Goal: Task Accomplishment & Management: Manage account settings

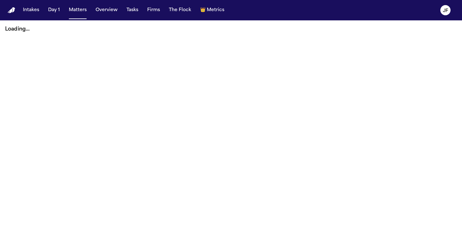
click at [88, 12] on button "Matters" at bounding box center [77, 9] width 23 height 11
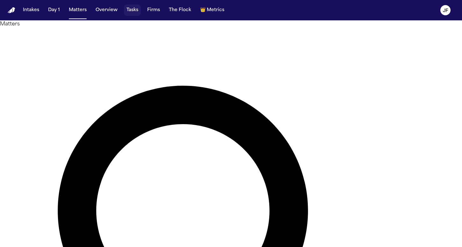
click at [137, 8] on button "Tasks" at bounding box center [132, 9] width 17 height 11
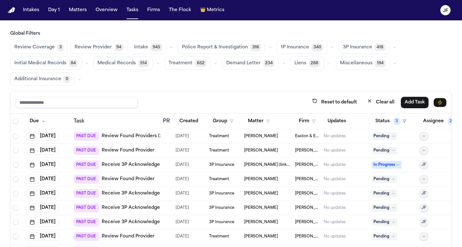
click at [330, 48] on icon "button" at bounding box center [332, 48] width 4 height 4
click at [391, 45] on button "button" at bounding box center [395, 48] width 8 height 8
click at [360, 102] on button "Reset to default" at bounding box center [334, 103] width 52 height 12
click at [393, 47] on icon "button" at bounding box center [395, 48] width 4 height 4
click at [344, 90] on span "LOR Acknowledgement" at bounding box center [365, 91] width 44 height 13
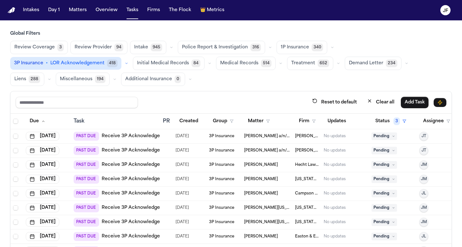
click at [304, 85] on div "Review Coverage 3 Review Provider 94 Intake 945 Police Report & Investigation 3…" at bounding box center [231, 63] width 442 height 45
click at [308, 119] on button "Firm" at bounding box center [307, 121] width 25 height 11
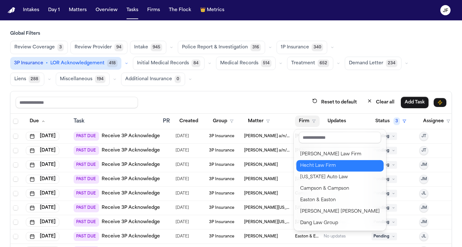
click at [311, 168] on div "Hecht Law Firm" at bounding box center [340, 166] width 80 height 8
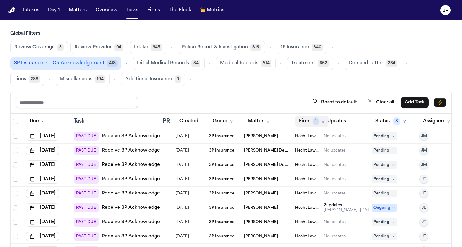
click at [312, 119] on button "Firm 1" at bounding box center [312, 121] width 34 height 11
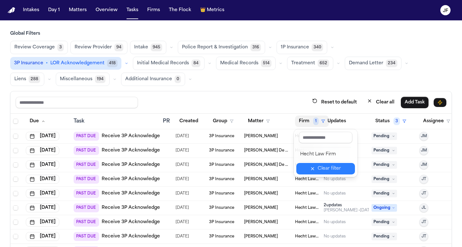
click at [324, 169] on button "Clear filter" at bounding box center [325, 168] width 59 height 11
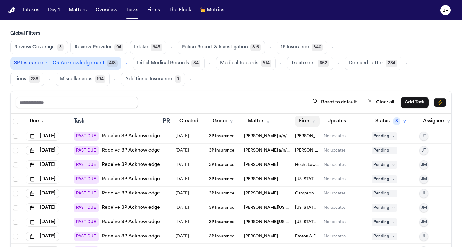
click at [309, 118] on button "Firm" at bounding box center [307, 121] width 25 height 11
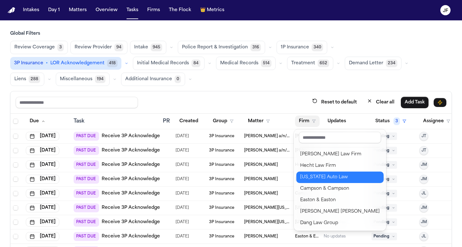
click at [322, 176] on div "[US_STATE] Auto Law" at bounding box center [340, 178] width 80 height 8
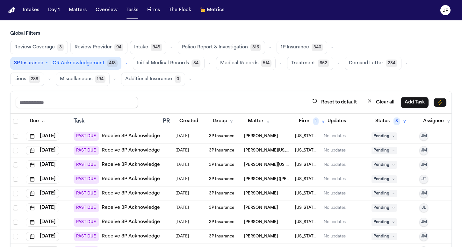
click at [118, 140] on div "PAST DUE Receive 3P Acknowledgement" at bounding box center [123, 136] width 98 height 9
click at [123, 135] on link "Receive 3P Acknowledgement" at bounding box center [137, 136] width 70 height 6
click at [118, 149] on link "Receive 3P Acknowledgement" at bounding box center [137, 151] width 70 height 6
click at [71, 11] on button "Matters" at bounding box center [77, 9] width 23 height 11
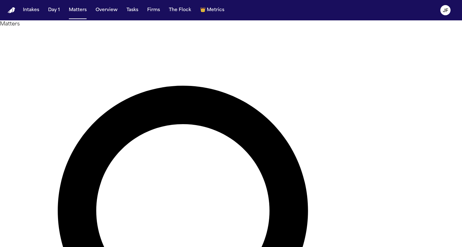
type input "**********"
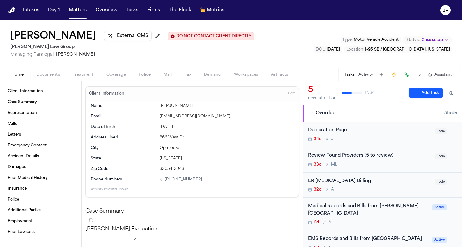
click at [104, 36] on button "External CMS" at bounding box center [128, 36] width 48 height 10
click at [44, 65] on div "Antwan Walker External CMS DO NOT CONTACT CLIENT DIRECTLY DO NOT CONTACT Morgan…" at bounding box center [231, 44] width 462 height 48
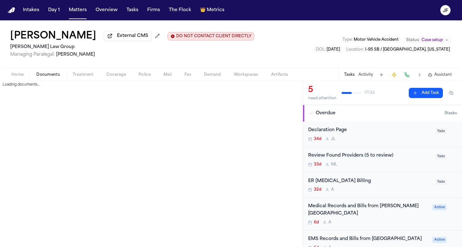
click at [44, 75] on span "Documents" at bounding box center [48, 74] width 24 height 5
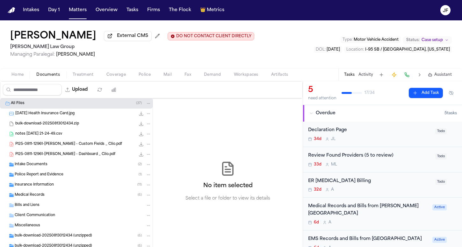
click at [31, 175] on span "Police Report and Evidence" at bounding box center [39, 174] width 49 height 5
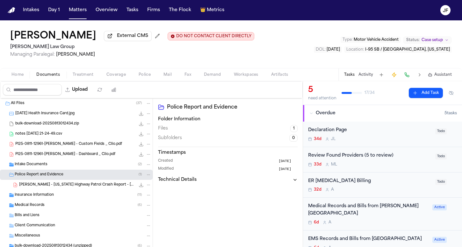
click at [31, 202] on div "Medical Records ( 6 )" at bounding box center [76, 205] width 153 height 10
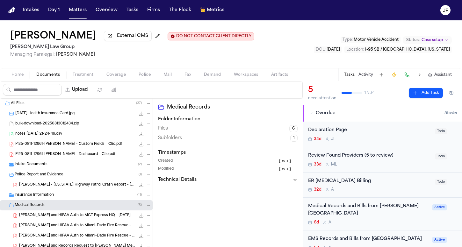
click at [33, 198] on span "Insurance Information" at bounding box center [34, 195] width 39 height 5
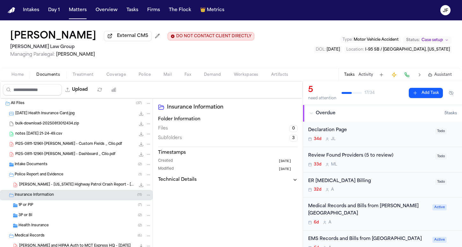
click at [31, 208] on span "1P or PIP" at bounding box center [25, 205] width 15 height 5
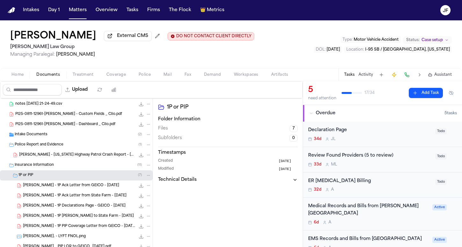
scroll to position [38, 0]
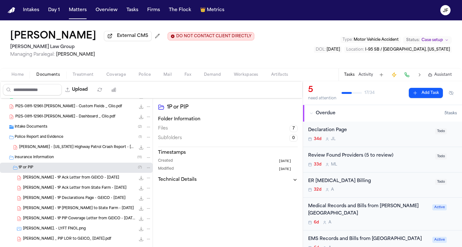
click at [52, 199] on span "A. Walker - 1P Declarations Page - GEICO - 9.10.25" at bounding box center [74, 198] width 103 height 5
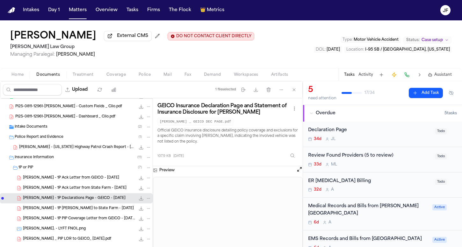
scroll to position [0, 0]
click at [122, 39] on span "External CMS" at bounding box center [132, 36] width 31 height 6
click at [88, 91] on button "Upload" at bounding box center [77, 89] width 30 height 11
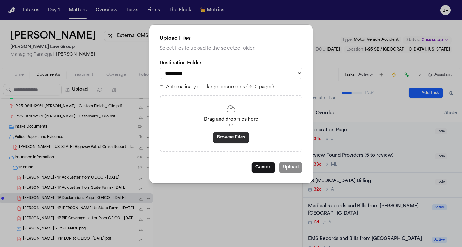
click at [230, 142] on button "Browse Files" at bounding box center [231, 137] width 36 height 11
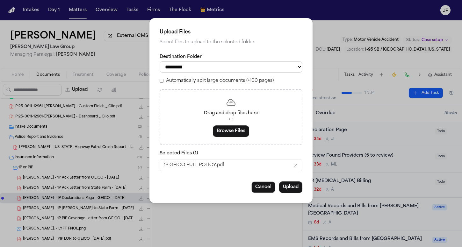
select select "**********"
click at [292, 188] on button "Upload" at bounding box center [290, 187] width 23 height 11
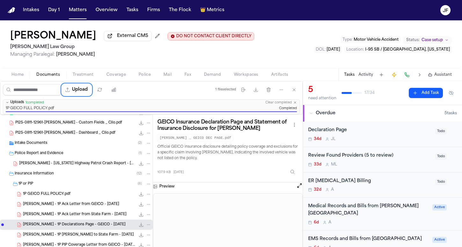
click at [328, 130] on div "Declaration Page" at bounding box center [369, 130] width 123 height 7
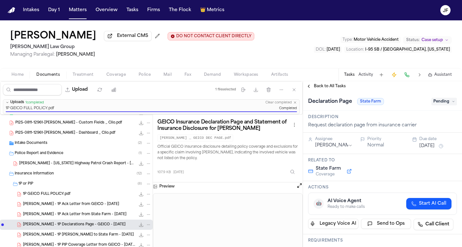
click at [436, 105] on span "Pending" at bounding box center [443, 102] width 25 height 8
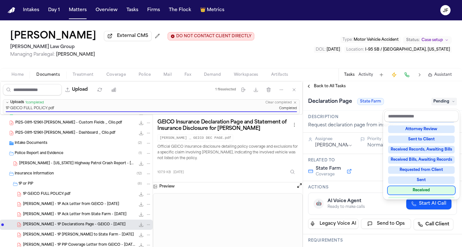
click at [417, 188] on div "Received" at bounding box center [421, 191] width 67 height 8
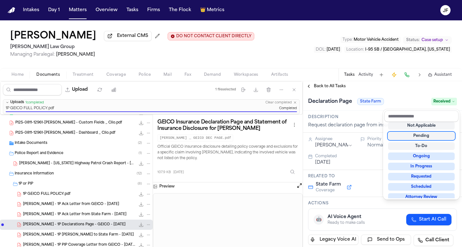
click at [391, 99] on div "Declaration Page State Farm Received" at bounding box center [382, 102] width 149 height 10
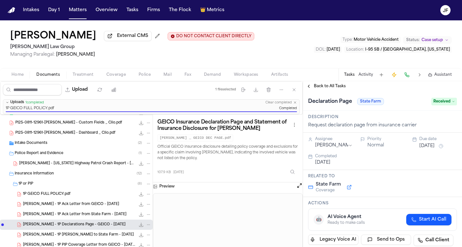
click at [330, 86] on span "Back to All Tasks" at bounding box center [330, 86] width 32 height 5
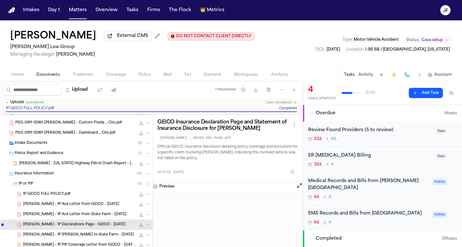
click at [44, 183] on div "1P or PIP ( 8 )" at bounding box center [84, 184] width 133 height 6
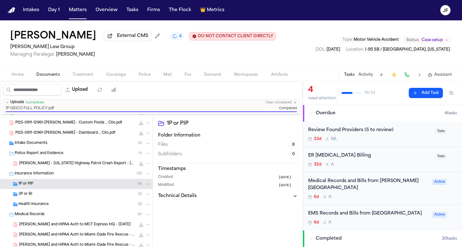
click at [86, 77] on span "Treatment" at bounding box center [83, 74] width 21 height 5
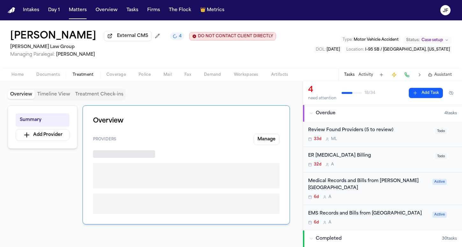
click at [119, 81] on div "Home Documents Treatment Coverage Police Mail Fax Demand Workspaces Artifacts T…" at bounding box center [231, 74] width 462 height 13
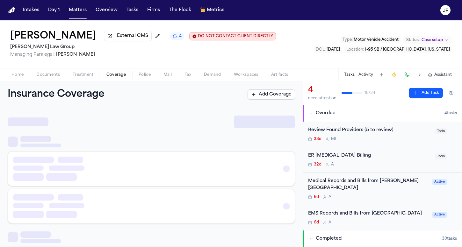
click at [119, 77] on span "Coverage" at bounding box center [115, 74] width 19 height 5
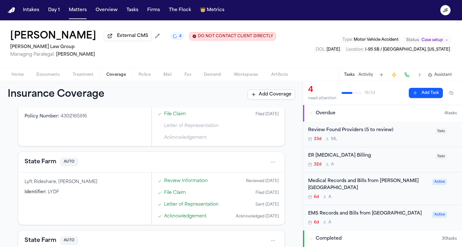
scroll to position [83, 0]
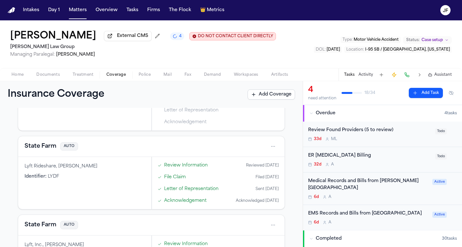
click at [45, 148] on button "State Farm" at bounding box center [41, 146] width 32 height 9
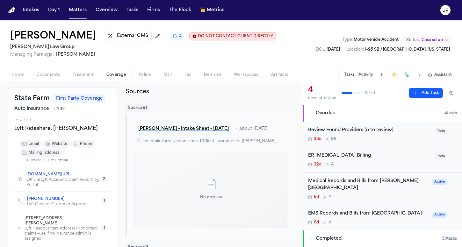
scroll to position [12, 0]
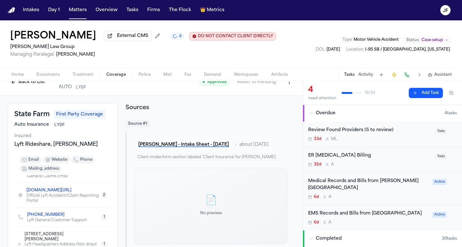
click at [23, 90] on div "Back to List State Farm AUTO LYDF" at bounding box center [51, 82] width 86 height 17
click at [24, 87] on button "Back to List" at bounding box center [28, 82] width 40 height 10
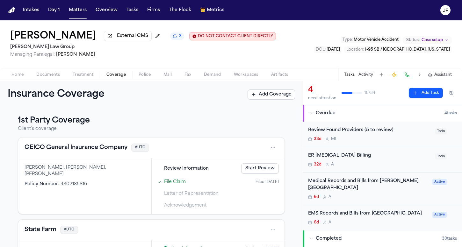
click at [75, 152] on button "GEICO General Insurance Company" at bounding box center [76, 147] width 103 height 9
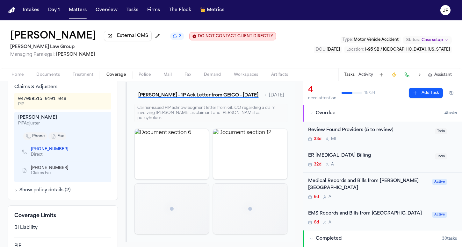
scroll to position [262, 0]
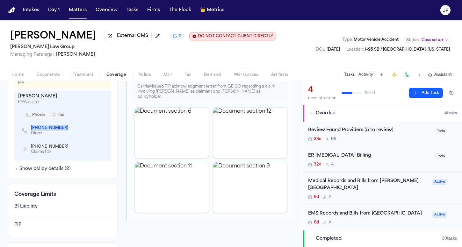
drag, startPoint x: 29, startPoint y: 137, endPoint x: 71, endPoint y: 138, distance: 42.1
click at [71, 138] on div "(863) 619-3925 Direct" at bounding box center [62, 130] width 89 height 18
click at [75, 119] on div "phone fax" at bounding box center [62, 115] width 79 height 8
drag, startPoint x: 28, startPoint y: 136, endPoint x: 64, endPoint y: 139, distance: 35.8
click at [64, 136] on div "(863) 619-3925 Direct" at bounding box center [47, 130] width 51 height 11
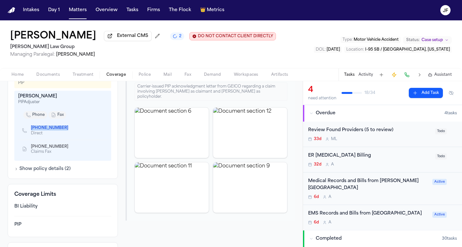
copy link "(863) 619-3925"
click at [53, 77] on span "Documents" at bounding box center [48, 74] width 24 height 5
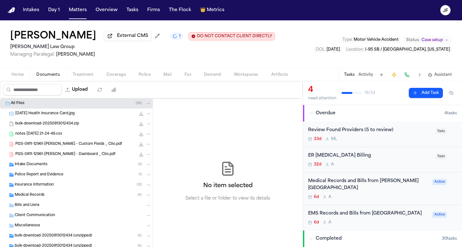
click at [37, 188] on div "Insurance Information ( 12 )" at bounding box center [83, 185] width 137 height 6
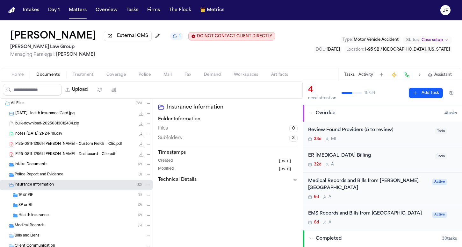
click at [34, 210] on div "3P or BI ( 2 )" at bounding box center [76, 205] width 153 height 10
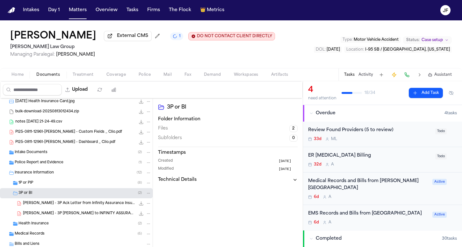
scroll to position [13, 0]
click at [46, 205] on span "A. Walker - 3P Ack Letter from Infinity Assurance Insurance Company (Kemper Aut…" at bounding box center [79, 202] width 112 height 5
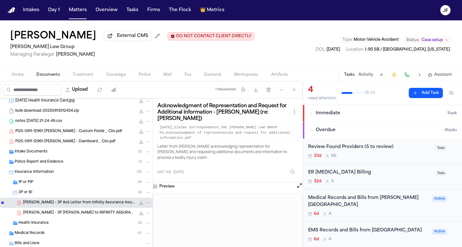
scroll to position [0, 0]
click at [79, 80] on div "Home Documents Treatment Coverage Police Mail Fax Demand Workspaces Artifacts T…" at bounding box center [231, 74] width 462 height 13
click at [112, 77] on span "Coverage" at bounding box center [115, 74] width 19 height 5
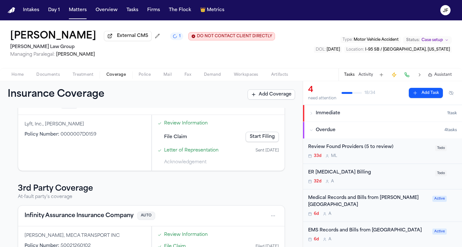
scroll to position [207, 0]
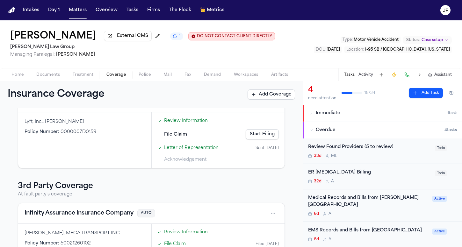
click at [52, 214] on button "Infinity Assurance Insurance Company" at bounding box center [79, 213] width 109 height 9
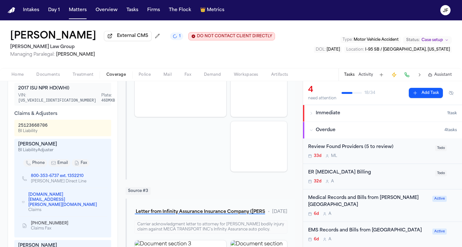
scroll to position [242, 0]
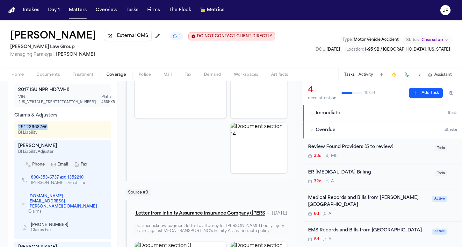
drag, startPoint x: 50, startPoint y: 119, endPoint x: 16, endPoint y: 121, distance: 34.8
click at [16, 121] on div "25123668706 BI Liability" at bounding box center [62, 129] width 97 height 17
copy div "25123668706"
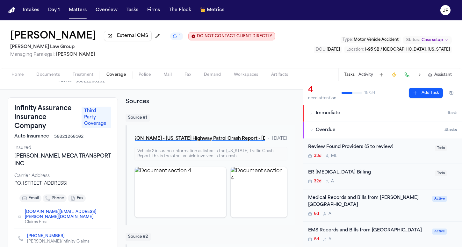
scroll to position [19, 0]
drag, startPoint x: 15, startPoint y: 157, endPoint x: 54, endPoint y: 158, distance: 39.2
click at [54, 158] on div "Jahaziel Palacio, MECA TRANSPORT INC" at bounding box center [62, 159] width 97 height 15
copy div "Jahaziel Palacio"
click at [349, 136] on button "Overdue 4 task s" at bounding box center [382, 130] width 159 height 17
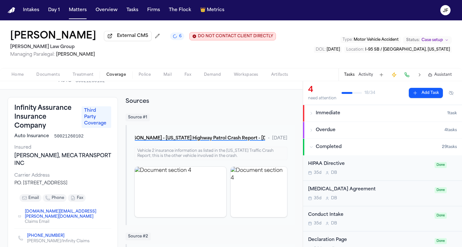
click at [339, 106] on button "Immediate 1 task" at bounding box center [382, 113] width 159 height 17
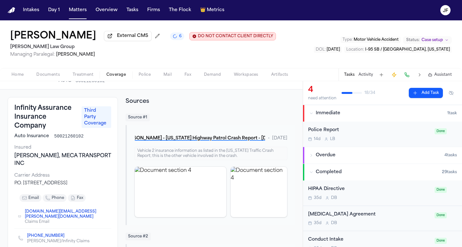
click at [338, 117] on span "Immediate" at bounding box center [328, 113] width 25 height 6
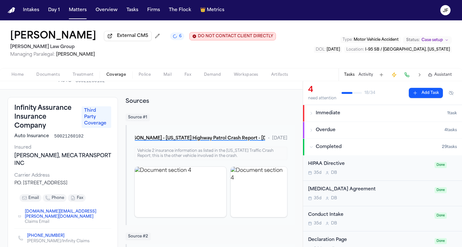
click at [338, 117] on span "Immediate" at bounding box center [328, 113] width 25 height 6
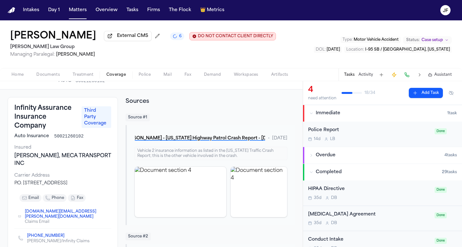
click at [329, 136] on div "Police Report 14d L B" at bounding box center [369, 134] width 123 height 15
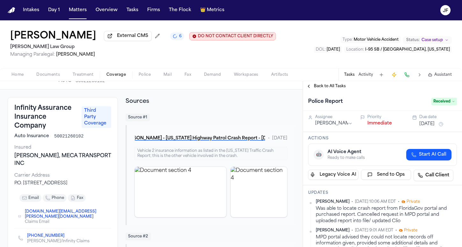
click at [328, 84] on div "Back to All Tasks" at bounding box center [382, 86] width 159 height 10
click at [327, 86] on span "Back to All Tasks" at bounding box center [330, 86] width 32 height 5
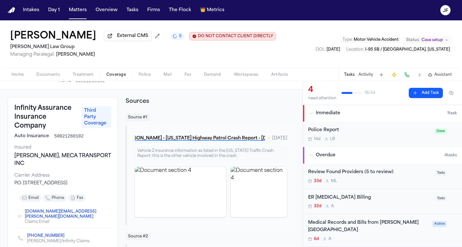
click at [339, 117] on span "Immediate" at bounding box center [328, 113] width 25 height 6
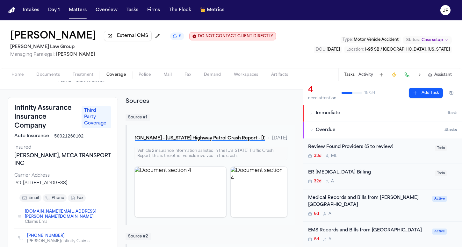
click at [325, 111] on button "Immediate 1 task" at bounding box center [382, 113] width 159 height 17
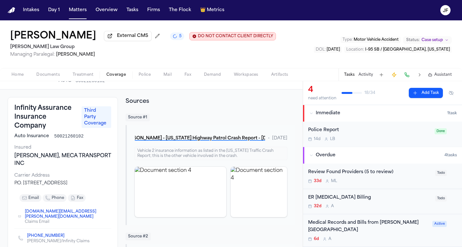
click at [360, 134] on div "Police Report" at bounding box center [369, 130] width 123 height 7
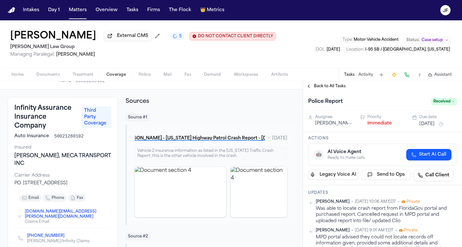
click at [321, 87] on span "Back to All Tasks" at bounding box center [330, 86] width 32 height 5
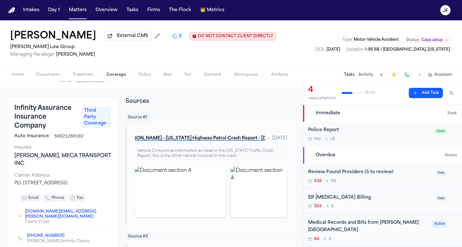
click at [337, 120] on button "Immediate 1 task" at bounding box center [382, 113] width 159 height 17
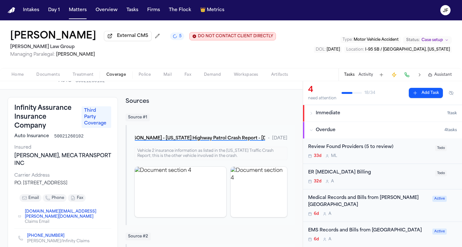
click at [341, 119] on button "Immediate 1 task" at bounding box center [382, 113] width 159 height 17
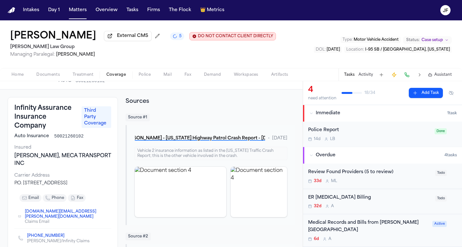
click at [366, 141] on div "14d L B" at bounding box center [369, 139] width 123 height 5
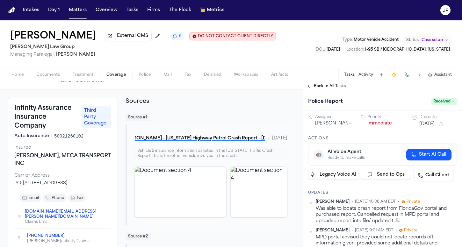
click at [380, 122] on button "Immediate" at bounding box center [379, 123] width 25 height 6
click at [328, 86] on span "Back to All Tasks" at bounding box center [330, 86] width 32 height 5
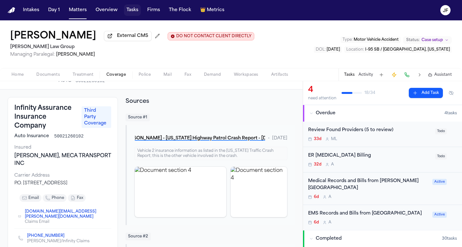
click at [133, 15] on button "Tasks" at bounding box center [132, 9] width 17 height 11
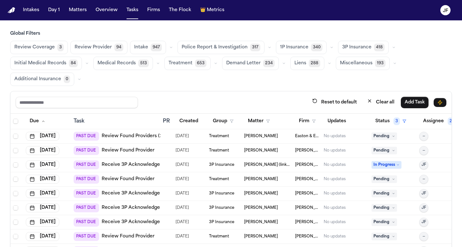
click at [391, 46] on button "button" at bounding box center [394, 48] width 8 height 8
click at [355, 96] on span "LOR Acknowledgement" at bounding box center [364, 91] width 44 height 13
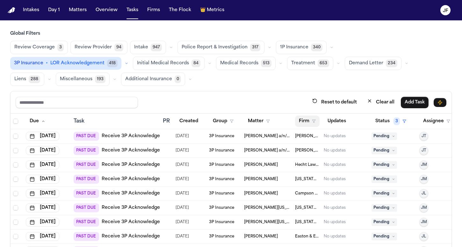
click at [315, 122] on icon "button" at bounding box center [314, 121] width 4 height 4
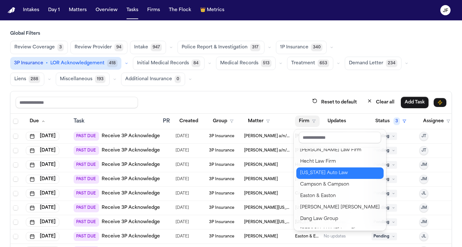
scroll to position [6, 0]
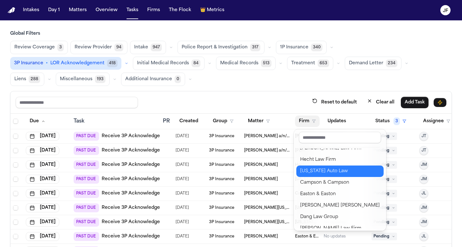
click at [320, 169] on div "[US_STATE] Auto Law" at bounding box center [340, 172] width 80 height 8
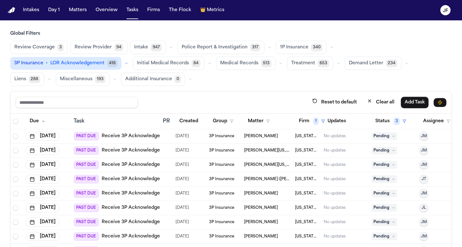
click at [247, 93] on div "Reset to default Clear all Add Task" at bounding box center [231, 102] width 441 height 22
click at [386, 151] on span "Pending" at bounding box center [383, 151] width 25 height 8
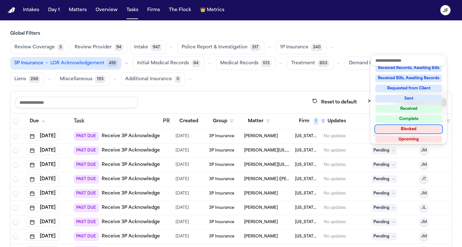
click at [405, 131] on div "Blocked" at bounding box center [408, 130] width 67 height 8
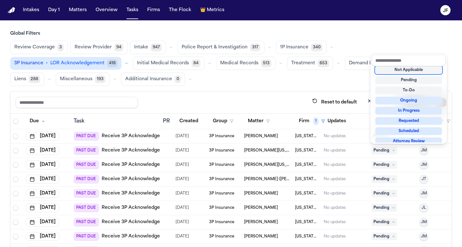
scroll to position [3, 0]
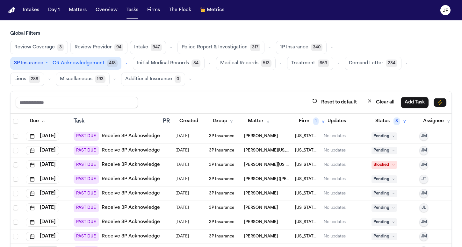
click at [379, 164] on span "Blocked" at bounding box center [383, 165] width 25 height 8
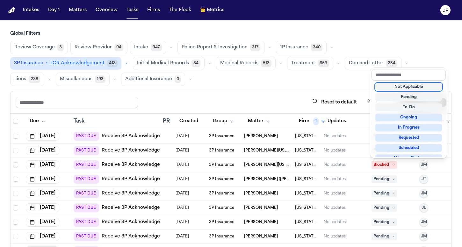
click at [334, 70] on div "Global Filters Review Coverage 3 Review Provider 94 Intake 947 Police Report & …" at bounding box center [231, 161] width 442 height 261
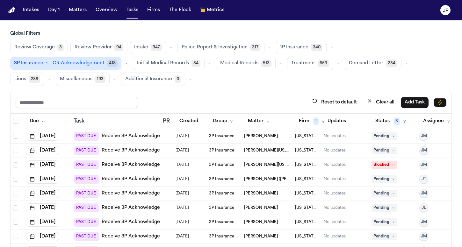
click at [351, 150] on div "No updates" at bounding box center [345, 150] width 43 height 5
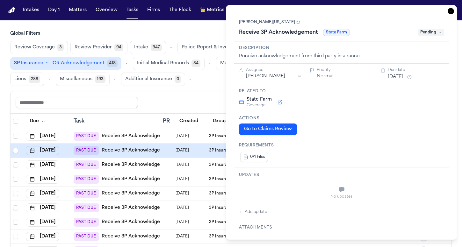
click at [432, 35] on span "Pending" at bounding box center [430, 33] width 25 height 8
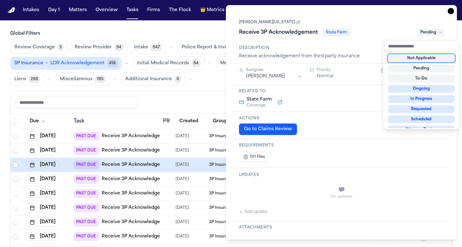
click at [419, 61] on div "Not Applicable" at bounding box center [421, 58] width 67 height 8
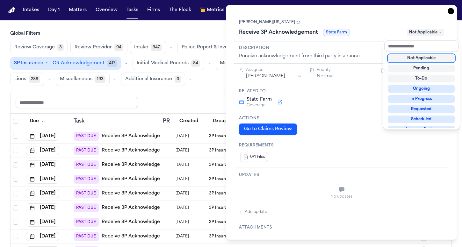
click at [450, 13] on div "**********" at bounding box center [341, 122] width 231 height 235
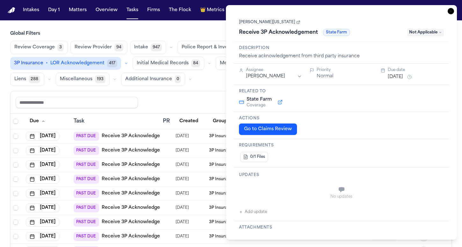
click at [451, 12] on icon "button" at bounding box center [451, 11] width 6 height 6
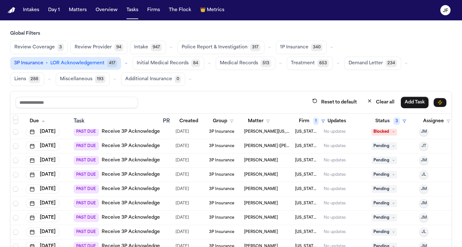
scroll to position [18, 0]
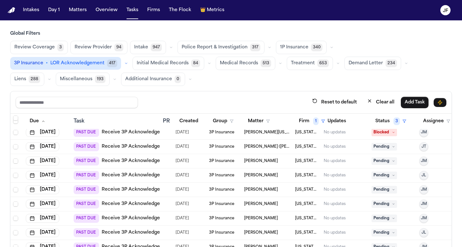
click at [132, 147] on link "Receive 3P Acknowledgement" at bounding box center [137, 147] width 70 height 6
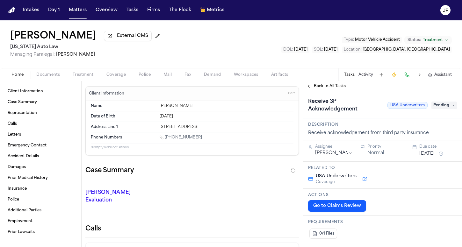
click at [117, 39] on span "External CMS" at bounding box center [132, 36] width 31 height 6
click at [121, 39] on span "External CMS" at bounding box center [132, 36] width 31 height 6
click at [42, 72] on button "Documents" at bounding box center [48, 75] width 36 height 8
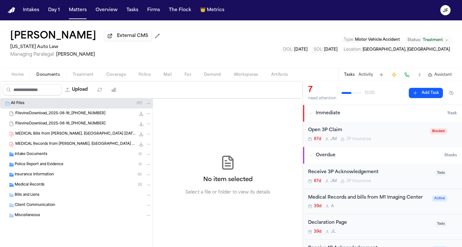
click at [69, 176] on div "Insurance Information ( 8 )" at bounding box center [83, 175] width 137 height 6
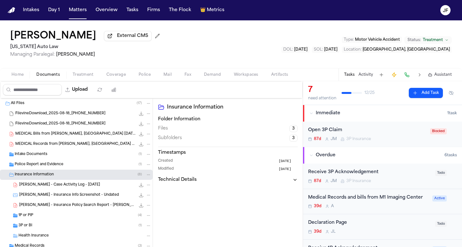
click at [61, 218] on div "1P or PIP ( 4 )" at bounding box center [84, 216] width 133 height 6
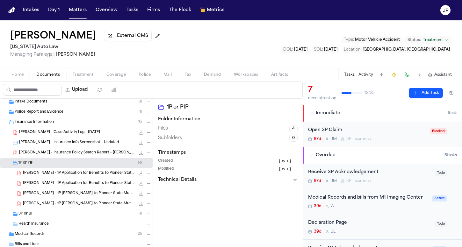
click at [63, 214] on div "3P or BI ( 1 )" at bounding box center [84, 214] width 133 height 6
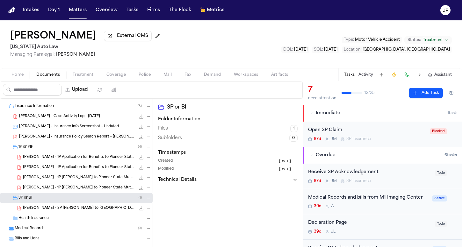
scroll to position [76, 0]
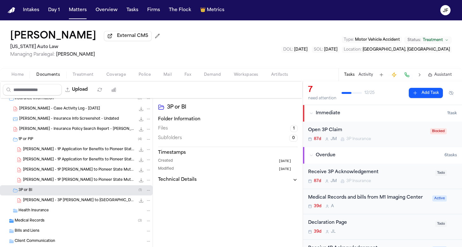
click at [354, 130] on div "Open 3P Claim" at bounding box center [367, 130] width 118 height 7
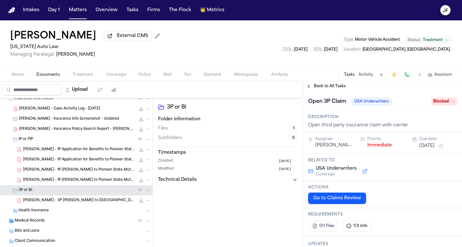
click at [97, 203] on span "T. Norwood - 3P LOR to USA Underwriters - 8.20.25 and Police Report - 12.21.24" at bounding box center [79, 200] width 112 height 5
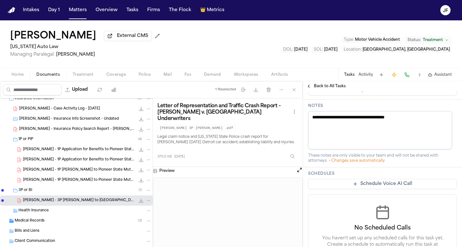
scroll to position [250, 0]
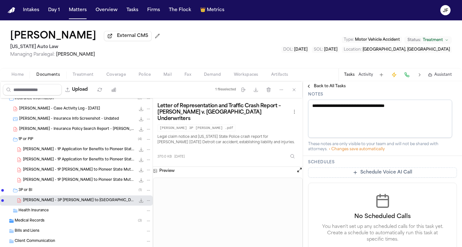
click at [44, 75] on span "Documents" at bounding box center [48, 74] width 24 height 5
click at [117, 75] on span "Coverage" at bounding box center [115, 74] width 19 height 5
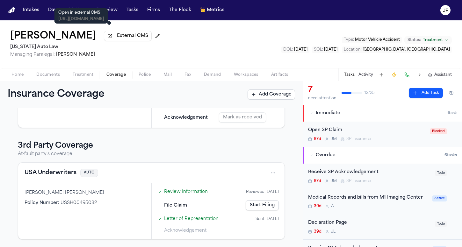
click at [117, 41] on button "External CMS" at bounding box center [128, 36] width 48 height 10
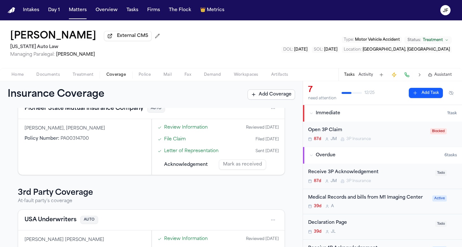
click at [366, 132] on div "Open 3P Claim" at bounding box center [367, 130] width 118 height 7
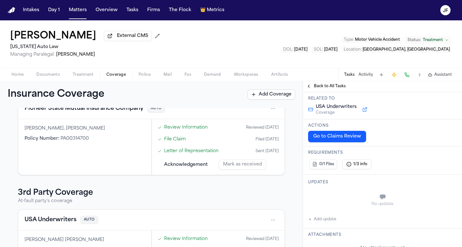
scroll to position [100, 0]
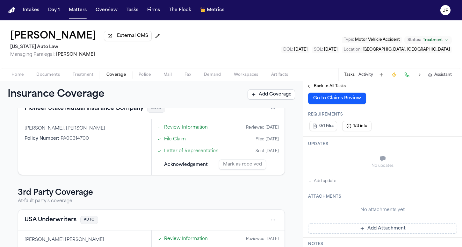
click at [365, 74] on button "Activity" at bounding box center [365, 74] width 15 height 5
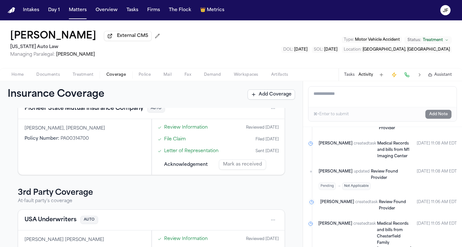
scroll to position [852, 0]
click at [344, 78] on div "Tasks Activity Assistant" at bounding box center [397, 75] width 119 height 12
click at [346, 77] on button "Tasks" at bounding box center [349, 74] width 11 height 5
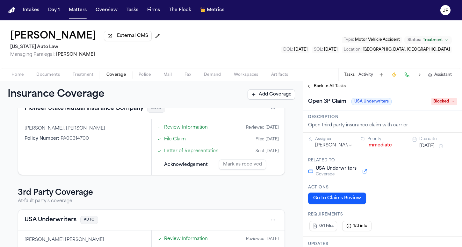
click at [318, 87] on span "Back to All Tasks" at bounding box center [330, 86] width 32 height 5
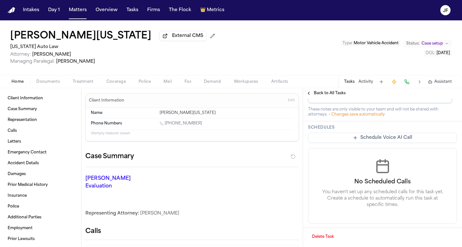
click at [48, 82] on span "Documents" at bounding box center [48, 81] width 24 height 5
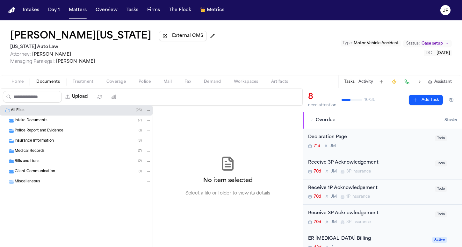
click at [67, 134] on div "Police Report and Evidence ( 1 )" at bounding box center [83, 131] width 137 height 6
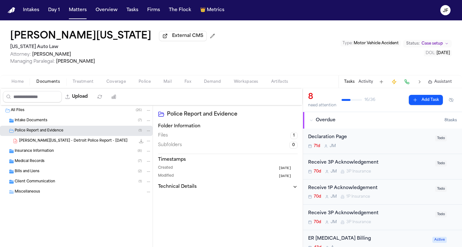
click at [66, 148] on div "Insurance Information ( 8 )" at bounding box center [76, 151] width 153 height 10
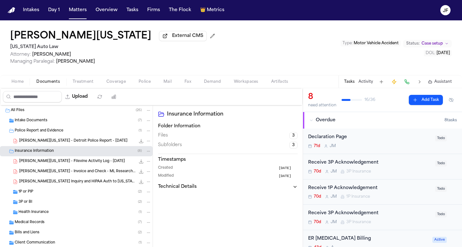
click at [69, 134] on div "Police Report and Evidence ( 1 )" at bounding box center [83, 131] width 137 height 6
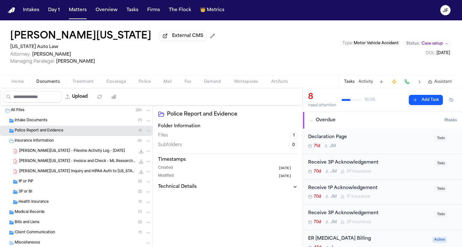
click at [51, 182] on div "1P or PIP ( 2 )" at bounding box center [84, 182] width 133 height 6
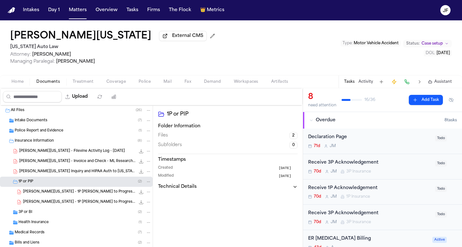
click at [52, 144] on span "Insurance Information" at bounding box center [34, 141] width 39 height 5
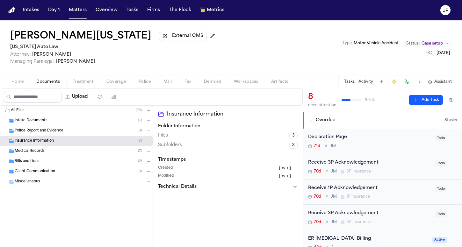
click at [57, 150] on div "Medical Records ( 7 )" at bounding box center [83, 151] width 137 height 6
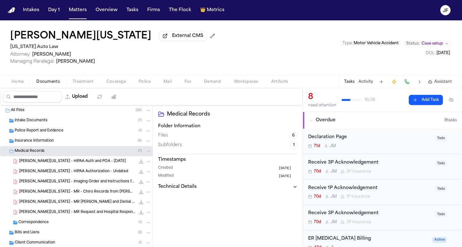
click at [57, 146] on div "Insurance Information ( 8 )" at bounding box center [76, 141] width 153 height 10
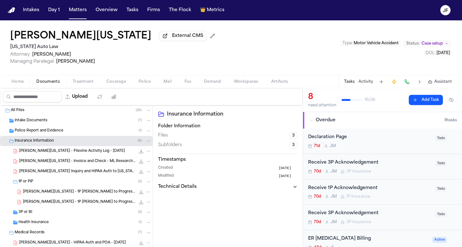
click at [37, 215] on div "3P or BI ( 2 )" at bounding box center [84, 213] width 133 height 6
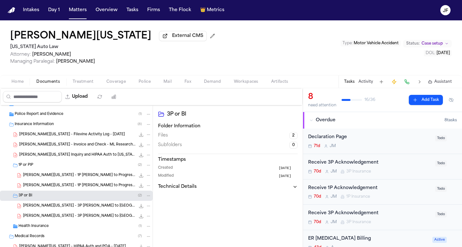
scroll to position [17, 0]
click at [52, 211] on div "S. Washington - 3P LOR to Bristol West - 8.26.25 301.1 KB • PDF" at bounding box center [76, 206] width 153 height 10
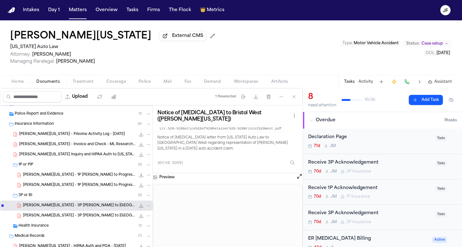
scroll to position [0, 0]
click at [172, 35] on span "External CMS" at bounding box center [187, 36] width 31 height 6
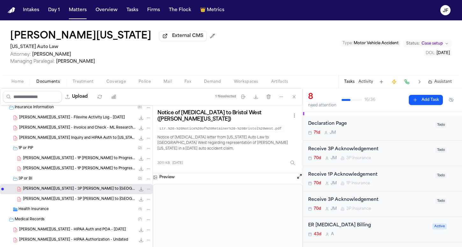
scroll to position [34, 0]
click at [55, 148] on div "1P or PIP ( 2 )" at bounding box center [84, 148] width 133 height 6
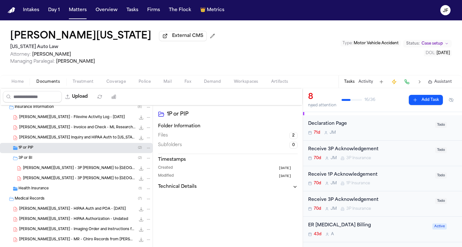
click at [57, 158] on div "3P or BI ( 2 )" at bounding box center [84, 158] width 133 height 6
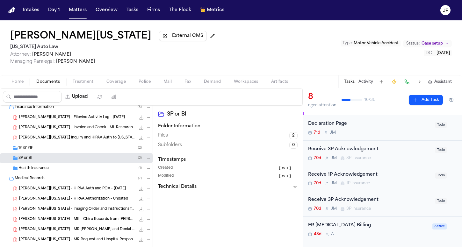
click at [111, 84] on span "Coverage" at bounding box center [115, 81] width 19 height 5
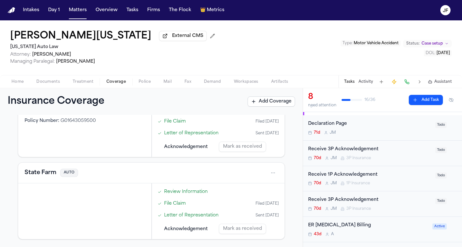
scroll to position [268, 0]
click at [49, 172] on button "State Farm" at bounding box center [41, 173] width 32 height 9
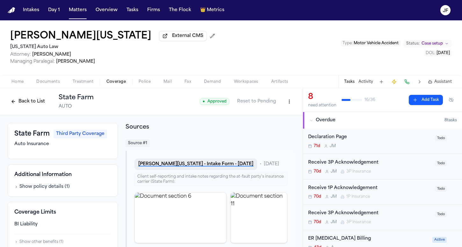
click at [207, 167] on button "S. Washington - Intake Form - 6.25.25" at bounding box center [195, 164] width 123 height 11
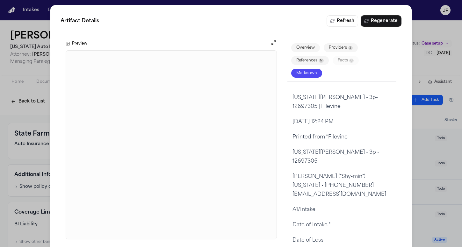
click at [419, 46] on div "Artifact Details Refresh Regenerate Preview Overview Providers 2 References 17 …" at bounding box center [231, 130] width 462 height 260
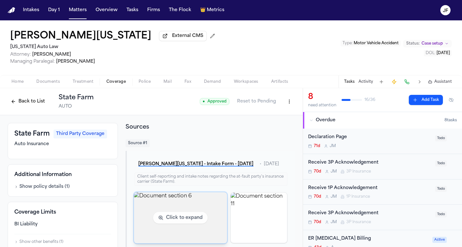
click at [215, 220] on img "View document section 6" at bounding box center [180, 217] width 93 height 51
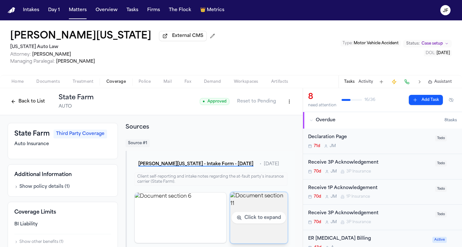
click at [271, 216] on img "View document section 11" at bounding box center [258, 217] width 57 height 51
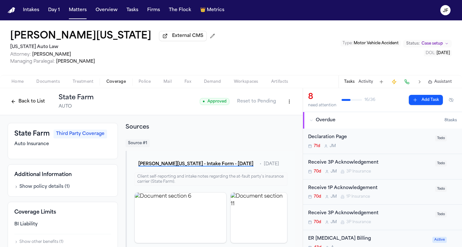
click at [25, 100] on button "Back to List" at bounding box center [28, 102] width 40 height 10
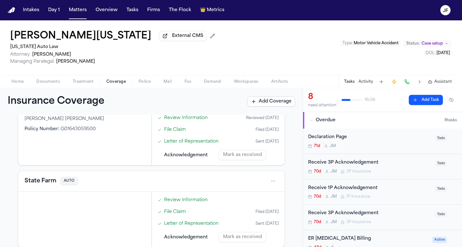
scroll to position [260, 0]
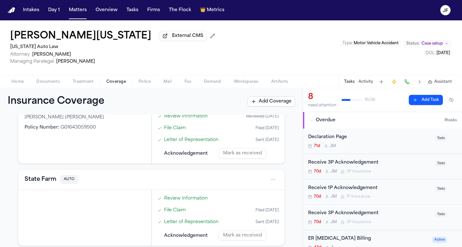
click at [48, 184] on button "State Farm" at bounding box center [41, 179] width 32 height 9
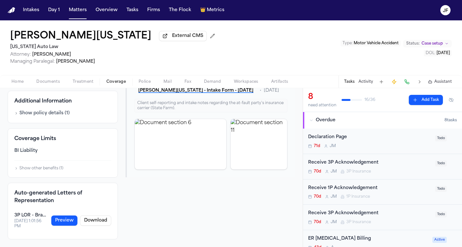
scroll to position [69, 0]
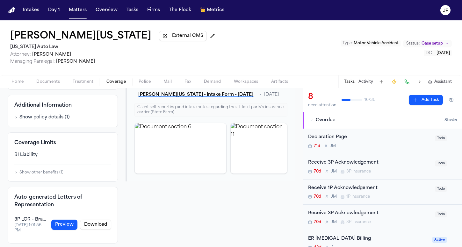
click at [30, 222] on div "3P LOR - Brackon" at bounding box center [30, 220] width 33 height 6
click at [41, 203] on h4 "Auto-generated Letters of Representation" at bounding box center [62, 201] width 97 height 15
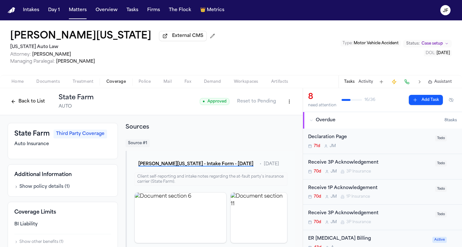
scroll to position [0, 0]
click at [45, 189] on button "Show policy details ( 1 )" at bounding box center [41, 187] width 55 height 6
click at [45, 189] on button "Hide policy details" at bounding box center [37, 187] width 47 height 6
click at [45, 189] on button "Show policy details ( 1 )" at bounding box center [41, 187] width 55 height 6
click at [45, 189] on button "Hide policy details" at bounding box center [37, 187] width 47 height 6
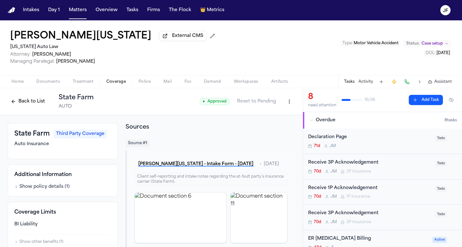
click at [27, 99] on button "Back to List" at bounding box center [28, 102] width 40 height 10
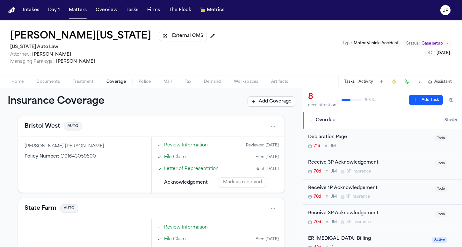
scroll to position [232, 0]
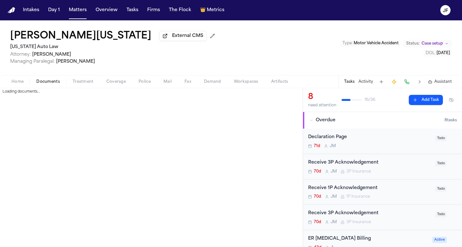
click at [46, 84] on span "Documents" at bounding box center [48, 81] width 24 height 5
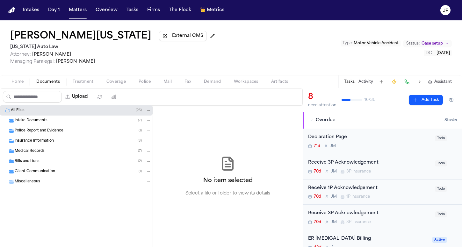
click at [46, 146] on div "Insurance Information ( 8 )" at bounding box center [76, 141] width 153 height 10
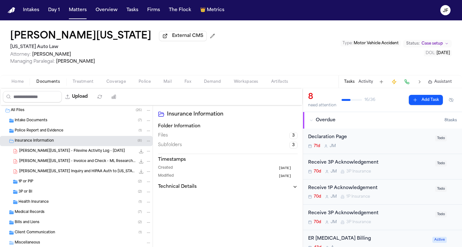
click at [46, 196] on div "3P or BI ( 2 )" at bounding box center [76, 192] width 153 height 10
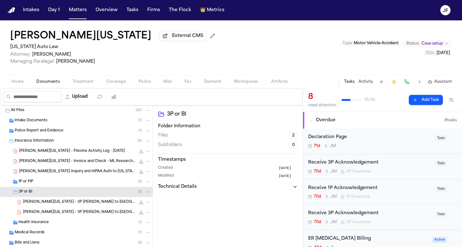
click at [47, 187] on div "1P or PIP ( 2 )" at bounding box center [76, 182] width 153 height 10
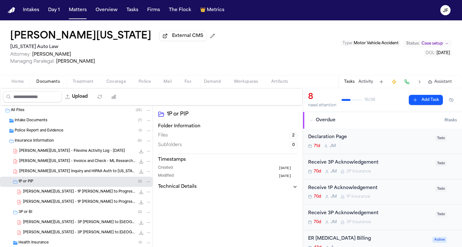
click at [68, 228] on div "S. Washington - 3P LOR to Bristol West - 8.26.25 301.1 KB • PDF" at bounding box center [76, 223] width 153 height 10
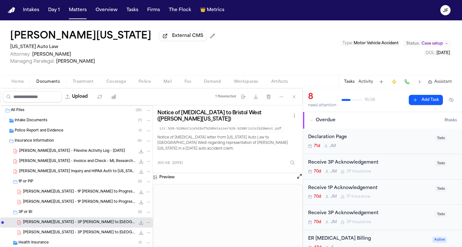
click at [69, 234] on span "S. Washington - 3P LOR to Bristol West - 8.26.25" at bounding box center [79, 232] width 112 height 5
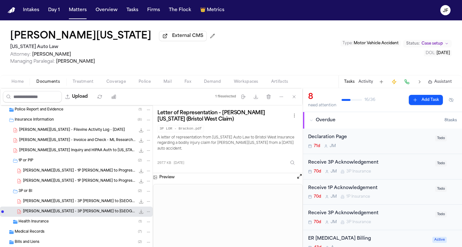
scroll to position [22, 0]
click at [53, 177] on div "S. Washington - 1P LOR to Progressive - 8.26.25 321.4 KB • PDF" at bounding box center [76, 181] width 153 height 10
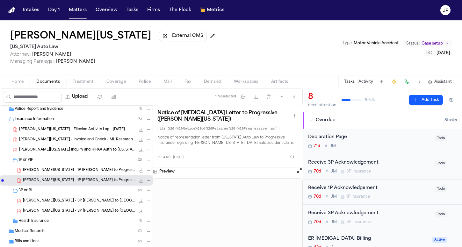
click at [60, 164] on div "1P or PIP ( 2 )" at bounding box center [76, 160] width 153 height 10
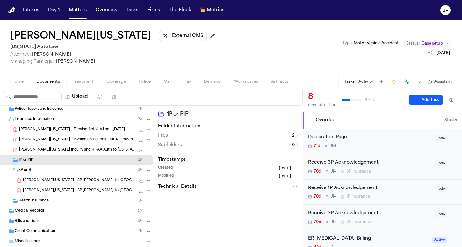
click at [60, 173] on div "3P or BI ( 2 )" at bounding box center [84, 171] width 133 height 6
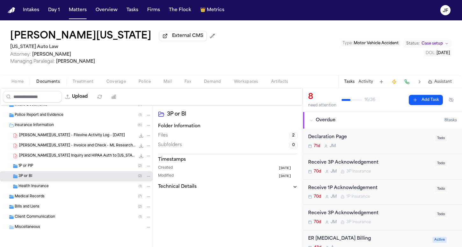
click at [63, 129] on div "Insurance Information ( 8 )" at bounding box center [76, 125] width 153 height 10
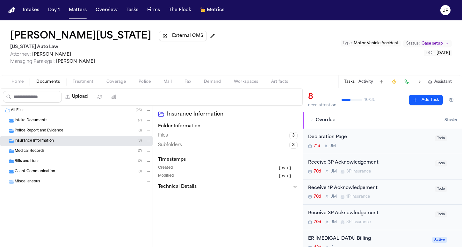
click at [63, 132] on span "Police Report and Evidence" at bounding box center [39, 130] width 49 height 5
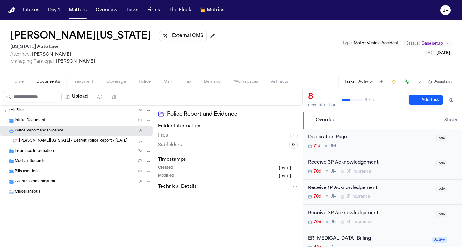
click at [65, 143] on span "S. Washington - Detroit Police Report - 6.26.25" at bounding box center [73, 141] width 108 height 5
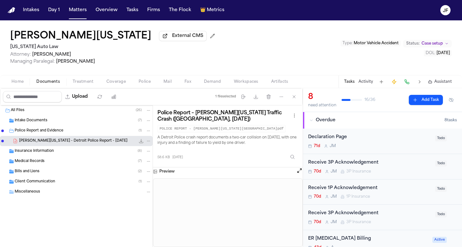
click at [140, 143] on icon "File: S. Washington - Detroit Police Report - 6.26.25" at bounding box center [141, 141] width 5 height 5
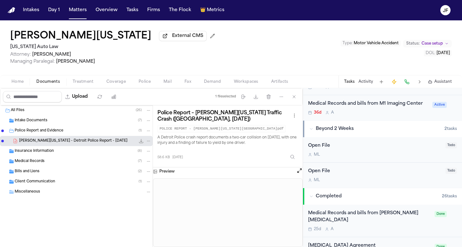
scroll to position [213, 0]
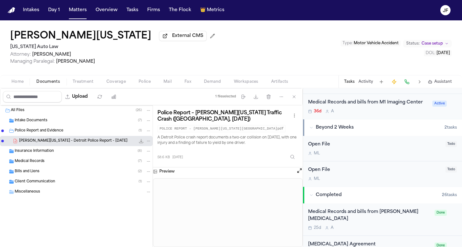
click at [12, 77] on div "Home Documents Treatment Coverage Police Mail Fax Demand Workspaces Artifacts T…" at bounding box center [231, 81] width 462 height 13
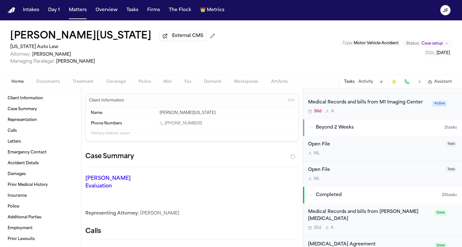
click at [13, 84] on span "Home" at bounding box center [17, 81] width 12 height 5
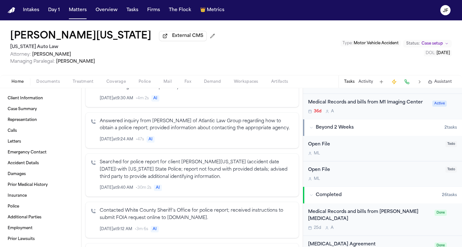
scroll to position [314, 0]
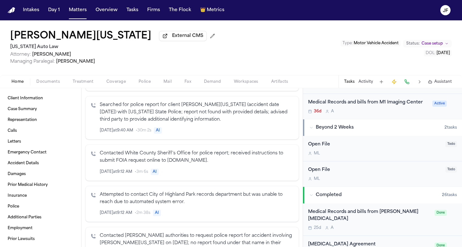
click at [55, 84] on span "Documents" at bounding box center [48, 81] width 24 height 5
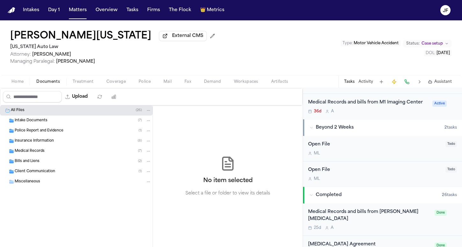
click at [47, 123] on span "Intake Documents" at bounding box center [31, 120] width 33 height 5
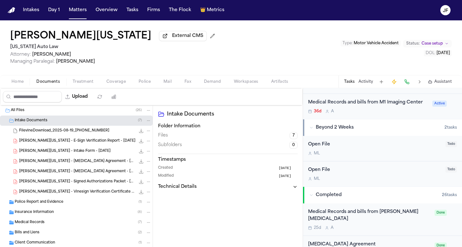
click at [68, 151] on span "S. Washington - Intake Form - 6.25.25" at bounding box center [64, 151] width 91 height 5
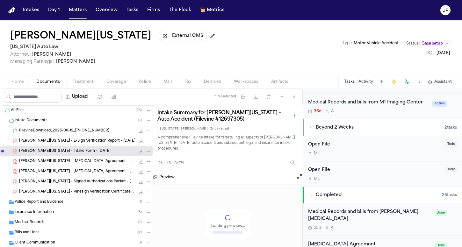
click at [139, 153] on icon "File: S. Washington - Intake Form - 6.25.25" at bounding box center [141, 151] width 5 height 5
click at [70, 203] on div "Police Report and Evidence ( 1 )" at bounding box center [83, 202] width 137 height 6
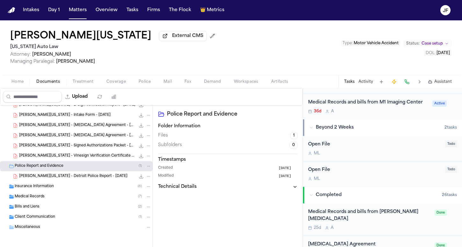
scroll to position [37, 0]
click at [61, 186] on div "Insurance Information ( 8 )" at bounding box center [83, 187] width 137 height 6
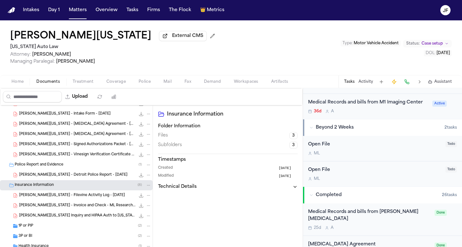
click at [58, 224] on div "1P or PIP ( 2 )" at bounding box center [76, 226] width 153 height 10
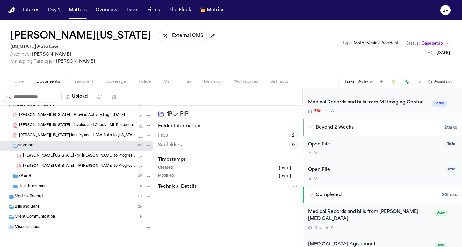
click at [63, 177] on div "3P or BI ( 2 )" at bounding box center [84, 177] width 133 height 6
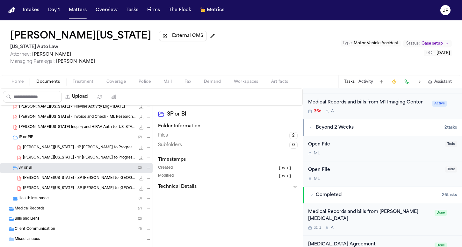
scroll to position [129, 0]
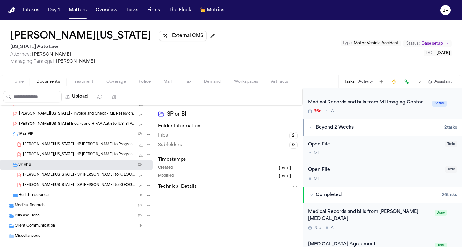
click at [63, 178] on span "S. Washington - 3P LOR to Bristol West - 8.26.25" at bounding box center [79, 175] width 112 height 5
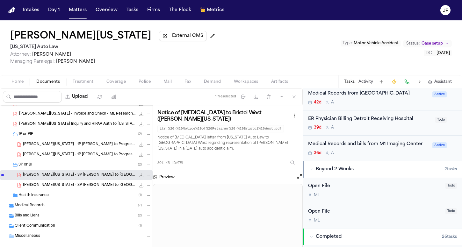
scroll to position [165, 0]
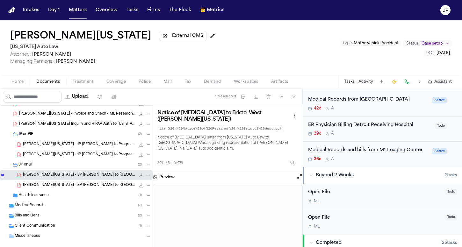
click at [126, 79] on div "Home Documents Treatment Coverage Police Mail Fax Demand Workspaces Artifacts T…" at bounding box center [231, 81] width 462 height 13
click at [123, 82] on span "Coverage" at bounding box center [115, 81] width 19 height 5
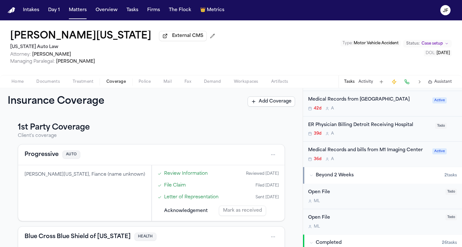
click at [365, 84] on button "Activity" at bounding box center [365, 81] width 15 height 5
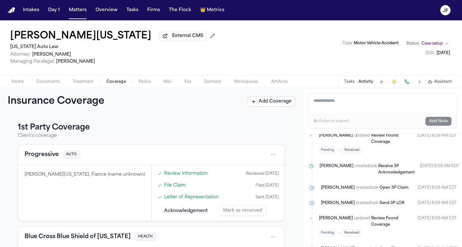
scroll to position [245, 0]
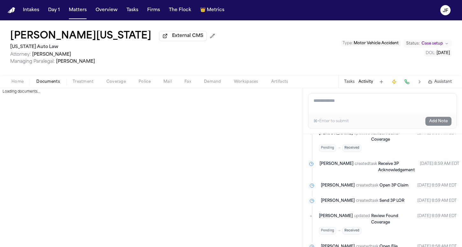
click at [50, 82] on span "Documents" at bounding box center [48, 81] width 24 height 5
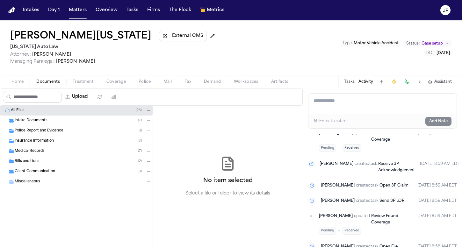
click at [46, 133] on span "Police Report and Evidence" at bounding box center [39, 130] width 49 height 5
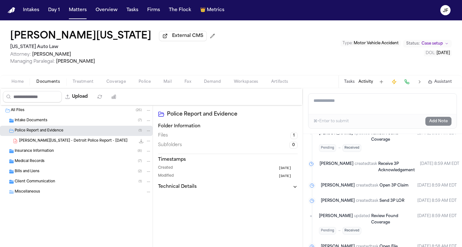
click at [48, 144] on span "S. Washington - Detroit Police Report - 6.26.25" at bounding box center [73, 141] width 108 height 5
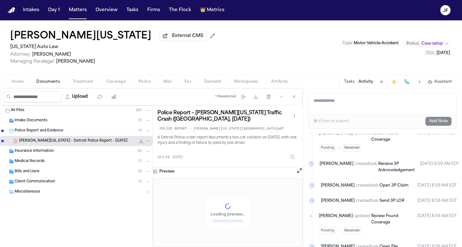
click at [142, 144] on icon "File: S. Washington - Detroit Police Report - 6.26.25" at bounding box center [141, 141] width 5 height 5
click at [140, 144] on icon "File: S. Washington - Detroit Police Report - 6.26.25" at bounding box center [141, 141] width 5 height 5
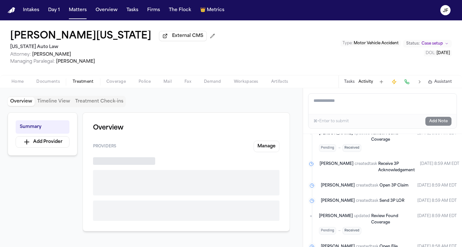
click at [92, 80] on span "Treatment" at bounding box center [83, 81] width 21 height 5
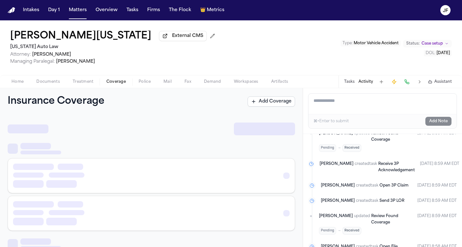
click at [113, 83] on span "Coverage" at bounding box center [115, 81] width 19 height 5
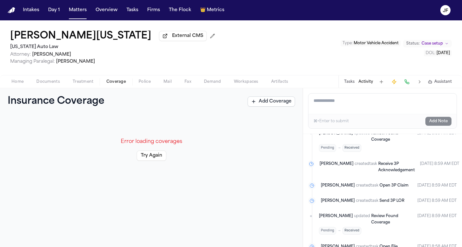
click at [155, 160] on button "Try Again" at bounding box center [152, 156] width 30 height 10
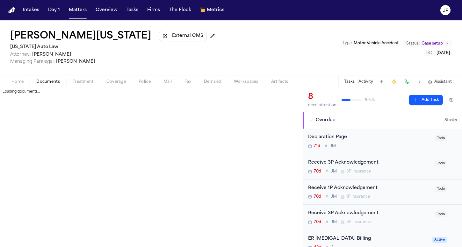
click at [48, 84] on span "Documents" at bounding box center [48, 81] width 24 height 5
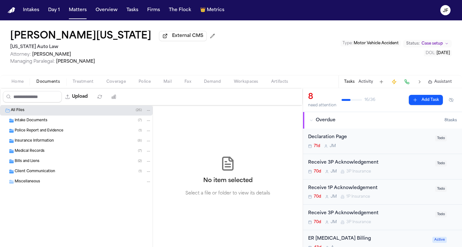
click at [104, 81] on button "Coverage" at bounding box center [116, 82] width 32 height 8
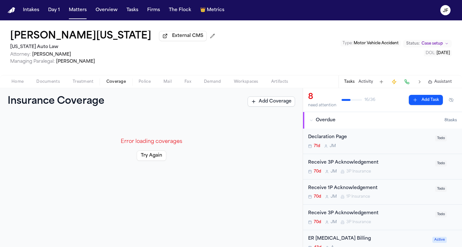
click at [52, 80] on span "Documents" at bounding box center [48, 81] width 24 height 5
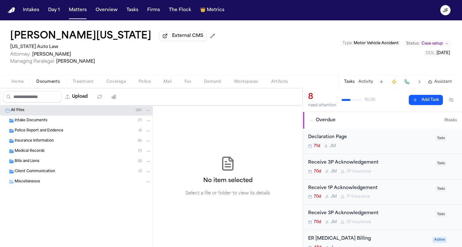
click at [77, 152] on div "Medical Records ( 7 )" at bounding box center [83, 151] width 137 height 6
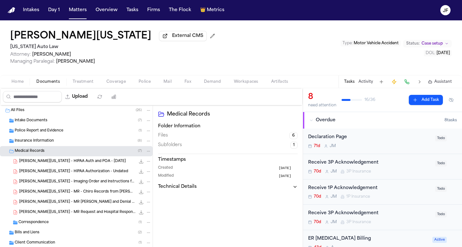
click at [78, 144] on div "Insurance Information ( 8 )" at bounding box center [83, 141] width 137 height 6
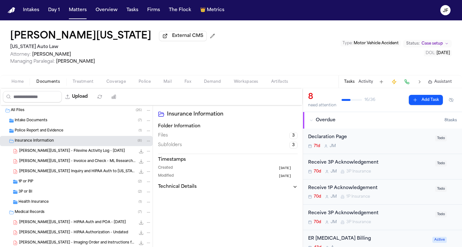
click at [89, 156] on div "S. Washington - Filevine Activity Log - 8.19.25 118.7 KB • PDF" at bounding box center [76, 151] width 153 height 10
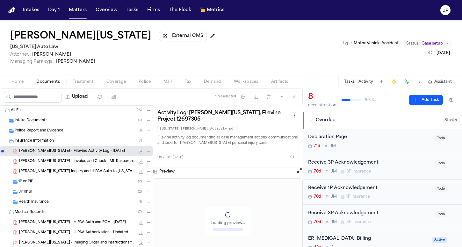
click at [66, 195] on div "3P or BI ( 2 )" at bounding box center [84, 192] width 133 height 6
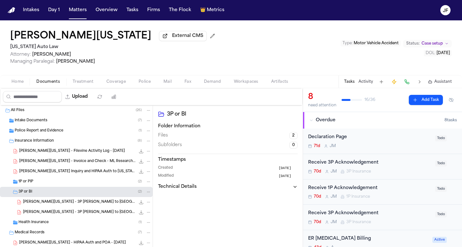
click at [71, 184] on div "1P or PIP ( 2 )" at bounding box center [84, 182] width 133 height 6
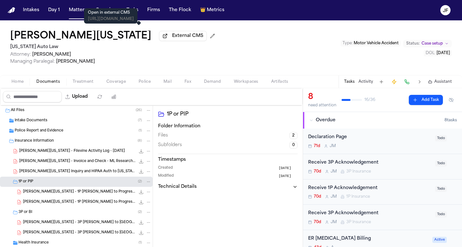
click at [172, 39] on span "External CMS" at bounding box center [187, 36] width 31 height 6
click at [71, 129] on div "Police Report and Evidence ( 1 )" at bounding box center [76, 131] width 153 height 10
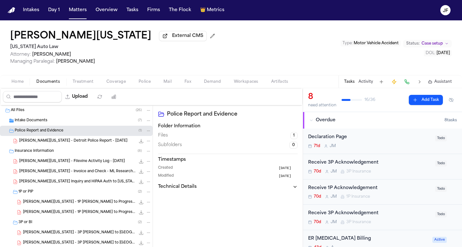
click at [71, 124] on div "Intake Documents ( 7 )" at bounding box center [83, 121] width 137 height 6
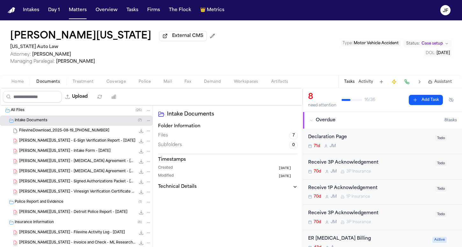
click at [70, 154] on span "S. Washington - Intake Form - 6.25.25" at bounding box center [64, 151] width 91 height 5
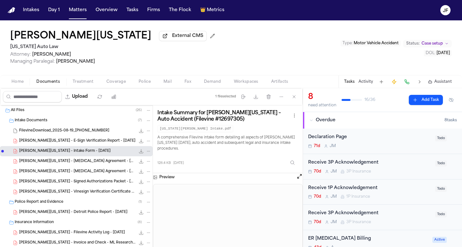
click at [139, 154] on icon "File: S. Washington - Intake Form - 6.25.25" at bounding box center [141, 151] width 5 height 5
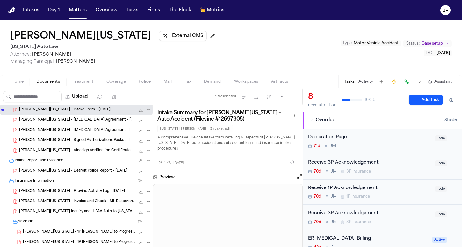
scroll to position [43, 0]
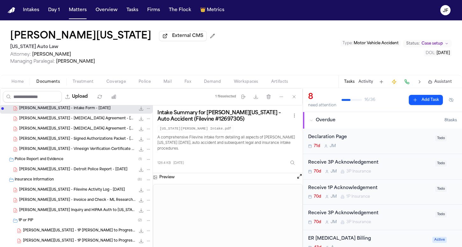
click at [79, 170] on span "S. Washington - Detroit Police Report - 6.26.25" at bounding box center [73, 169] width 108 height 5
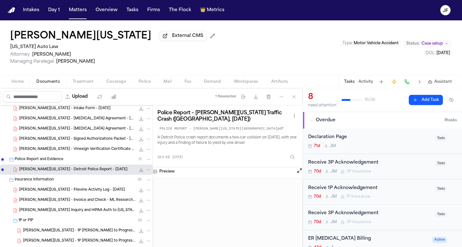
click at [367, 81] on button "Activity" at bounding box center [365, 81] width 15 height 5
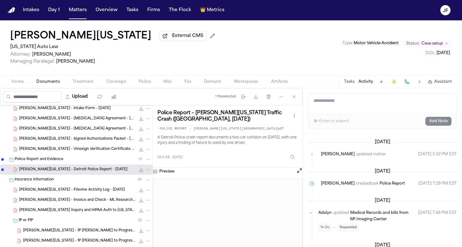
scroll to position [0, 0]
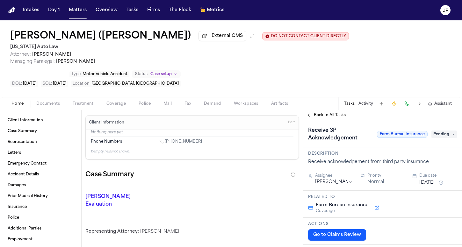
click at [214, 36] on span "External CMS" at bounding box center [227, 36] width 31 height 6
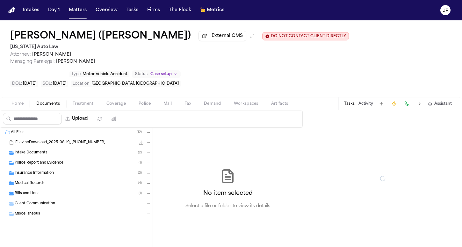
click at [46, 106] on span "Documents" at bounding box center [48, 103] width 24 height 5
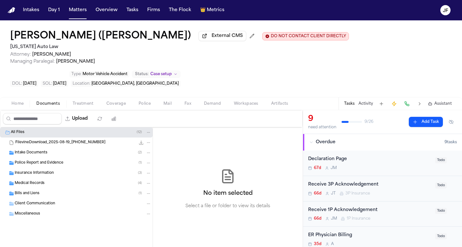
click at [40, 177] on div "Insurance Information ( 3 )" at bounding box center [76, 173] width 153 height 10
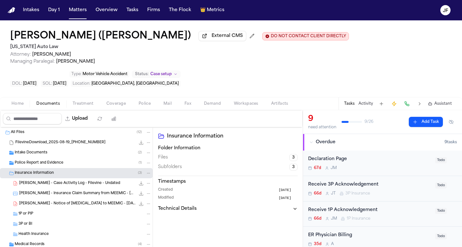
click at [60, 206] on span "J. Smith - Notice of Retainer to MEEMIC - 6.14.25" at bounding box center [77, 203] width 116 height 5
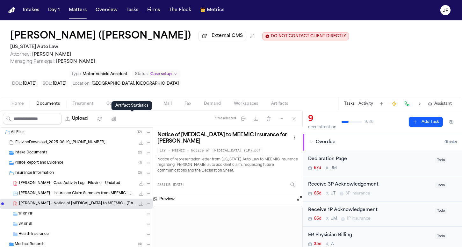
click at [119, 108] on div "Artifact Statistics Artifact Statistics" at bounding box center [132, 105] width 41 height 9
click at [112, 108] on span "button" at bounding box center [116, 107] width 27 height 1
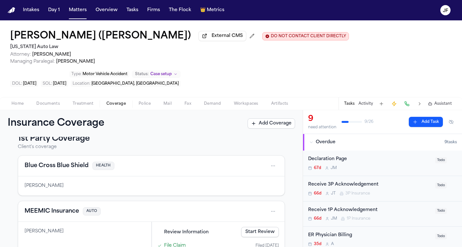
click at [40, 47] on h2 "[US_STATE] Auto Law" at bounding box center [179, 47] width 339 height 8
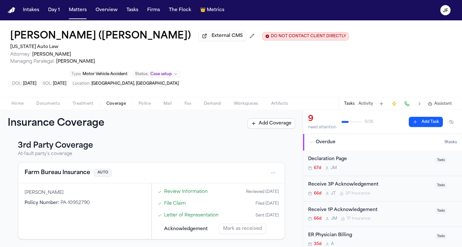
scroll to position [166, 0]
click at [69, 177] on button "Farm Bureau Insurance" at bounding box center [58, 173] width 66 height 9
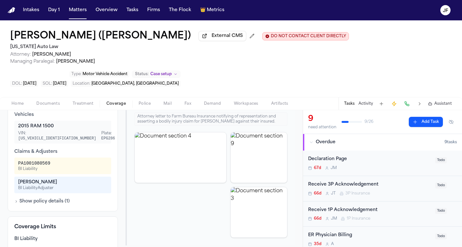
scroll to position [226, 0]
click at [45, 106] on span "Documents" at bounding box center [48, 103] width 24 height 5
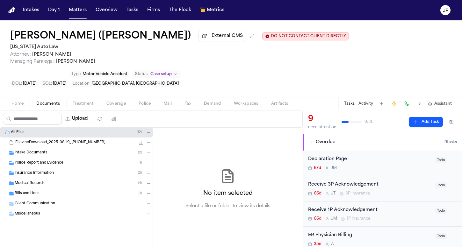
click at [44, 178] on div "Insurance Information ( 3 )" at bounding box center [76, 173] width 153 height 10
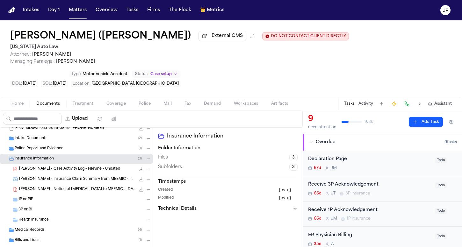
scroll to position [16, 0]
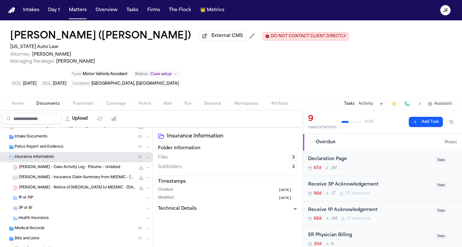
click at [44, 206] on div "3P or BI" at bounding box center [76, 208] width 153 height 10
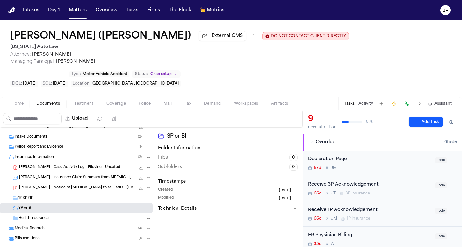
click at [44, 201] on div "1P or PIP" at bounding box center [84, 198] width 133 height 6
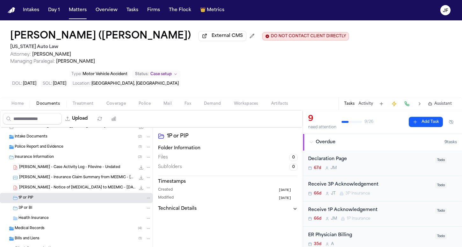
click at [44, 210] on div "3P or BI" at bounding box center [84, 209] width 133 height 6
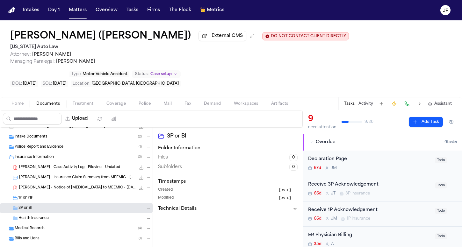
click at [57, 190] on span "J. Smith - Notice of Retainer to MEEMIC - 6.14.25" at bounding box center [77, 187] width 116 height 5
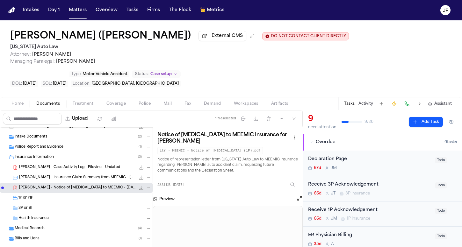
click at [146, 188] on button "File: J. Smith - Notice of Retainer to MEEMIC - 6.14.25" at bounding box center [149, 188] width 6 height 6
click at [135, 213] on button "Move" at bounding box center [144, 213] width 44 height 11
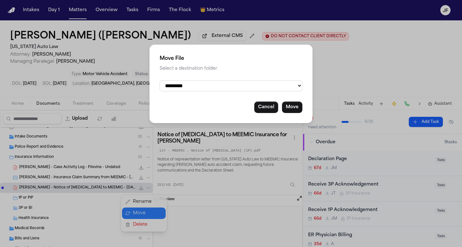
select select "**********"
click at [292, 105] on button "Move" at bounding box center [292, 107] width 20 height 11
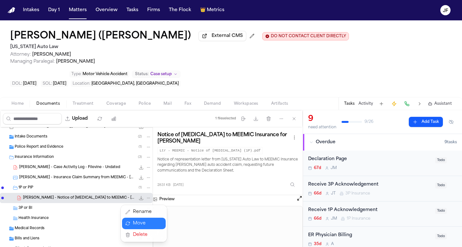
click at [81, 181] on div "All Files ( 12 ) FilevineDownload_2025-08-19_17-18-14-012 66.0 MB Intake Docume…" at bounding box center [76, 204] width 153 height 185
click at [82, 179] on span "J. Smith - Insurance Claim Summary from MEEMIC - 7.10.25" at bounding box center [77, 177] width 116 height 5
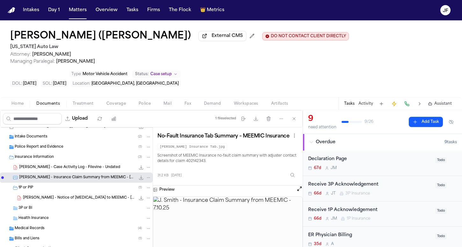
scroll to position [0, 0]
click at [79, 169] on span "J. Smith - Case Activity Log - Filevine - Undated" at bounding box center [69, 167] width 101 height 5
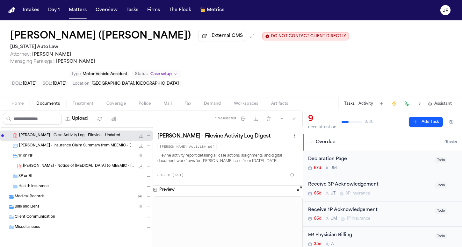
scroll to position [49, 0]
click at [43, 202] on div "Bills and Liens ( 1 )" at bounding box center [76, 207] width 153 height 10
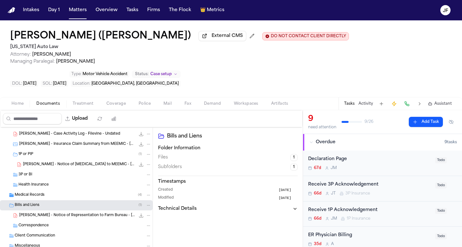
click at [43, 198] on span "Medical Records" at bounding box center [30, 195] width 30 height 5
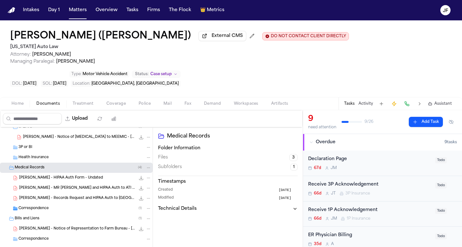
scroll to position [103, 0]
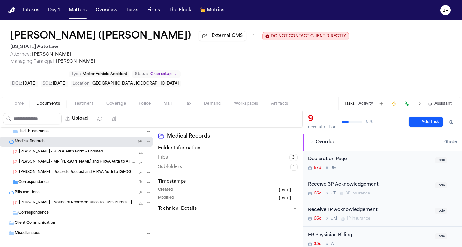
click at [48, 206] on span "J. Smith - Notice of Representation to Farm Bureau - 7.14.25" at bounding box center [77, 202] width 116 height 5
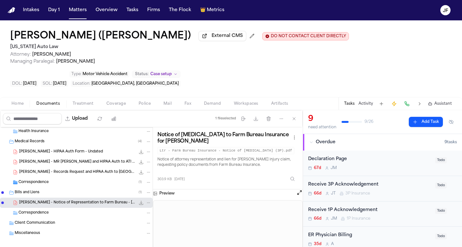
click at [140, 203] on div "File: J. Smith - Notice of Representation to Farm Bureau - 7.14.25" at bounding box center [144, 203] width 13 height 6
click at [146, 205] on icon "File: J. Smith - Notice of Representation to Farm Bureau - 7.14.25" at bounding box center [148, 203] width 4 height 4
click at [152, 177] on button "Move" at bounding box center [144, 180] width 44 height 11
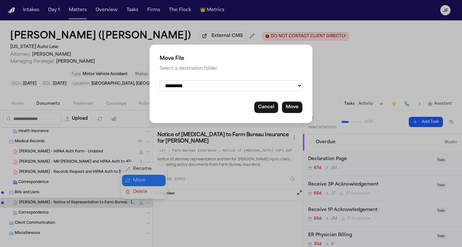
select select "**********"
click at [295, 107] on button "Move" at bounding box center [292, 107] width 20 height 11
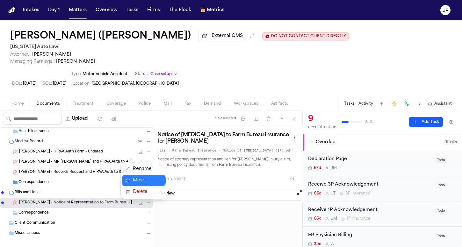
scroll to position [100, 0]
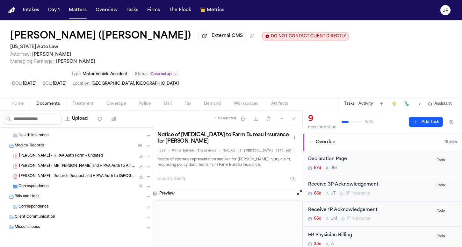
click at [98, 177] on span "J. Smith - Records Request and HIPAA Auth to Corewell Health Wayne Hospital - 7…" at bounding box center [77, 176] width 116 height 5
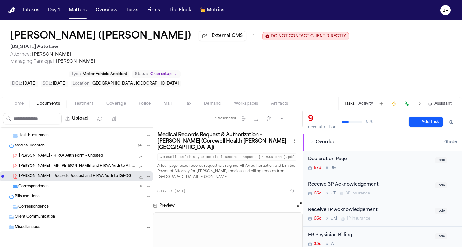
click at [91, 171] on div "J. Smith - Records Request and HIPAA Auth to Corewell Health Wayne Hospital - 7…" at bounding box center [76, 176] width 153 height 10
click at [91, 154] on div "J. Smith - HIPAA Auth Form - Undated 1.9 MB • PDF" at bounding box center [85, 156] width 132 height 6
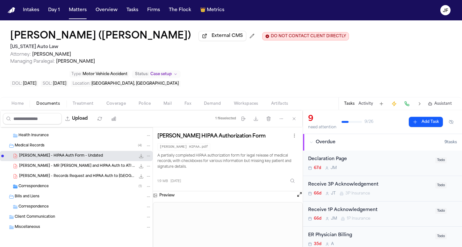
click at [90, 148] on div "Medical Records ( 4 )" at bounding box center [83, 146] width 137 height 6
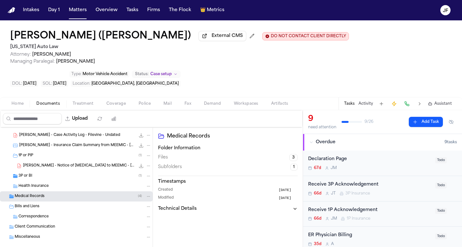
scroll to position [47, 0]
click at [87, 169] on span "J. Smith - Notice of Retainer to MEEMIC - 6.14.25" at bounding box center [79, 166] width 112 height 5
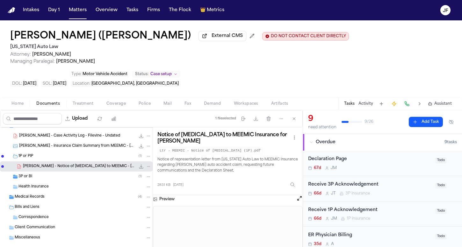
click at [73, 179] on div "3P or BI ( 1 )" at bounding box center [84, 177] width 133 height 6
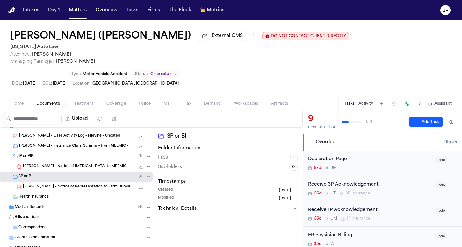
click at [86, 190] on span "J. Smith - Notice of Representation to Farm Bureau - 7.14.25" at bounding box center [79, 186] width 112 height 5
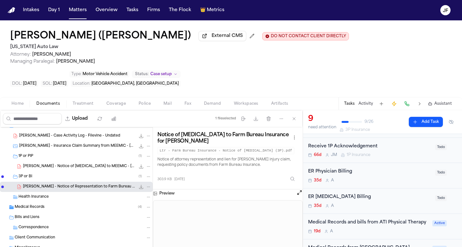
scroll to position [53, 0]
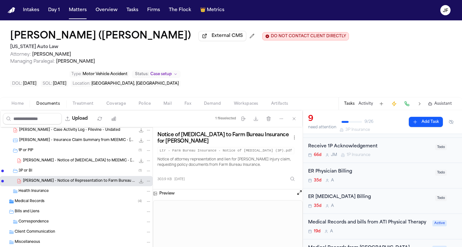
click at [67, 155] on div "1P or PIP ( 1 )" at bounding box center [76, 151] width 153 height 10
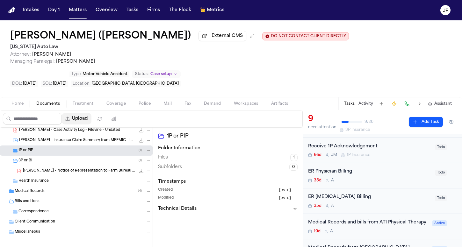
click at [91, 117] on button "Upload" at bounding box center [77, 118] width 30 height 11
select select "**********"
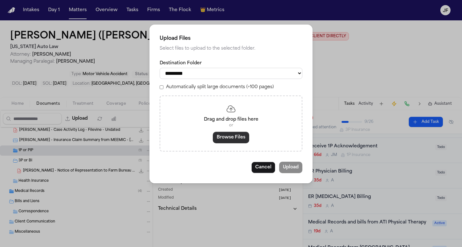
click at [222, 133] on button "Browse Files" at bounding box center [231, 137] width 36 height 11
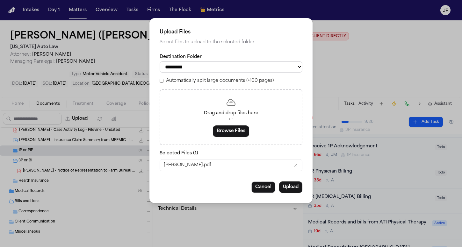
click at [290, 186] on button "Upload" at bounding box center [290, 187] width 23 height 11
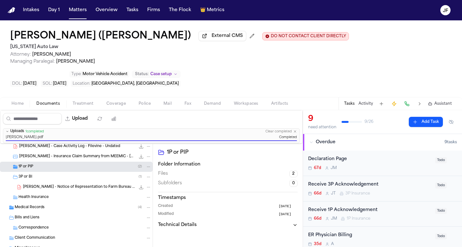
scroll to position [0, 0]
click at [324, 161] on div "Declaration Page" at bounding box center [369, 159] width 123 height 7
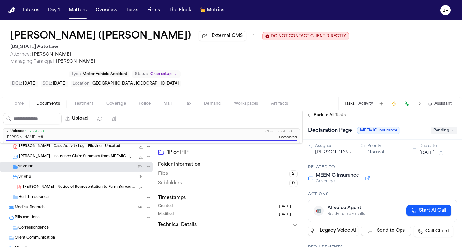
click at [431, 131] on span "Pending" at bounding box center [443, 131] width 25 height 8
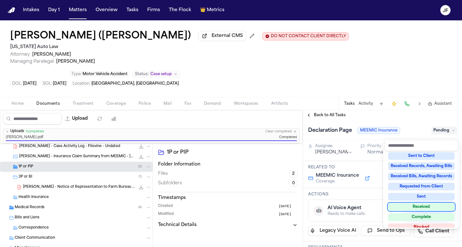
click at [410, 206] on div "Received" at bounding box center [421, 207] width 67 height 8
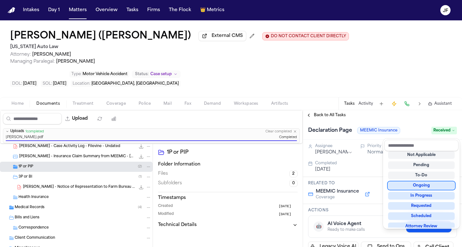
click at [383, 0] on div "Intakes Day 1 Matters Overview Tasks Firms The Flock 👑 Metrics JF Jasmine Smith…" at bounding box center [231, 123] width 462 height 247
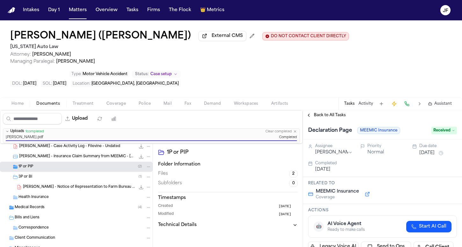
click at [334, 117] on span "Back to All Tasks" at bounding box center [330, 115] width 32 height 5
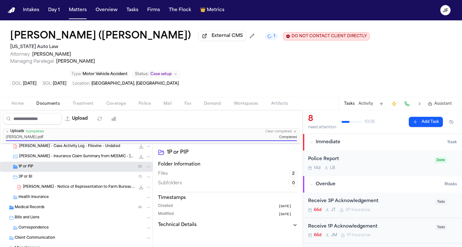
click at [82, 191] on div "J. Smith - Notice of Representation to Farm Bureau - 7.14.25 303.9 KB • PDF" at bounding box center [87, 187] width 128 height 6
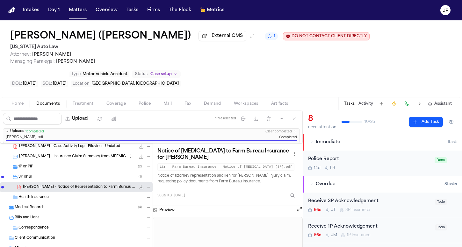
click at [111, 170] on div "1P or PIP ( 2 )" at bounding box center [84, 167] width 133 height 6
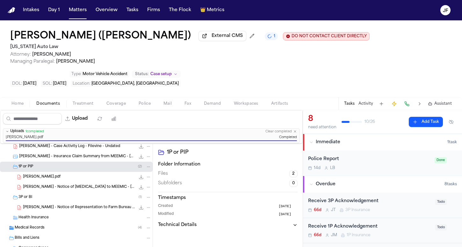
click at [108, 180] on div "JASMINE HARRIS.pdf 1.7 MB • PDF" at bounding box center [87, 177] width 128 height 6
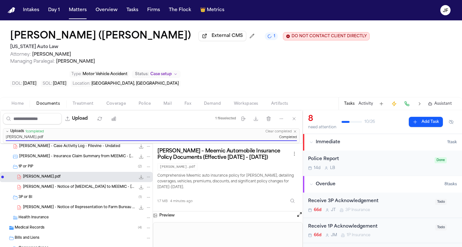
click at [139, 177] on icon "File: JASMINE HARRIS.pdf" at bounding box center [141, 177] width 5 height 5
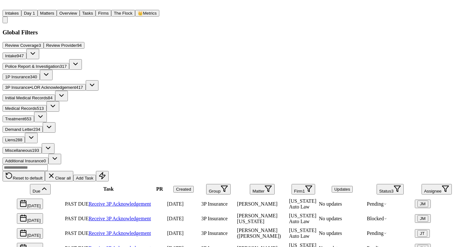
scroll to position [26, 0]
click at [133, 246] on link "Receive 3P Acknowledgement" at bounding box center [120, 248] width 62 height 5
click at [379, 246] on span "Pending" at bounding box center [377, 248] width 20 height 5
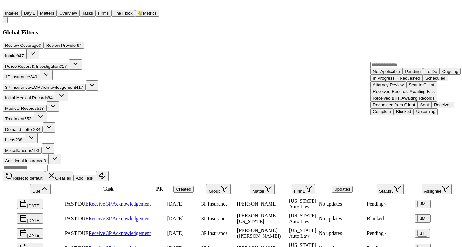
click at [434, 107] on div "Received" at bounding box center [443, 105] width 18 height 5
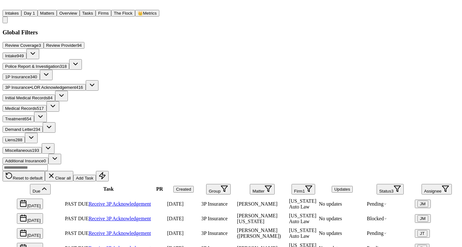
scroll to position [0, 0]
click at [311, 184] on button "Firm 1" at bounding box center [304, 189] width 24 height 11
click at [318, 158] on button "Clear filter" at bounding box center [306, 150] width 25 height 15
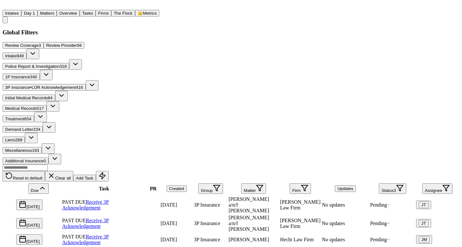
click at [308, 184] on icon "button" at bounding box center [305, 188] width 8 height 8
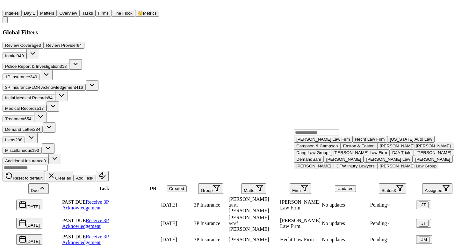
click at [355, 142] on div "Hecht Law Firm" at bounding box center [370, 139] width 30 height 5
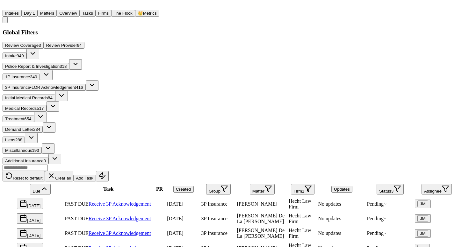
click at [104, 71] on div "Review Coverage 3 Review Provider 94 Intake 949 Police Report & Investigation 3…" at bounding box center [231, 103] width 457 height 122
click at [76, 85] on span "LOR Acknowledgement" at bounding box center [54, 87] width 44 height 5
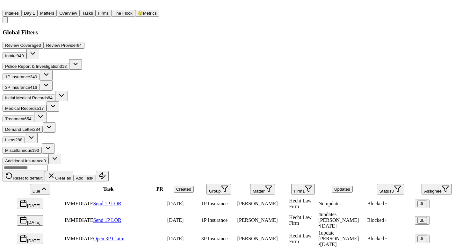
click at [427, 184] on button "Assignee" at bounding box center [437, 189] width 30 height 11
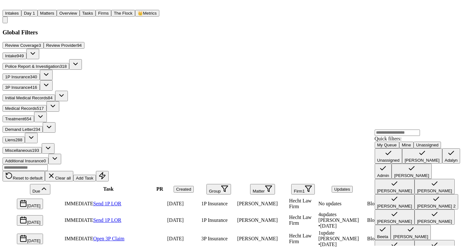
click at [402, 164] on button "[PERSON_NAME]" at bounding box center [422, 155] width 40 height 15
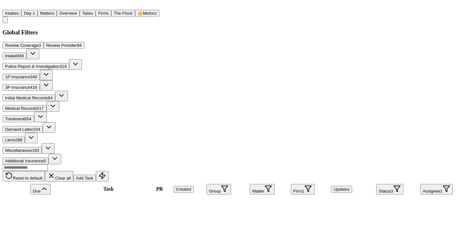
scroll to position [0, 11]
click at [331, 186] on button "Updates" at bounding box center [341, 189] width 21 height 7
click at [298, 184] on button "Firm 1" at bounding box center [303, 189] width 24 height 11
click at [304, 157] on button "Clear filter" at bounding box center [294, 149] width 25 height 15
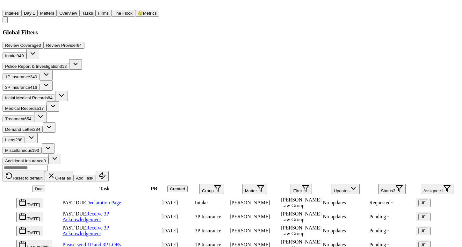
click at [423, 184] on button "Assignee 1" at bounding box center [437, 189] width 32 height 11
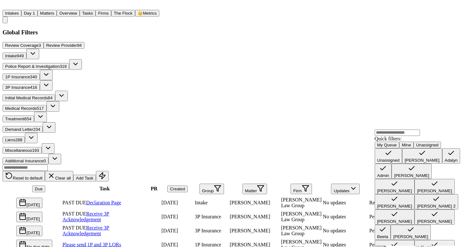
click at [405, 163] on div "[PERSON_NAME]" at bounding box center [422, 160] width 35 height 5
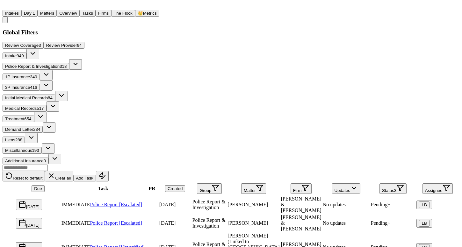
click at [422, 184] on button "Assignee" at bounding box center [437, 189] width 30 height 11
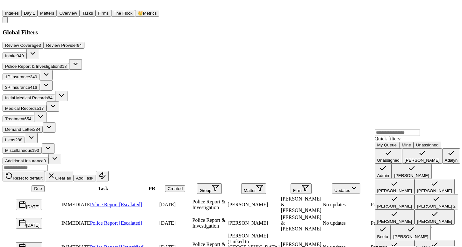
click at [405, 163] on div "[PERSON_NAME]" at bounding box center [422, 160] width 35 height 5
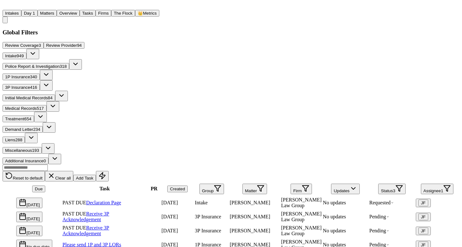
scroll to position [0, 0]
click at [50, 81] on icon "button" at bounding box center [46, 85] width 8 height 8
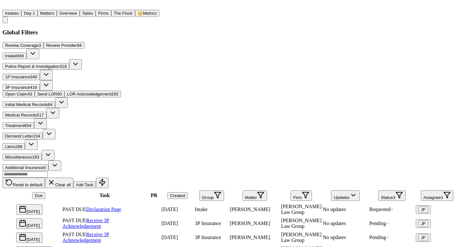
click at [111, 95] on span "LOR Acknowledgement" at bounding box center [89, 94] width 44 height 5
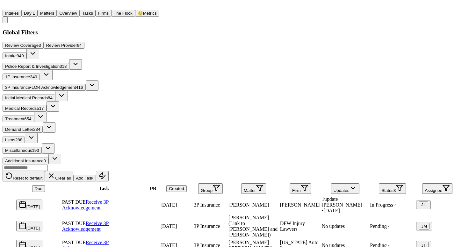
click at [331, 184] on button "Updates" at bounding box center [345, 189] width 29 height 11
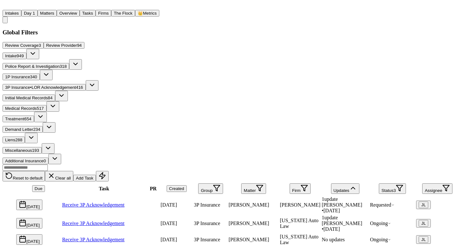
click at [331, 184] on button "Updates" at bounding box center [345, 189] width 29 height 11
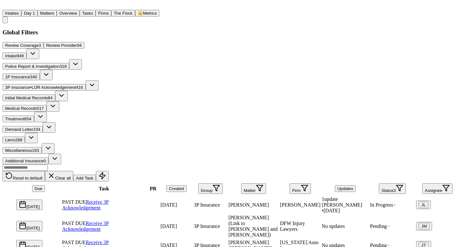
click at [291, 184] on button "Firm" at bounding box center [300, 189] width 21 height 11
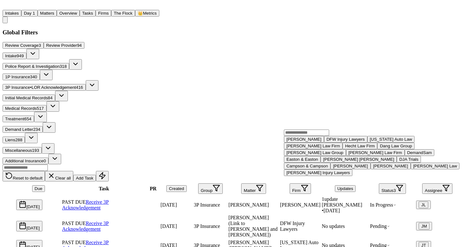
click at [370, 142] on div "[US_STATE] Auto Law" at bounding box center [391, 139] width 42 height 5
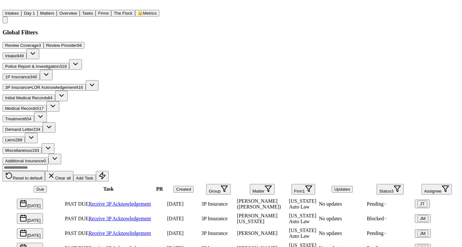
scroll to position [1, 15]
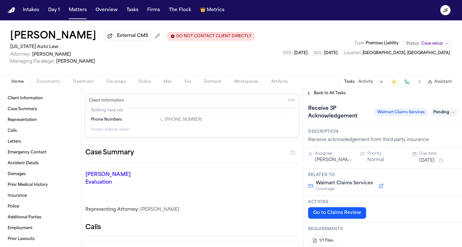
click at [53, 82] on span "Documents" at bounding box center [48, 81] width 24 height 5
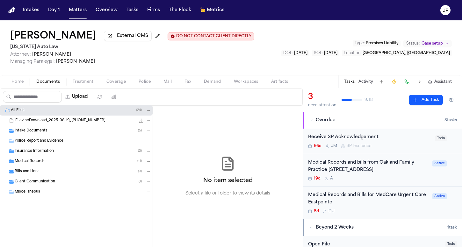
click at [28, 156] on div "Insurance Information ( 3 )" at bounding box center [76, 151] width 153 height 10
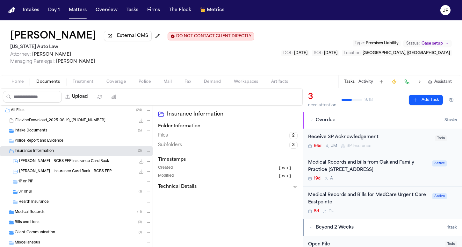
click at [124, 39] on span "External CMS" at bounding box center [132, 36] width 31 height 6
click at [30, 194] on span "3P or BI" at bounding box center [25, 192] width 14 height 5
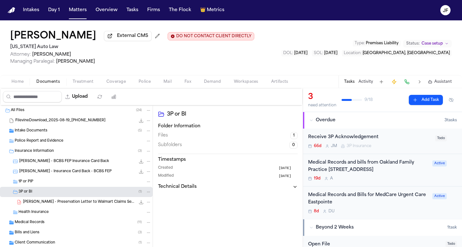
click at [38, 201] on div "S. Williams - Preservation Letter to Walmart Claims Services - 6.28.25 347.8 KB…" at bounding box center [87, 202] width 128 height 6
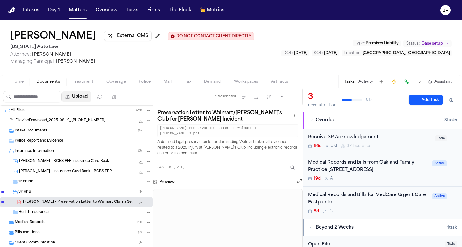
click at [91, 101] on button "Upload" at bounding box center [77, 96] width 30 height 11
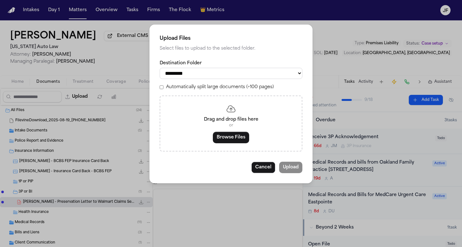
select select "**********"
click at [218, 134] on button "Browse Files" at bounding box center [231, 137] width 36 height 11
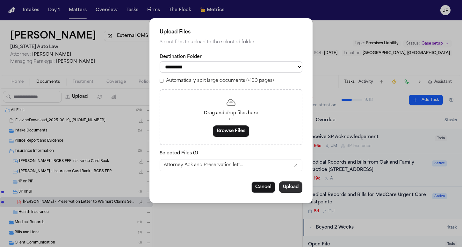
click at [291, 184] on button "Upload" at bounding box center [290, 187] width 23 height 11
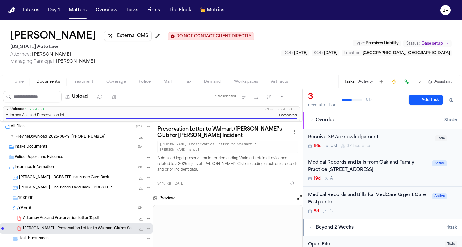
click at [365, 139] on div "Receive 3P Acknowledgement" at bounding box center [369, 137] width 123 height 7
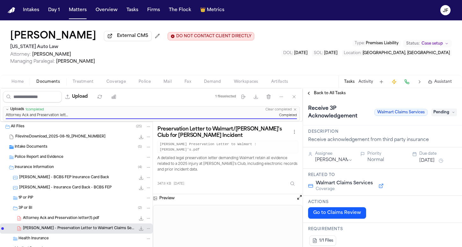
click at [437, 119] on div "Receive 3P Acknowledgement Walmart Claims Services Pending" at bounding box center [382, 113] width 149 height 18
click at [442, 113] on span "Pending" at bounding box center [443, 113] width 25 height 8
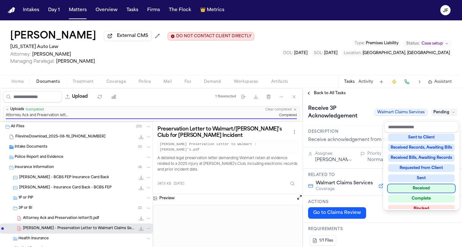
click at [412, 191] on div "Received" at bounding box center [421, 189] width 67 height 8
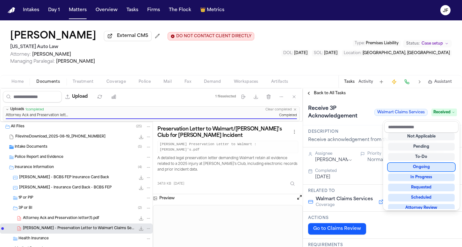
click at [358, 97] on div "**********" at bounding box center [382, 167] width 159 height 159
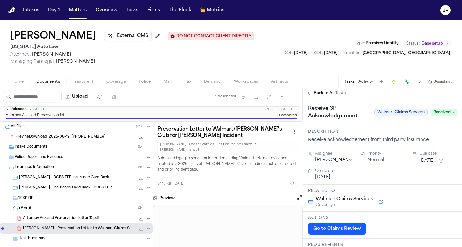
click at [328, 96] on span "Back to All Tasks" at bounding box center [330, 93] width 32 height 5
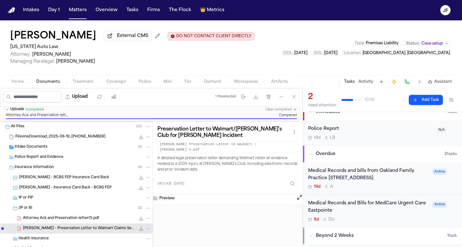
scroll to position [10, 0]
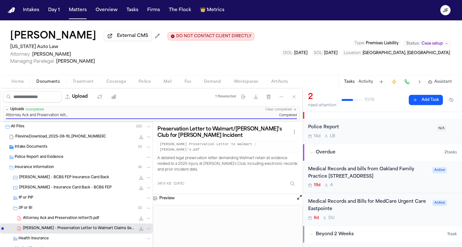
click at [359, 131] on div "Police Report" at bounding box center [370, 127] width 125 height 7
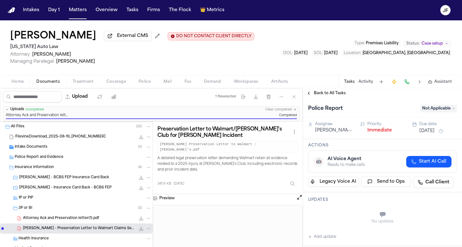
click at [372, 131] on button "Immediate" at bounding box center [379, 130] width 25 height 6
click at [328, 95] on span "Back to All Tasks" at bounding box center [330, 93] width 32 height 5
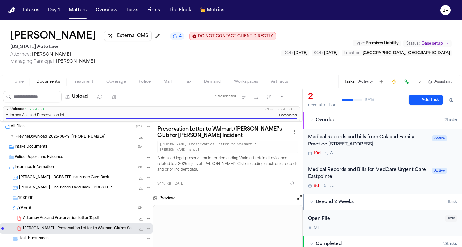
scroll to position [30, 0]
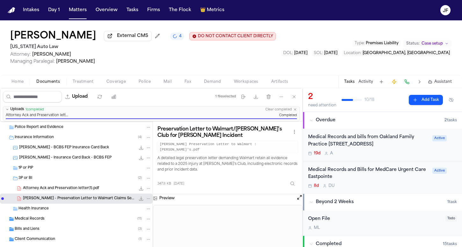
click at [84, 191] on span "Attorney Ack and Preservation letter(1).pdf" at bounding box center [61, 188] width 76 height 5
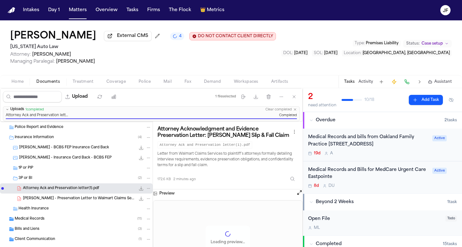
click at [146, 190] on icon "File: Attorney Ack and Preservation letter(1).pdf" at bounding box center [148, 188] width 4 height 4
click at [140, 204] on button "Rename" at bounding box center [144, 201] width 44 height 11
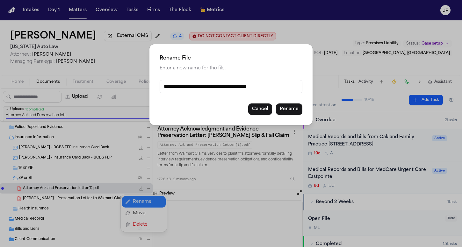
drag, startPoint x: 188, startPoint y: 86, endPoint x: 146, endPoint y: 80, distance: 42.1
click at [146, 80] on div "**********" at bounding box center [231, 123] width 462 height 247
click at [248, 85] on input "**********" at bounding box center [231, 86] width 143 height 13
type input "**********"
click at [295, 108] on button "Rename" at bounding box center [289, 109] width 26 height 11
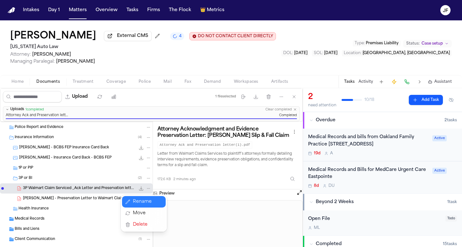
click at [118, 162] on div "All Files ( 25 ) FilevineDownload_2025-08-19_16-56-30-120 10.0 MB Intake Docume…" at bounding box center [76, 189] width 153 height 195
click at [326, 120] on span "Overdue" at bounding box center [326, 120] width 20 height 6
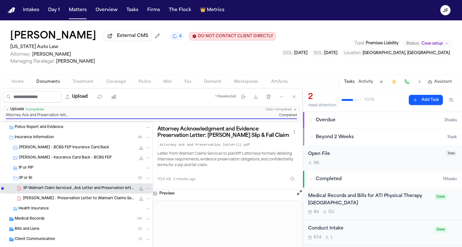
click at [318, 135] on button "Beyond 2 Weeks 1 task" at bounding box center [382, 137] width 159 height 17
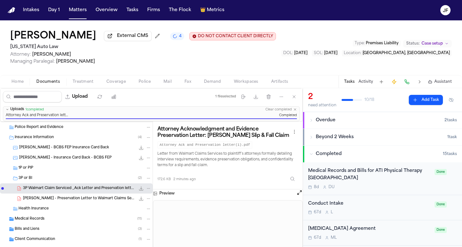
click at [165, 60] on div "Michigan Auto Law Attorney: Derek Brackon Managing Paralegal: Michelle Landazab…" at bounding box center [143, 54] width 266 height 22
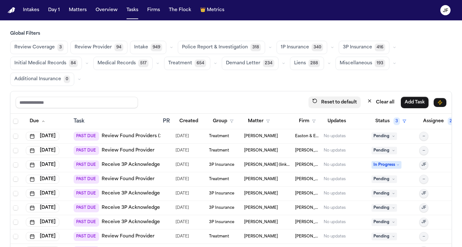
click at [338, 103] on button "Reset to default" at bounding box center [334, 103] width 52 height 12
click at [268, 48] on icon "button" at bounding box center [270, 48] width 4 height 4
click at [230, 77] on span "Police Report Escalation" at bounding box center [209, 76] width 55 height 6
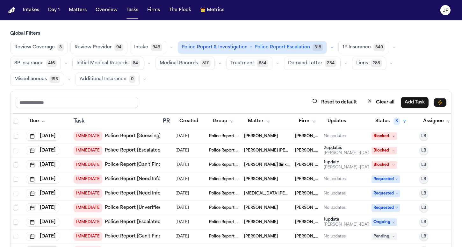
click at [236, 46] on span "Police Report & Investigation" at bounding box center [215, 47] width 66 height 6
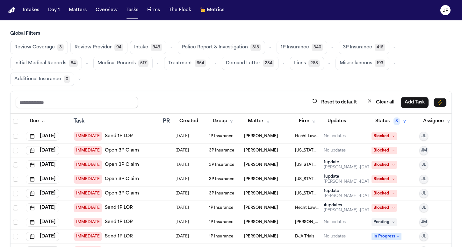
click at [393, 46] on icon "button" at bounding box center [395, 48] width 4 height 4
click at [363, 96] on span "LOR Acknowledgement" at bounding box center [365, 91] width 44 height 13
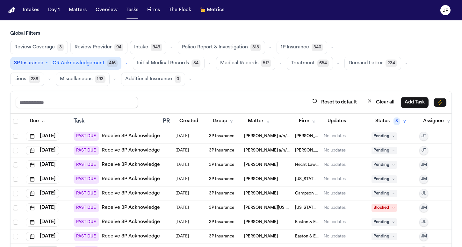
click at [329, 44] on button "button" at bounding box center [332, 48] width 8 height 8
click at [230, 97] on div "Reset to default Clear all Add Task" at bounding box center [231, 103] width 431 height 12
click at [113, 81] on icon "button" at bounding box center [115, 79] width 4 height 4
click at [218, 98] on div "Reset to default Clear all Add Task" at bounding box center [231, 103] width 431 height 12
click at [315, 119] on icon "button" at bounding box center [314, 121] width 4 height 4
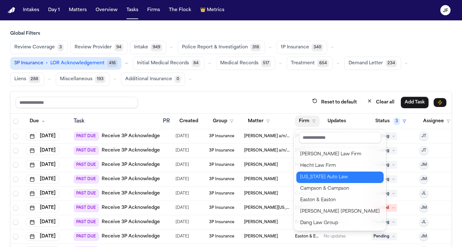
click at [307, 176] on div "[US_STATE] Auto Law" at bounding box center [340, 178] width 80 height 8
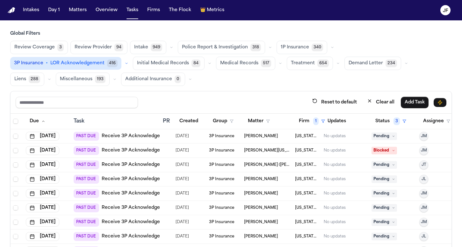
click at [140, 178] on link "Receive 3P Acknowledgement" at bounding box center [137, 179] width 70 height 6
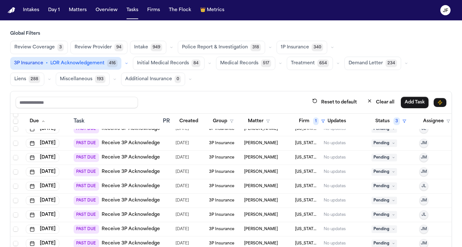
scroll to position [50, 0]
click at [146, 146] on link "Receive 3P Acknowledgement" at bounding box center [137, 143] width 70 height 6
click at [139, 159] on link "Receive 3P Acknowledgement" at bounding box center [137, 158] width 70 height 6
click at [115, 172] on link "Receive 3P Acknowledgement" at bounding box center [137, 172] width 70 height 6
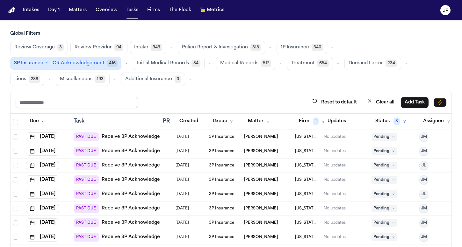
scroll to position [73, 0]
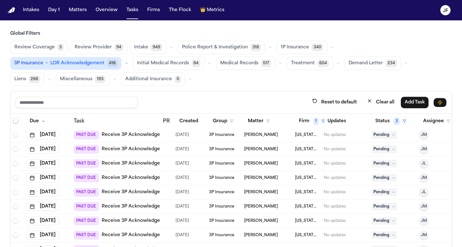
click at [154, 163] on link "Receive 3P Acknowledgement" at bounding box center [137, 164] width 70 height 6
click at [311, 120] on button "Firm 1" at bounding box center [312, 121] width 34 height 11
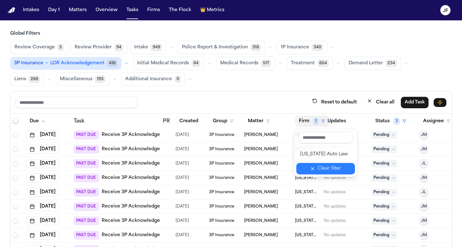
click at [315, 169] on icon "button" at bounding box center [312, 168] width 5 height 5
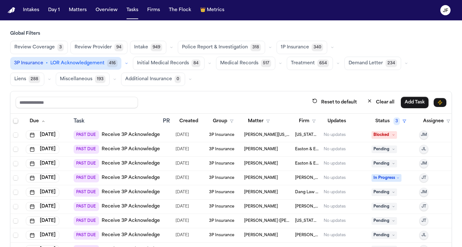
click at [308, 125] on button "Firm" at bounding box center [307, 121] width 25 height 11
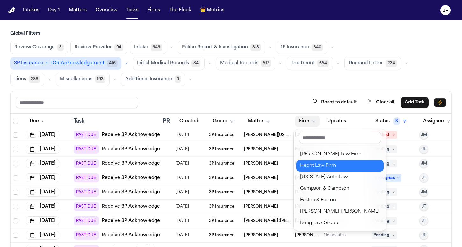
click at [315, 164] on div "Hecht Law Firm" at bounding box center [340, 166] width 80 height 8
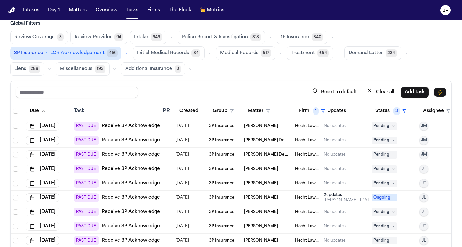
scroll to position [0, 0]
click at [138, 127] on link "Receive 3P Acknowledgement" at bounding box center [137, 126] width 70 height 6
click at [315, 116] on button "Firm 1" at bounding box center [312, 110] width 34 height 11
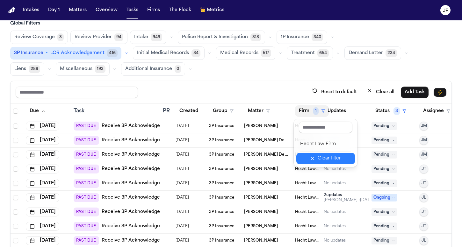
click at [314, 160] on button "Clear filter" at bounding box center [325, 158] width 59 height 11
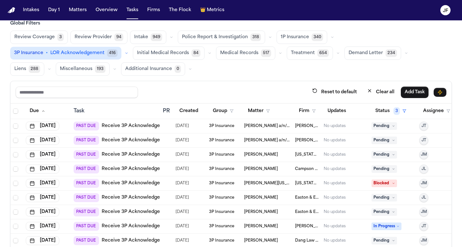
click at [314, 112] on polygon "button" at bounding box center [313, 111] width 3 height 3
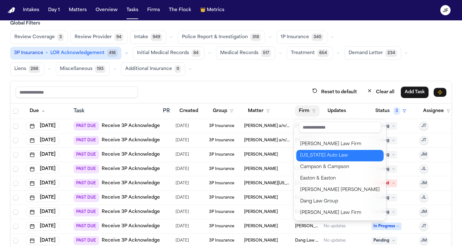
click at [316, 153] on div "[US_STATE] Auto Law" at bounding box center [340, 156] width 80 height 8
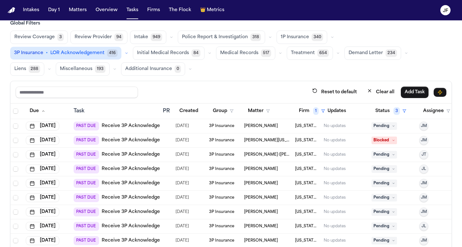
click at [263, 93] on div "Reset to default Clear all Add Task" at bounding box center [231, 92] width 431 height 12
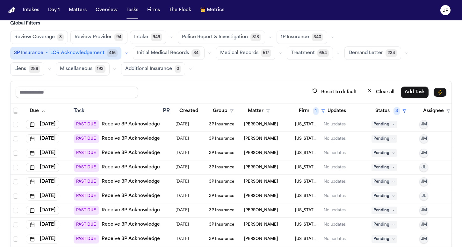
scroll to position [64, 0]
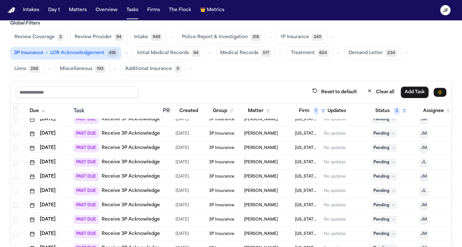
click at [126, 52] on icon "button" at bounding box center [127, 53] width 4 height 4
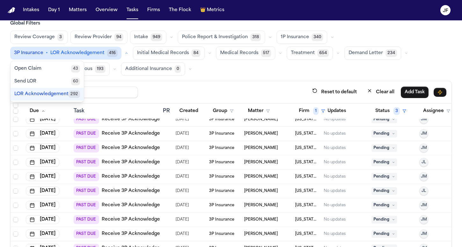
click at [120, 56] on div "3P Insurance • LOR Acknowledgement 416" at bounding box center [70, 53] width 120 height 13
click at [50, 101] on div "Open Claim 43 Send LOR 60 LOR Acknowledgement 292" at bounding box center [47, 81] width 74 height 41
click at [53, 95] on span "LOR Acknowledgement" at bounding box center [41, 94] width 54 height 6
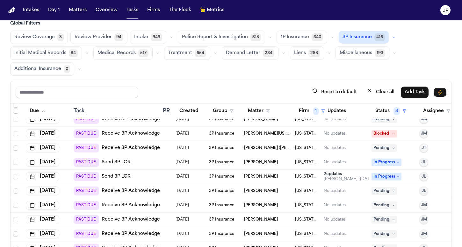
click at [352, 29] on div "Global Filters Review Coverage 3 Review Provider 94 Intake 949 Police Report & …" at bounding box center [231, 47] width 442 height 55
click at [352, 34] on span "3P Insurance" at bounding box center [357, 37] width 29 height 6
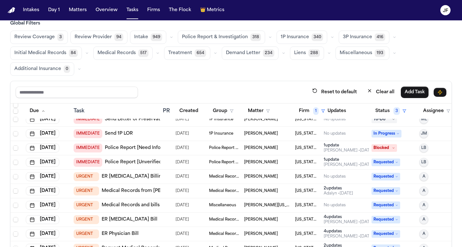
click at [343, 36] on span "3P Insurance" at bounding box center [357, 37] width 29 height 6
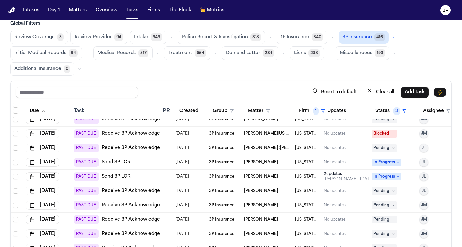
click at [390, 40] on button "button" at bounding box center [394, 37] width 8 height 8
click at [364, 83] on span "LOR Acknowledgement" at bounding box center [365, 81] width 44 height 13
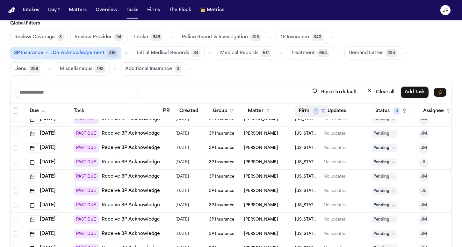
click at [309, 111] on button "Firm 1" at bounding box center [312, 110] width 34 height 11
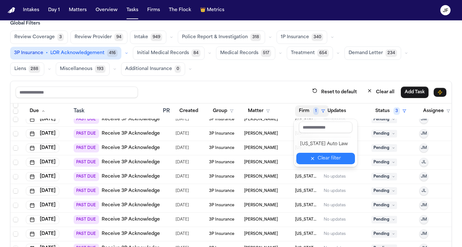
click at [315, 156] on icon "button" at bounding box center [312, 158] width 5 height 5
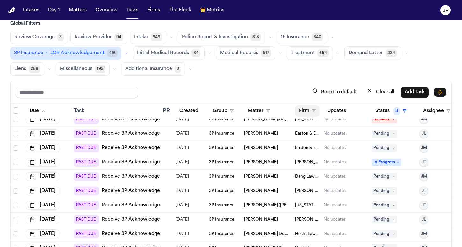
click at [310, 109] on button "Firm" at bounding box center [307, 110] width 25 height 11
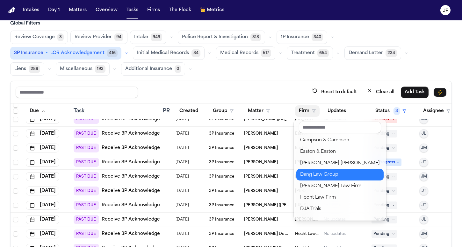
scroll to position [27, 0]
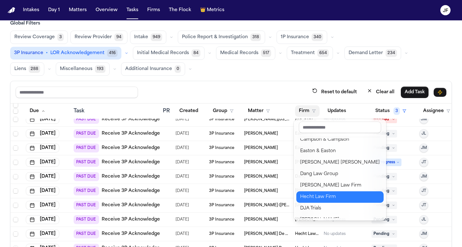
click at [322, 199] on div "Hecht Law Firm" at bounding box center [340, 197] width 80 height 8
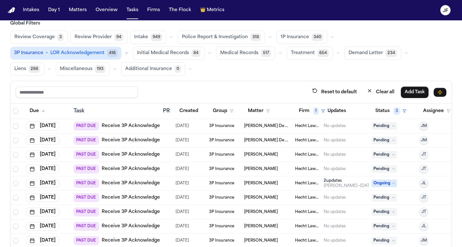
scroll to position [0, 0]
click at [154, 125] on link "Receive 3P Acknowledgement" at bounding box center [137, 126] width 70 height 6
click at [394, 0] on nav "Intakes Day 1 Matters Overview Tasks Firms The Flock 👑 Metrics JF" at bounding box center [231, 10] width 462 height 20
click at [392, 2] on nav "Intakes Day 1 Matters Overview Tasks Firms The Flock 👑 Metrics JF" at bounding box center [231, 10] width 462 height 20
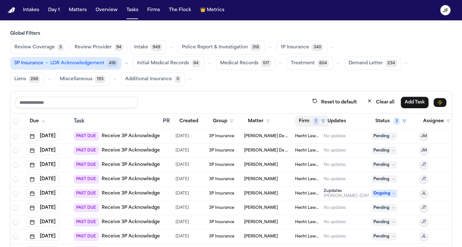
click at [309, 119] on button "Firm 1" at bounding box center [312, 121] width 34 height 11
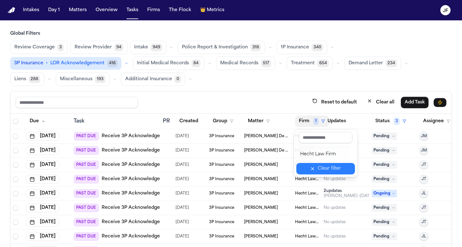
click at [310, 171] on button "Clear filter" at bounding box center [325, 168] width 59 height 11
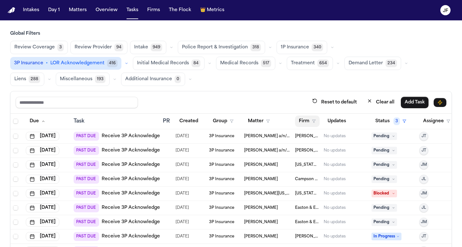
click at [308, 121] on button "Firm" at bounding box center [307, 121] width 25 height 11
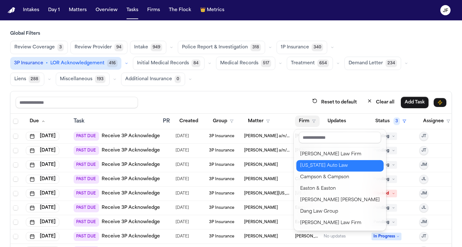
click at [310, 169] on div "[US_STATE] Auto Law" at bounding box center [340, 166] width 80 height 8
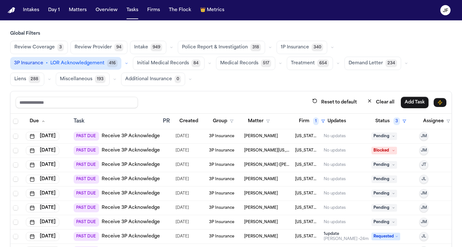
click at [257, 99] on div "Reset to default Clear all Add Task" at bounding box center [231, 103] width 431 height 12
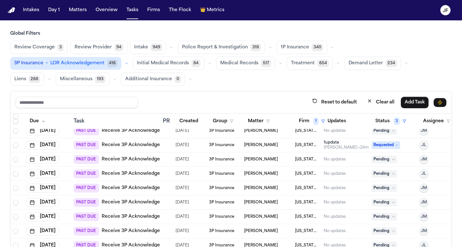
click at [127, 157] on link "Receive 3P Acknowledgement" at bounding box center [137, 159] width 70 height 6
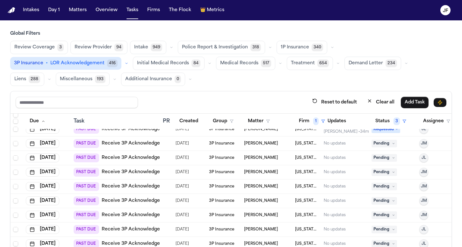
scroll to position [109, 0]
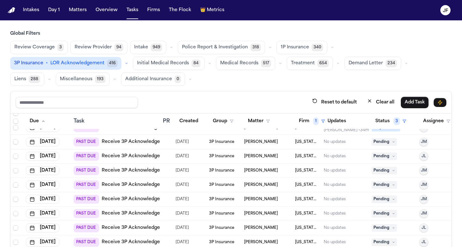
click at [134, 155] on link "Receive 3P Acknowledgement" at bounding box center [137, 156] width 70 height 6
click at [145, 155] on link "Receive 3P Acknowledgement" at bounding box center [137, 156] width 70 height 6
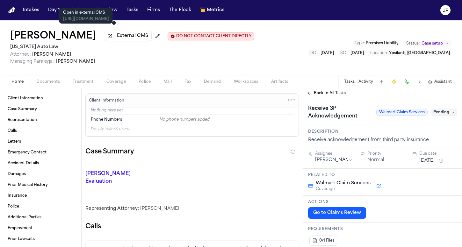
click at [119, 41] on button "External CMS" at bounding box center [128, 36] width 48 height 10
click at [43, 83] on span "Documents" at bounding box center [48, 81] width 24 height 5
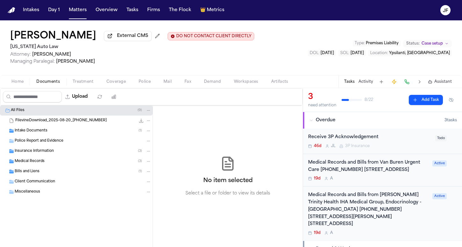
click at [28, 156] on div "Insurance Information ( 3 )" at bounding box center [76, 151] width 153 height 10
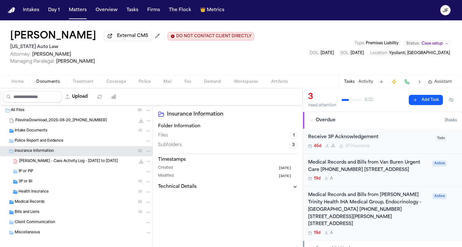
click at [28, 167] on div "[PERSON_NAME] - Case Activity Log - [DATE] to [DATE] 110.1 KB • PDF" at bounding box center [76, 161] width 153 height 10
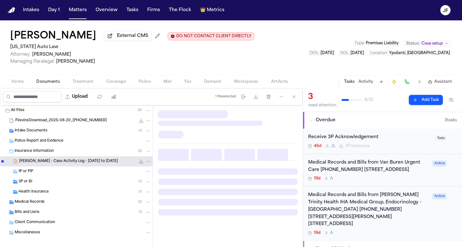
click at [26, 184] on span "3P or BI" at bounding box center [25, 181] width 14 height 5
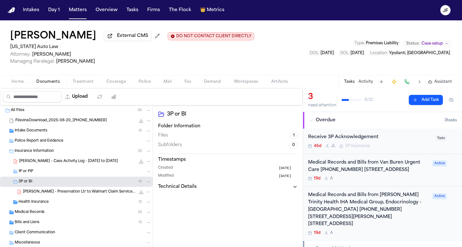
click at [30, 194] on span "[PERSON_NAME] - Preservation Ltr to Walmart Claim Services - [DATE]" at bounding box center [79, 192] width 112 height 5
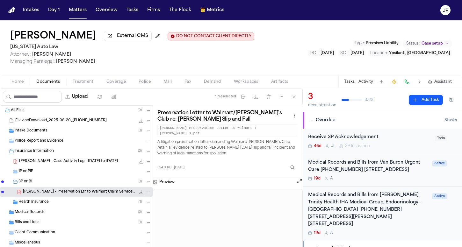
click at [62, 133] on div "Intake Documents ( 1 )" at bounding box center [83, 131] width 137 height 6
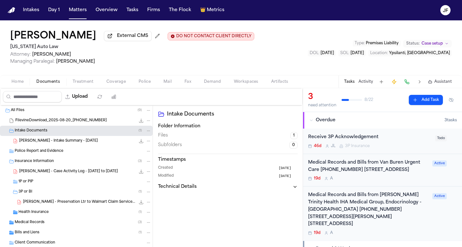
click at [52, 205] on span "[PERSON_NAME] - Preservation Ltr to Walmart Claim Services - [DATE]" at bounding box center [79, 202] width 112 height 5
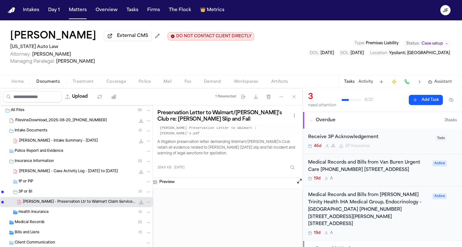
click at [45, 224] on div "Medical Records ( 3 )" at bounding box center [83, 223] width 137 height 6
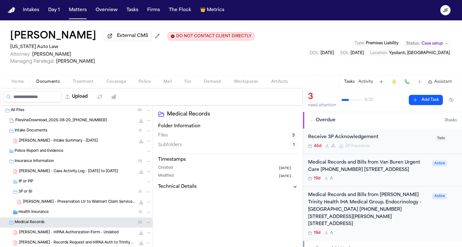
click at [45, 220] on div "Medical Records ( 3 )" at bounding box center [76, 223] width 153 height 10
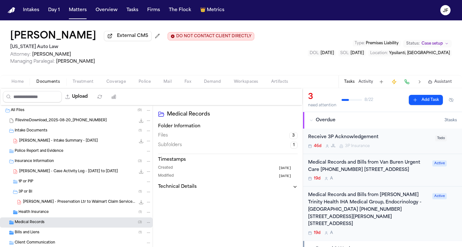
click at [46, 215] on span "Health Insurance" at bounding box center [33, 212] width 30 height 5
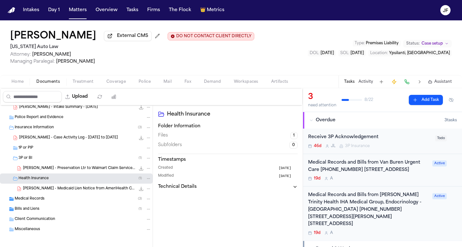
scroll to position [35, 0]
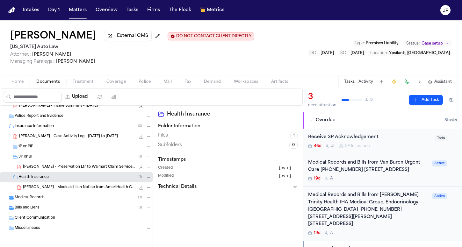
click at [50, 200] on div "Medical Records ( 3 )" at bounding box center [83, 198] width 137 height 6
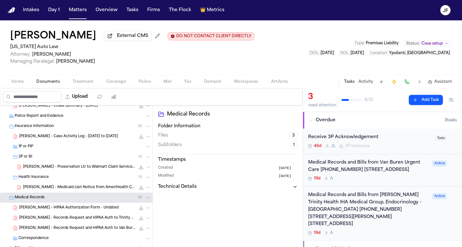
click at [50, 201] on div "Medical Records ( 3 )" at bounding box center [83, 198] width 137 height 6
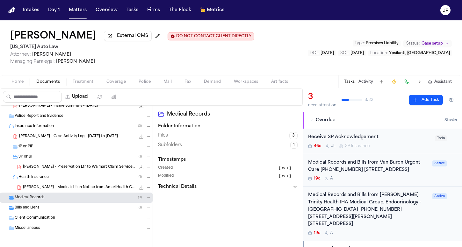
click at [48, 210] on div "Bills and Liens ( 1 )" at bounding box center [83, 208] width 137 height 6
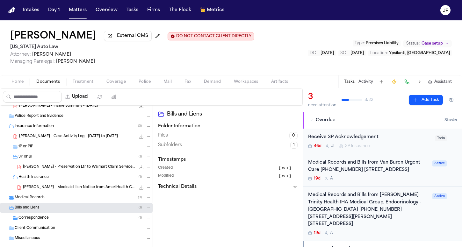
click at [51, 203] on div "Medical Records ( 3 )" at bounding box center [76, 198] width 153 height 10
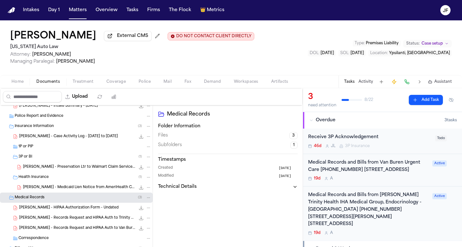
drag, startPoint x: 11, startPoint y: 35, endPoint x: 90, endPoint y: 17, distance: 81.4
click at [90, 17] on div "Intakes Day 1 Matters Overview Tasks Firms The Flock 👑 Metrics [PERSON_NAME] [P…" at bounding box center [231, 123] width 462 height 247
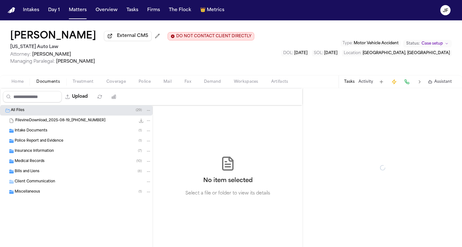
click at [55, 84] on span "Documents" at bounding box center [48, 81] width 24 height 5
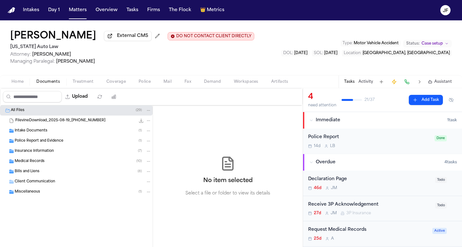
click at [43, 156] on div "Insurance Information ( 7 )" at bounding box center [76, 151] width 153 height 10
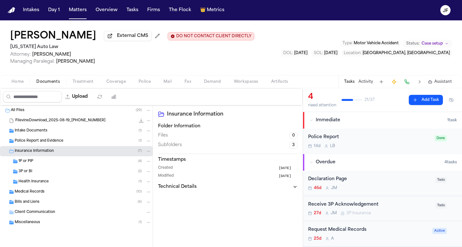
click at [46, 167] on div "1P or PIP ( 4 )" at bounding box center [76, 161] width 153 height 10
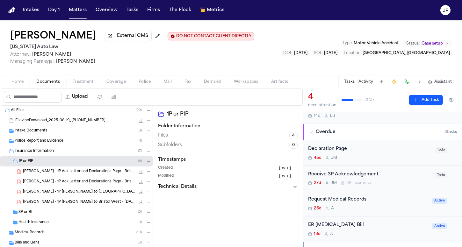
scroll to position [24, 0]
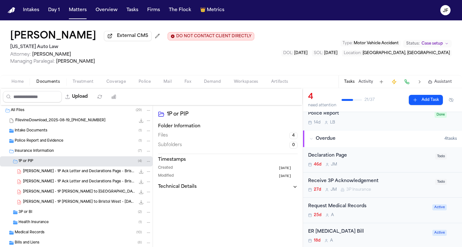
click at [335, 160] on div "Declaration Page" at bounding box center [369, 155] width 123 height 7
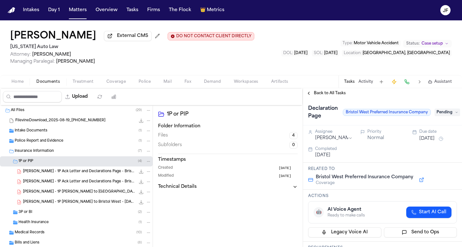
click at [447, 109] on div "Declaration Page Bristol West Preferred Insurance Company Pending" at bounding box center [382, 113] width 149 height 18
click at [447, 113] on span "Pending" at bounding box center [447, 113] width 25 height 8
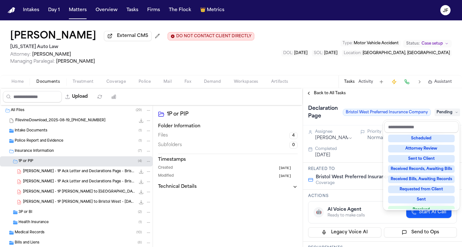
scroll to position [74, 0]
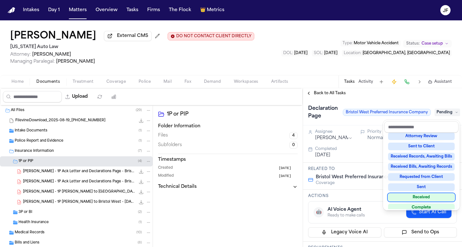
click at [414, 196] on div "Received" at bounding box center [421, 198] width 67 height 8
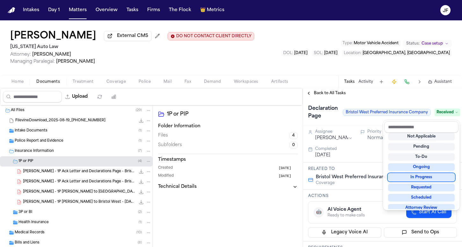
click at [365, 103] on div "Declaration Page Bristol West Preferred Insurance Company Received" at bounding box center [382, 111] width 159 height 27
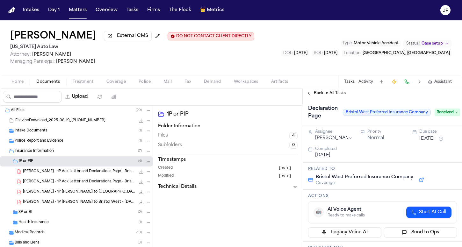
click at [332, 96] on span "Back to All Tasks" at bounding box center [330, 93] width 32 height 5
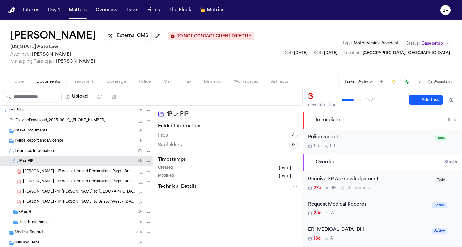
click at [361, 140] on div "Police Report" at bounding box center [369, 137] width 123 height 7
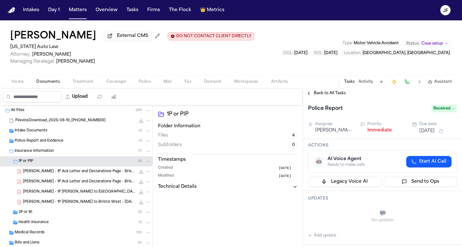
click at [370, 134] on button "Immediate" at bounding box center [379, 130] width 25 height 6
click at [335, 86] on div "Home Documents Treatment Coverage Police Mail Fax Demand Workspaces Artifacts T…" at bounding box center [231, 81] width 462 height 13
click at [335, 88] on div "[PERSON_NAME] External CMS DO NOT CONTACT CLIENT DIRECTLY DO NOT CONTACT [US_ST…" at bounding box center [231, 54] width 462 height 68
click at [335, 92] on span "Back to All Tasks" at bounding box center [330, 93] width 32 height 5
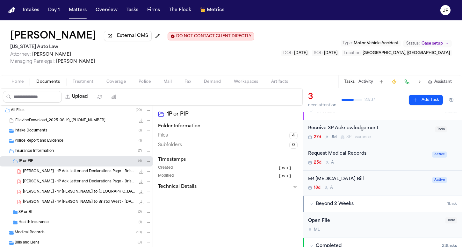
scroll to position [11, 0]
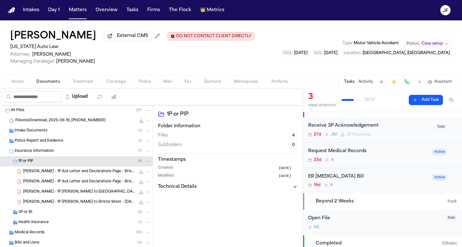
click at [55, 162] on div "1P or PIP ( 4 )" at bounding box center [84, 162] width 133 height 6
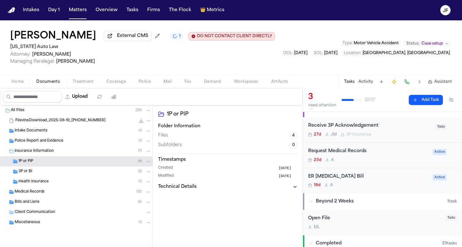
click at [55, 172] on div "3P or BI ( 2 )" at bounding box center [84, 172] width 133 height 6
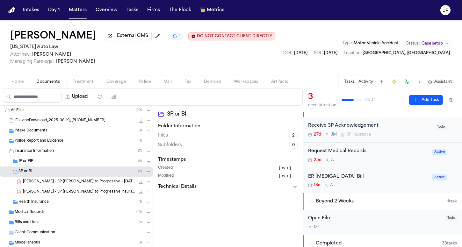
click at [59, 195] on span "[PERSON_NAME] - 3P [PERSON_NAME] to Progressive Insurance Company - [DATE]" at bounding box center [79, 192] width 112 height 5
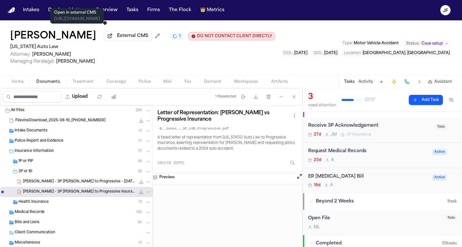
click at [117, 39] on span "External CMS" at bounding box center [132, 36] width 31 height 6
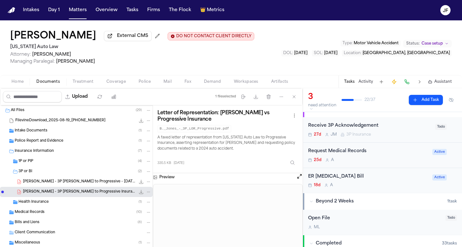
click at [82, 87] on div "Home Documents Treatment Coverage Police Mail Fax Demand Workspaces Artifacts T…" at bounding box center [231, 81] width 462 height 13
click at [103, 86] on span "button" at bounding box center [116, 85] width 27 height 1
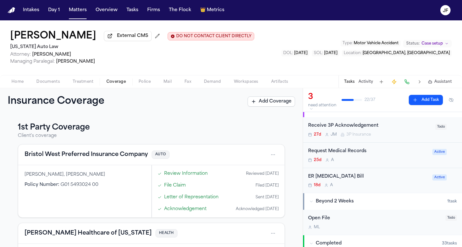
click at [111, 84] on span "Coverage" at bounding box center [115, 81] width 19 height 5
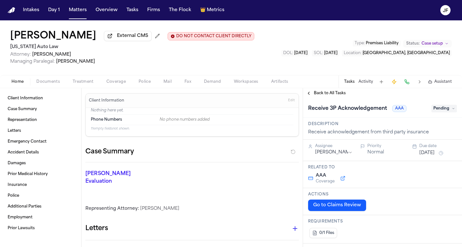
click at [43, 83] on span "Documents" at bounding box center [48, 81] width 24 height 5
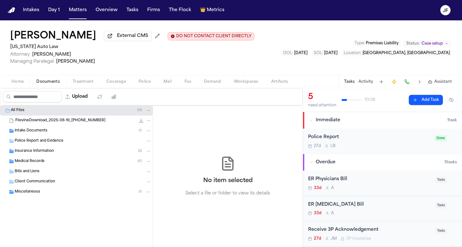
click at [45, 153] on span "Insurance Information" at bounding box center [34, 151] width 39 height 5
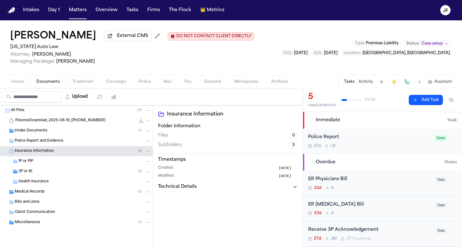
click at [45, 173] on div "3P or BI ( 2 )" at bounding box center [84, 172] width 133 height 6
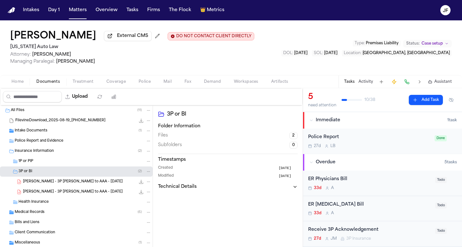
click at [49, 191] on span "[PERSON_NAME] - 3P [PERSON_NAME] to AAA - [DATE]" at bounding box center [73, 192] width 100 height 5
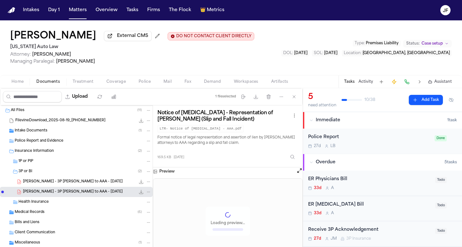
click at [52, 185] on span "[PERSON_NAME] - 3P [PERSON_NAME] to AAA - [DATE]" at bounding box center [73, 181] width 100 height 5
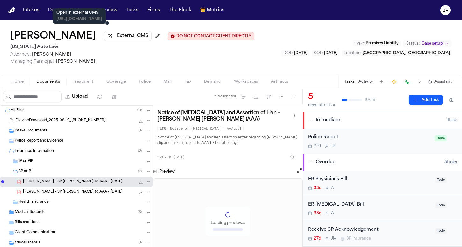
click at [117, 36] on span "External CMS" at bounding box center [132, 36] width 31 height 6
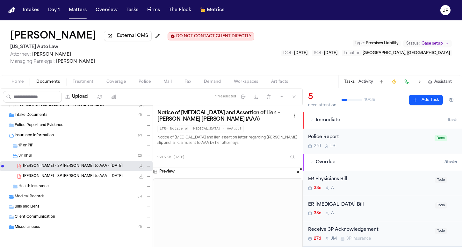
scroll to position [17, 0]
click at [11, 83] on button "Home" at bounding box center [17, 82] width 25 height 8
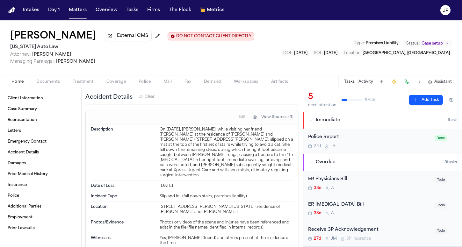
scroll to position [234, 0]
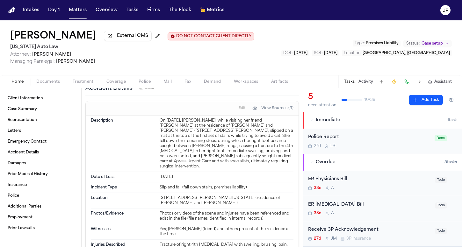
click at [371, 141] on div "Police Report" at bounding box center [369, 137] width 123 height 7
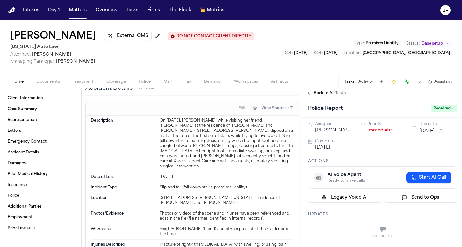
click at [371, 130] on button "Immediate" at bounding box center [379, 130] width 25 height 6
click at [327, 96] on span "Back to All Tasks" at bounding box center [330, 93] width 32 height 5
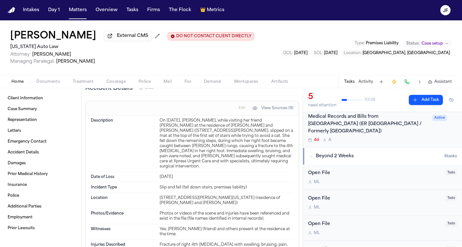
scroll to position [111, 0]
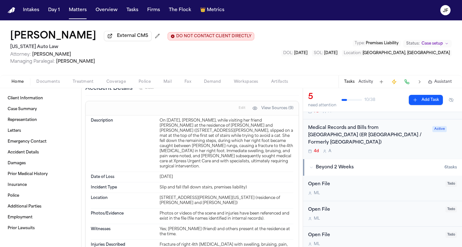
click at [319, 187] on div "Open File" at bounding box center [374, 184] width 133 height 7
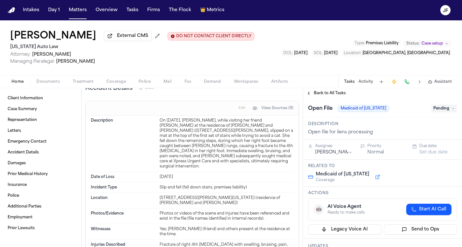
click at [338, 95] on span "Back to All Tasks" at bounding box center [330, 93] width 32 height 5
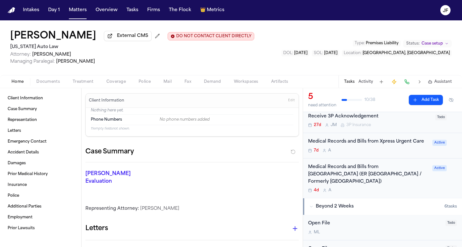
click at [127, 82] on button "Coverage" at bounding box center [116, 82] width 32 height 8
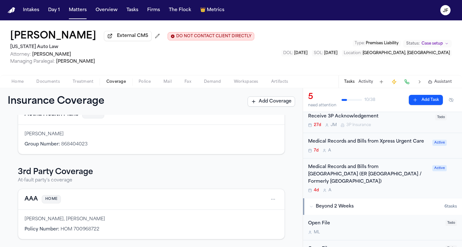
scroll to position [97, 0]
click at [32, 199] on button "AAA" at bounding box center [31, 199] width 13 height 9
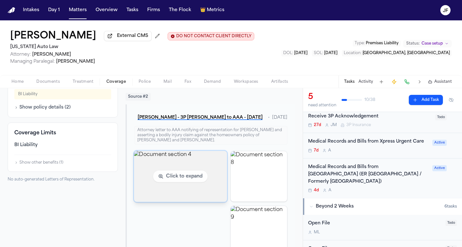
scroll to position [207, 0]
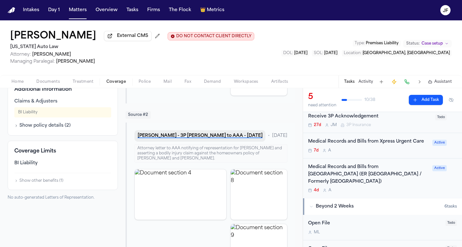
click at [181, 131] on button "[PERSON_NAME] - 3P [PERSON_NAME] to AAA - [DATE]" at bounding box center [199, 135] width 131 height 11
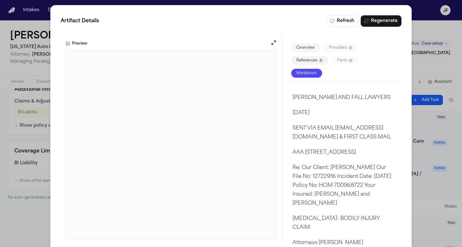
click at [424, 71] on div "Artifact Details Refresh Regenerate Preview Overview Providers 0 References 11 …" at bounding box center [231, 130] width 462 height 260
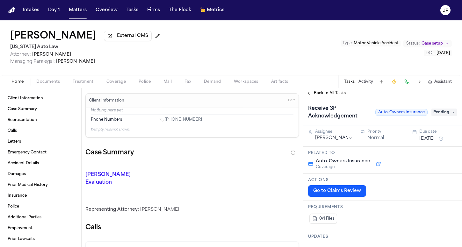
click at [53, 82] on span "Documents" at bounding box center [48, 81] width 24 height 5
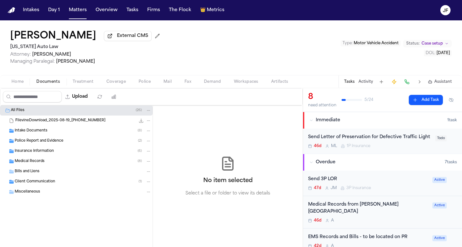
click at [59, 149] on div "Insurance Information ( 6 )" at bounding box center [76, 151] width 153 height 10
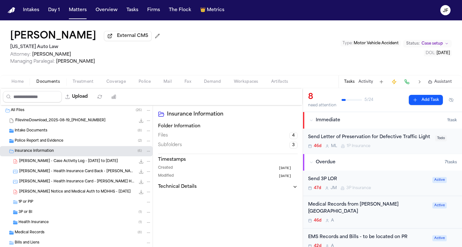
click at [45, 214] on div "3P or BI ( 1 )" at bounding box center [84, 213] width 133 height 6
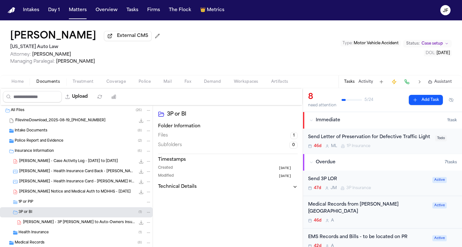
click at [58, 223] on span "[PERSON_NAME] - 3P [PERSON_NAME] to Auto-Owners Insurance - [DATE]" at bounding box center [79, 222] width 112 height 5
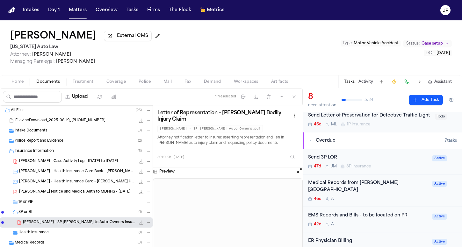
scroll to position [24, 0]
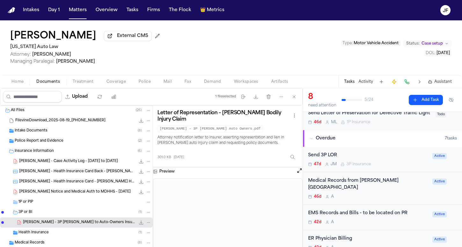
click at [113, 84] on span "Coverage" at bounding box center [115, 81] width 19 height 5
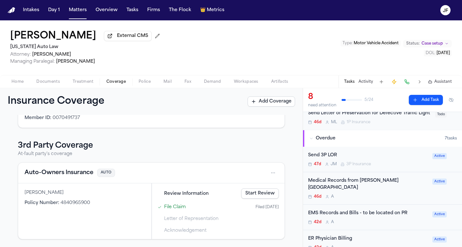
click at [361, 167] on div "Send 3P LOR 47d [PERSON_NAME] 3P Insurance" at bounding box center [368, 159] width 120 height 15
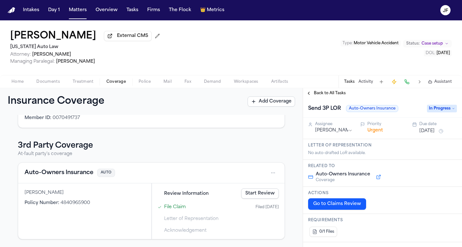
click at [335, 94] on span "Back to All Tasks" at bounding box center [330, 93] width 32 height 5
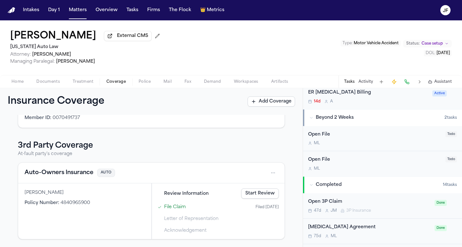
scroll to position [258, 0]
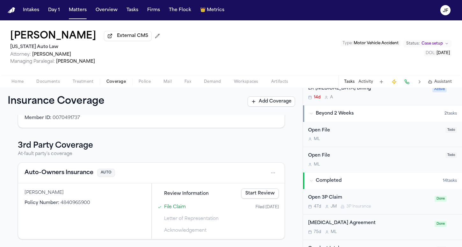
click at [375, 194] on div "Open 3P Claim" at bounding box center [369, 197] width 123 height 7
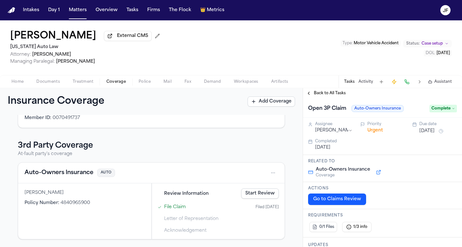
click at [75, 175] on button "Auto-Owners Insurance" at bounding box center [59, 173] width 69 height 9
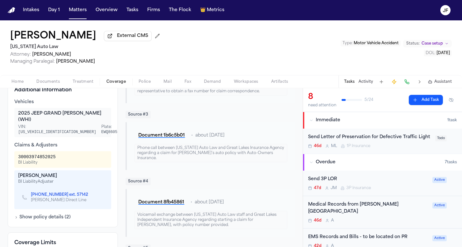
scroll to position [153, 0]
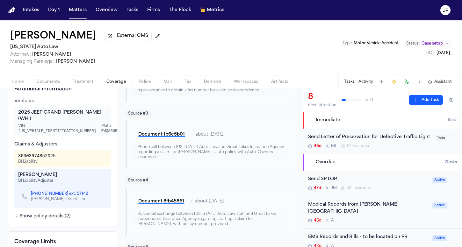
click at [21, 80] on span "Home" at bounding box center [17, 81] width 12 height 5
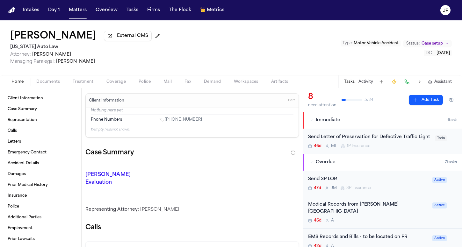
click at [363, 88] on div "Tasks Activity Assistant" at bounding box center [397, 82] width 119 height 12
click at [364, 84] on button "Activity" at bounding box center [365, 81] width 15 height 5
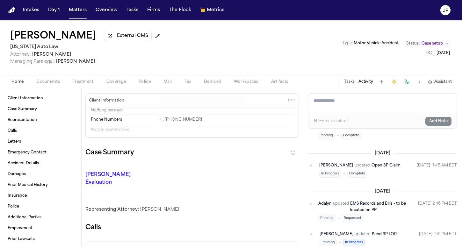
scroll to position [855, 0]
click at [48, 84] on span "Documents" at bounding box center [48, 81] width 24 height 5
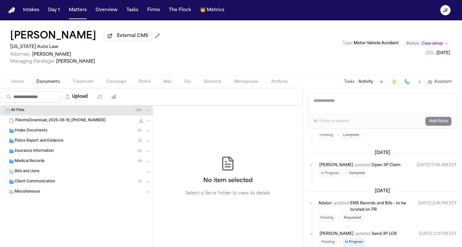
click at [50, 156] on div "Insurance Information ( 6 )" at bounding box center [76, 151] width 153 height 10
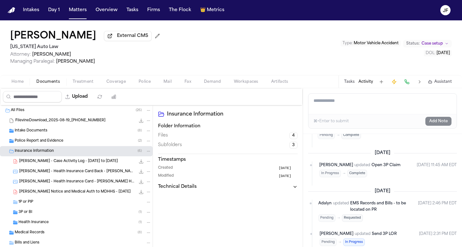
click at [48, 214] on div "3P or BI ( 1 )" at bounding box center [84, 213] width 133 height 6
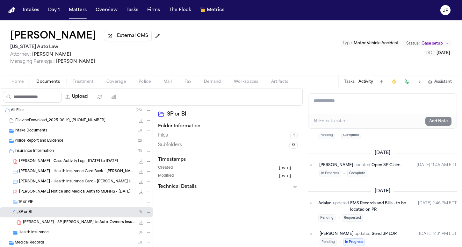
click at [56, 232] on div "Health Insurance ( 1 )" at bounding box center [84, 233] width 133 height 6
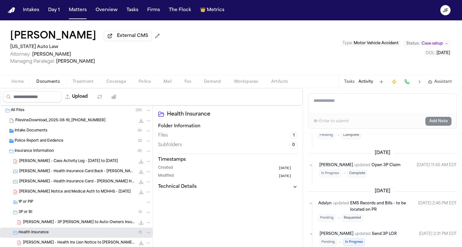
click at [58, 226] on span "[PERSON_NAME] - 3P [PERSON_NAME] to Auto-Owners Insurance - [DATE]" at bounding box center [79, 222] width 112 height 5
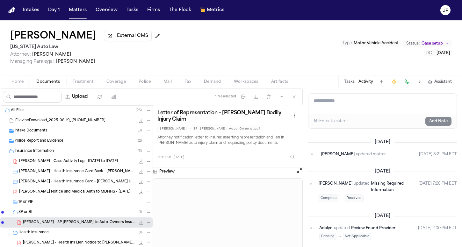
click at [350, 84] on button "Tasks" at bounding box center [349, 81] width 11 height 5
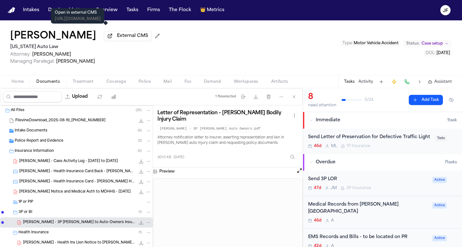
click at [117, 39] on span "External CMS" at bounding box center [132, 36] width 31 height 6
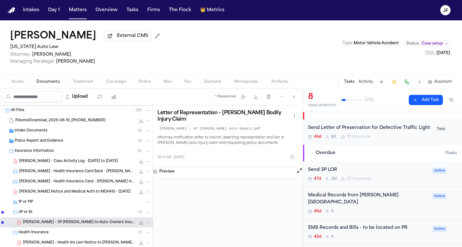
scroll to position [15, 0]
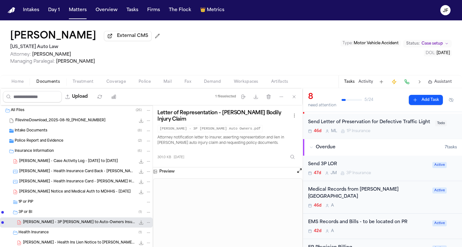
click at [139, 225] on icon "File: D. Smith - 3P LOR to Auto-Owners Insurance - 8.7.25" at bounding box center [141, 222] width 5 height 5
click at [188, 84] on span "Fax" at bounding box center [187, 81] width 7 height 5
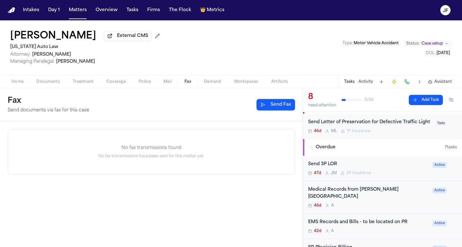
click at [276, 109] on button "Send Fax" at bounding box center [275, 104] width 39 height 11
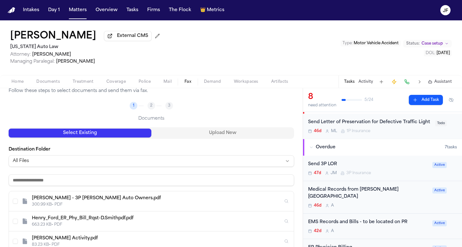
scroll to position [48, 0]
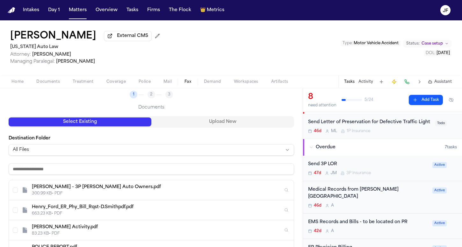
click at [74, 149] on html "Intakes Day 1 Matters Overview Tasks Firms The Flock 👑 Metrics JF [PERSON_NAME]…" at bounding box center [231, 123] width 462 height 247
click at [54, 189] on html "Intakes Day 1 Matters Overview Tasks Firms The Flock 👑 Metrics JF [PERSON_NAME]…" at bounding box center [231, 123] width 462 height 247
click at [54, 189] on div "D. Smith - 3P LOR Auto Owners.pdf" at bounding box center [157, 187] width 251 height 6
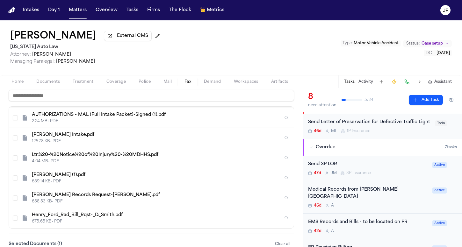
scroll to position [161, 0]
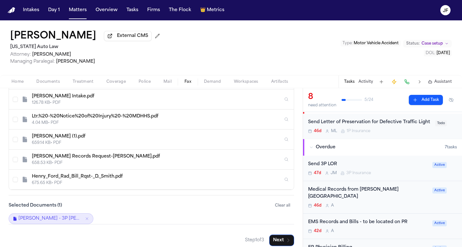
click at [277, 236] on div "Step 1 of 3 Next" at bounding box center [151, 235] width 285 height 22
click at [277, 239] on button "Next" at bounding box center [281, 240] width 25 height 11
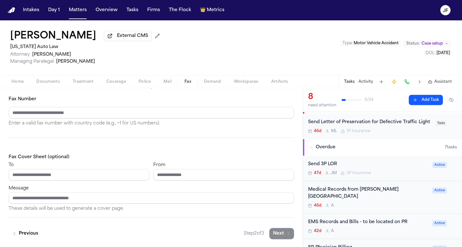
scroll to position [71, 0]
paste input "**********"
type input "**********"
type input "*"
type input "**********"
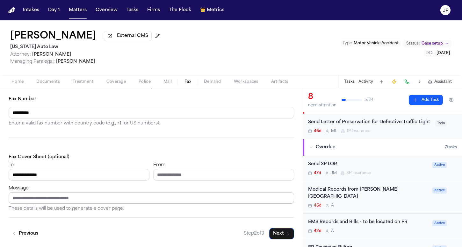
type input "*"
type input "**********"
drag, startPoint x: 84, startPoint y: 202, endPoint x: 85, endPoint y: 198, distance: 4.6
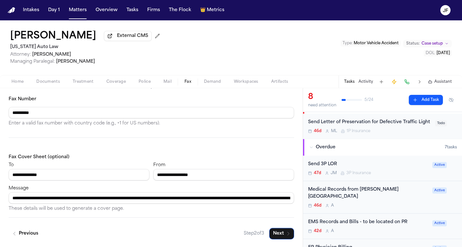
click at [336, 32] on div "Dianna Smith External CMS Michigan Auto Law Attorney: Derek Brackon Managing Pa…" at bounding box center [231, 47] width 462 height 55
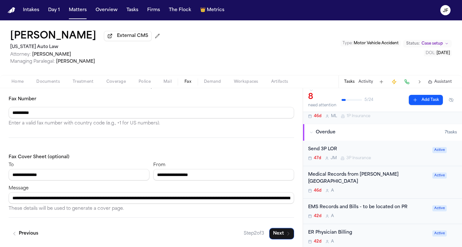
scroll to position [0, 0]
click at [190, 200] on input "**********" at bounding box center [151, 197] width 285 height 11
drag, startPoint x: 200, startPoint y: 200, endPoint x: 270, endPoint y: 200, distance: 69.5
click at [271, 198] on input "**********" at bounding box center [151, 197] width 285 height 11
click at [275, 199] on input "**********" at bounding box center [151, 197] width 285 height 11
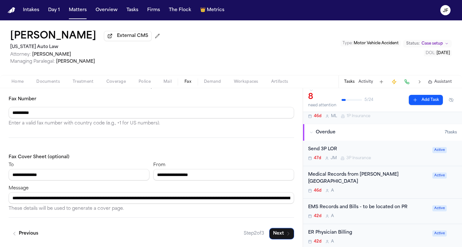
paste input "**********"
click at [256, 198] on input "**********" at bounding box center [151, 197] width 285 height 11
drag, startPoint x: 164, startPoint y: 200, endPoint x: 52, endPoint y: 199, distance: 112.2
click at [52, 199] on input "**********" at bounding box center [151, 197] width 285 height 11
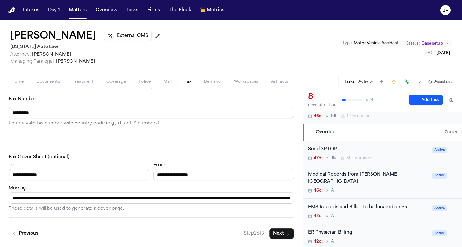
drag, startPoint x: 40, startPoint y: 198, endPoint x: -6, endPoint y: 198, distance: 45.9
click at [0, 198] on html "**********" at bounding box center [231, 123] width 462 height 247
click at [53, 199] on input "**********" at bounding box center [151, 197] width 285 height 11
drag, startPoint x: 242, startPoint y: 200, endPoint x: 303, endPoint y: 198, distance: 60.6
click at [303, 198] on div "**********" at bounding box center [231, 167] width 462 height 159
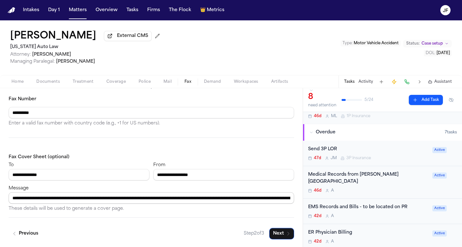
click at [125, 203] on input "**********" at bounding box center [151, 197] width 285 height 11
drag, startPoint x: 199, startPoint y: 198, endPoint x: 319, endPoint y: 198, distance: 120.1
click at [319, 198] on div "**********" at bounding box center [231, 167] width 462 height 159
type input "**********"
click at [225, 163] on div "**********" at bounding box center [223, 170] width 141 height 19
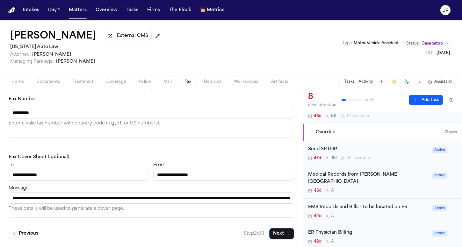
drag, startPoint x: 234, startPoint y: 198, endPoint x: 302, endPoint y: 198, distance: 67.5
click at [302, 198] on div "**********" at bounding box center [151, 167] width 303 height 159
click at [237, 198] on input "**********" at bounding box center [151, 197] width 285 height 11
click at [275, 232] on button "Next" at bounding box center [281, 233] width 25 height 11
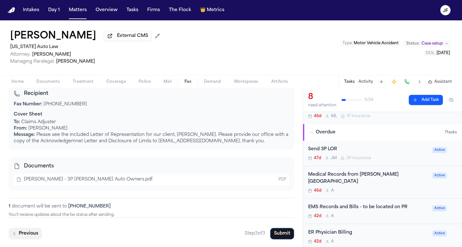
click at [22, 234] on button "Previous" at bounding box center [25, 233] width 33 height 11
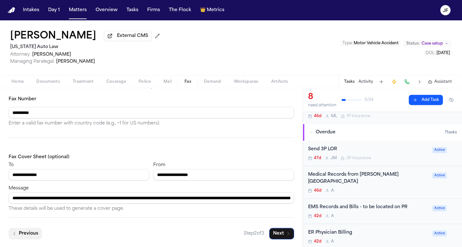
scroll to position [71, 0]
drag, startPoint x: 62, startPoint y: 176, endPoint x: 29, endPoint y: 176, distance: 33.8
paste input "******"
click at [26, 178] on input "**********" at bounding box center [79, 174] width 141 height 11
type input "**********"
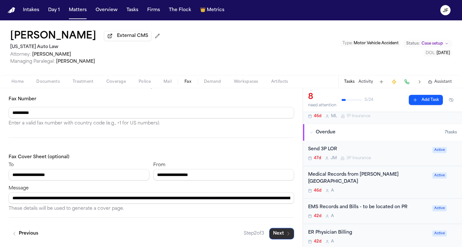
click at [271, 232] on button "Next" at bounding box center [281, 233] width 25 height 11
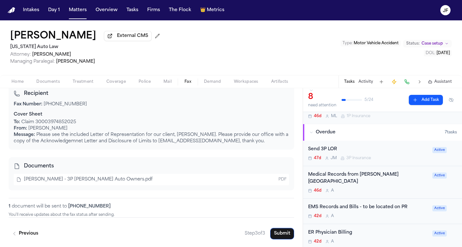
scroll to position [0, 0]
click at [275, 230] on button "Submit" at bounding box center [282, 233] width 24 height 11
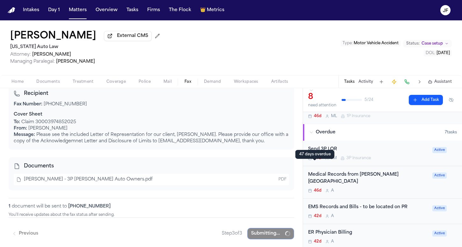
click at [329, 159] on div "47 days overdue 47 days overdue" at bounding box center [314, 154] width 39 height 9
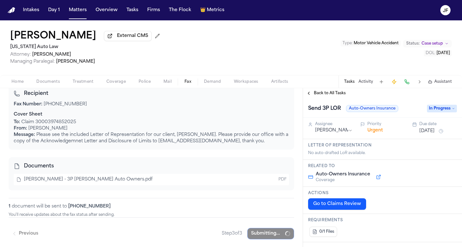
click at [429, 114] on div "Send 3P LOR Auto-Owners Insurance In Progress" at bounding box center [382, 109] width 149 height 10
click at [430, 111] on span "In Progress" at bounding box center [442, 109] width 30 height 8
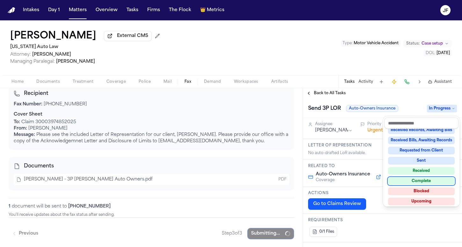
click at [413, 180] on div "Complete" at bounding box center [421, 181] width 67 height 8
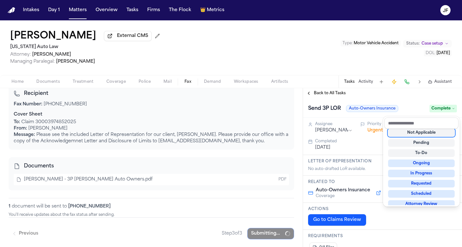
click at [378, 100] on div "Send 3P LOR Auto-Owners Insurance Complete" at bounding box center [382, 107] width 159 height 19
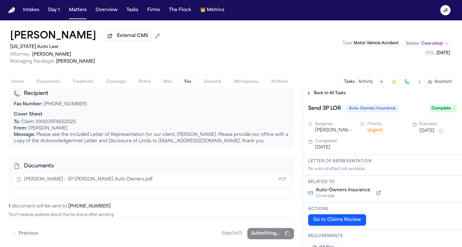
click at [344, 93] on span "Back to All Tasks" at bounding box center [330, 93] width 32 height 5
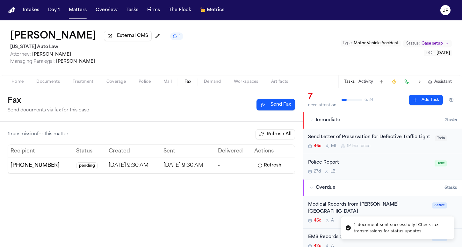
click at [21, 81] on span "Home" at bounding box center [17, 81] width 12 height 5
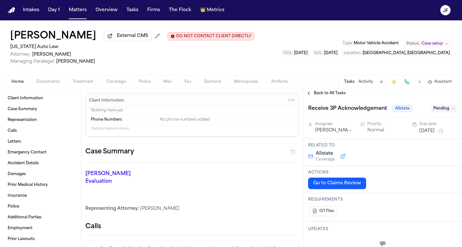
click at [40, 84] on span "Documents" at bounding box center [48, 81] width 24 height 5
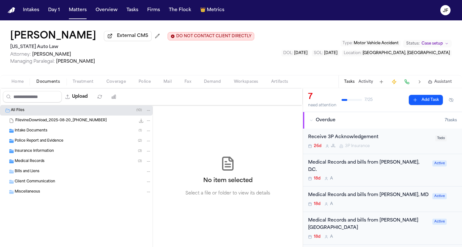
click at [38, 144] on span "Police Report and Evidence" at bounding box center [39, 141] width 49 height 5
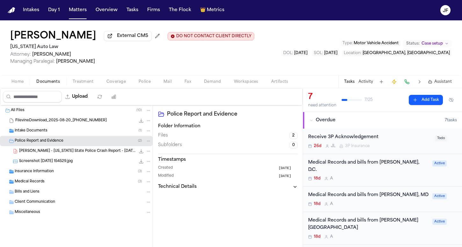
click at [38, 144] on span "Police Report and Evidence" at bounding box center [39, 141] width 49 height 5
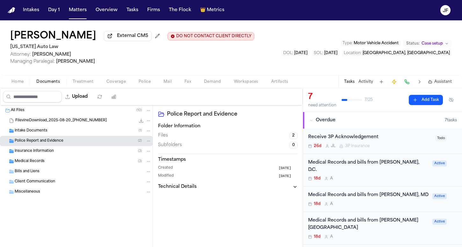
click at [41, 154] on span "Insurance Information" at bounding box center [34, 151] width 39 height 5
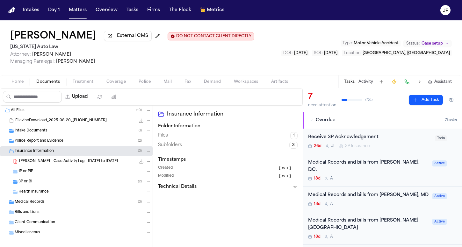
click at [46, 183] on div "3P or BI ( 2 )" at bounding box center [84, 182] width 133 height 6
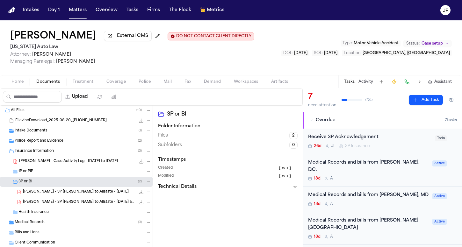
click at [55, 204] on span "[PERSON_NAME] - 3P [PERSON_NAME] to Allstate - [DATE] and Police Report - [DATE]" at bounding box center [79, 202] width 112 height 5
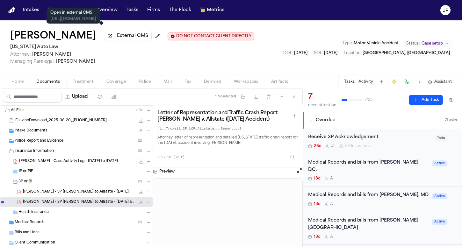
click at [113, 41] on button "External CMS" at bounding box center [128, 36] width 48 height 10
click at [352, 140] on div "Receive 3P Acknowledgement" at bounding box center [369, 137] width 123 height 7
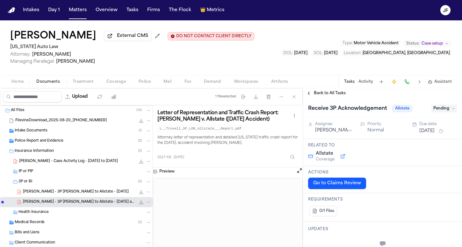
click at [433, 112] on span "Pending" at bounding box center [443, 109] width 25 height 8
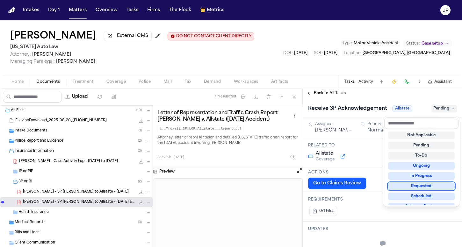
click at [406, 185] on div "Requested" at bounding box center [421, 187] width 67 height 8
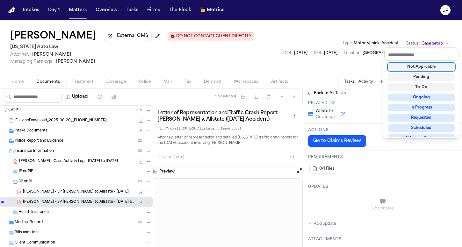
scroll to position [76, 0]
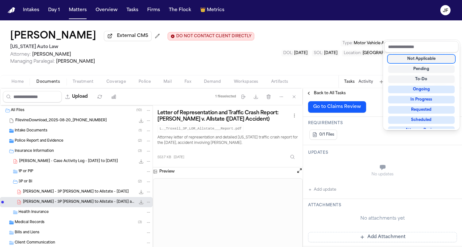
click at [319, 190] on div "Receive 3P Acknowledgement Allstate Requested Assignee [PERSON_NAME] Priority N…" at bounding box center [382, 231] width 159 height 418
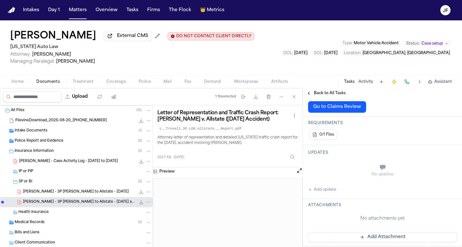
click at [328, 192] on button "Add update" at bounding box center [322, 190] width 28 height 8
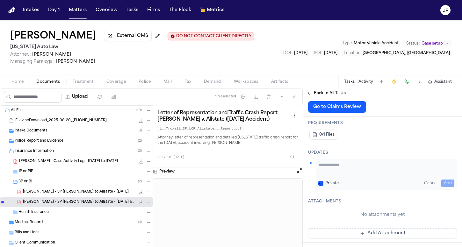
click at [338, 172] on textarea "Add your update" at bounding box center [386, 168] width 136 height 13
type textarea "**********"
click at [441, 181] on button "Add" at bounding box center [447, 184] width 13 height 8
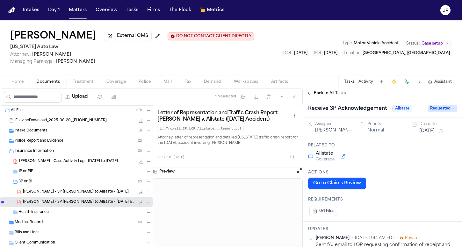
click at [341, 106] on h1 "Receive 3P Acknowledgement" at bounding box center [348, 109] width 84 height 10
click at [338, 96] on span "Back to All Tasks" at bounding box center [330, 93] width 32 height 5
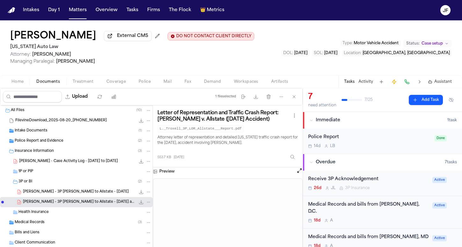
click at [190, 69] on div "[PERSON_NAME] External CMS DO NOT CONTACT CLIENT DIRECTLY DO NOT CONTACT [US_ST…" at bounding box center [231, 47] width 462 height 55
click at [361, 140] on div "Police Report" at bounding box center [369, 137] width 123 height 7
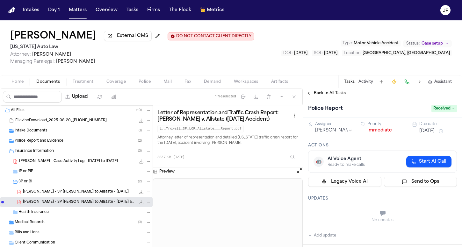
click at [431, 111] on span "Received" at bounding box center [443, 109] width 25 height 8
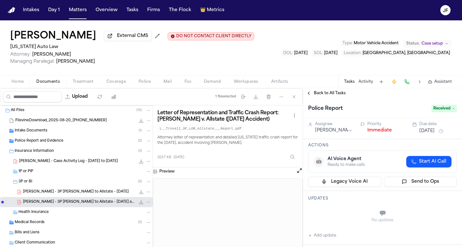
click at [375, 133] on button "Immediate" at bounding box center [379, 130] width 25 height 6
click at [334, 96] on span "Back to All Tasks" at bounding box center [330, 93] width 32 height 5
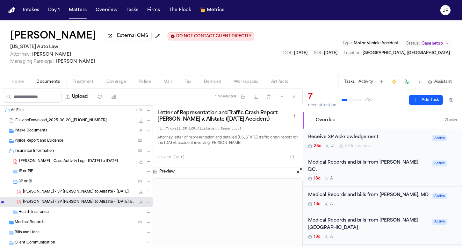
click at [185, 48] on h2 "[US_STATE] Auto Law" at bounding box center [132, 47] width 244 height 8
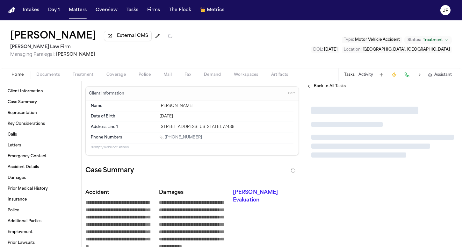
type textarea "*"
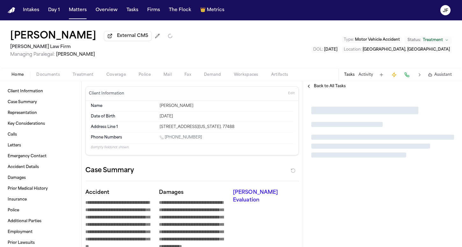
type textarea "*"
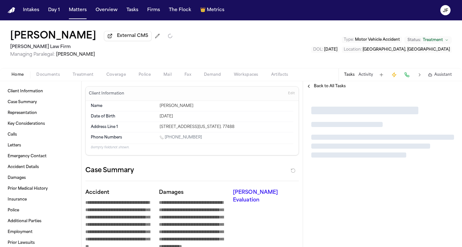
type textarea "*"
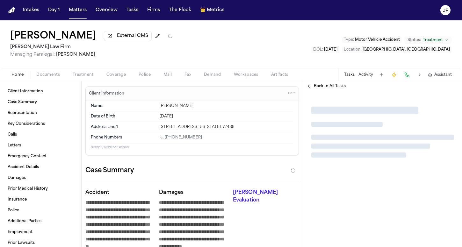
type textarea "*"
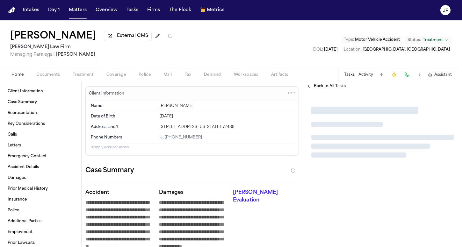
type textarea "*"
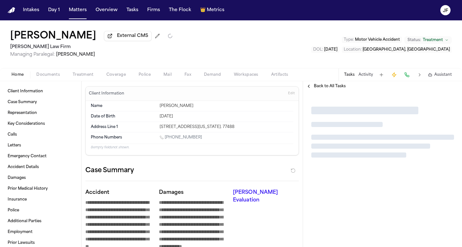
type textarea "*"
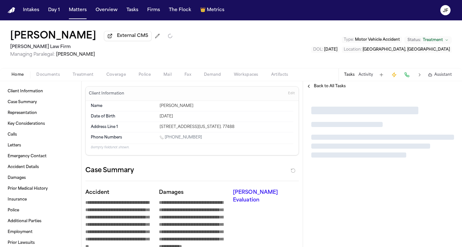
type textarea "*"
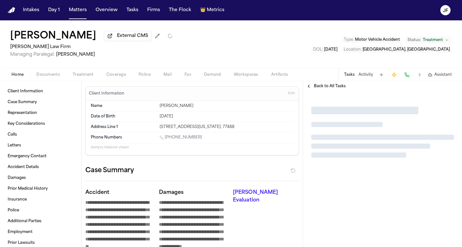
type textarea "*"
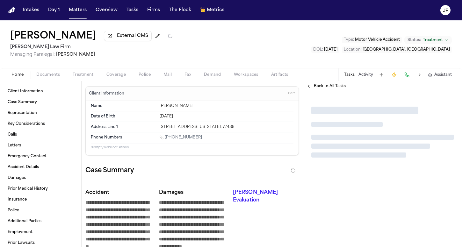
type textarea "*"
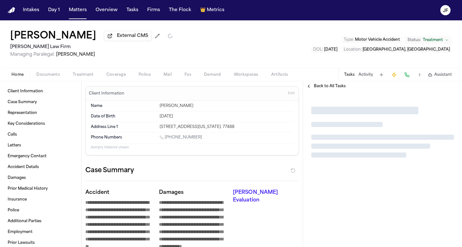
type textarea "*"
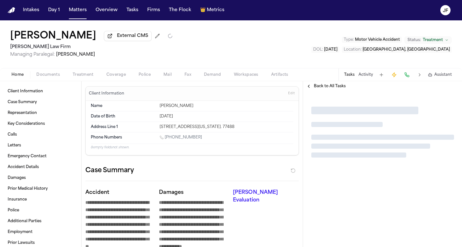
type textarea "*"
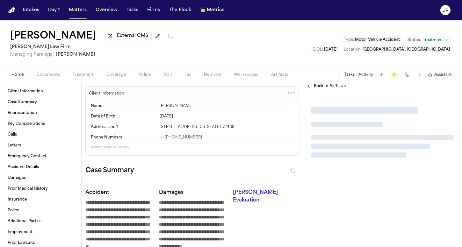
type textarea "*"
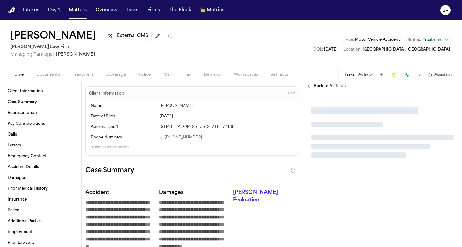
type textarea "*"
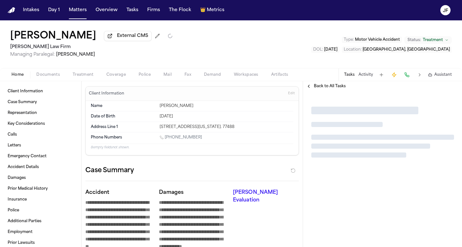
type textarea "*"
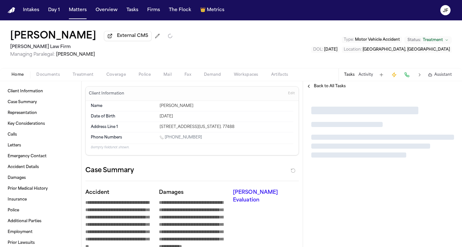
type textarea "*"
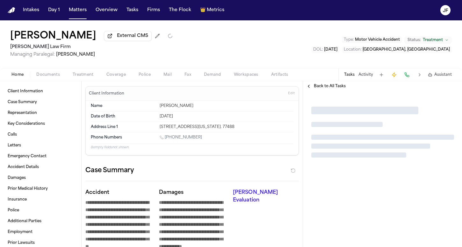
type textarea "*"
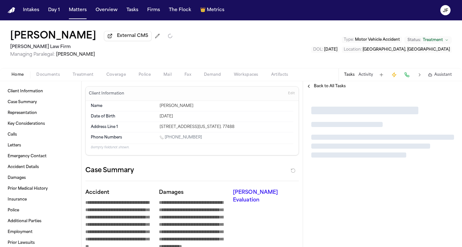
type textarea "*"
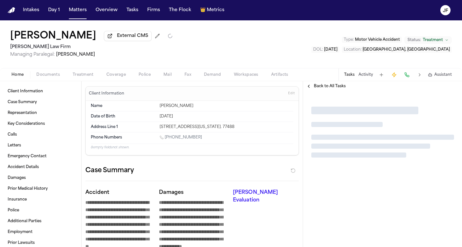
type textarea "*"
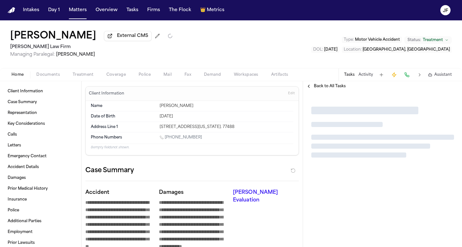
type textarea "*"
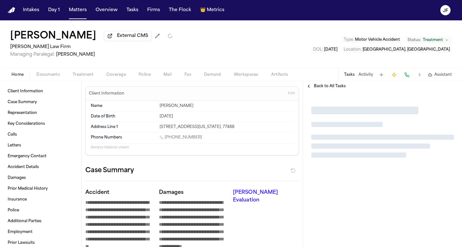
type textarea "*"
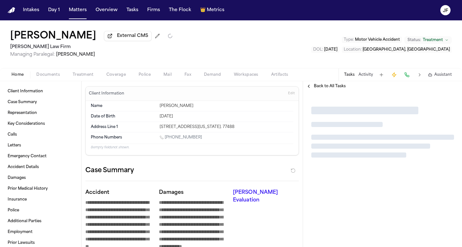
type textarea "*"
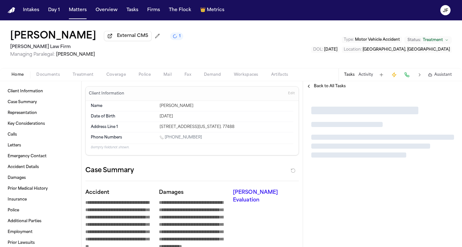
type textarea "*"
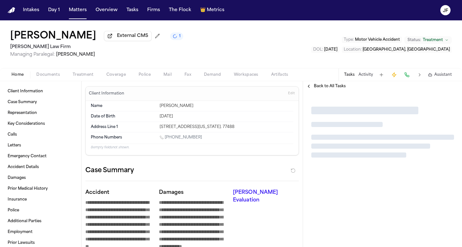
type textarea "*"
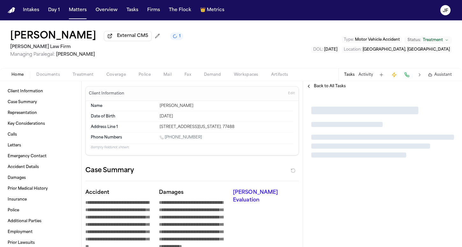
type textarea "*"
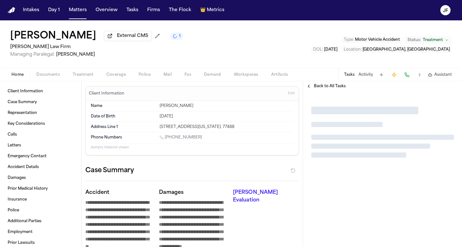
type textarea "*"
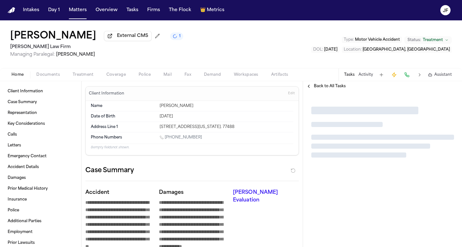
type textarea "*"
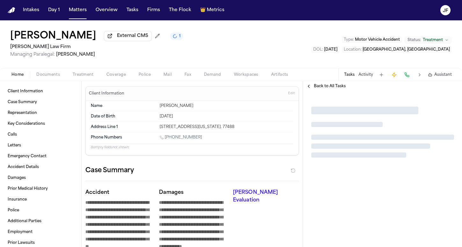
type textarea "*"
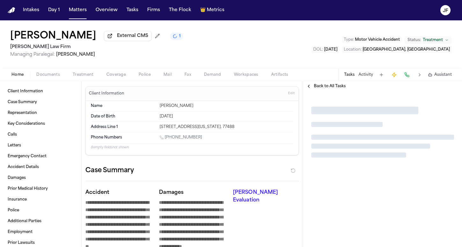
type textarea "*"
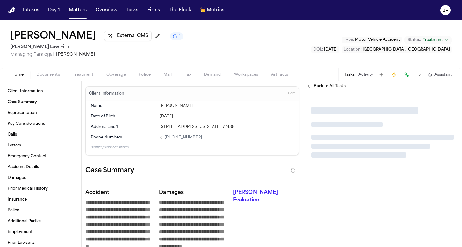
type textarea "*"
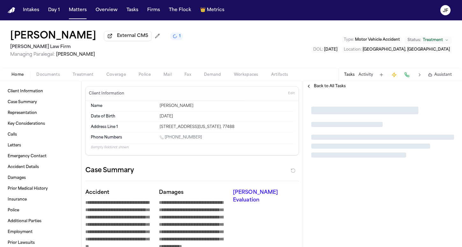
type textarea "*"
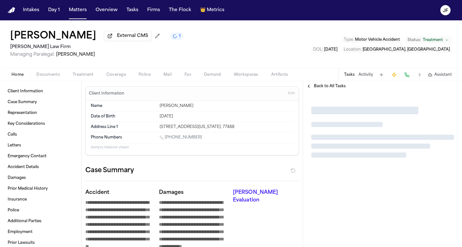
type textarea "*"
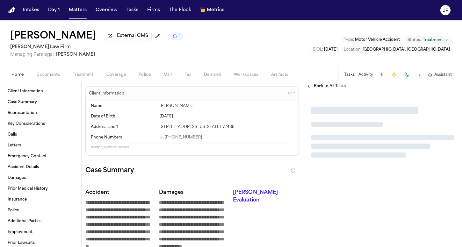
type textarea "*"
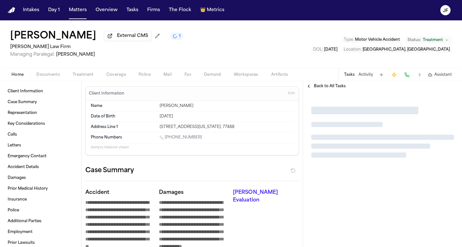
type textarea "*"
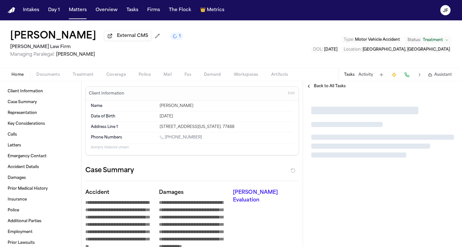
type textarea "*"
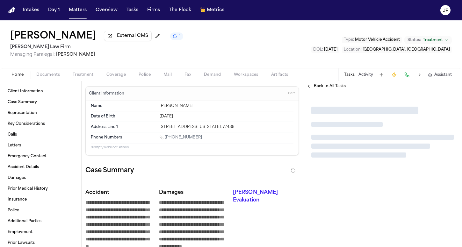
type textarea "*"
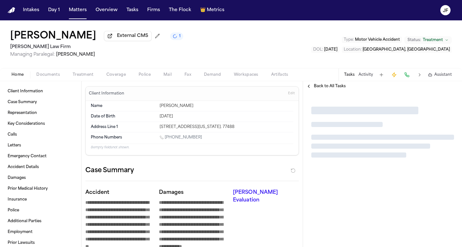
type textarea "*"
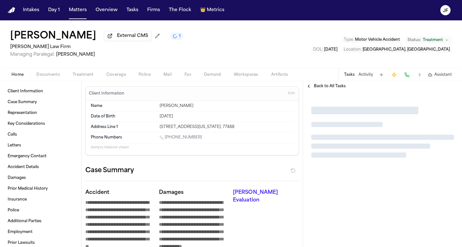
type textarea "*"
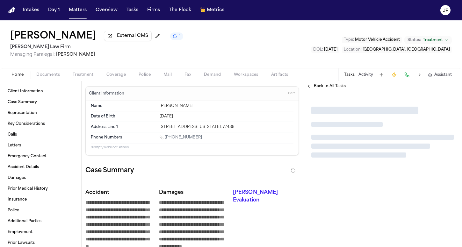
type textarea "*"
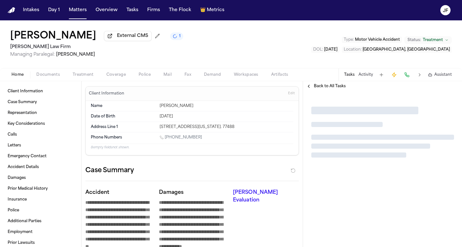
type textarea "*"
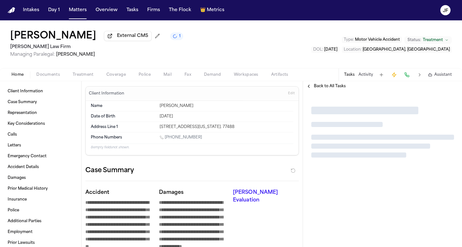
type textarea "*"
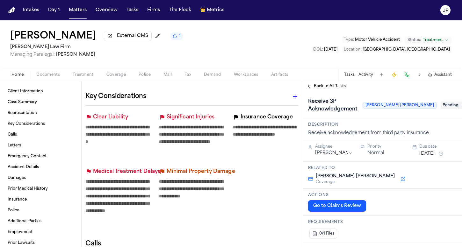
scroll to position [207, 0]
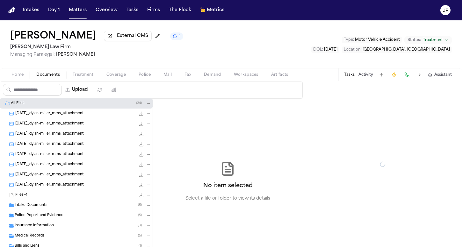
click at [48, 73] on span "Documents" at bounding box center [48, 74] width 24 height 5
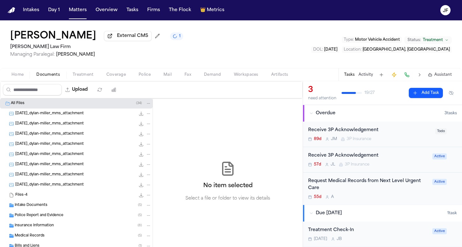
click at [43, 215] on span "Police Report and Evidence" at bounding box center [39, 215] width 49 height 5
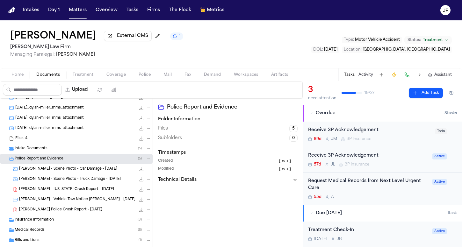
click at [52, 161] on span "Police Report and Evidence" at bounding box center [39, 158] width 49 height 5
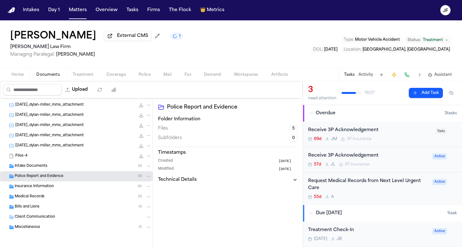
click at [48, 188] on span "Insurance Information" at bounding box center [34, 186] width 39 height 5
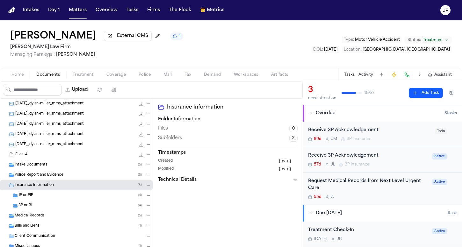
click at [46, 209] on div "3P or BI ( 4 )" at bounding box center [84, 206] width 133 height 6
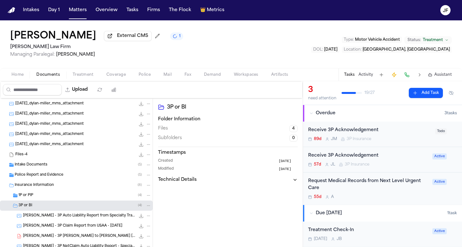
click at [46, 198] on div "1P or PIP ( 4 )" at bounding box center [84, 196] width 133 height 6
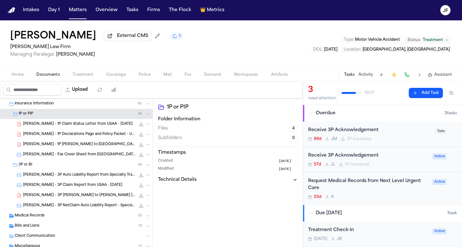
scroll to position [124, 0]
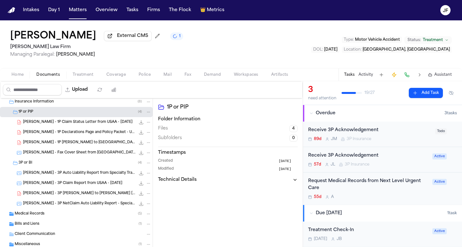
click at [68, 197] on div "[PERSON_NAME] - 3P [PERSON_NAME] to [PERSON_NAME] [PERSON_NAME] - [DATE] 89.0 K…" at bounding box center [87, 194] width 128 height 6
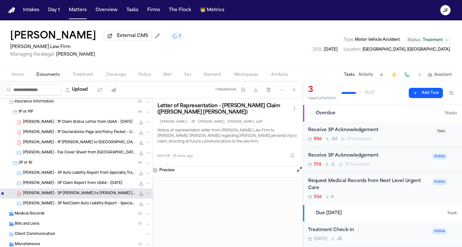
click at [349, 161] on div "Receive 3P Acknowledgement 57d [PERSON_NAME] 3P Insurance" at bounding box center [368, 159] width 120 height 15
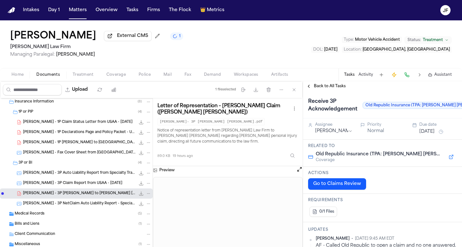
click at [329, 88] on span "Back to All Tasks" at bounding box center [330, 86] width 32 height 5
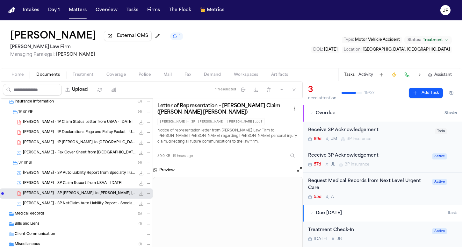
click at [0, 0] on span "229.9 KB • JPG" at bounding box center [0, 0] width 0 height 0
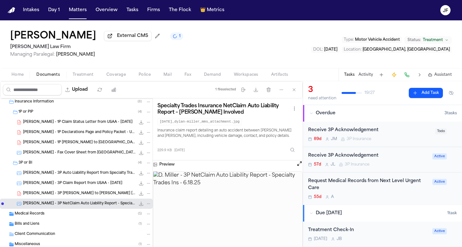
click at [101, 186] on span "[PERSON_NAME] - 3P Claim Report from USAA - [DATE]" at bounding box center [72, 183] width 99 height 5
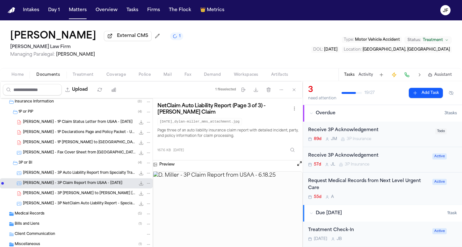
click at [89, 174] on span "[PERSON_NAME] - 3P Auto Liability Report from Specialty Trades Ins - [DATE]" at bounding box center [79, 173] width 112 height 5
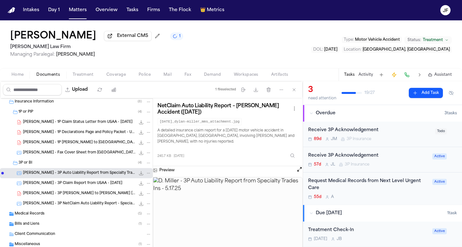
click at [99, 196] on span "[PERSON_NAME] - 3P [PERSON_NAME] to [PERSON_NAME] [PERSON_NAME] - [DATE]" at bounding box center [79, 193] width 112 height 5
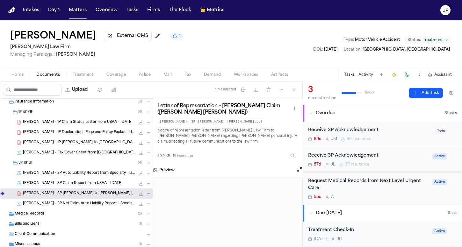
click at [56, 146] on div "[PERSON_NAME] - 1P [PERSON_NAME] to [GEOGRAPHIC_DATA] - [DATE] 203.1 KB • PDF" at bounding box center [87, 143] width 128 height 6
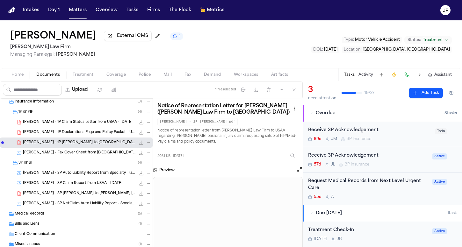
click at [67, 197] on span "[PERSON_NAME] - 3P [PERSON_NAME] to [PERSON_NAME] [PERSON_NAME] - [DATE]" at bounding box center [79, 193] width 112 height 5
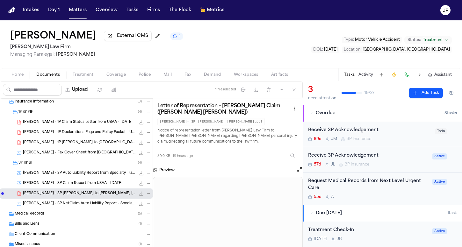
click at [105, 78] on button "Coverage" at bounding box center [116, 75] width 32 height 8
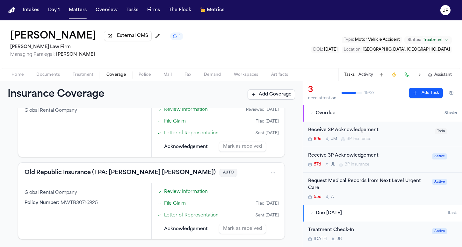
scroll to position [222, 0]
click at [365, 134] on div "Receive 3P Acknowledgement" at bounding box center [369, 130] width 123 height 7
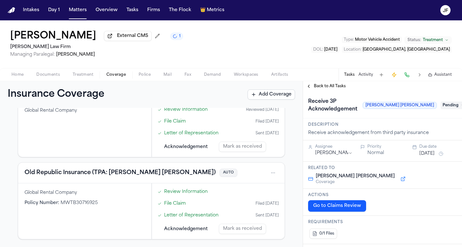
click at [441, 109] on span "Pending" at bounding box center [453, 106] width 25 height 8
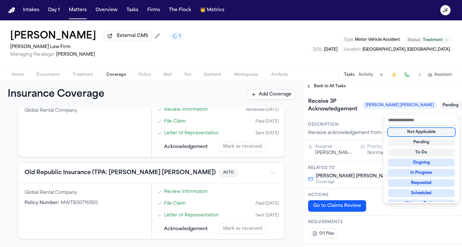
click at [423, 133] on div "Not Applicable" at bounding box center [421, 132] width 67 height 8
click at [332, 85] on div "**********" at bounding box center [382, 164] width 159 height 166
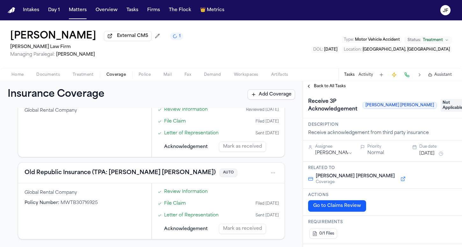
click at [332, 86] on span "Back to All Tasks" at bounding box center [330, 86] width 32 height 5
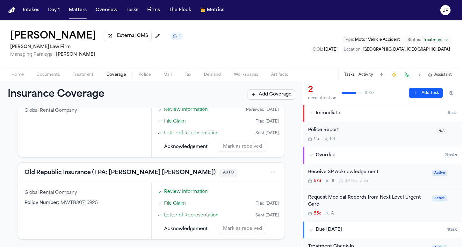
scroll to position [0, 0]
click at [348, 146] on div "Police Report 14d L B N/A" at bounding box center [382, 134] width 159 height 25
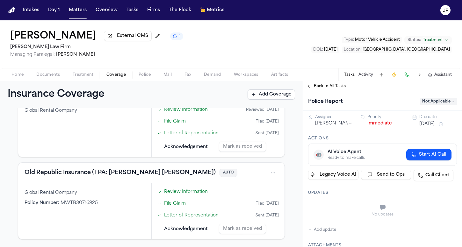
click at [375, 125] on button "Immediate" at bounding box center [379, 123] width 25 height 6
click at [339, 91] on div "Back to All Tasks" at bounding box center [382, 86] width 159 height 10
click at [342, 88] on span "Back to All Tasks" at bounding box center [330, 86] width 32 height 5
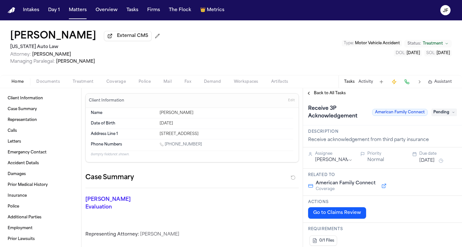
click at [117, 38] on span "External CMS" at bounding box center [132, 36] width 31 height 6
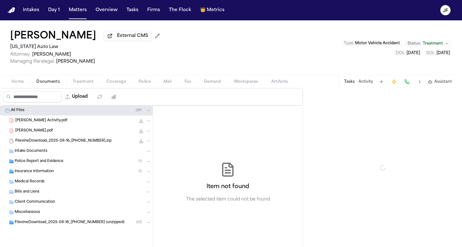
click at [55, 84] on span "Documents" at bounding box center [48, 81] width 24 height 5
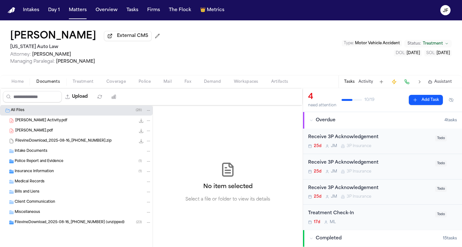
click at [40, 171] on span "Insurance Information" at bounding box center [34, 171] width 39 height 5
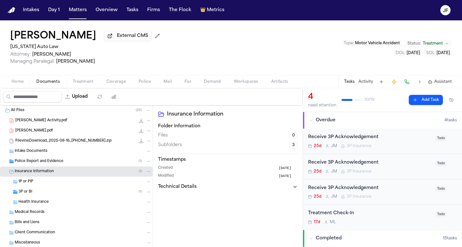
click at [44, 191] on div "3P or BI ( 1 )" at bounding box center [84, 192] width 133 height 6
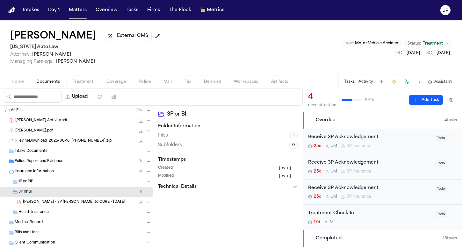
click at [385, 143] on div "Receive 3P Acknowledgement 25d J M 3P Insurance" at bounding box center [369, 141] width 123 height 15
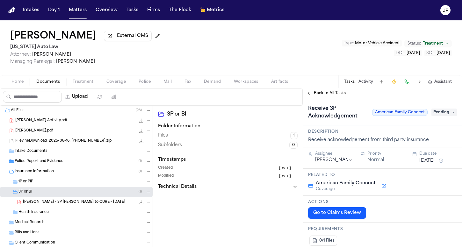
click at [331, 94] on span "Back to All Tasks" at bounding box center [330, 93] width 32 height 5
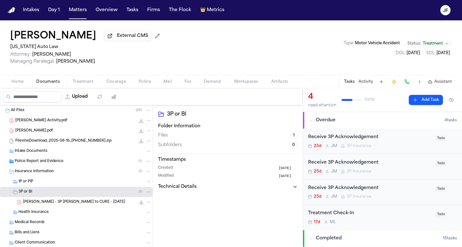
click at [117, 82] on span "Coverage" at bounding box center [115, 81] width 19 height 5
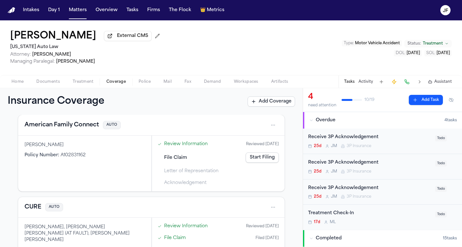
scroll to position [109, 0]
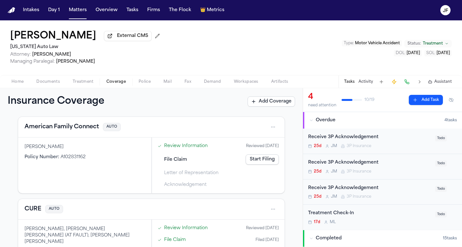
click at [50, 87] on div "Home Documents Treatment Coverage Police Mail Fax Demand Workspaces Artifacts T…" at bounding box center [231, 81] width 462 height 13
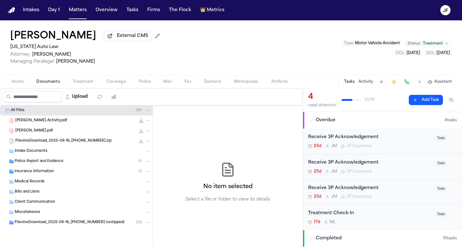
click at [55, 83] on span "Documents" at bounding box center [48, 81] width 24 height 5
click at [49, 159] on div "Police Report and Evidence ( 1 )" at bounding box center [76, 161] width 153 height 10
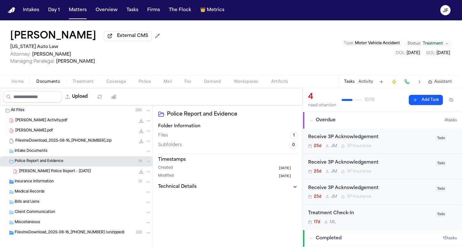
click at [54, 172] on span "A. Boyer - Hamtramck Police Report - 5.25.25" at bounding box center [55, 171] width 72 height 5
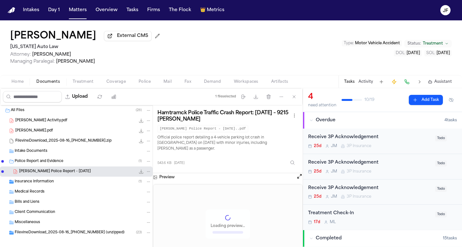
click at [139, 171] on icon "File: A. Boyer - Hamtramck Police Report - 5.25.25" at bounding box center [141, 171] width 5 height 5
click at [8, 80] on button "Home" at bounding box center [17, 82] width 25 height 8
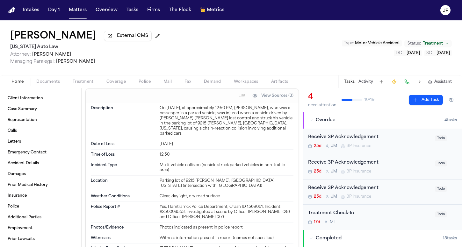
scroll to position [402, 0]
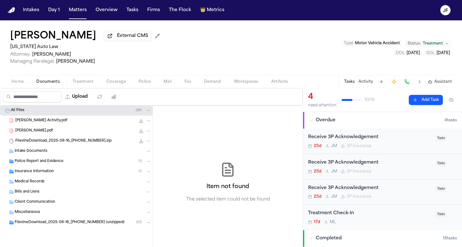
click at [47, 83] on span "Documents" at bounding box center [48, 81] width 24 height 5
click at [113, 88] on div "Aaron Boyer External CMS Michigan Auto Law Attorney: Derek Brackon Managing Par…" at bounding box center [231, 54] width 462 height 68
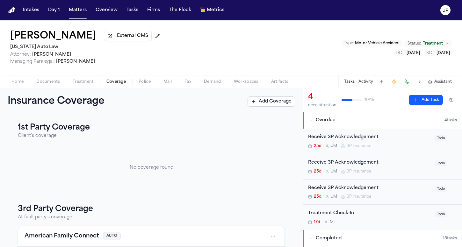
click at [113, 83] on span "Coverage" at bounding box center [115, 81] width 19 height 5
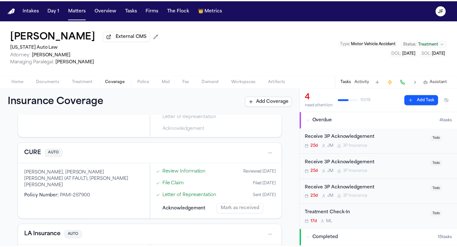
scroll to position [163, 0]
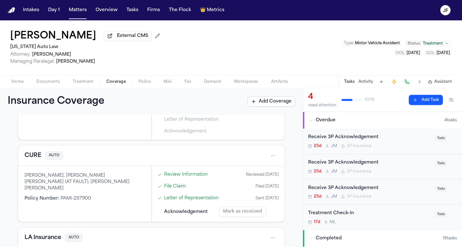
click at [38, 157] on button "CURE" at bounding box center [33, 155] width 17 height 9
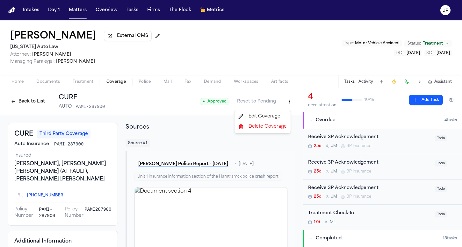
click at [289, 99] on html "Intakes Day 1 Matters Overview Tasks Firms The Flock 👑 Metrics JF Aaron Boyer E…" at bounding box center [231, 123] width 462 height 247
click at [266, 117] on div "Edit Coverage" at bounding box center [263, 117] width 54 height 10
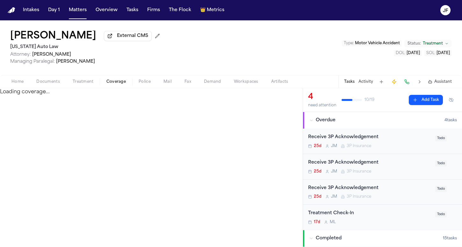
select select "**********"
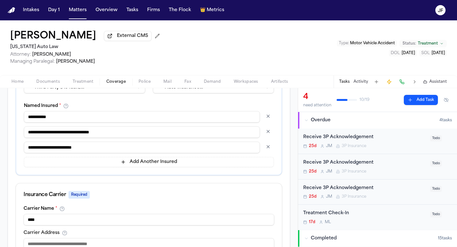
scroll to position [153, 0]
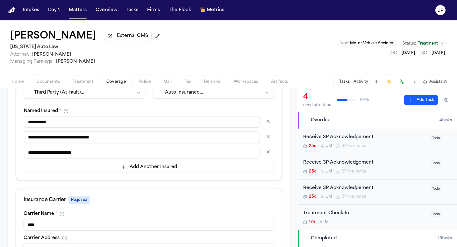
drag, startPoint x: 120, startPoint y: 139, endPoint x: 74, endPoint y: 137, distance: 46.2
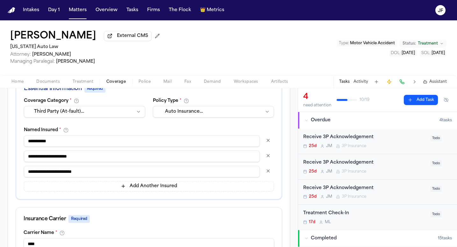
scroll to position [130, 0]
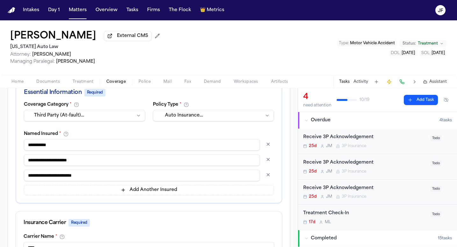
type input "**********"
click at [264, 146] on button "button" at bounding box center [268, 144] width 11 height 10
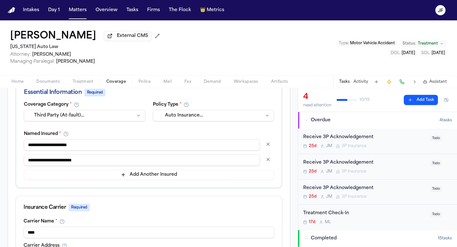
click at [263, 162] on button "button" at bounding box center [268, 160] width 11 height 10
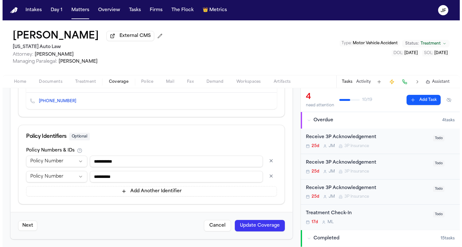
scroll to position [321, 0]
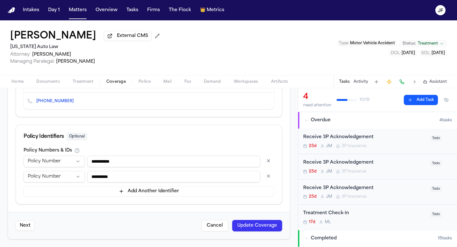
click at [261, 227] on button "Update Coverage" at bounding box center [257, 225] width 50 height 11
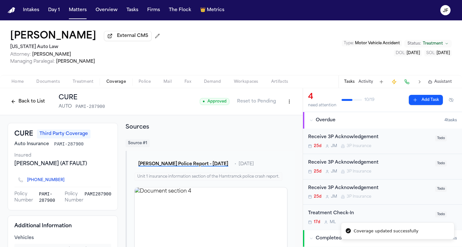
click at [20, 99] on button "Back to List" at bounding box center [28, 102] width 40 height 10
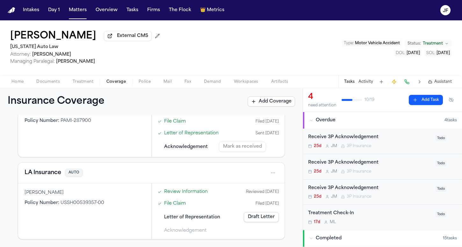
scroll to position [229, 0]
click at [53, 175] on button "LA Insurance" at bounding box center [43, 173] width 37 height 9
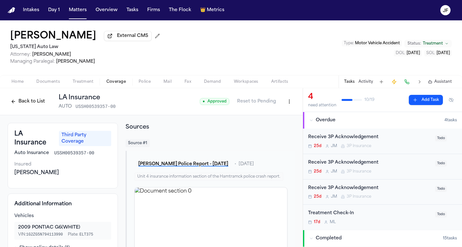
click at [33, 106] on button "Back to List" at bounding box center [28, 102] width 40 height 10
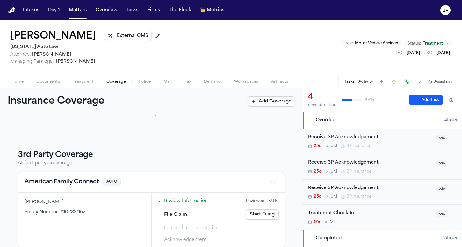
scroll to position [55, 0]
click at [88, 183] on button "American Family Connect" at bounding box center [62, 181] width 75 height 9
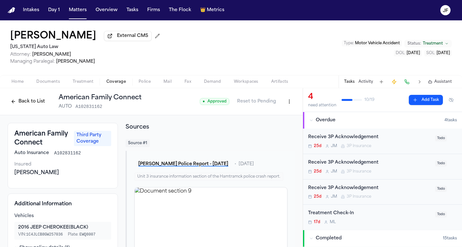
click at [21, 103] on button "Back to List" at bounding box center [28, 102] width 40 height 10
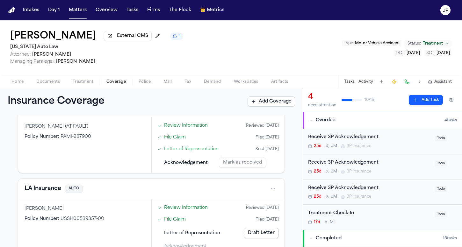
scroll to position [215, 0]
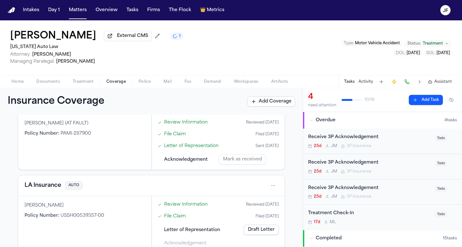
click at [388, 148] on div "25d J M 3P Insurance" at bounding box center [369, 146] width 123 height 5
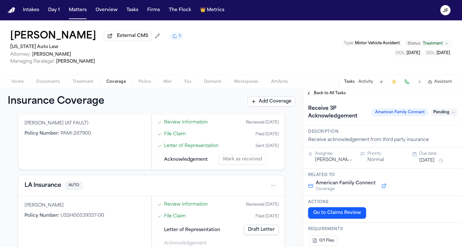
click at [438, 113] on span "Pending" at bounding box center [443, 113] width 25 height 8
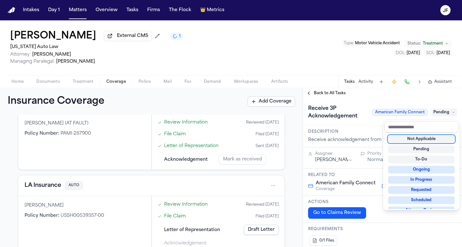
click at [414, 135] on div "Not Applicable" at bounding box center [421, 139] width 67 height 8
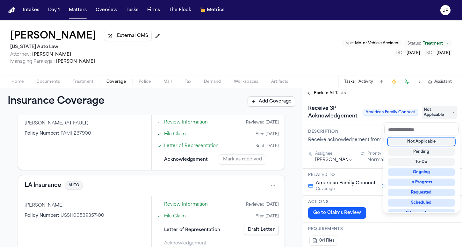
click at [338, 94] on div "**********" at bounding box center [382, 167] width 159 height 159
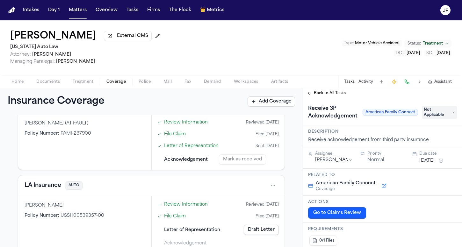
click at [338, 94] on span "Back to All Tasks" at bounding box center [330, 93] width 32 height 5
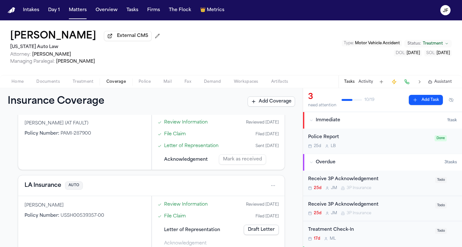
scroll to position [7, 0]
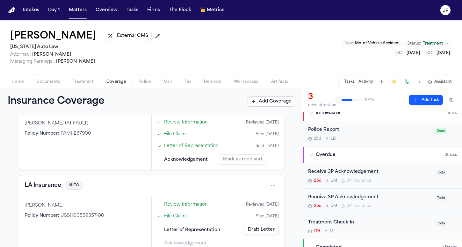
click at [381, 131] on div "Police Report" at bounding box center [369, 129] width 123 height 7
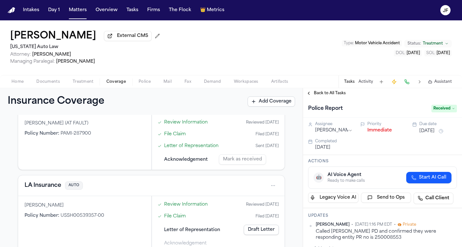
click at [371, 130] on button "Immediate" at bounding box center [379, 130] width 25 height 6
click at [327, 95] on span "Back to All Tasks" at bounding box center [330, 93] width 32 height 5
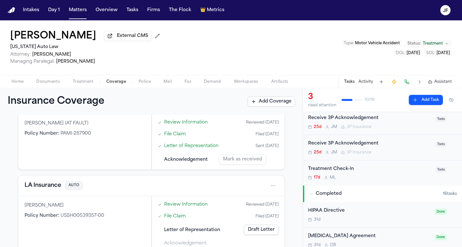
scroll to position [4, 0]
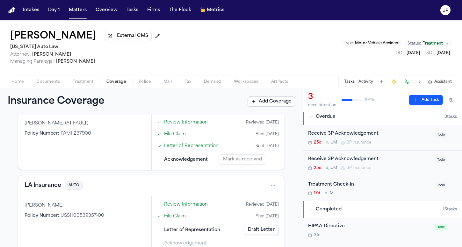
click at [392, 165] on div "Receive 3P Acknowledgement 25d J M 3P Insurance" at bounding box center [369, 163] width 123 height 15
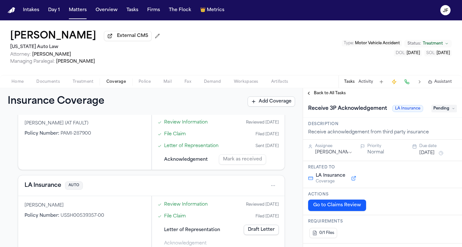
click at [431, 112] on span "Pending" at bounding box center [443, 109] width 25 height 8
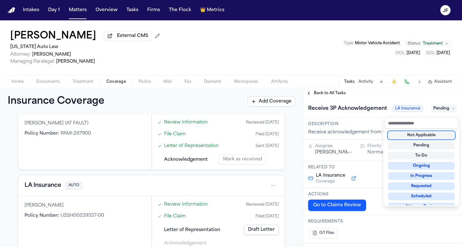
click at [421, 138] on div "Not Applicable" at bounding box center [421, 136] width 67 height 8
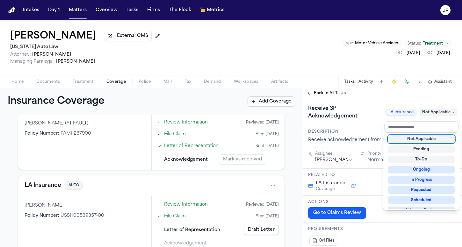
click at [335, 93] on div "**********" at bounding box center [382, 167] width 159 height 159
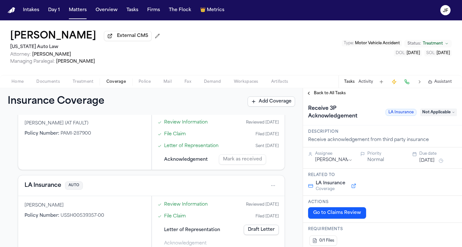
click at [336, 96] on span "Back to All Tasks" at bounding box center [330, 93] width 32 height 5
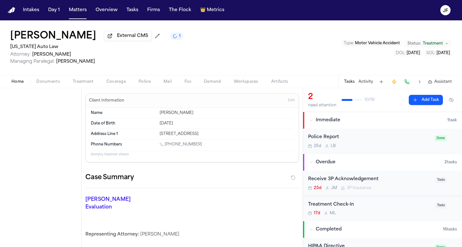
click at [22, 83] on span "Home" at bounding box center [17, 81] width 12 height 5
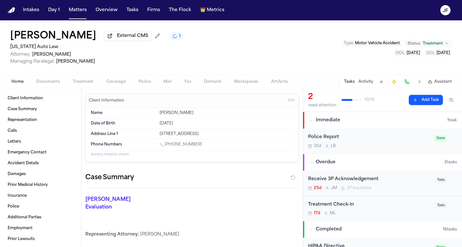
click at [122, 84] on span "Coverage" at bounding box center [115, 81] width 19 height 5
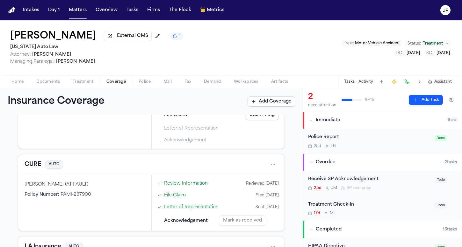
scroll to position [169, 0]
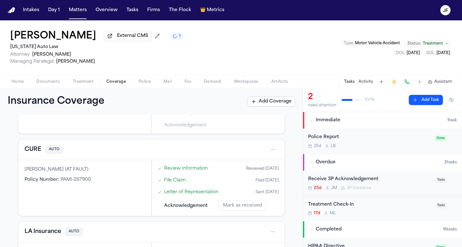
click at [353, 148] on div "25d L B" at bounding box center [369, 146] width 123 height 5
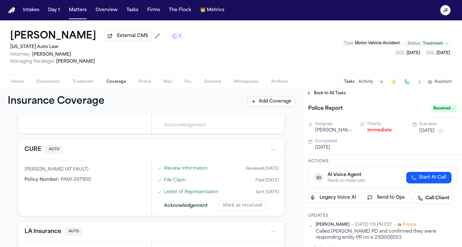
click at [376, 133] on button "Immediate" at bounding box center [379, 130] width 25 height 6
click at [325, 98] on div "Back to All Tasks" at bounding box center [382, 93] width 159 height 10
click at [325, 95] on span "Back to All Tasks" at bounding box center [330, 93] width 32 height 5
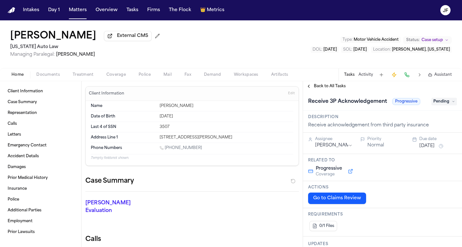
click at [47, 77] on span "Documents" at bounding box center [48, 74] width 24 height 5
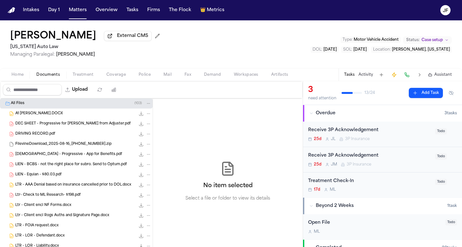
click at [72, 123] on span "DEC SHEET - Progressive for [PERSON_NAME] from Adjuster.pdf" at bounding box center [72, 123] width 115 height 5
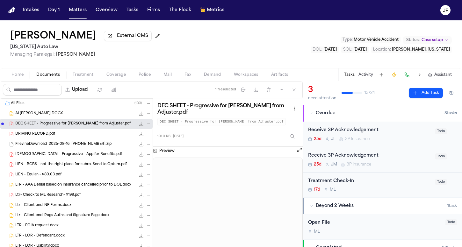
click at [68, 149] on div "FilevineDownload_2025-08-16_[PHONE_NUMBER].zip 59.1 MB • ZIP" at bounding box center [76, 144] width 153 height 10
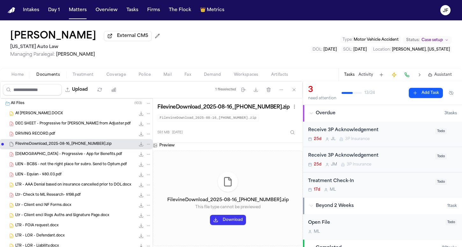
click at [68, 157] on span "[DEMOGRAPHIC_DATA] - Progressive - App for Benefits.pdf" at bounding box center [68, 154] width 107 height 5
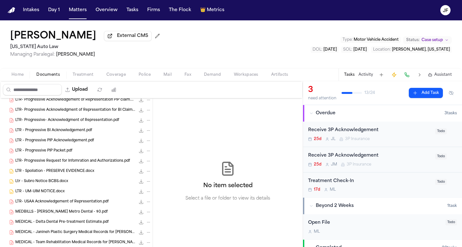
scroll to position [177, 0]
click at [80, 148] on div "LTR - Progressive PIP Packet.pdf 1.2 MB • PDF" at bounding box center [76, 151] width 153 height 10
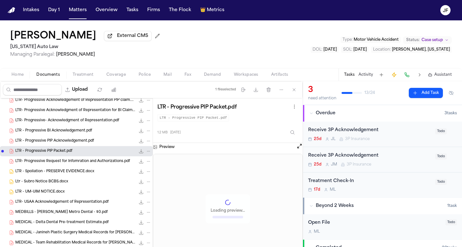
click at [83, 143] on span "LTR - Progressive PIP Acknowledgement.pdf" at bounding box center [54, 141] width 79 height 5
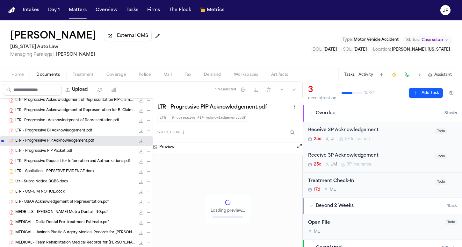
click at [146, 141] on icon "File: LTR - Progressive PIP Acknowledgement.pdf" at bounding box center [148, 141] width 4 height 4
click at [143, 167] on button "Move" at bounding box center [144, 166] width 44 height 11
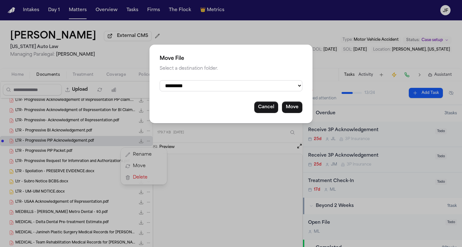
select select "**********"
click at [292, 110] on button "Move" at bounding box center [292, 107] width 20 height 11
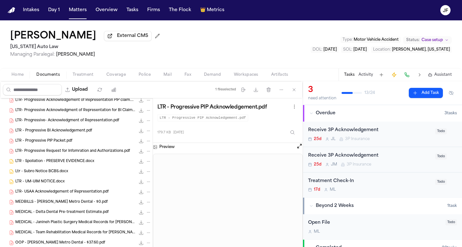
click at [79, 144] on div "LTR - Progressive PIP Packet.pdf 1.2 MB • PDF" at bounding box center [83, 141] width 136 height 6
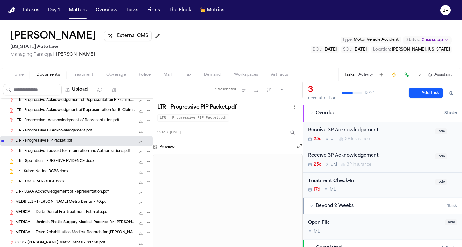
click at [146, 141] on icon "File: LTR - Progressive PIP Packet.pdf" at bounding box center [148, 141] width 4 height 4
click at [139, 166] on button "Move" at bounding box center [144, 166] width 44 height 11
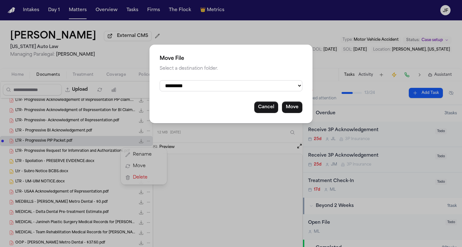
select select "**********"
click at [293, 107] on button "Move" at bounding box center [292, 107] width 20 height 11
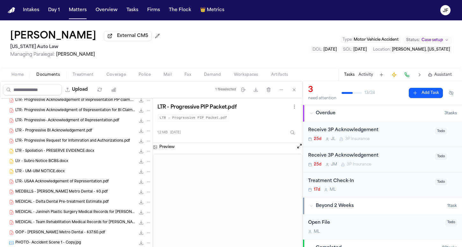
click at [0, 0] on span "62.8 KB • PDF" at bounding box center [0, 0] width 0 height 0
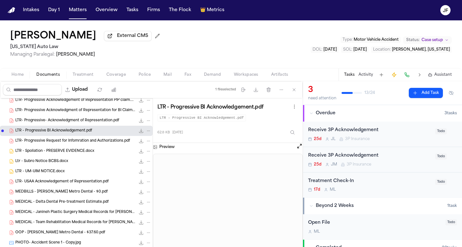
click at [146, 132] on icon "File: LTR - Progressive BI Acknowledgement.pdf" at bounding box center [148, 131] width 4 height 4
click at [143, 155] on button "Move" at bounding box center [144, 155] width 44 height 11
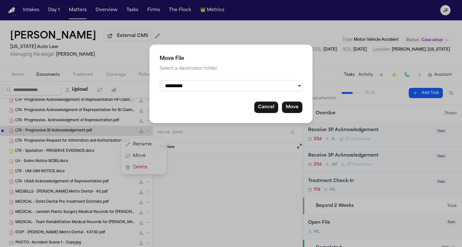
select select "**********"
click at [288, 106] on button "Move" at bounding box center [292, 107] width 20 height 11
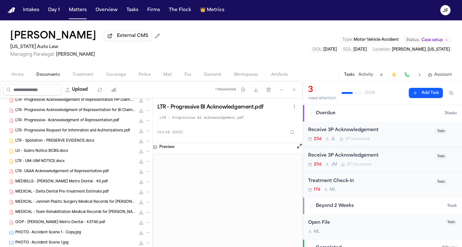
click at [91, 121] on span "LTR- Progressive- Acknowledgment of Representation.pdf" at bounding box center [67, 120] width 104 height 5
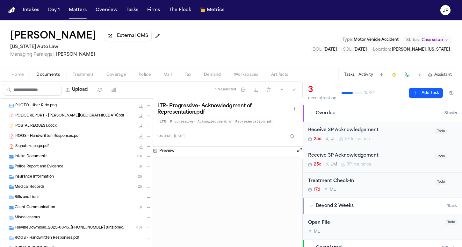
scroll to position [645, 0]
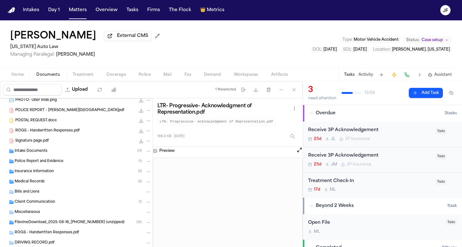
click at [49, 154] on div "Intake Documents ( 11 )" at bounding box center [83, 151] width 137 height 6
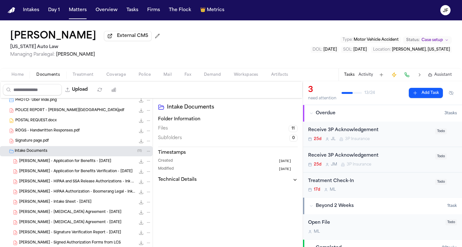
click at [49, 154] on div "Intake Documents ( 11 )" at bounding box center [83, 151] width 137 height 6
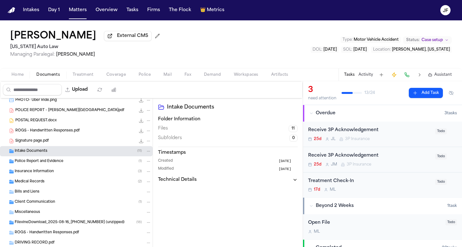
click at [47, 175] on div "Insurance Information ( 3 )" at bounding box center [83, 172] width 137 height 6
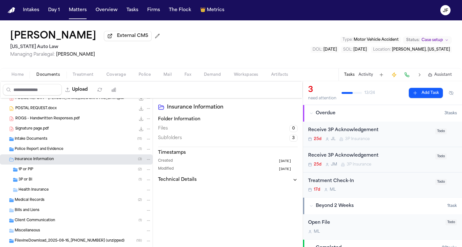
scroll to position [660, 0]
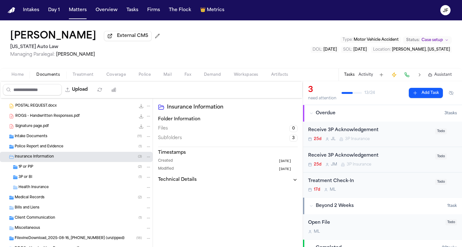
click at [46, 188] on span "Health Insurance" at bounding box center [33, 187] width 30 height 5
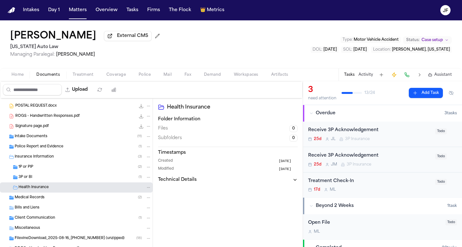
click at [49, 177] on div "3P or BI ( 1 )" at bounding box center [84, 178] width 133 height 6
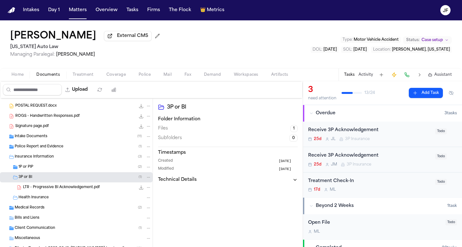
click at [49, 172] on div "1P or PIP ( 2 )" at bounding box center [76, 167] width 153 height 10
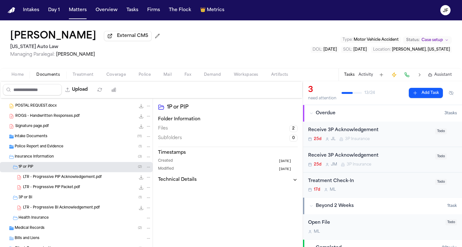
click at [38, 217] on span "Health Insurance" at bounding box center [33, 218] width 30 height 5
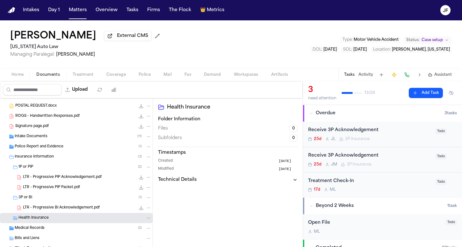
click at [370, 131] on div "Receive 3P Acknowledgement" at bounding box center [369, 130] width 123 height 7
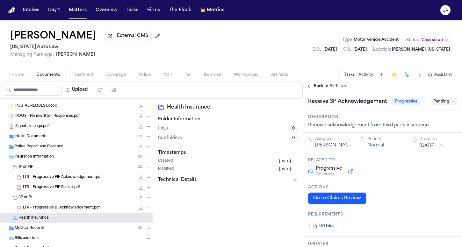
click at [440, 100] on span "Pending" at bounding box center [443, 102] width 25 height 8
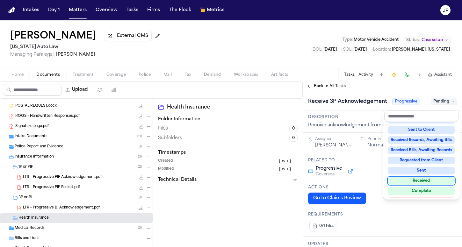
click at [414, 183] on div "Received" at bounding box center [421, 181] width 67 height 8
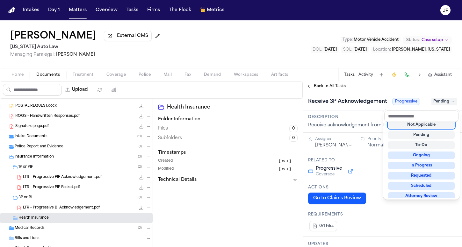
scroll to position [3, 0]
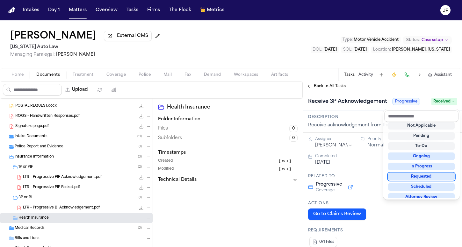
click at [346, 103] on div "Receive 3P Acknowledgement Progressive Received" at bounding box center [382, 102] width 149 height 10
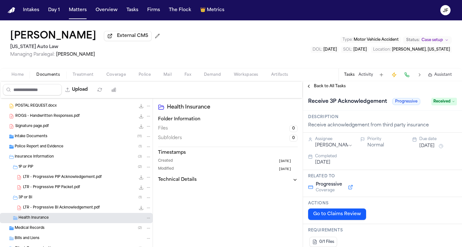
click at [344, 91] on div "Back to All Tasks" at bounding box center [382, 86] width 159 height 10
click at [339, 88] on span "Back to All Tasks" at bounding box center [330, 86] width 32 height 5
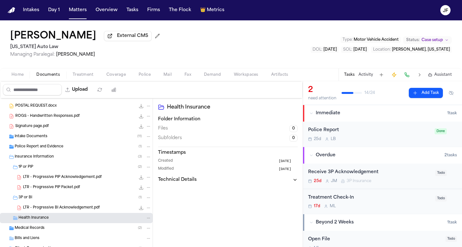
click at [363, 172] on div "Receive 3P Acknowledgement" at bounding box center [369, 172] width 123 height 7
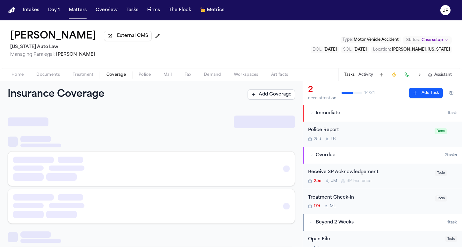
click at [109, 75] on span "Coverage" at bounding box center [115, 74] width 19 height 5
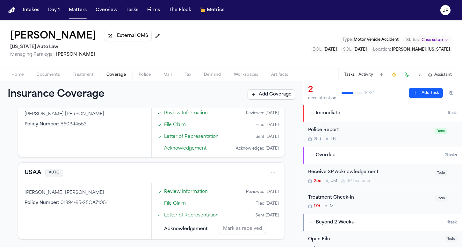
scroll to position [223, 0]
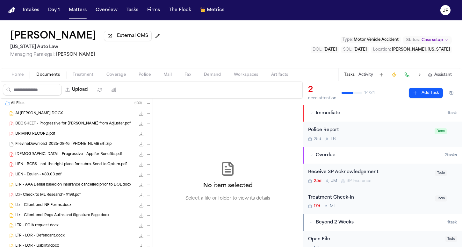
click at [54, 75] on span "Documents" at bounding box center [48, 74] width 24 height 5
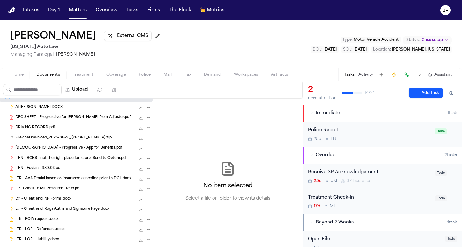
scroll to position [8, 0]
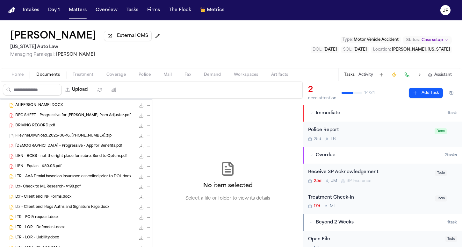
click at [76, 172] on div "LIEN - Equian - $80.03.pdf 114.2 KB • PDF" at bounding box center [76, 167] width 153 height 10
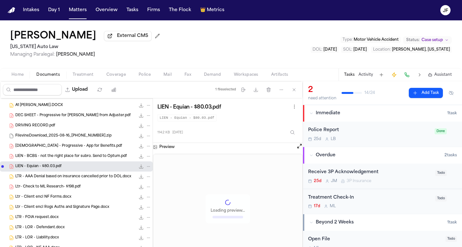
click at [77, 180] on span "LTR - AAA Denial based on insurance cancelled prior to DOL.docx" at bounding box center [73, 176] width 116 height 5
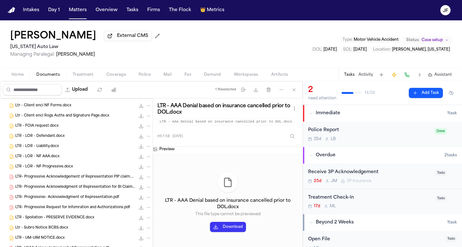
scroll to position [99, 0]
click at [57, 173] on div "LTR - LOR - NF Progressive.docx 69.8 KB • DOCX" at bounding box center [76, 167] width 153 height 10
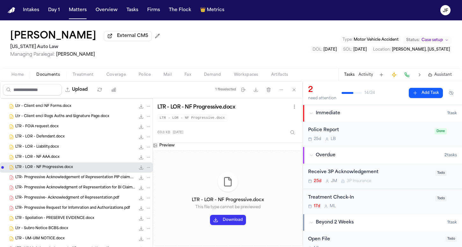
click at [61, 181] on span "LTR- Progressive Acknowledgement of Representation PIP claim.pdf" at bounding box center [75, 177] width 120 height 5
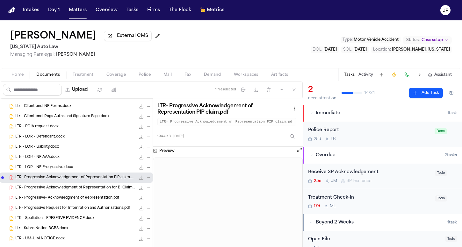
click at [146, 178] on icon "File: LTR- Progressive Acknowledgement of Representation PIP claim.pdf" at bounding box center [148, 178] width 4 height 4
click at [141, 200] on button "Move" at bounding box center [144, 202] width 44 height 11
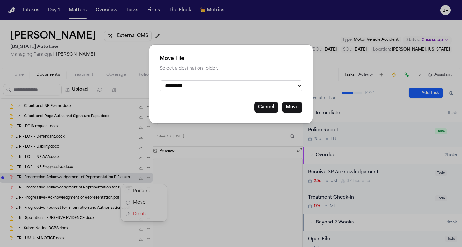
select select "**********"
click at [294, 107] on button "Move" at bounding box center [292, 107] width 20 height 11
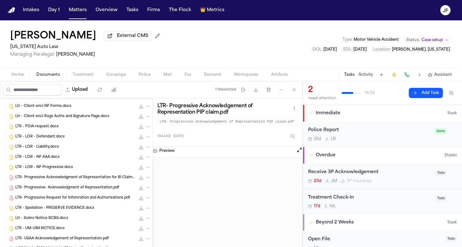
click at [90, 191] on span "LTR- Progressive- Acknowledgment of Representation.pdf" at bounding box center [67, 187] width 104 height 5
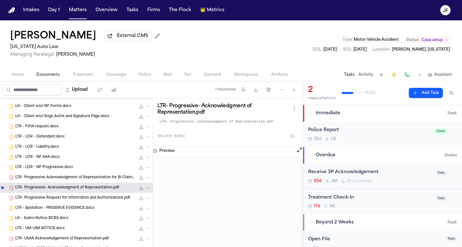
click at [95, 179] on span "LTR- Progressive Acknowledgment of Representation for BI Claim.pdf" at bounding box center [75, 177] width 120 height 5
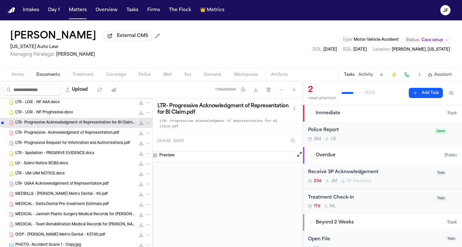
scroll to position [105, 0]
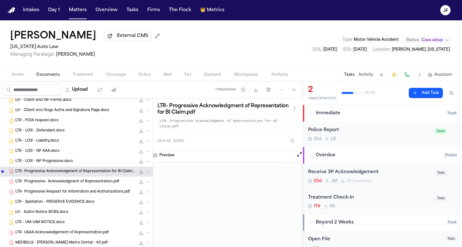
click at [117, 72] on button "Coverage" at bounding box center [116, 75] width 32 height 8
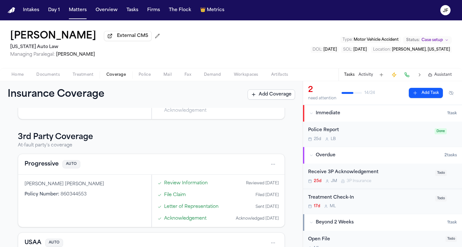
scroll to position [140, 0]
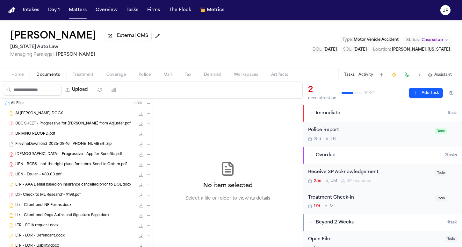
click at [52, 79] on span "button" at bounding box center [47, 78] width 31 height 1
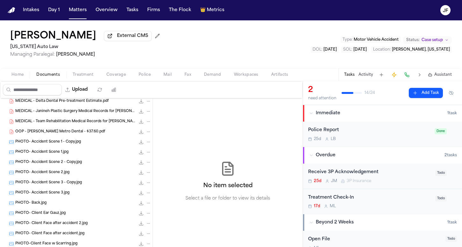
scroll to position [256, 0]
click at [101, 144] on div "PHOTO- Accident Scene 1 - Copy.jpg 436.5 KB • JPG" at bounding box center [83, 143] width 136 height 6
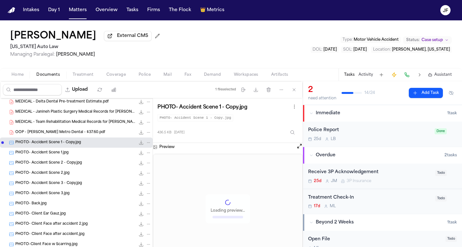
click at [146, 145] on icon "File: PHOTO- Accident Scene 1 - Copy.jpg" at bounding box center [148, 143] width 4 height 4
click at [148, 161] on button "Rename" at bounding box center [144, 156] width 44 height 11
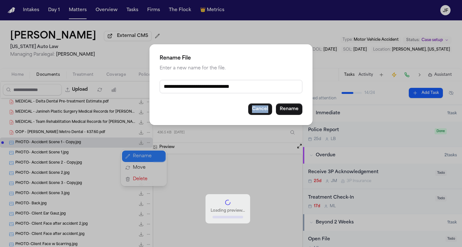
click at [148, 161] on div "**********" at bounding box center [231, 123] width 462 height 247
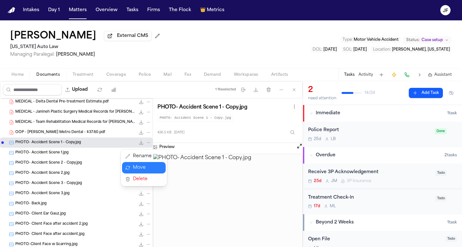
click at [141, 169] on button "Move" at bounding box center [144, 167] width 44 height 11
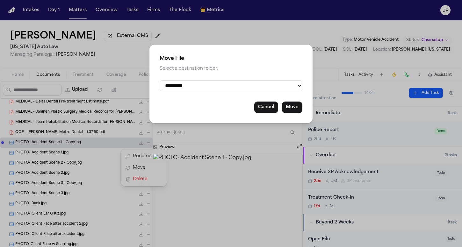
select select "**********"
click at [292, 105] on button "Move" at bounding box center [292, 107] width 20 height 11
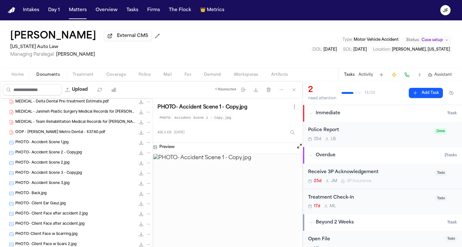
click at [146, 145] on icon "File: PHOTO- Accident Scene 1.jpg" at bounding box center [148, 143] width 4 height 4
click at [137, 167] on button "Move" at bounding box center [144, 167] width 44 height 11
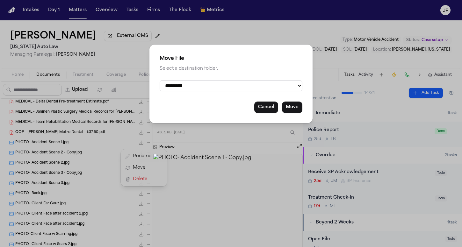
select select "**********"
click at [295, 109] on button "Move" at bounding box center [292, 107] width 20 height 11
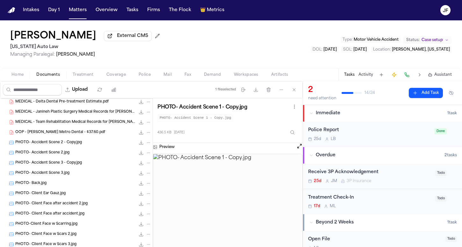
click at [95, 144] on div "PHOTO- Accident Scene 2 - Copy.jpg 280.8 KB • JPG" at bounding box center [83, 143] width 136 height 6
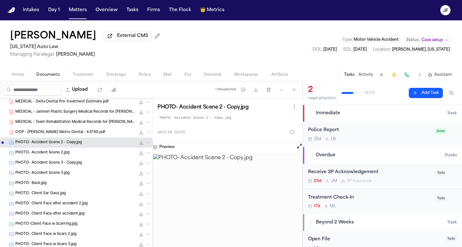
click at [146, 141] on button "File: PHOTO- Accident Scene 2 - Copy.jpg" at bounding box center [149, 143] width 6 height 6
drag, startPoint x: 136, startPoint y: 161, endPoint x: 135, endPoint y: 167, distance: 6.1
click at [135, 167] on div "Rename Move Delete" at bounding box center [144, 167] width 46 height 37
click at [135, 167] on button "Move" at bounding box center [144, 167] width 44 height 11
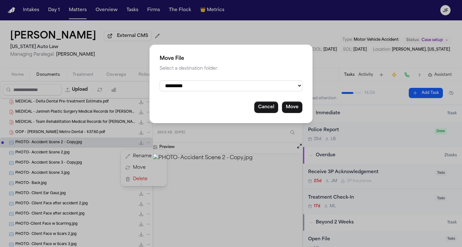
select select "**********"
click at [291, 103] on button "Move" at bounding box center [292, 107] width 20 height 11
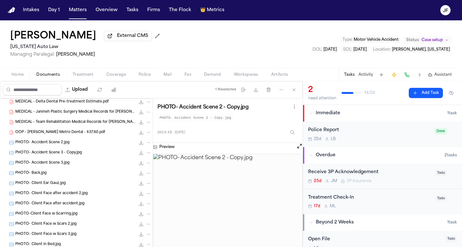
click at [95, 148] on div "PHOTO- Accident Scene 2.jpg 280.8 KB • JPG" at bounding box center [76, 143] width 153 height 10
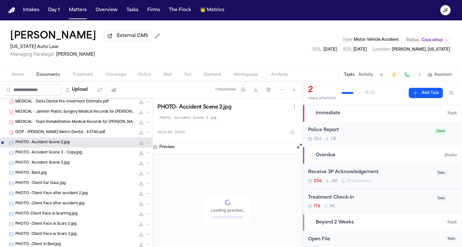
click at [146, 142] on icon "File: PHOTO- Accident Scene 2.jpg" at bounding box center [148, 143] width 4 height 4
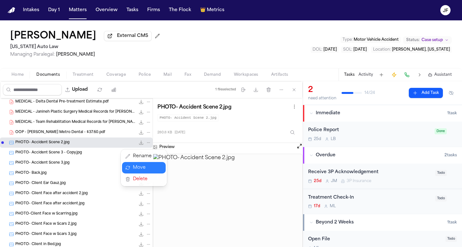
click at [138, 166] on button "Move" at bounding box center [144, 167] width 44 height 11
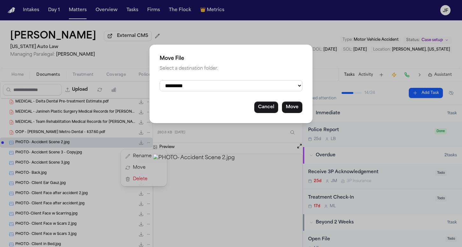
select select "**********"
click at [292, 107] on button "Move" at bounding box center [292, 107] width 20 height 11
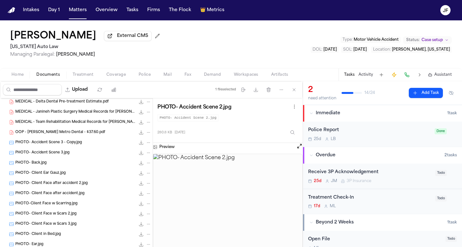
click at [82, 144] on div "PHOTO- Accident Scene 3 - Copy.jpg 369.6 KB • JPG" at bounding box center [83, 143] width 136 height 6
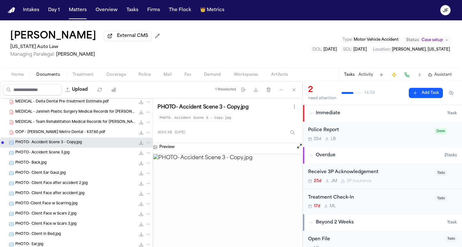
click at [146, 143] on icon "File: PHOTO- Accident Scene 3 - Copy.jpg" at bounding box center [148, 143] width 4 height 4
click at [140, 164] on button "Move" at bounding box center [144, 167] width 44 height 11
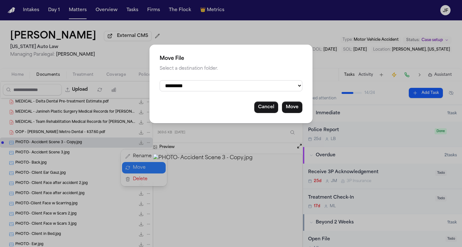
select select "**********"
click at [296, 105] on button "Move" at bounding box center [292, 107] width 20 height 11
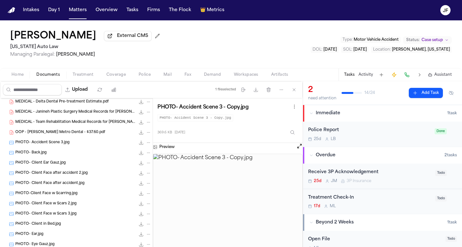
click at [58, 154] on div "PHOTO- Back.jpg 886.1 KB • JPG" at bounding box center [83, 153] width 136 height 6
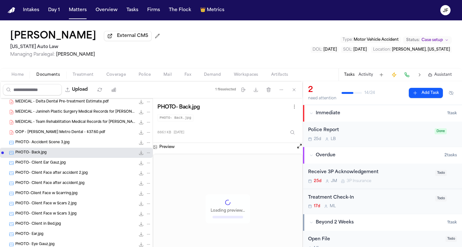
click at [65, 148] on div "PHOTO- Accident Scene 3.jpg 369.6 KB • JPG" at bounding box center [76, 143] width 153 height 10
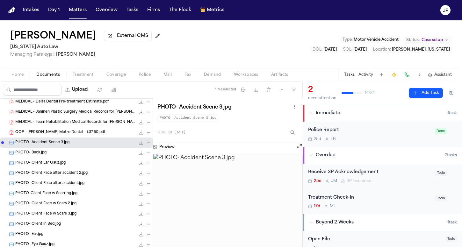
click at [146, 142] on icon "File: PHOTO- Accident Scene 3.jpg" at bounding box center [148, 143] width 4 height 4
click at [139, 166] on button "Move" at bounding box center [144, 167] width 44 height 11
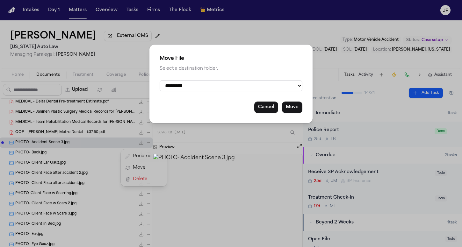
select select "**********"
click at [294, 104] on button "Move" at bounding box center [292, 107] width 20 height 11
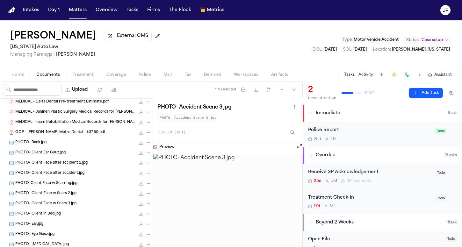
click at [56, 155] on span "PHOTO- Client Ear Gauz.jpg" at bounding box center [40, 152] width 50 height 5
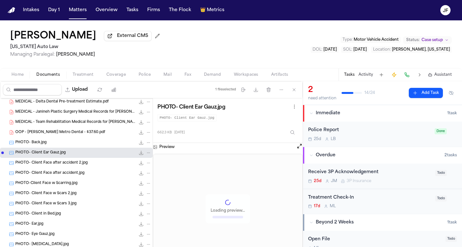
click at [95, 144] on div "PHOTO- Back.jpg 886.1 KB • JPG" at bounding box center [83, 143] width 136 height 6
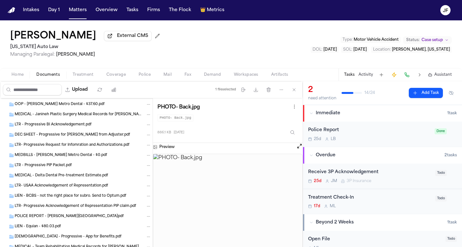
scroll to position [758, 0]
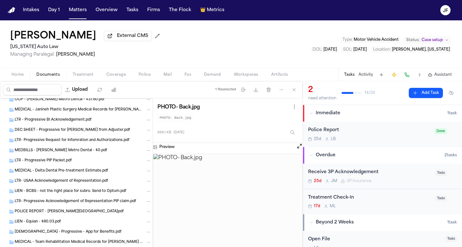
click at [71, 185] on div "LTR- USAA Acknowledgement of Representation.pdf" at bounding box center [76, 181] width 153 height 10
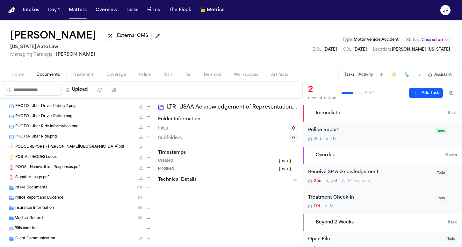
scroll to position [543, 0]
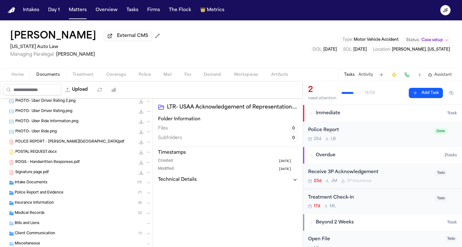
click at [56, 162] on span "ROGS - Handwritten Responses.pdf" at bounding box center [47, 162] width 64 height 5
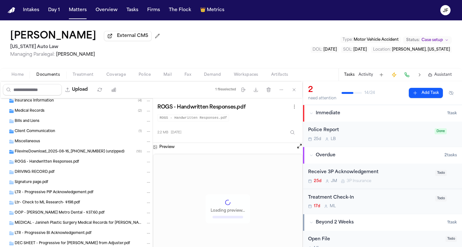
scroll to position [655, 0]
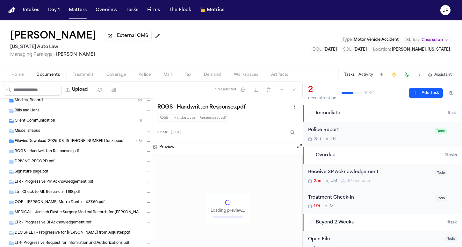
click at [98, 139] on div "FilevineDownload_2025-08-16_16-11-31-389 (unzipped) ( 18 )" at bounding box center [76, 141] width 153 height 10
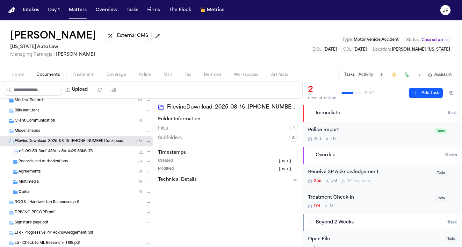
click at [98, 139] on div "FilevineDownload_2025-08-16_16-11-31-389 (unzipped) ( 18 )" at bounding box center [76, 141] width 153 height 10
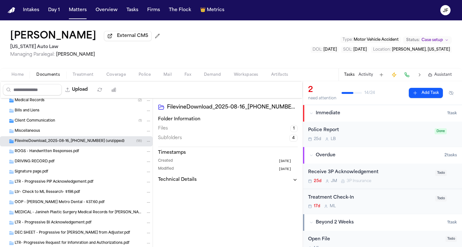
click at [94, 150] on div "ROGS - Handwritten Responses.pdf" at bounding box center [83, 152] width 137 height 6
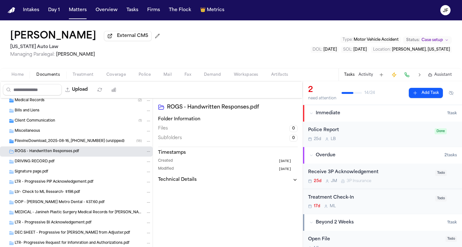
click at [146, 155] on button "Folder: ROGS - Handwritten Responses.pdf" at bounding box center [149, 152] width 6 height 6
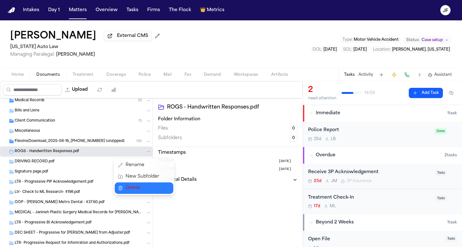
click at [137, 185] on span "Delete" at bounding box center [143, 188] width 34 height 8
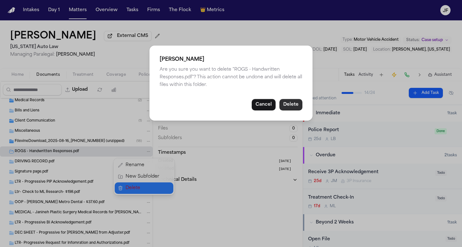
click at [295, 106] on button "Delete" at bounding box center [290, 104] width 23 height 11
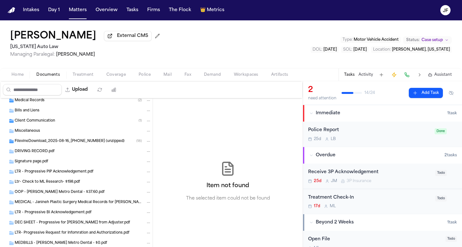
click at [146, 154] on icon "Folder: DRIVING RECORD.pdf" at bounding box center [148, 151] width 4 height 4
click at [138, 188] on span "Delete" at bounding box center [143, 188] width 34 height 8
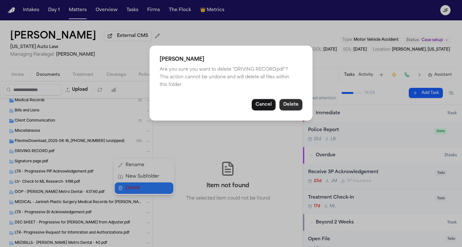
click at [286, 110] on button "Delete" at bounding box center [290, 104] width 23 height 11
click at [289, 107] on button "Delete" at bounding box center [290, 104] width 23 height 11
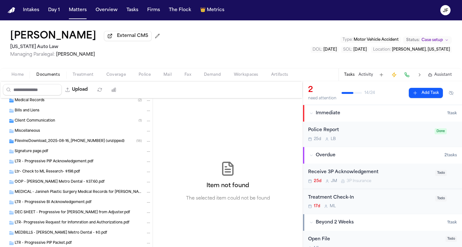
click at [146, 154] on icon "Folder: Signature page.pdf" at bounding box center [148, 151] width 4 height 4
click at [149, 186] on span "Delete" at bounding box center [143, 188] width 34 height 8
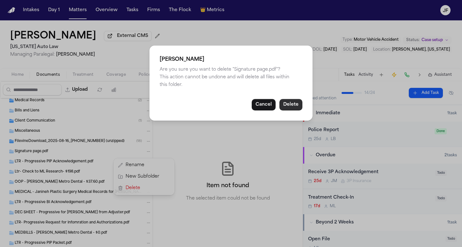
click at [291, 106] on button "Delete" at bounding box center [290, 104] width 23 height 11
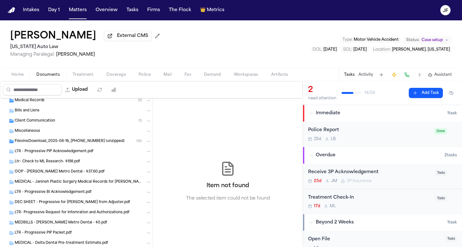
click at [146, 154] on icon "Folder: LTR - Progressive PIP Acknowledgement.pdf" at bounding box center [148, 151] width 4 height 4
click at [147, 186] on span "Delete" at bounding box center [143, 188] width 34 height 8
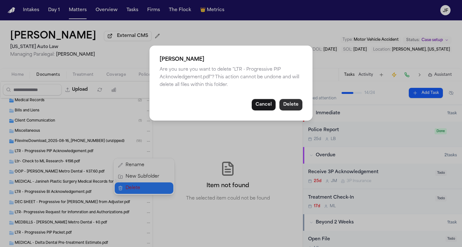
click at [296, 109] on button "Delete" at bounding box center [290, 104] width 23 height 11
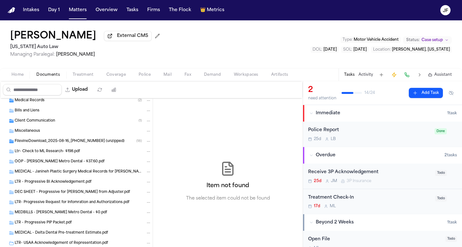
click at [144, 156] on div "Ltr- Check to ML Research- $198.pdf" at bounding box center [76, 152] width 153 height 10
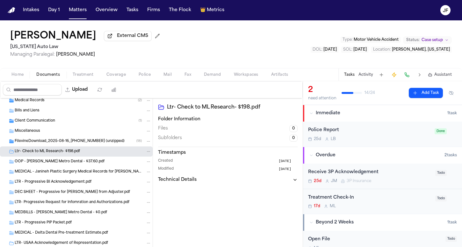
click at [146, 151] on icon "Folder: Ltr- Check to ML Research- $198.pdf" at bounding box center [148, 151] width 4 height 4
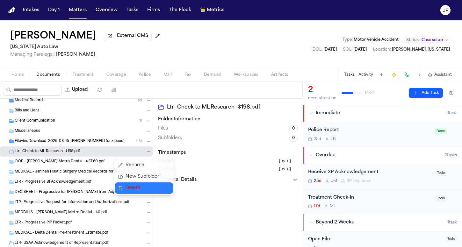
click at [137, 187] on span "Delete" at bounding box center [143, 188] width 34 height 8
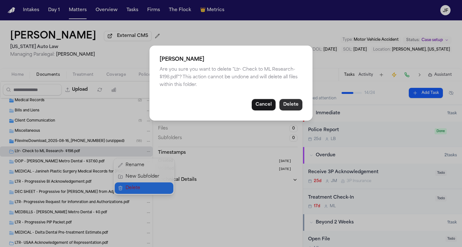
click at [292, 103] on button "Delete" at bounding box center [290, 104] width 23 height 11
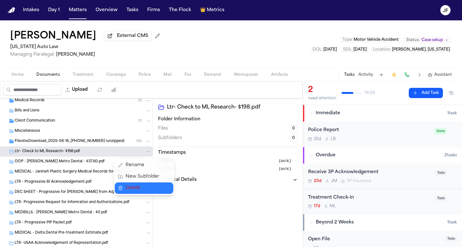
click at [93, 155] on div "Ltr- Check to ML Research- $198.pdf" at bounding box center [83, 152] width 137 height 6
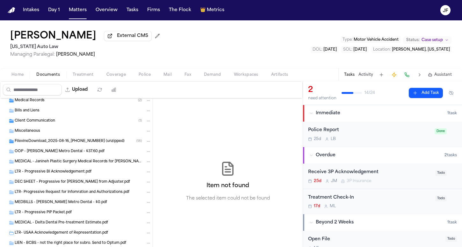
click at [93, 155] on div "OOP - Troy Metro Dental - $37.60.pdf" at bounding box center [83, 152] width 137 height 6
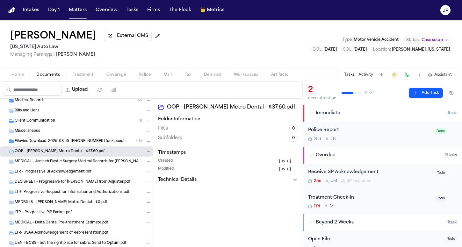
click at [93, 155] on div "OOP - Troy Metro Dental - $37.60.pdf" at bounding box center [83, 152] width 137 height 6
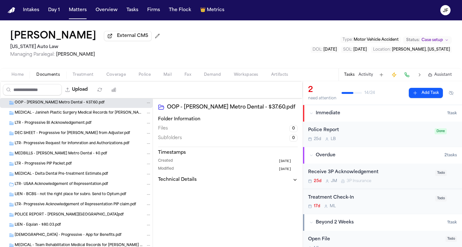
scroll to position [701, 0]
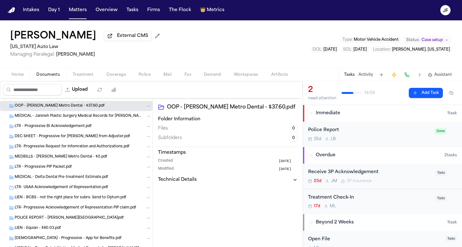
click at [85, 177] on span "MEDICAL - Delta Dental Pre-treatment Estimate.pdf" at bounding box center [61, 177] width 93 height 5
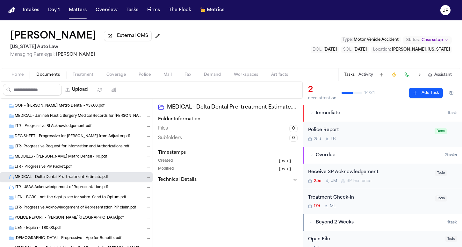
click at [142, 176] on div "MEDICAL - Delta Dental Pre-treatment Estimate.pdf" at bounding box center [76, 177] width 153 height 10
click at [146, 180] on icon "Folder: MEDICAL - Delta Dental Pre-treatment Estimate.pdf" at bounding box center [148, 177] width 4 height 4
click at [139, 213] on span "Delete" at bounding box center [143, 214] width 34 height 8
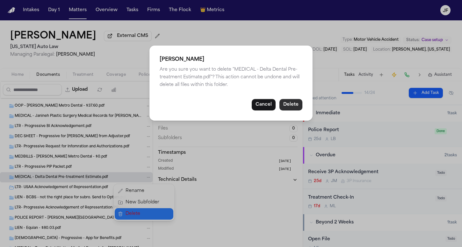
click at [292, 106] on button "Delete" at bounding box center [290, 104] width 23 height 11
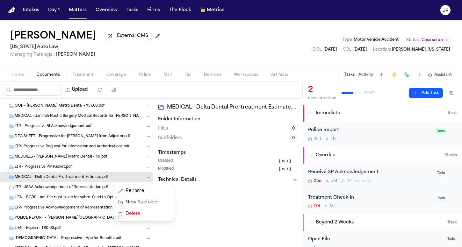
click at [146, 166] on button "Folder: LTR - Progressive PIP Packet.pdf" at bounding box center [149, 167] width 6 height 6
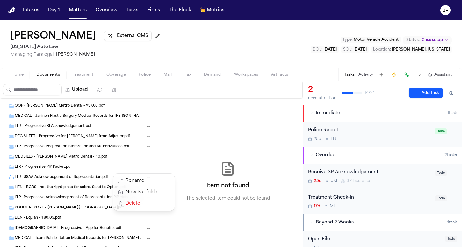
click at [156, 208] on button "Delete" at bounding box center [144, 203] width 59 height 11
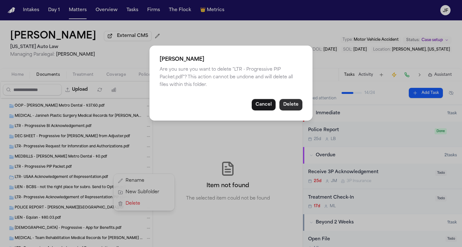
click at [295, 103] on button "Delete" at bounding box center [290, 104] width 23 height 11
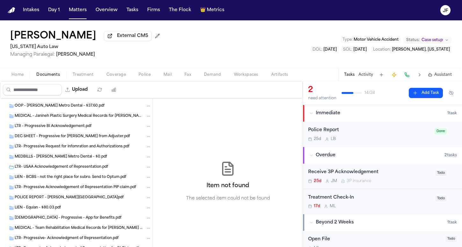
click at [146, 149] on icon "Folder: LTR- Progressive Request for Infomration and Authorizations.pdf" at bounding box center [148, 147] width 4 height 4
click at [148, 186] on span "Delete" at bounding box center [143, 184] width 34 height 8
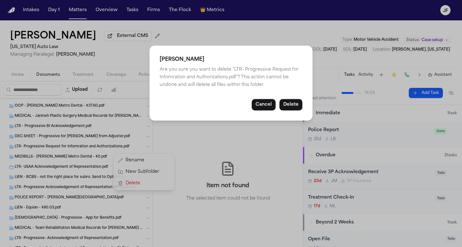
click at [296, 108] on button "Delete" at bounding box center [290, 104] width 23 height 11
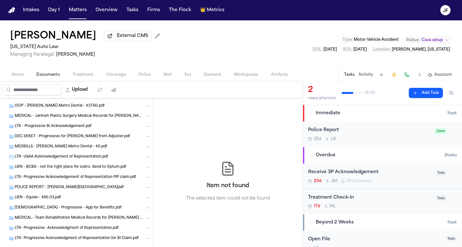
click at [146, 149] on icon "Folder: MEDBILLS - Troy Metro Dental - $0.pdf" at bounding box center [148, 147] width 4 height 4
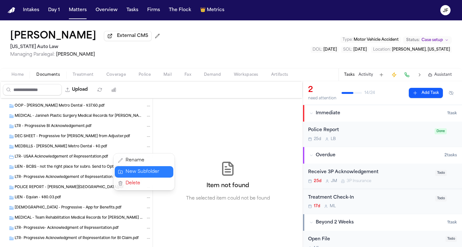
click at [151, 181] on span "Delete" at bounding box center [143, 184] width 34 height 8
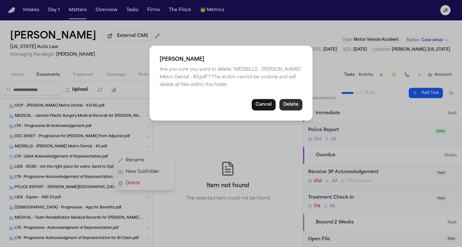
click at [291, 106] on button "Delete" at bounding box center [290, 104] width 23 height 11
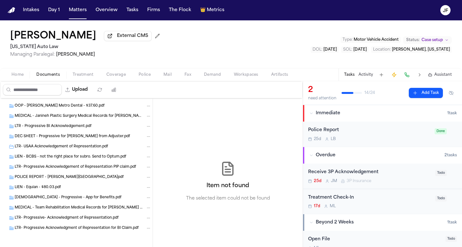
click at [143, 142] on div "DEC SHEET - Progressive for Nikki Viles from Adjuster.pdf" at bounding box center [76, 137] width 153 height 10
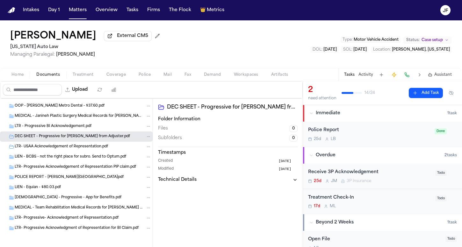
click at [146, 139] on icon "Folder: DEC SHEET - Progressive for Nikki Viles from Adjuster.pdf" at bounding box center [148, 136] width 4 height 4
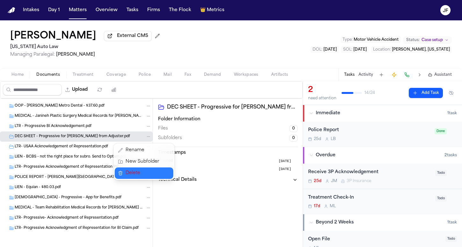
click at [142, 170] on span "Delete" at bounding box center [143, 173] width 34 height 8
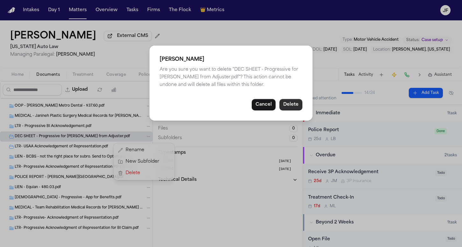
click at [298, 103] on button "Delete" at bounding box center [290, 104] width 23 height 11
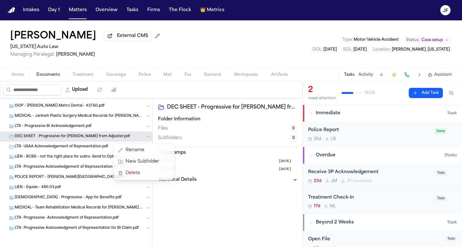
scroll to position [693, 0]
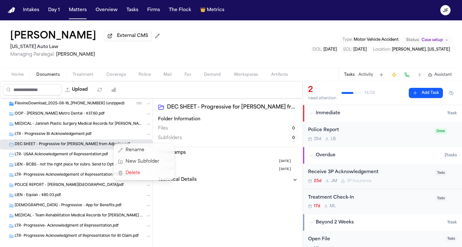
click at [49, 152] on span "LTR- USAA Acknowledgement of Representation.pdf" at bounding box center [61, 154] width 93 height 5
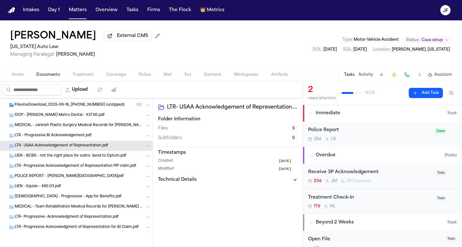
click at [146, 145] on icon "Folder: LTR- USAA Acknowledgement of Representation.pdf" at bounding box center [148, 146] width 4 height 4
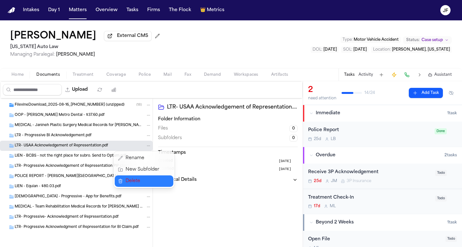
click at [141, 177] on span "Delete" at bounding box center [143, 181] width 34 height 8
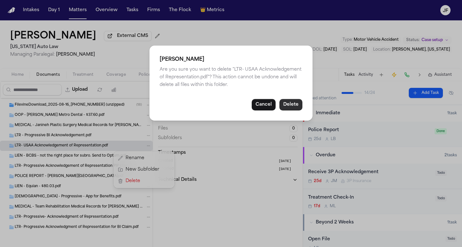
click at [292, 103] on button "Delete" at bounding box center [290, 104] width 23 height 11
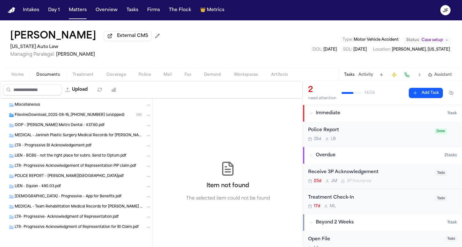
scroll to position [683, 0]
click at [128, 136] on span "MEDICAL - Janineh Plastic Surgery Medical Records for Anthony Irby Received on …" at bounding box center [80, 135] width 130 height 5
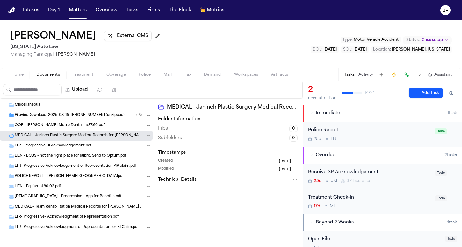
click at [146, 135] on icon "Folder: MEDICAL - Janineh Plastic Surgery Medical Records for Anthony Irby Rece…" at bounding box center [148, 135] width 4 height 4
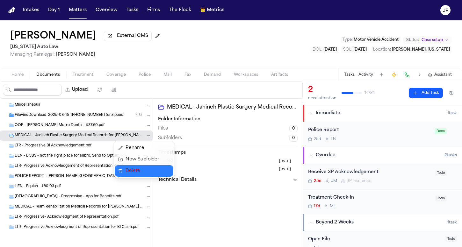
click at [147, 172] on span "Delete" at bounding box center [143, 171] width 34 height 8
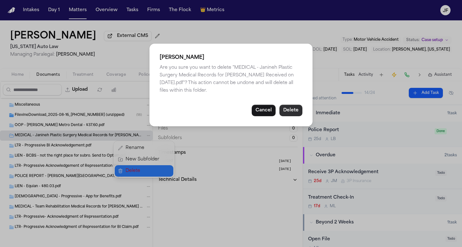
click at [301, 111] on button "Delete" at bounding box center [290, 110] width 23 height 11
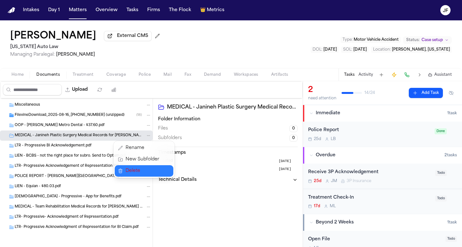
scroll to position [673, 0]
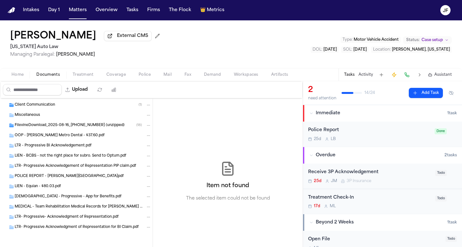
click at [110, 139] on div "OOP - Troy Metro Dental - $37.60.pdf" at bounding box center [76, 136] width 153 height 10
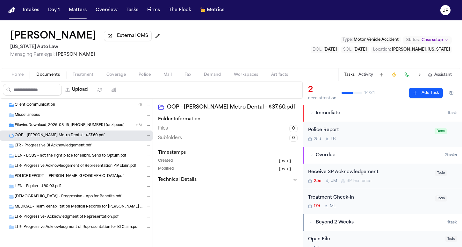
click at [146, 134] on icon "Folder: OOP - Troy Metro Dental - $37.60.pdf" at bounding box center [148, 135] width 4 height 4
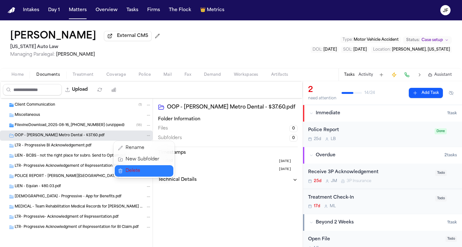
click at [162, 166] on button "Delete" at bounding box center [144, 170] width 59 height 11
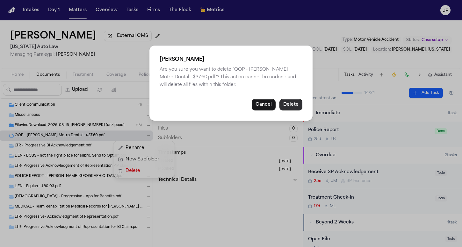
click at [292, 102] on button "Delete" at bounding box center [290, 104] width 23 height 11
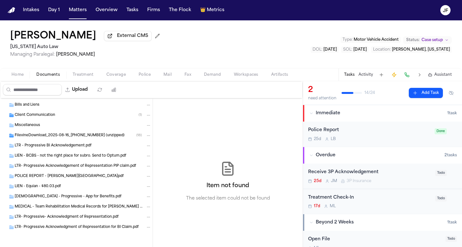
scroll to position [0, 0]
click at [146, 229] on icon "Folder: LTR- Progressive Acknowledgment of Representation for BI Claim.pdf" at bounding box center [148, 227] width 4 height 4
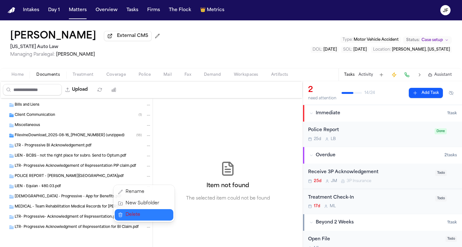
click at [142, 216] on span "Delete" at bounding box center [143, 215] width 34 height 8
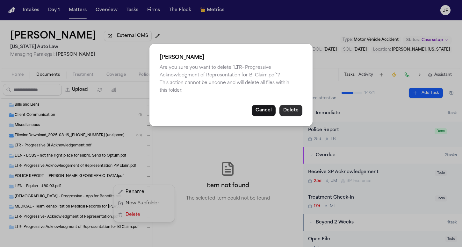
click at [293, 112] on button "Delete" at bounding box center [290, 110] width 23 height 11
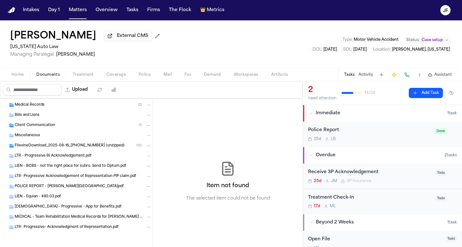
scroll to position [652, 0]
click at [146, 216] on icon "Folder: MEDICAL - Team Rehabilitation Medical Records for Anthony Irby Received…" at bounding box center [148, 217] width 4 height 4
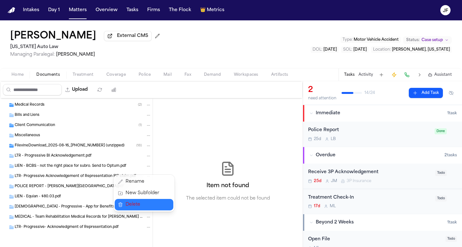
click at [143, 200] on button "Delete" at bounding box center [144, 204] width 59 height 11
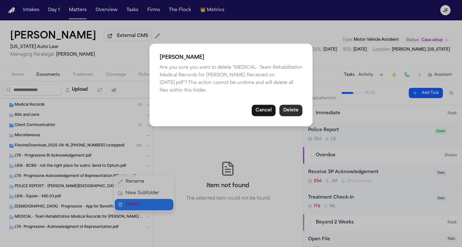
click at [294, 107] on button "Delete" at bounding box center [290, 110] width 23 height 11
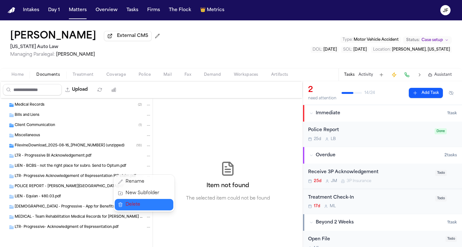
scroll to position [642, 0]
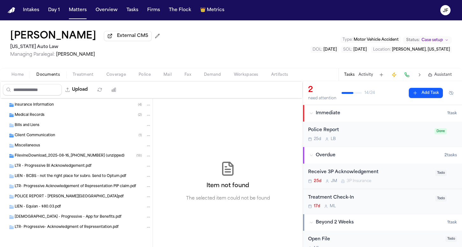
click at [147, 227] on icon "Folder: LTR- Progressive- Acknowledgment of Representation.pdf" at bounding box center [148, 227] width 3 height 1
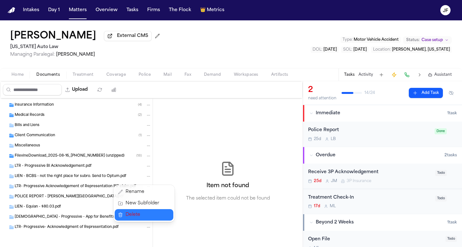
click at [149, 218] on span "Delete" at bounding box center [143, 215] width 34 height 8
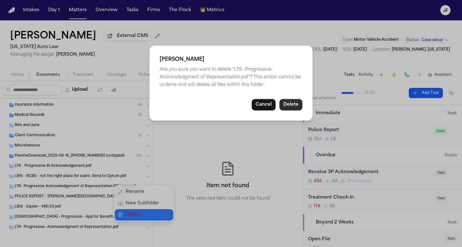
click at [295, 100] on button "Delete" at bounding box center [290, 104] width 23 height 11
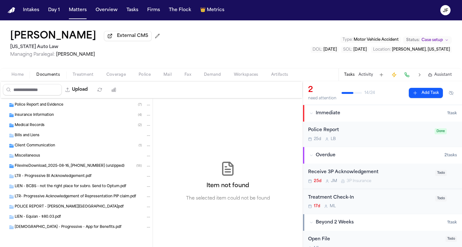
scroll to position [632, 0]
click at [146, 230] on button "Folder: Green Card - Progressive - App for Benefits.pdf" at bounding box center [149, 228] width 6 height 6
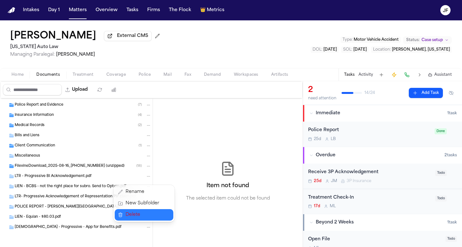
click at [160, 215] on button "Delete" at bounding box center [144, 214] width 59 height 11
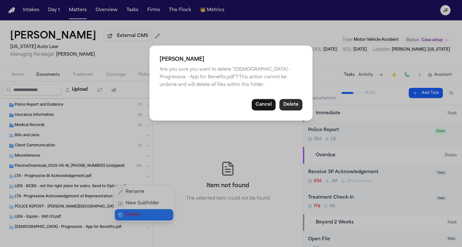
click at [292, 105] on button "Delete" at bounding box center [290, 104] width 23 height 11
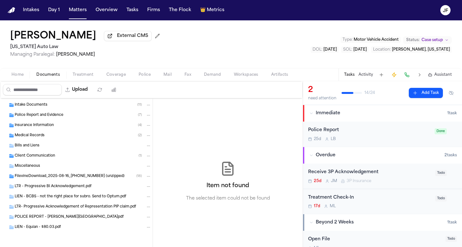
scroll to position [622, 0]
click at [146, 206] on icon "Folder: LTR- Progressive Acknowledgement of Representation PIP claim.pdf" at bounding box center [148, 207] width 4 height 4
click at [148, 201] on div "Rename New Subfolder Delete" at bounding box center [143, 183] width 61 height 37
click at [149, 199] on button "Delete" at bounding box center [144, 194] width 59 height 11
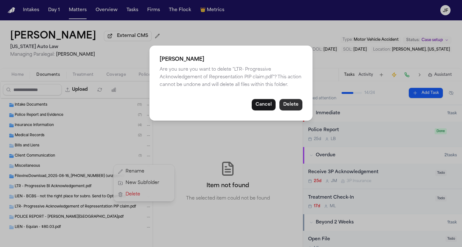
click at [295, 100] on button "Delete" at bounding box center [290, 104] width 23 height 11
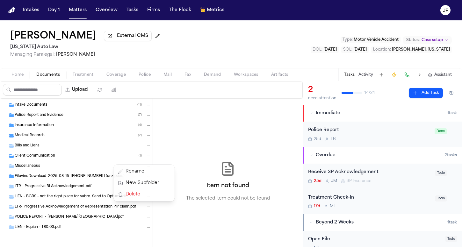
click at [294, 104] on div "PHOTO- Uber Ride Information.png 186.3 KB • PNG PHOTO- Uber Ride.png 241.7 KB •…" at bounding box center [151, 181] width 303 height 166
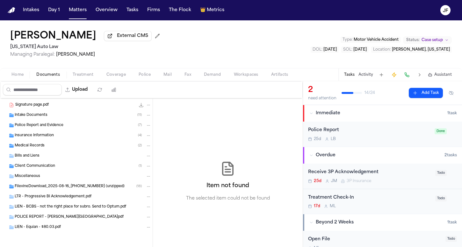
scroll to position [611, 0]
click at [146, 199] on icon "Folder: LTR - Progressive BI Acknowledgement.pdf" at bounding box center [148, 197] width 4 height 4
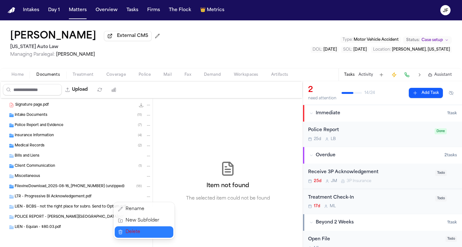
click at [135, 234] on span "Delete" at bounding box center [143, 232] width 34 height 8
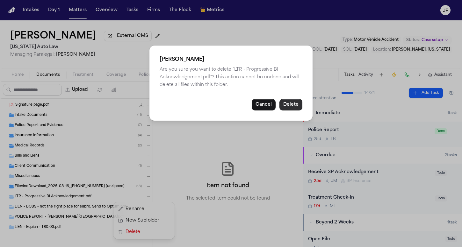
click at [294, 104] on button "Delete" at bounding box center [290, 104] width 23 height 11
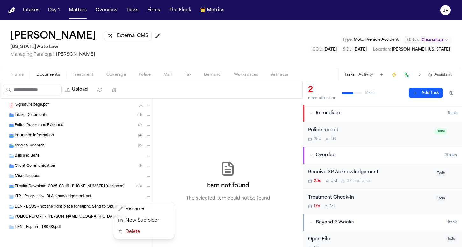
scroll to position [601, 0]
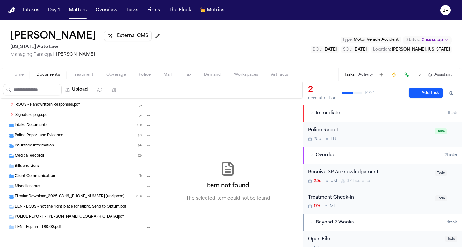
click at [146, 209] on icon "Folder: LIEN - BCBS - not the right place for subro. Send to Optum.pdf" at bounding box center [148, 207] width 4 height 4
click at [149, 195] on span "Delete" at bounding box center [143, 195] width 34 height 8
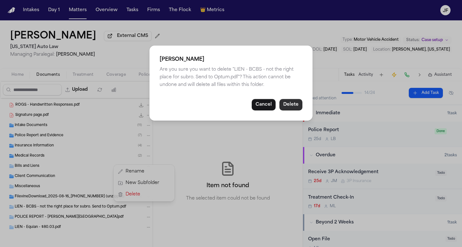
click at [287, 100] on button "Delete" at bounding box center [290, 104] width 23 height 11
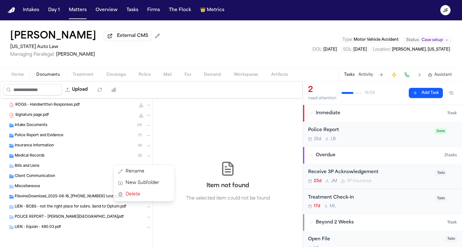
scroll to position [591, 0]
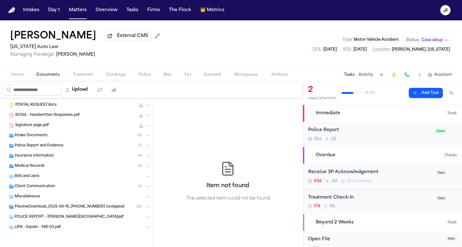
click at [146, 219] on icon "Folder: POLICE REPORT - Irby.pdf" at bounding box center [148, 217] width 4 height 4
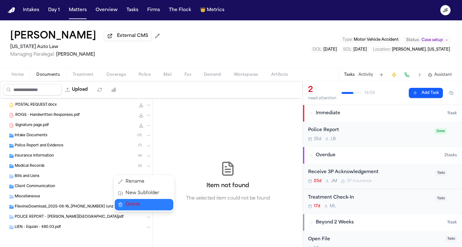
click at [155, 205] on span "Delete" at bounding box center [143, 205] width 34 height 8
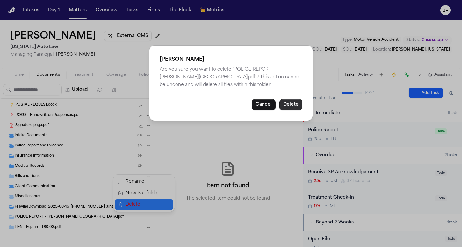
click at [297, 105] on button "Delete" at bounding box center [290, 104] width 23 height 11
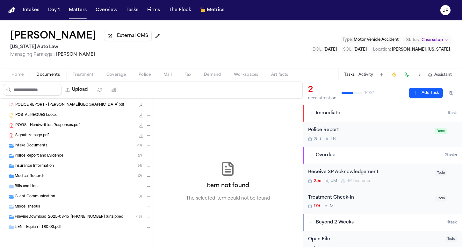
scroll to position [581, 0]
click at [146, 227] on icon "Folder: LIEN - Equian - $80.03.pdf" at bounding box center [148, 227] width 4 height 4
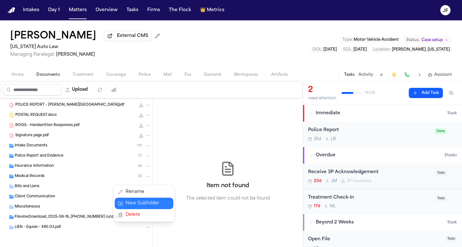
click at [151, 192] on button "Rename" at bounding box center [144, 191] width 59 height 11
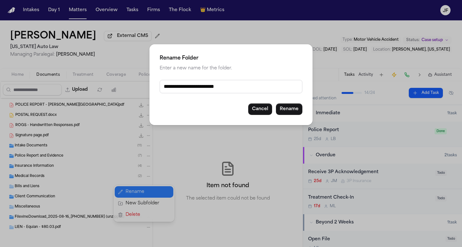
drag, startPoint x: 246, startPoint y: 89, endPoint x: 110, endPoint y: 90, distance: 136.1
click at [110, 90] on div "**********" at bounding box center [231, 123] width 462 height 247
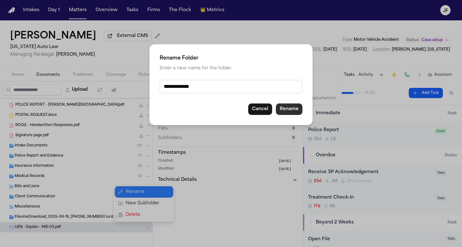
type input "**********"
click at [291, 112] on button "Rename" at bounding box center [289, 109] width 26 height 11
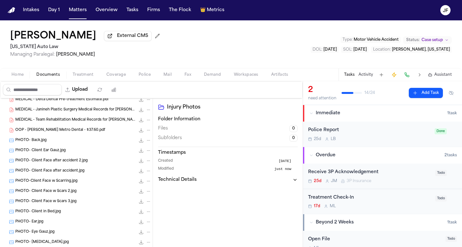
scroll to position [285, 0]
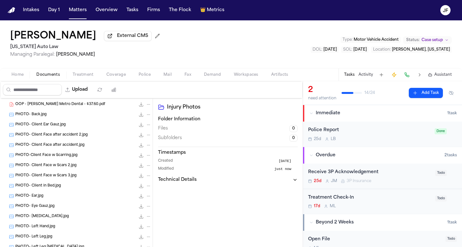
click at [99, 147] on div "PHOTO- Client Face after accident.jpg 683.7 KB • JPG" at bounding box center [83, 145] width 136 height 6
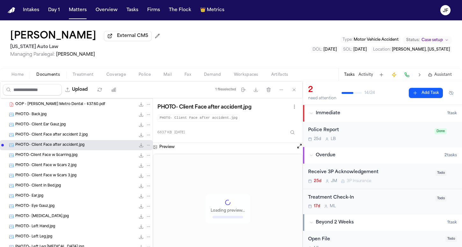
click at [94, 128] on div "PHOTO- Client Ear Gauz.jpg 662.3 KB • JPG" at bounding box center [83, 125] width 136 height 6
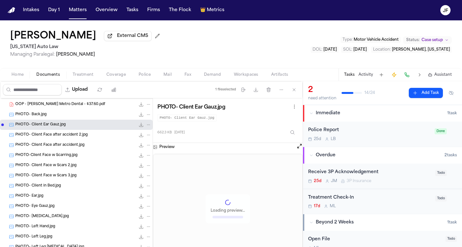
click at [146, 116] on icon "File: PHOTO- Back.jpg" at bounding box center [148, 114] width 4 height 4
click at [139, 141] on button "Move" at bounding box center [144, 139] width 44 height 11
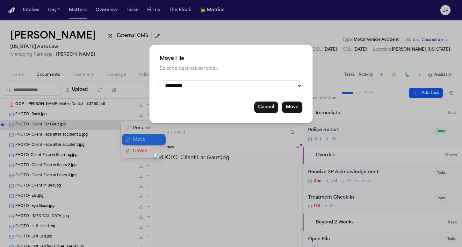
select select "**********"
click at [294, 108] on button "Move" at bounding box center [292, 107] width 20 height 11
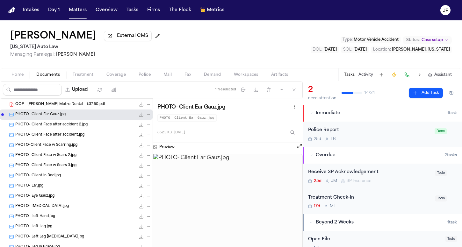
scroll to position [287, 0]
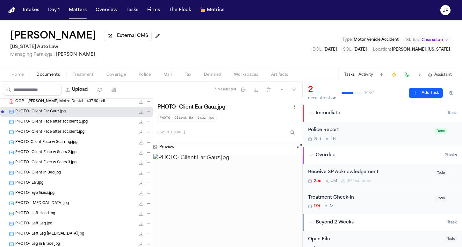
click at [65, 125] on span "PHOTO- Client Face after accident 2.jpg" at bounding box center [51, 121] width 72 height 5
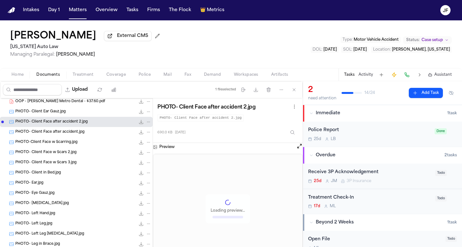
click at [146, 122] on icon "File: PHOTO- Client Face after accident 2.jpg" at bounding box center [148, 122] width 4 height 4
click at [144, 148] on button "Move" at bounding box center [144, 146] width 44 height 11
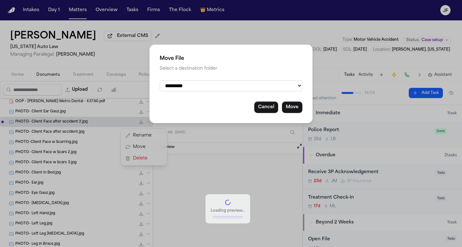
click at [194, 78] on div "**********" at bounding box center [230, 84] width 163 height 79
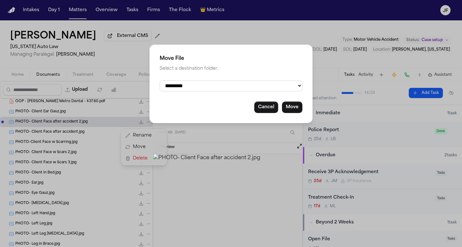
select select "**********"
click at [294, 105] on button "Move" at bounding box center [292, 107] width 20 height 11
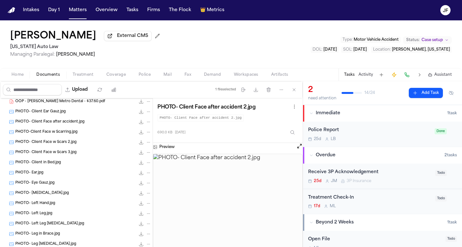
click at [91, 126] on div "PHOTO- Client Face after accident.jpg 683.7 KB • JPG" at bounding box center [76, 122] width 153 height 10
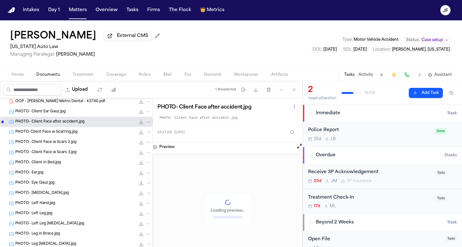
click at [146, 123] on icon "File: PHOTO- Client Face after accident.jpg" at bounding box center [148, 122] width 4 height 4
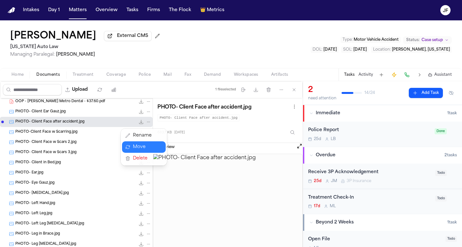
click at [142, 148] on button "Move" at bounding box center [144, 146] width 44 height 11
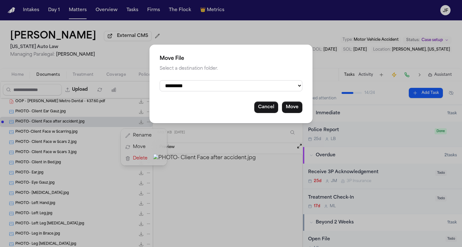
select select "**********"
click at [293, 110] on button "Move" at bounding box center [292, 107] width 20 height 11
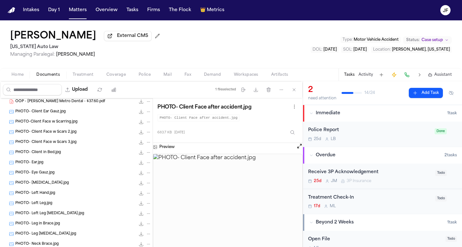
click at [76, 127] on div "PHOTO-Client Face w Scarring.jpg 455.8 KB • JPG" at bounding box center [76, 122] width 153 height 10
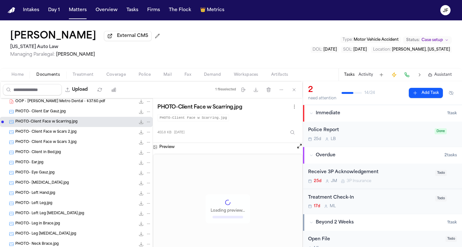
click at [144, 120] on div "File: PHOTO-Client Face w Scarring.jpg" at bounding box center [144, 122] width 13 height 6
click at [147, 122] on icon "File: PHOTO-Client Face w Scarring.jpg" at bounding box center [148, 122] width 3 height 1
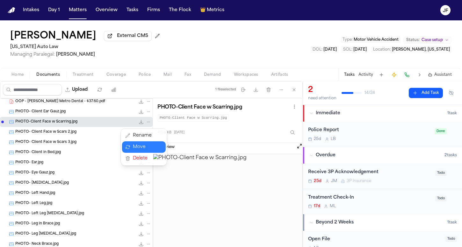
click at [133, 149] on button "Move" at bounding box center [144, 146] width 44 height 11
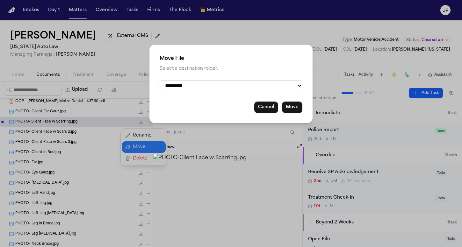
select select "**********"
click at [294, 105] on button "Move" at bounding box center [292, 107] width 20 height 11
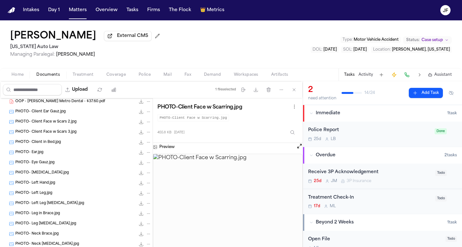
click at [85, 127] on div "PHOTO- Client Face w Scars 2.jpg 506.6 KB • JPG" at bounding box center [76, 122] width 153 height 10
click at [146, 124] on icon "File: PHOTO- Client Face w Scars 2.jpg" at bounding box center [148, 122] width 4 height 4
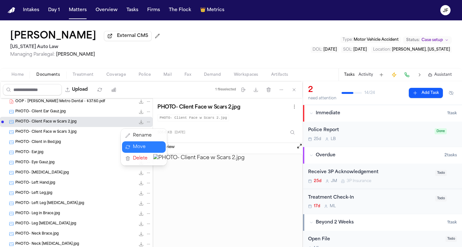
click at [147, 146] on button "Move" at bounding box center [144, 146] width 44 height 11
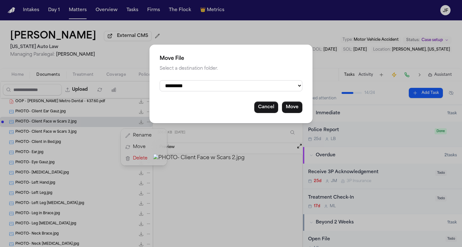
select select "**********"
click at [287, 107] on button "Move" at bounding box center [292, 107] width 20 height 11
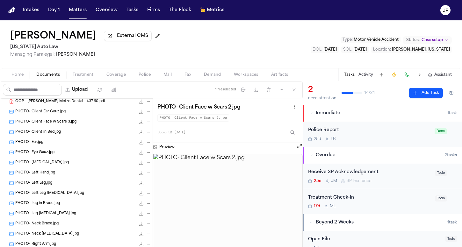
click at [66, 126] on div "PHOTO- Client Face w Scars 3.jpg 506.6 KB • JPG" at bounding box center [76, 122] width 153 height 10
click at [146, 124] on button "File: PHOTO- Client Face w Scars 3.jpg" at bounding box center [149, 122] width 6 height 6
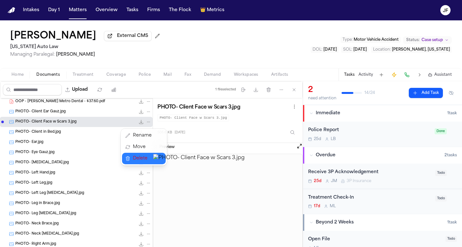
click at [140, 148] on button "Move" at bounding box center [144, 146] width 44 height 11
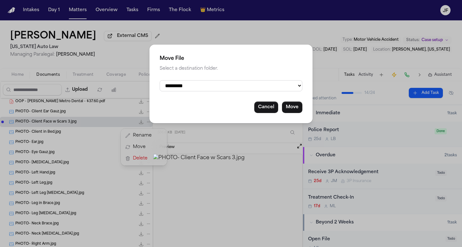
select select "**********"
click at [289, 112] on div "**********" at bounding box center [230, 84] width 163 height 79
click at [290, 108] on button "Move" at bounding box center [292, 107] width 20 height 11
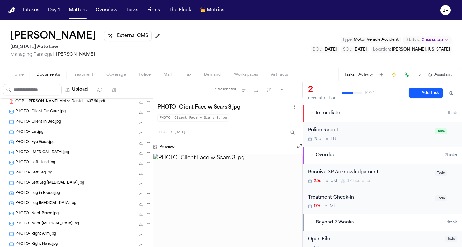
click at [90, 121] on div "PHOTO- Client in Bed.jpg 591.0 KB • JPG" at bounding box center [83, 122] width 136 height 6
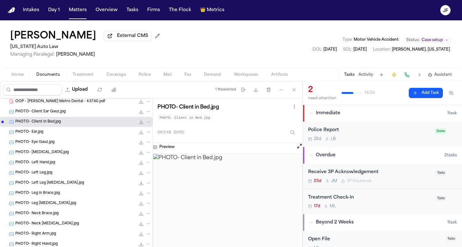
click at [146, 122] on button "File: PHOTO- Client in Bed.jpg" at bounding box center [149, 122] width 6 height 6
click at [146, 147] on button "Move" at bounding box center [144, 146] width 44 height 11
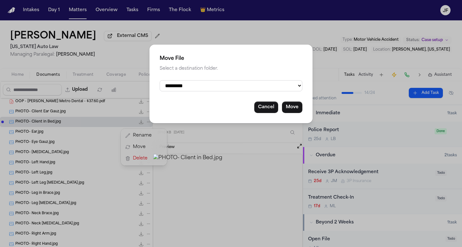
select select "**********"
click at [293, 105] on button "Move" at bounding box center [292, 107] width 20 height 11
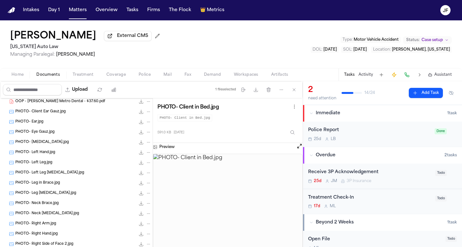
click at [25, 110] on div "PHOTO- Client Ear Gauz.jpg 662.3 KB • JPG" at bounding box center [76, 112] width 153 height 10
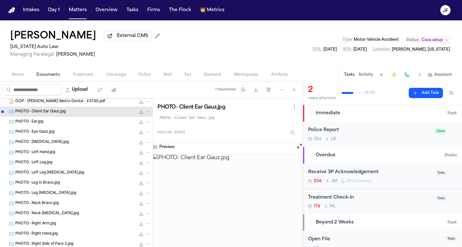
click at [147, 113] on div "PHOTO- Client Ear Gauz.jpg 662.3 KB • JPG" at bounding box center [76, 112] width 153 height 10
click at [146, 112] on icon "File: PHOTO- Client Ear Gauz.jpg" at bounding box center [148, 112] width 4 height 4
click at [145, 135] on button "Move" at bounding box center [144, 136] width 44 height 11
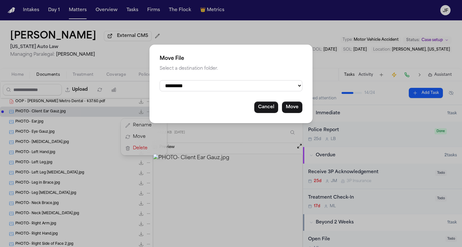
click at [225, 80] on div "**********" at bounding box center [230, 84] width 163 height 79
select select "**********"
click at [291, 107] on button "Move" at bounding box center [292, 107] width 20 height 11
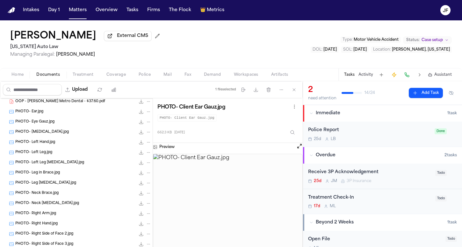
click at [83, 125] on div "PHOTO- Eye Gauz.jpg 657.6 KB • JPG" at bounding box center [83, 122] width 136 height 6
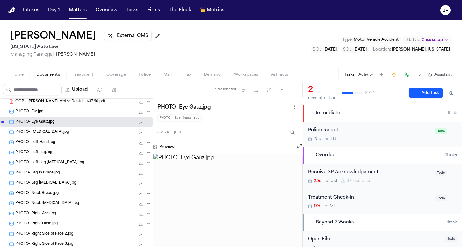
click at [147, 124] on div "PHOTO- Eye Gauz.jpg 657.6 KB • JPG" at bounding box center [76, 122] width 153 height 10
click at [146, 124] on icon "File: PHOTO- Eye Gauz.jpg" at bounding box center [148, 122] width 4 height 4
click at [146, 147] on button "Move" at bounding box center [144, 146] width 44 height 11
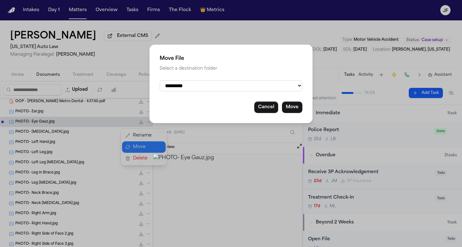
select select "**********"
click at [289, 105] on button "Move" at bounding box center [292, 107] width 20 height 11
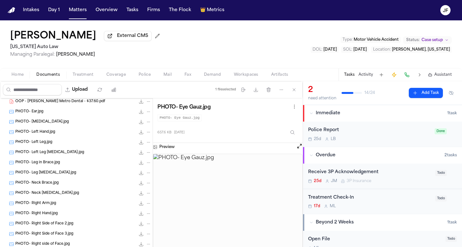
click at [73, 113] on div "PHOTO- Ear.jpg 732.0 KB • JPG" at bounding box center [83, 112] width 136 height 6
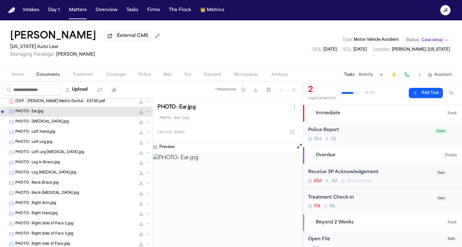
click at [148, 114] on div "PHOTO- Ear.jpg 732.0 KB • JPG" at bounding box center [76, 112] width 153 height 10
click at [146, 114] on icon "File: PHOTO- Ear.jpg" at bounding box center [148, 112] width 4 height 4
click at [143, 136] on button "Move" at bounding box center [144, 136] width 44 height 11
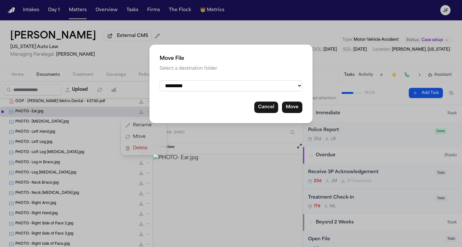
select select "**********"
click at [296, 109] on button "Move" at bounding box center [292, 107] width 20 height 11
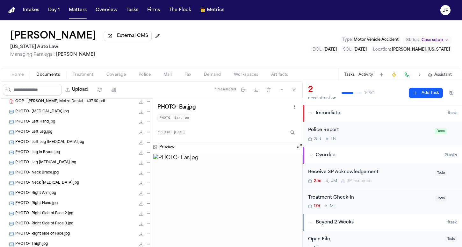
click at [71, 119] on div "PHOTO- Left Hand.jpg 488.7 KB • JPG" at bounding box center [76, 122] width 153 height 10
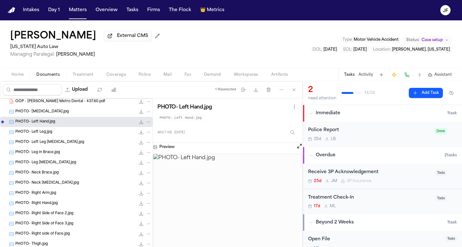
click at [146, 124] on icon "File: PHOTO- Left Hand.jpg" at bounding box center [148, 122] width 4 height 4
click at [139, 150] on button "Move" at bounding box center [144, 146] width 44 height 11
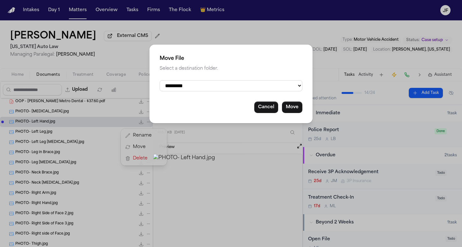
select select "**********"
click at [300, 105] on button "Move" at bounding box center [292, 107] width 20 height 11
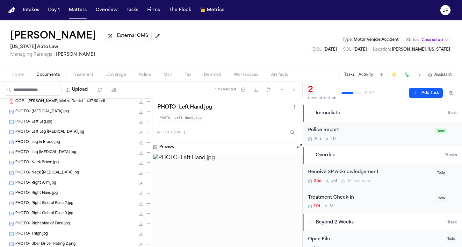
click at [87, 156] on div "PHOTO- Leg Laceration.jpg 896.3 KB • JPG" at bounding box center [83, 152] width 136 height 6
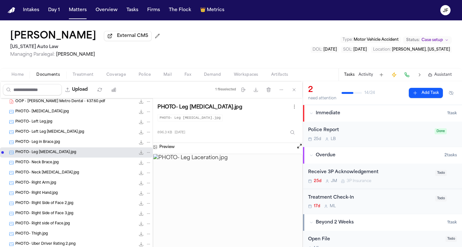
click at [146, 155] on icon "File: PHOTO- Leg Laceration.jpg" at bounding box center [148, 152] width 4 height 4
click at [136, 182] on button "Move" at bounding box center [144, 177] width 44 height 11
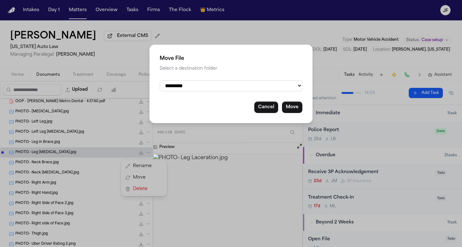
select select "**********"
click at [290, 105] on button "Move" at bounding box center [292, 107] width 20 height 11
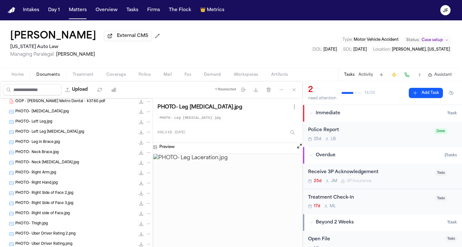
click at [69, 154] on div "PHOTO- Neck Brace.jpg 647.7 KB • JPG" at bounding box center [83, 152] width 136 height 6
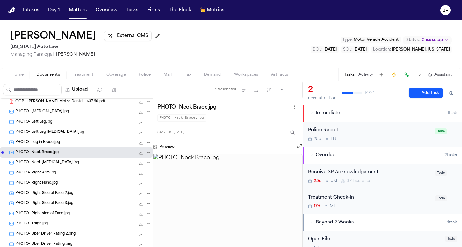
click at [146, 155] on button "File: PHOTO- Neck Brace.jpg" at bounding box center [149, 153] width 6 height 6
click at [143, 180] on button "Move" at bounding box center [144, 177] width 44 height 11
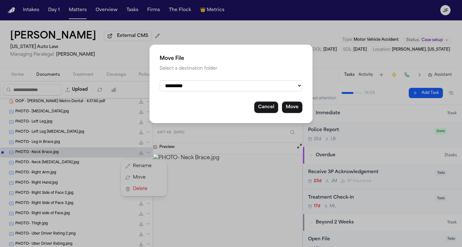
select select "**********"
click at [290, 104] on button "Move" at bounding box center [292, 107] width 20 height 11
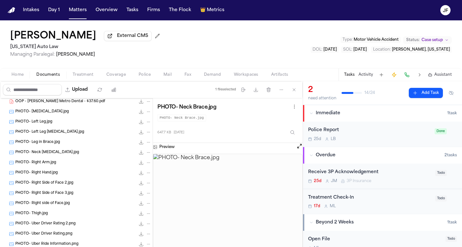
click at [146, 134] on icon "File: PHOTO- Left Leg Laceration.jpg" at bounding box center [148, 132] width 4 height 4
click at [140, 157] on button "Move" at bounding box center [144, 157] width 44 height 11
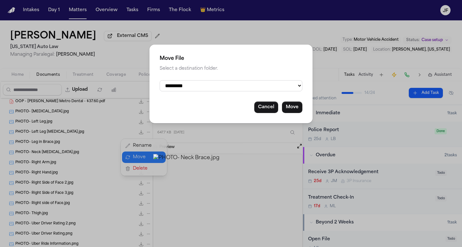
select select "**********"
click at [294, 108] on button "Move" at bounding box center [292, 107] width 20 height 11
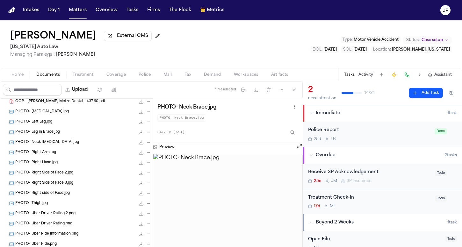
click at [141, 123] on div "File: PHOTO- Left Leg.jpg" at bounding box center [144, 122] width 13 height 6
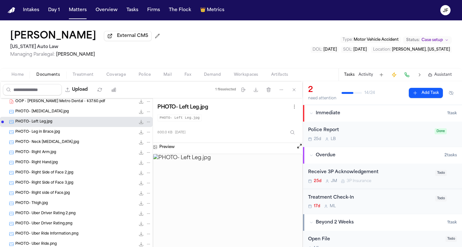
click at [147, 122] on div "PHOTO- Left Leg.jpg 800.0 KB • JPG" at bounding box center [76, 122] width 153 height 10
click at [146, 122] on icon "File: PHOTO- Left Leg.jpg" at bounding box center [148, 122] width 4 height 4
click at [137, 146] on button "Move" at bounding box center [144, 146] width 44 height 11
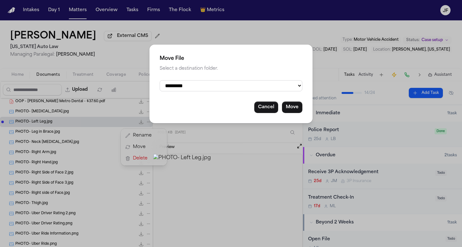
select select "**********"
click at [296, 111] on button "Move" at bounding box center [292, 107] width 20 height 11
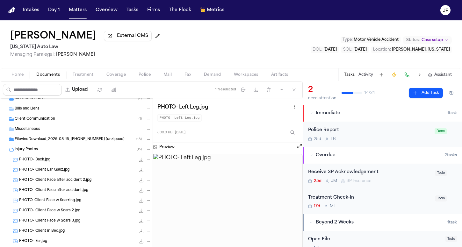
click at [30, 150] on span "Injury Photos" at bounding box center [26, 149] width 23 height 5
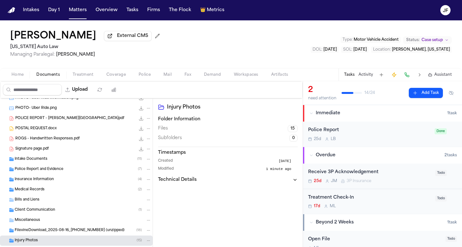
scroll to position [424, 0]
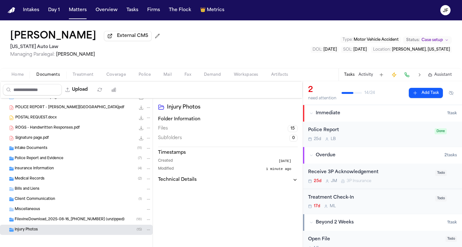
drag, startPoint x: 24, startPoint y: 231, endPoint x: 26, endPoint y: 195, distance: 36.1
click at [146, 230] on icon "Folder: Injury Photos" at bounding box center [148, 230] width 4 height 4
click at [104, 230] on div "Injury Photos ( 15 )" at bounding box center [83, 230] width 137 height 6
click at [84, 231] on div "Injury Photos ( 15 )" at bounding box center [83, 230] width 137 height 6
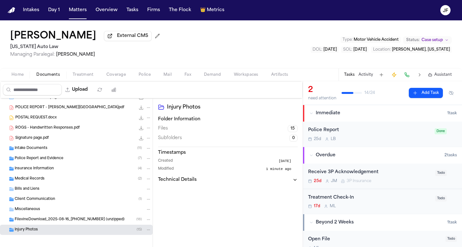
drag, startPoint x: 2, startPoint y: 230, endPoint x: 4, endPoint y: 207, distance: 23.3
drag, startPoint x: 3, startPoint y: 233, endPoint x: 4, endPoint y: 228, distance: 4.8
click at [4, 228] on div "Injury Photos ( 15 )" at bounding box center [76, 230] width 153 height 10
click at [3, 231] on span "Folder: Injury Photos" at bounding box center [2, 230] width 3 height 3
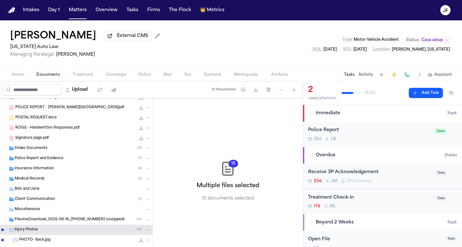
click at [4, 232] on span "Folder: Injury Photos" at bounding box center [3, 230] width 4 height 4
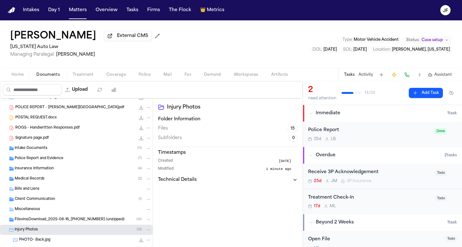
click at [12, 233] on icon "Folder: Injury Photos" at bounding box center [11, 229] width 5 height 5
drag, startPoint x: 15, startPoint y: 233, endPoint x: 25, endPoint y: 168, distance: 65.9
click at [36, 139] on span "Signature page.pdf" at bounding box center [31, 138] width 33 height 5
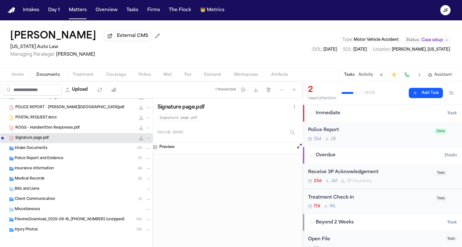
click at [106, 131] on div "ROGS - Handwritten Responses.pdf 2.2 MB • PDF" at bounding box center [83, 128] width 136 height 6
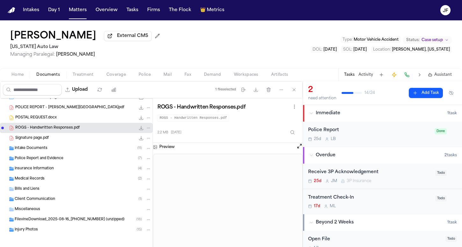
click at [146, 128] on icon "File: ROGS - Handwritten Responses.pdf" at bounding box center [148, 128] width 4 height 4
click at [142, 152] on button "Move" at bounding box center [144, 153] width 44 height 11
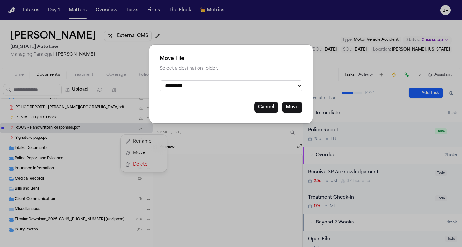
select select "**********"
click at [293, 106] on button "Move" at bounding box center [292, 107] width 20 height 11
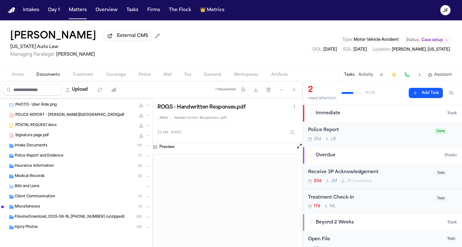
scroll to position [418, 0]
click at [82, 123] on div "POSTAL REQUEST.docx 49.3 KB • DOCX" at bounding box center [83, 125] width 136 height 6
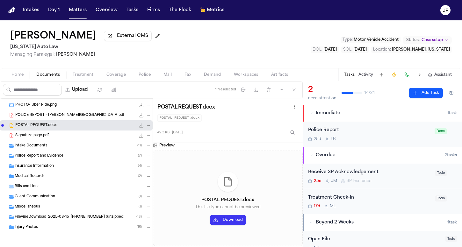
click at [146, 124] on icon "File: POSTAL REQUEST.docx" at bounding box center [148, 125] width 4 height 4
click at [144, 154] on button "Move" at bounding box center [144, 149] width 44 height 11
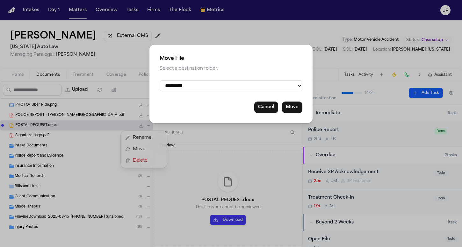
select select "**********"
click at [292, 107] on button "Move" at bounding box center [292, 107] width 20 height 11
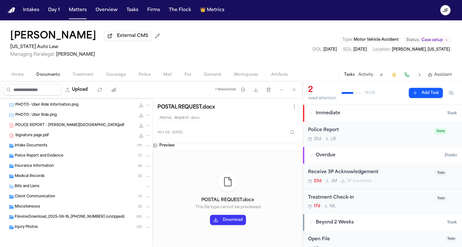
scroll to position [407, 0]
click at [85, 113] on div "PHOTO- Uber Ride.png 241.7 KB • PNG" at bounding box center [83, 115] width 136 height 6
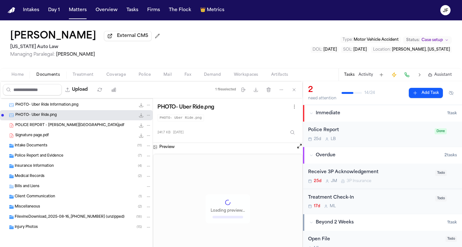
click at [79, 123] on div "POLICE REPORT - Irby.pdf 129.7 KB • PDF" at bounding box center [83, 125] width 136 height 6
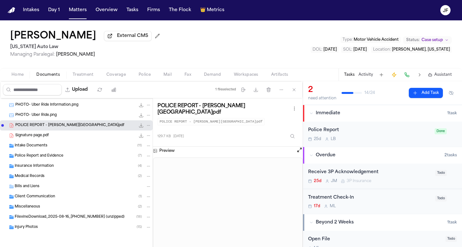
click at [146, 123] on icon "File: POLICE REPORT - Irby.pdf" at bounding box center [148, 125] width 4 height 4
click at [142, 147] on button "Move" at bounding box center [144, 149] width 44 height 11
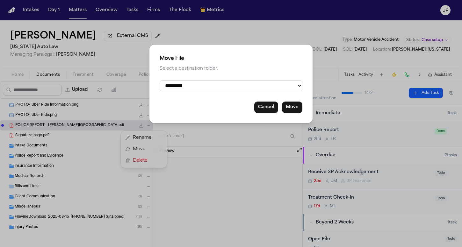
select select "**********"
click at [292, 105] on button "Move" at bounding box center [292, 107] width 20 height 11
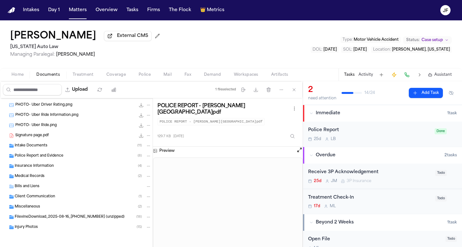
scroll to position [397, 0]
click at [91, 133] on div "Signature page.pdf 99.8 KB • PDF" at bounding box center [83, 136] width 136 height 6
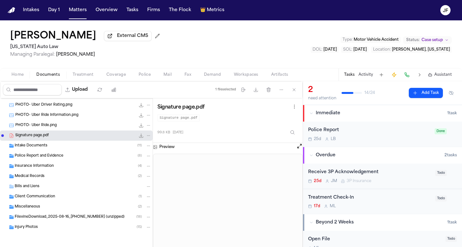
click at [101, 125] on div "PHOTO- Uber Ride.png 241.7 KB • PNG" at bounding box center [83, 125] width 136 height 6
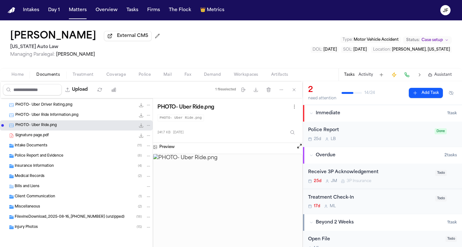
click at [147, 126] on icon "File: PHOTO- Uber Ride.png" at bounding box center [148, 125] width 3 height 1
click at [142, 147] on button "Move" at bounding box center [144, 149] width 44 height 11
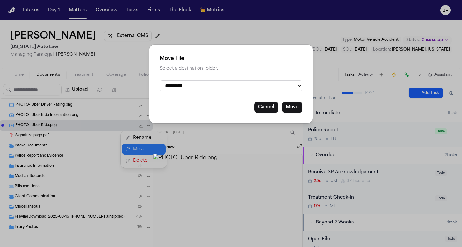
select select "**********"
click at [296, 104] on button "Move" at bounding box center [292, 107] width 20 height 11
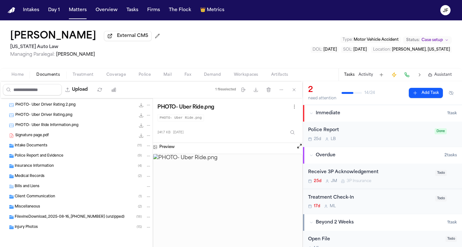
scroll to position [387, 0]
click at [88, 116] on div "PHOTO- Uber Driver Rating.png 241.7 KB • PNG" at bounding box center [83, 115] width 136 height 6
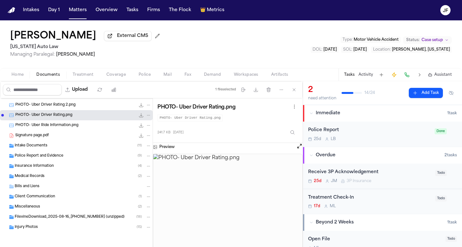
click at [146, 114] on button "File: PHOTO- Uber Driver Rating.png" at bounding box center [149, 115] width 6 height 6
click at [138, 140] on button "Move" at bounding box center [144, 138] width 44 height 11
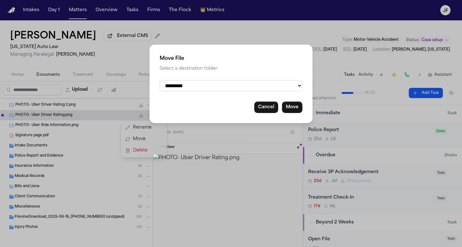
select select "**********"
click at [294, 102] on button "Move" at bounding box center [292, 107] width 20 height 11
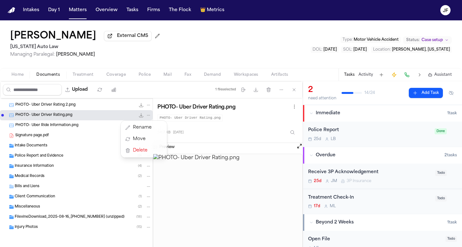
scroll to position [377, 0]
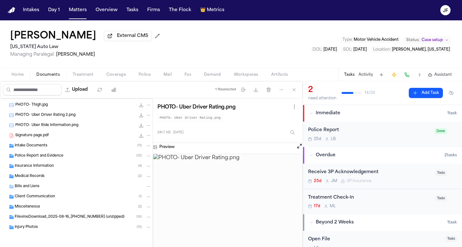
click at [84, 121] on div "PHOTO- Uber Ride Information.png 186.3 KB • PNG" at bounding box center [76, 125] width 153 height 10
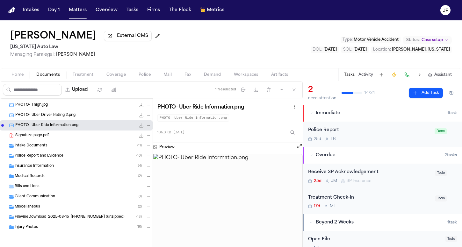
click at [146, 125] on icon "File: PHOTO- Uber Ride Information.png" at bounding box center [148, 125] width 4 height 4
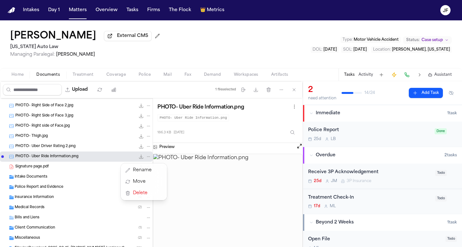
scroll to position [330, 0]
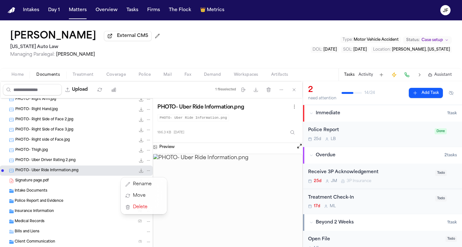
click at [67, 140] on div "MEDICAL - Team Rehabilitation Medical Records for Anthony Irby Received on 2025…" at bounding box center [76, 39] width 153 height 542
click at [68, 148] on div "PHOTO- Thigh.jpg 766.6 KB • JPG" at bounding box center [76, 150] width 153 height 10
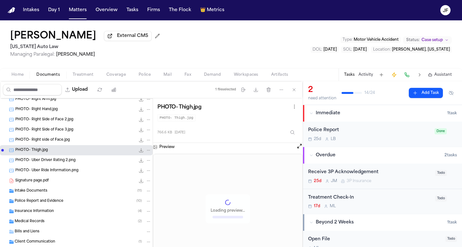
click at [84, 160] on div "PHOTO- Uber Driver Rating 2.png 298.0 KB • PNG" at bounding box center [83, 160] width 136 height 6
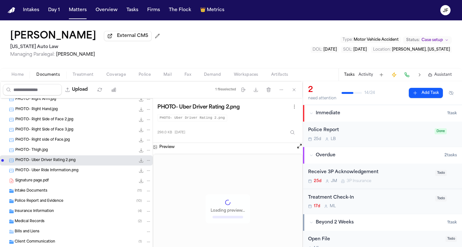
click at [146, 162] on icon "File: PHOTO- Uber Driver Rating 2.png" at bounding box center [148, 160] width 4 height 4
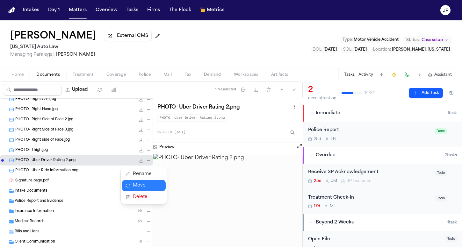
click at [144, 182] on button "Move" at bounding box center [144, 185] width 44 height 11
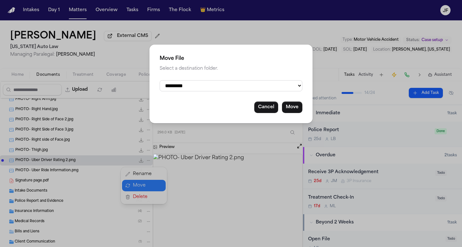
click at [204, 80] on div "**********" at bounding box center [230, 84] width 163 height 79
select select "**********"
click at [281, 103] on div "Cancel Move" at bounding box center [231, 107] width 143 height 11
click at [291, 106] on button "Move" at bounding box center [292, 107] width 20 height 11
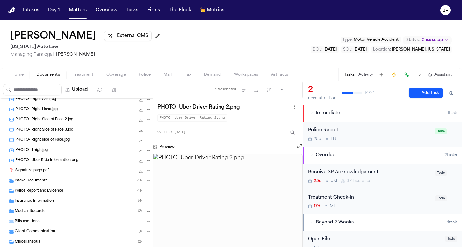
click at [90, 165] on div "PHOTO- Uber Ride Information.png 186.3 KB • PNG" at bounding box center [76, 160] width 153 height 10
click at [147, 162] on div "PHOTO- Uber Ride Information.png 186.3 KB • PNG" at bounding box center [76, 160] width 153 height 10
click at [146, 162] on icon "File: PHOTO- Uber Ride Information.png" at bounding box center [148, 160] width 4 height 4
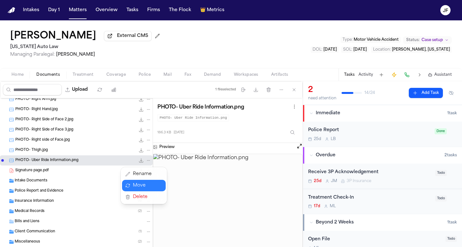
click at [139, 186] on button "Move" at bounding box center [144, 185] width 44 height 11
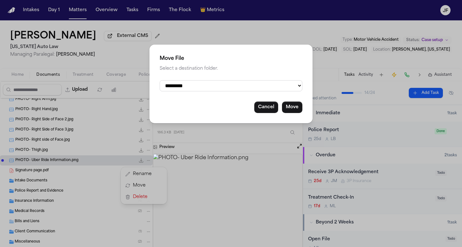
select select "**********"
click at [298, 103] on button "Move" at bounding box center [292, 107] width 20 height 11
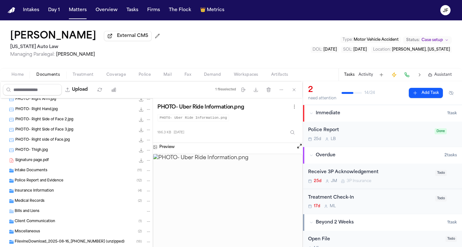
click at [55, 152] on div "PHOTO- Thigh.jpg 766.6 KB • JPG" at bounding box center [83, 150] width 136 height 6
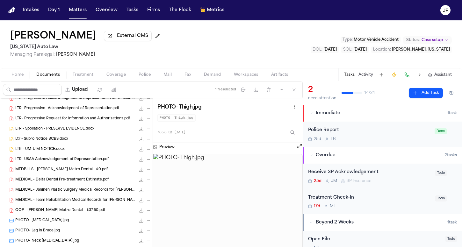
scroll to position [0, 0]
click at [105, 193] on span "MEDICAL - Janineh Plastic Surgery Medical Records for Anthony Irby Received on …" at bounding box center [75, 190] width 120 height 5
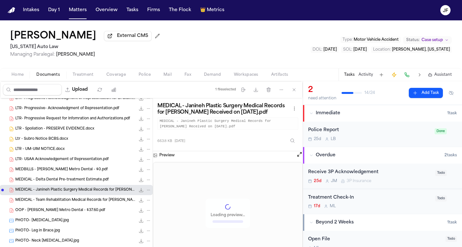
click at [146, 192] on icon "File: MEDICAL - Janineh Plastic Surgery Medical Records for Anthony Irby Receiv…" at bounding box center [148, 190] width 4 height 4
click at [136, 217] on button "Move" at bounding box center [144, 215] width 44 height 11
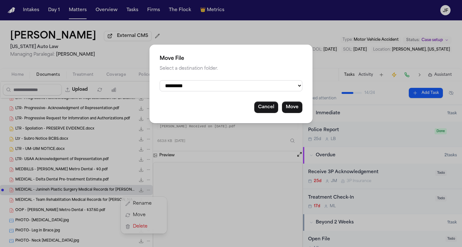
select select "**********"
click at [297, 103] on button "Move" at bounding box center [292, 107] width 20 height 11
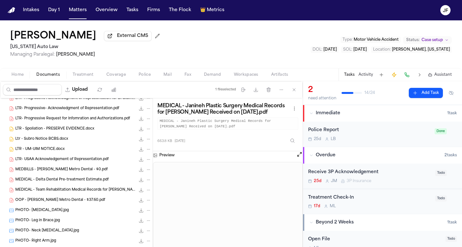
click at [92, 182] on span "MEDICAL - Delta Dental Pre-treatment Estimate.pdf" at bounding box center [61, 179] width 93 height 5
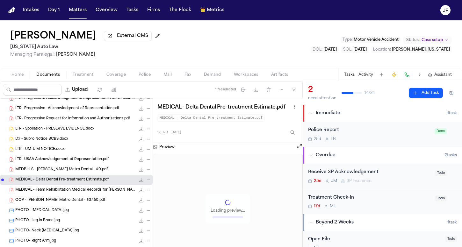
click at [146, 180] on icon "File: MEDICAL - Delta Dental Pre-treatment Estimate.pdf" at bounding box center [148, 180] width 4 height 4
click at [140, 206] on button "Move" at bounding box center [144, 204] width 44 height 11
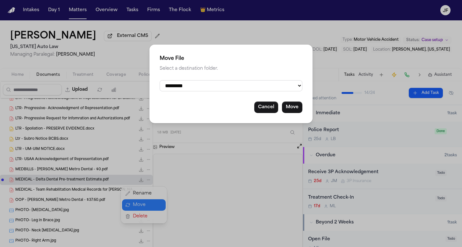
select select "**********"
click at [297, 105] on button "Move" at bounding box center [292, 107] width 20 height 11
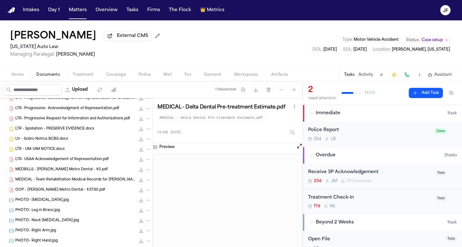
click at [99, 183] on span "MEDICAL - Team Rehabilitation Medical Records for Anthony Irby Received on 2025…" at bounding box center [75, 179] width 120 height 5
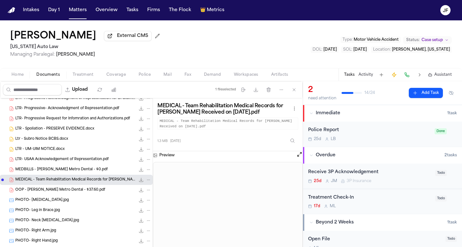
click at [146, 182] on icon "File: MEDICAL - Team Rehabilitation Medical Records for Anthony Irby Received o…" at bounding box center [148, 180] width 4 height 4
click at [139, 204] on button "Move" at bounding box center [144, 204] width 44 height 11
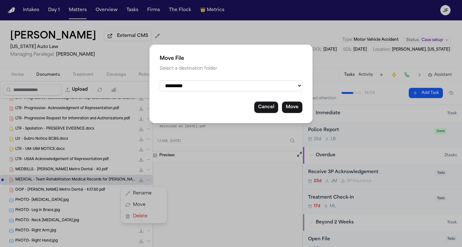
select select "**********"
click at [292, 108] on button "Move" at bounding box center [292, 107] width 20 height 11
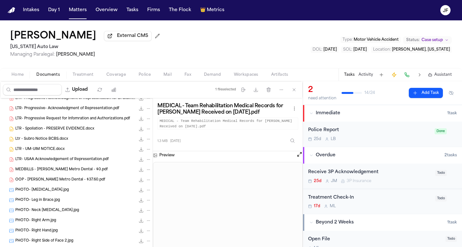
click at [73, 183] on span "OOP - Troy Metro Dental - $37.60.pdf" at bounding box center [60, 179] width 90 height 5
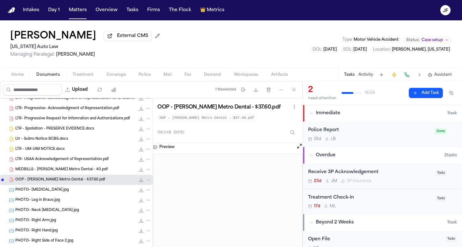
click at [146, 180] on icon "File: OOP - Troy Metro Dental - $37.60.pdf" at bounding box center [148, 180] width 4 height 4
click at [137, 207] on button "Move" at bounding box center [144, 204] width 44 height 11
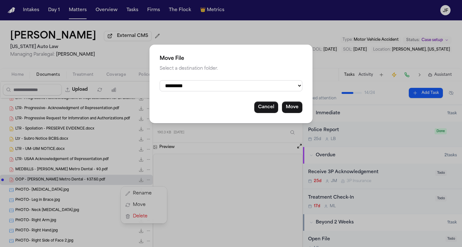
select select "**********"
click at [296, 105] on button "Move" at bounding box center [292, 107] width 20 height 11
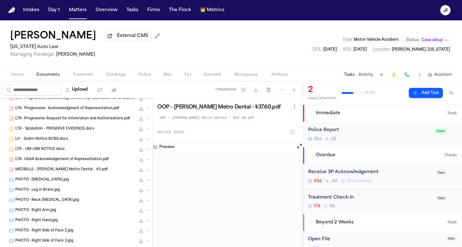
click at [82, 173] on span "MEDBILLS - Troy Metro Dental - $0.pdf" at bounding box center [61, 169] width 92 height 5
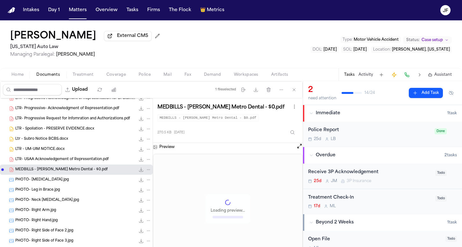
click at [146, 171] on icon "File: MEDBILLS - Troy Metro Dental - $0.pdf" at bounding box center [148, 170] width 4 height 4
click at [135, 195] on button "Move" at bounding box center [144, 194] width 44 height 11
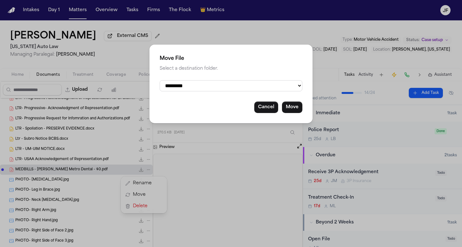
select select "**********"
click at [294, 105] on button "Move" at bounding box center [292, 107] width 20 height 11
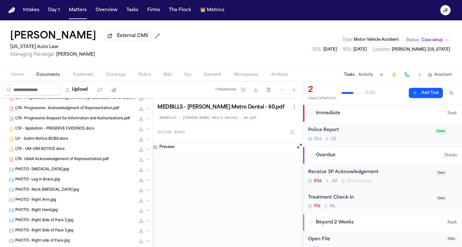
click at [82, 162] on span "LTR- USAA Acknowledgement of Representation.pdf" at bounding box center [61, 159] width 93 height 5
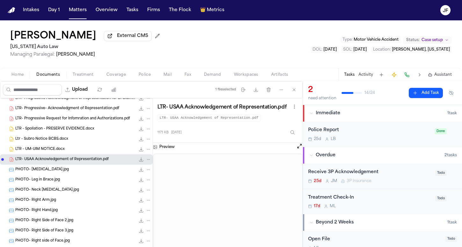
click at [146, 160] on icon "File: LTR- USAA Acknowledgement of Representation.pdf" at bounding box center [148, 159] width 4 height 4
click at [137, 186] on button "Move" at bounding box center [144, 184] width 44 height 11
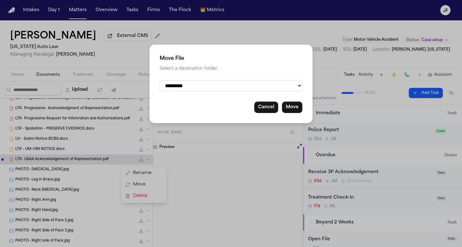
select select "**********"
click at [286, 106] on button "Move" at bounding box center [292, 107] width 20 height 11
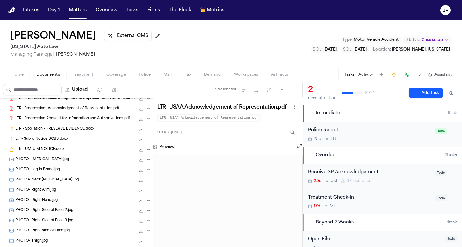
click at [84, 151] on div "LTR - UM-UIM NOTICE.docx 52.5 KB • DOCX" at bounding box center [83, 149] width 136 height 6
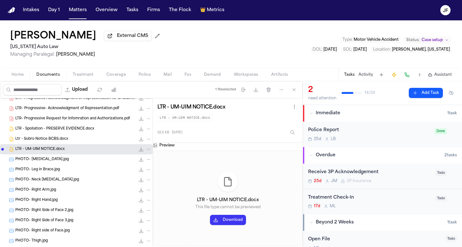
click at [146, 152] on icon "File: LTR - UM-UIM NOTICE.docx" at bounding box center [148, 149] width 4 height 4
click at [137, 176] on button "Move" at bounding box center [144, 174] width 44 height 11
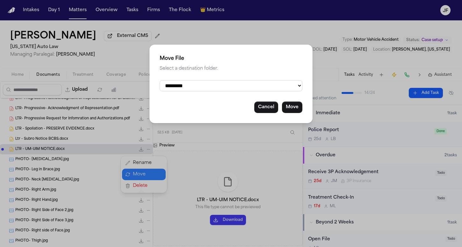
click at [192, 80] on div "**********" at bounding box center [230, 84] width 163 height 79
select select "**********"
click at [298, 109] on button "Move" at bounding box center [292, 107] width 20 height 11
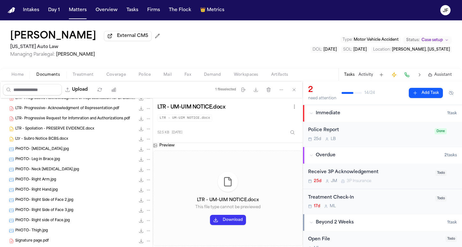
click at [27, 141] on span "Ltr - Subro Notice BCBS.docx" at bounding box center [41, 139] width 53 height 5
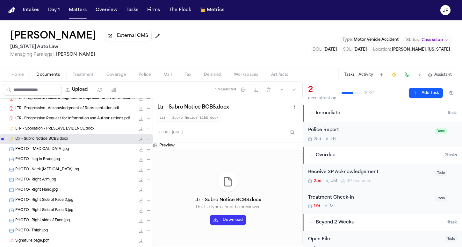
click at [146, 141] on icon "File: Ltr - Subro Notice BCBS.docx" at bounding box center [148, 139] width 4 height 4
click at [147, 168] on button "Move" at bounding box center [144, 164] width 44 height 11
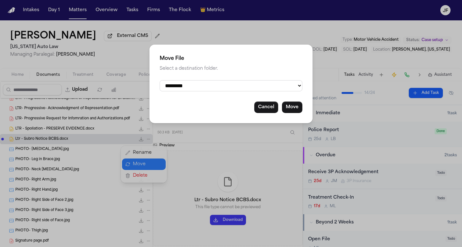
select select "**********"
click at [295, 107] on button "Move" at bounding box center [292, 107] width 20 height 11
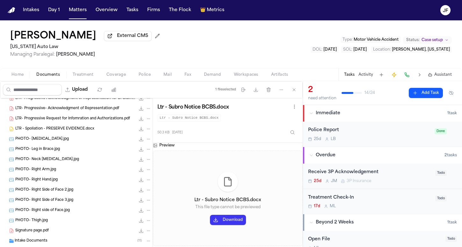
click at [92, 131] on span "LTR - Spoliation - PRESERVE EVIDENCE.docx" at bounding box center [54, 128] width 79 height 5
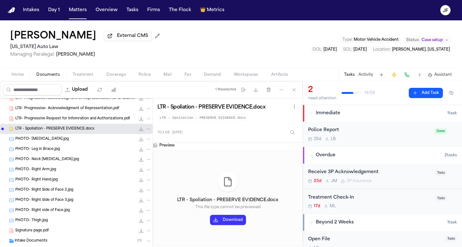
click at [146, 129] on icon "File: LTR - Spoliation - PRESERVE EVIDENCE.docx" at bounding box center [148, 129] width 4 height 4
click at [138, 154] on button "Move" at bounding box center [144, 153] width 44 height 11
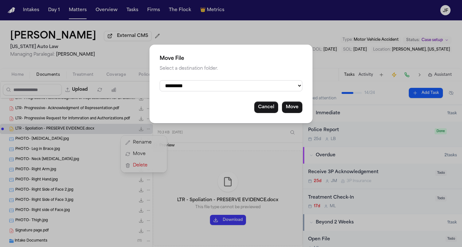
select select "**********"
click at [299, 104] on button "Move" at bounding box center [292, 107] width 20 height 11
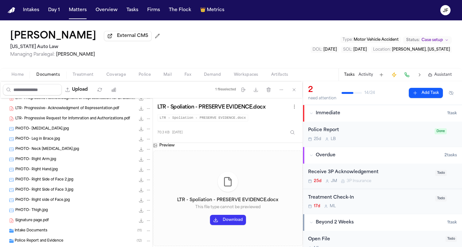
click at [92, 121] on span "LTR- Progressive Request for Infomration and Authorizations.pdf" at bounding box center [72, 118] width 115 height 5
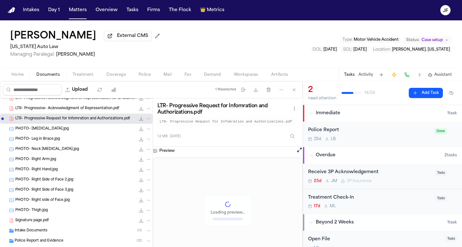
click at [146, 122] on button "File: LTR- Progressive Request for Infomration and Authorizations.pdf" at bounding box center [149, 119] width 6 height 6
click at [140, 146] on button "Move" at bounding box center [144, 143] width 44 height 11
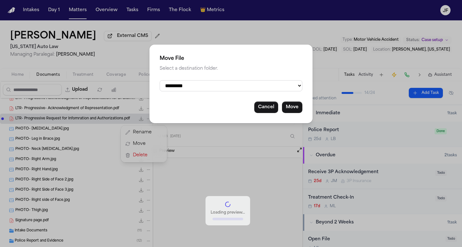
select select "**********"
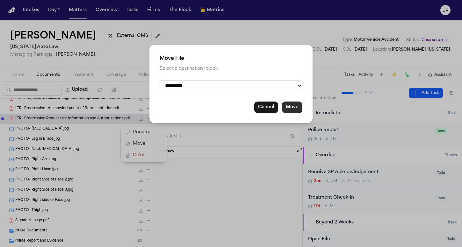
click at [294, 109] on button "Move" at bounding box center [292, 107] width 20 height 11
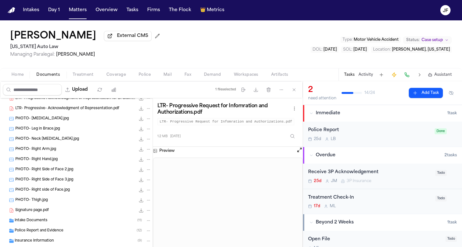
click at [76, 112] on span "LTR- Progressive- Acknowledgment of Representation.pdf" at bounding box center [67, 108] width 104 height 5
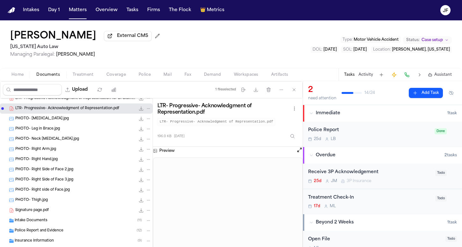
click at [146, 111] on icon "File: LTR- Progressive- Acknowledgment of Representation.pdf" at bounding box center [148, 108] width 4 height 4
click at [144, 132] on button "Move" at bounding box center [144, 133] width 44 height 11
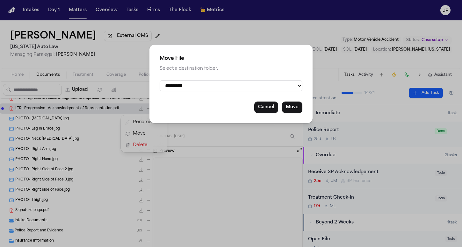
select select "**********"
click at [289, 109] on button "Move" at bounding box center [292, 107] width 20 height 11
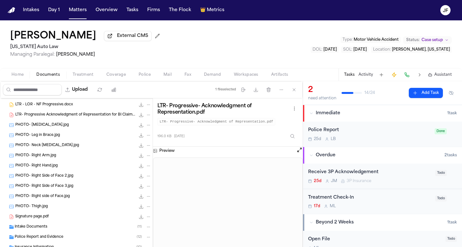
scroll to position [158, 0]
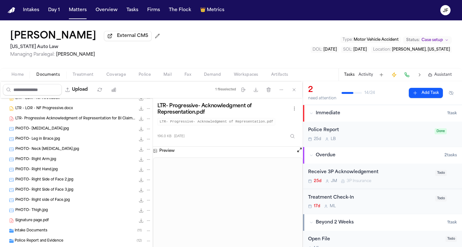
click at [84, 123] on div "LTR- Progressive Acknowledgment of Representation for BI Claim.pdf 231.9 KB • P…" at bounding box center [76, 119] width 153 height 10
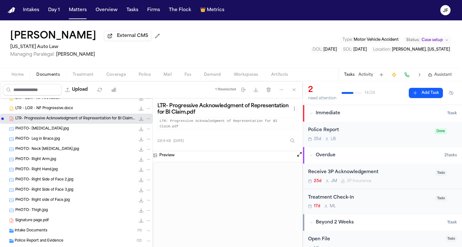
click at [146, 119] on icon "File: LTR- Progressive Acknowledgment of Representation for BI Claim.pdf" at bounding box center [148, 119] width 4 height 4
click at [145, 141] on button "Move" at bounding box center [144, 143] width 44 height 11
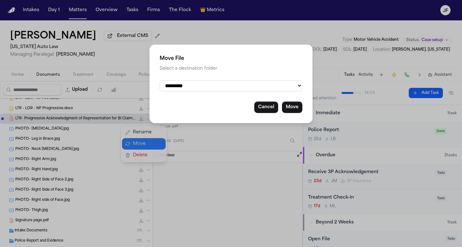
select select "**********"
click at [293, 110] on button "Move" at bounding box center [292, 107] width 20 height 11
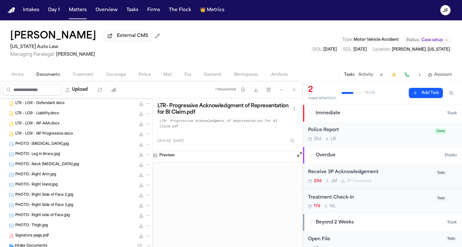
scroll to position [126, 0]
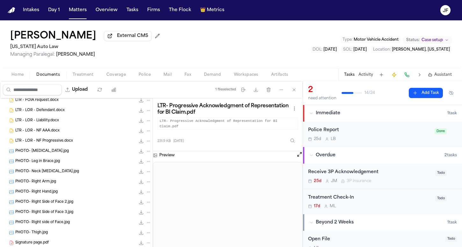
click at [47, 141] on span "LTR - LOR - NF Progressive.docx" at bounding box center [44, 141] width 58 height 5
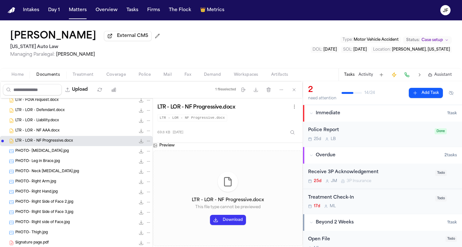
click at [146, 141] on icon "File: LTR - LOR - NF Progressive.docx" at bounding box center [148, 141] width 4 height 4
click at [140, 172] on button "Delete" at bounding box center [144, 177] width 44 height 11
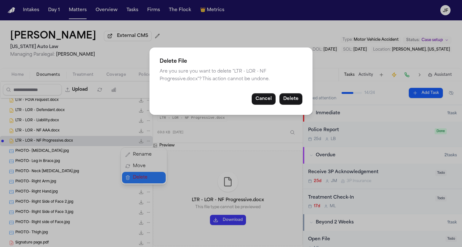
click at [262, 100] on button "Cancel" at bounding box center [264, 98] width 24 height 11
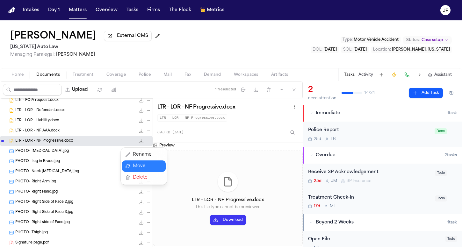
click at [140, 169] on button "Move" at bounding box center [144, 166] width 44 height 11
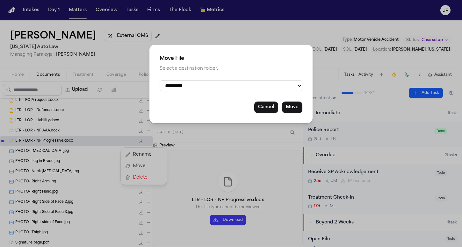
select select "**********"
click at [304, 104] on div "**********" at bounding box center [230, 84] width 163 height 79
click at [297, 104] on button "Move" at bounding box center [292, 107] width 20 height 11
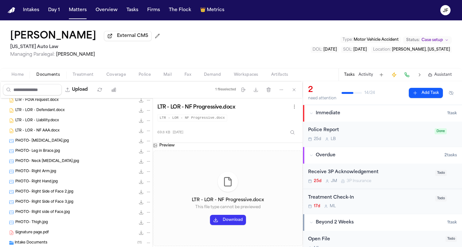
click at [146, 133] on icon "File: LTR - LOR - NF AAA.docx" at bounding box center [148, 131] width 4 height 4
click at [142, 158] on button "Move" at bounding box center [144, 155] width 44 height 11
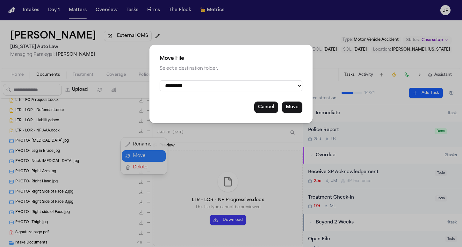
select select "**********"
click at [290, 108] on button "Move" at bounding box center [292, 107] width 20 height 11
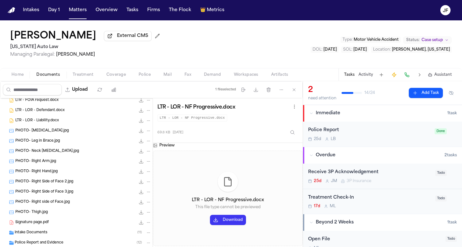
click at [146, 122] on icon "File: LTR - LOR - Liability.docx" at bounding box center [148, 121] width 4 height 4
click at [138, 145] on button "Move" at bounding box center [144, 145] width 44 height 11
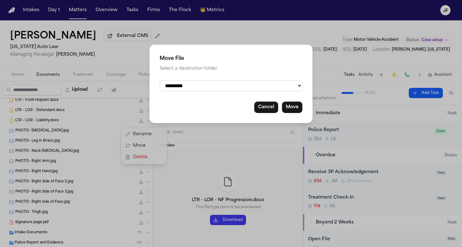
select select "**********"
click at [300, 103] on button "Move" at bounding box center [292, 107] width 20 height 11
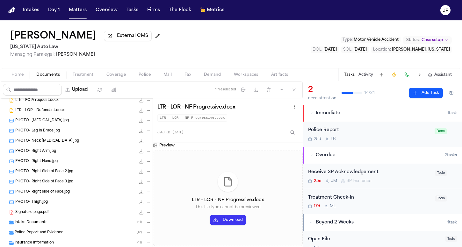
click at [102, 114] on div "LTR - LOR - Defendant.docx 82.0 KB • DOCX" at bounding box center [83, 110] width 136 height 6
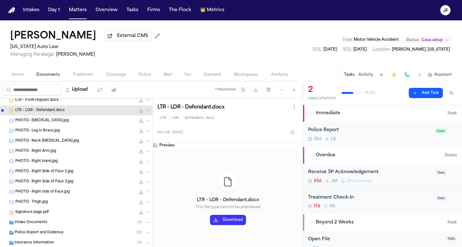
click at [146, 112] on icon "File: LTR - LOR - Defendant.docx" at bounding box center [148, 110] width 4 height 4
click at [145, 137] on button "Move" at bounding box center [144, 135] width 44 height 11
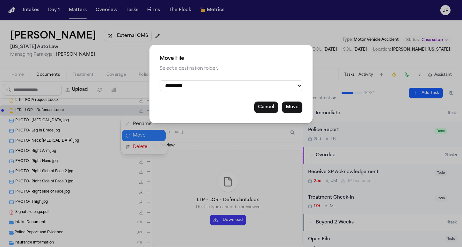
select select "**********"
click at [296, 106] on button "Move" at bounding box center [292, 107] width 20 height 11
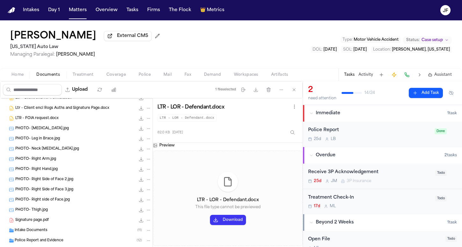
scroll to position [97, 0]
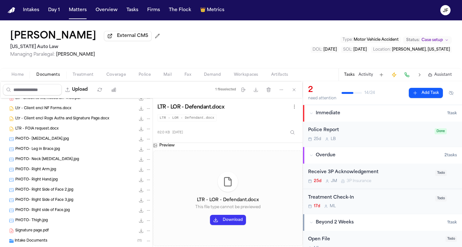
click at [73, 129] on div "LTR - FOIA request.docx 56.0 KB • DOCX" at bounding box center [83, 129] width 136 height 6
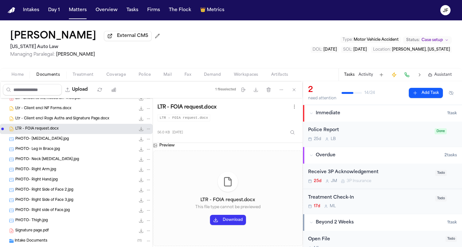
click at [146, 131] on icon "File: LTR - FOIA request.docx" at bounding box center [148, 129] width 4 height 4
click at [137, 155] on button "Move" at bounding box center [144, 153] width 44 height 11
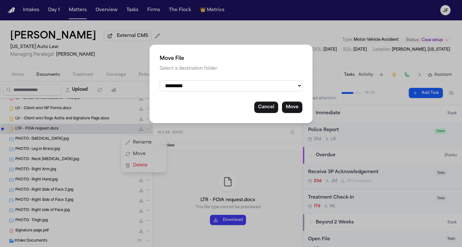
select select "**********"
click at [296, 105] on button "Move" at bounding box center [292, 107] width 20 height 11
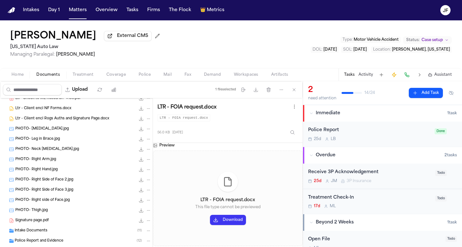
click at [81, 121] on span "Ltr - Client encl Rogs Auths and Signature Page.docx" at bounding box center [62, 118] width 94 height 5
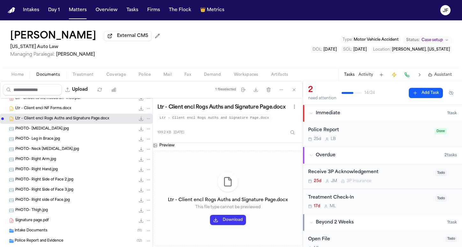
click at [146, 121] on icon "File: Ltr - Client encl Rogs Auths and Signature Page.docx" at bounding box center [148, 119] width 4 height 4
click at [151, 142] on button "Move" at bounding box center [144, 143] width 44 height 11
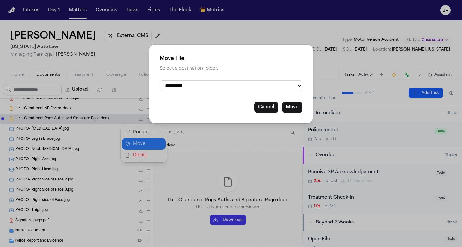
select select "**********"
click at [292, 105] on button "Move" at bounding box center [292, 107] width 20 height 11
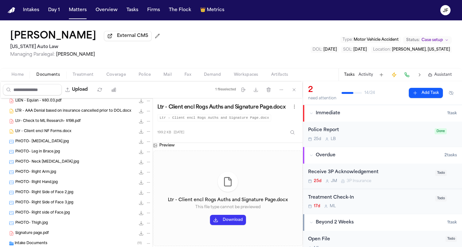
scroll to position [49, 0]
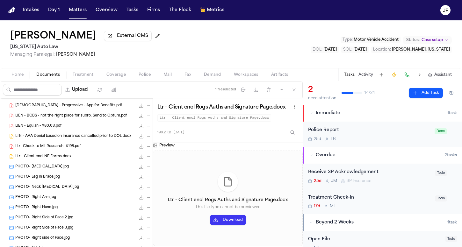
click at [90, 160] on div "Ltr - Client encl NF Forms.docx 51.1 KB • DOCX" at bounding box center [83, 157] width 136 height 6
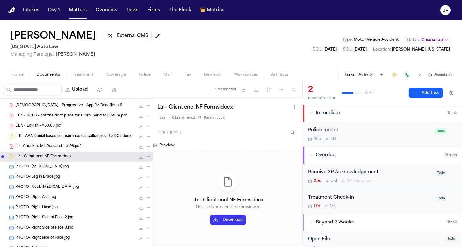
click at [147, 157] on icon "File: Ltr - Client encl NF Forms.docx" at bounding box center [148, 156] width 3 height 1
click at [140, 182] on button "Move" at bounding box center [144, 181] width 44 height 11
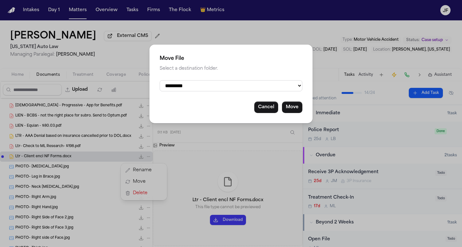
select select "**********"
click at [292, 106] on button "Move" at bounding box center [292, 107] width 20 height 11
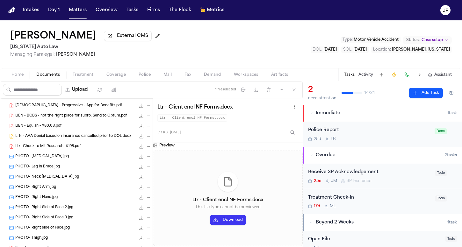
click at [74, 148] on span "Ltr- Check to ML Research- $198.pdf" at bounding box center [47, 146] width 65 height 5
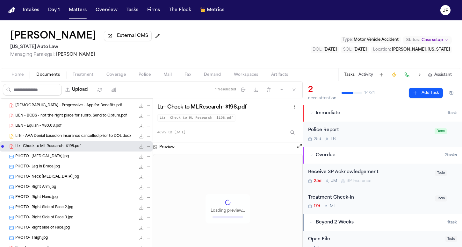
click at [146, 148] on icon "File: Ltr- Check to ML Research- $198.pdf" at bounding box center [148, 146] width 4 height 4
click at [139, 170] on button "Move" at bounding box center [144, 171] width 44 height 11
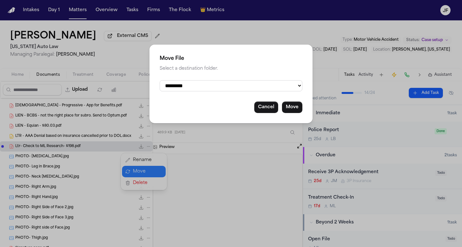
select select "**********"
click at [296, 105] on button "Move" at bounding box center [292, 107] width 20 height 11
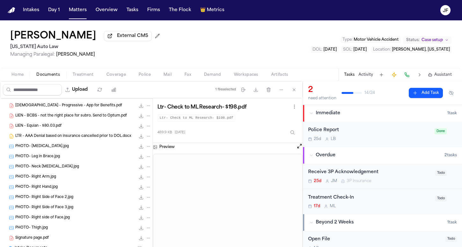
click at [82, 134] on div "LTR - AAA Denial based on insurance cancelled prior to DOL.docx 89.7 KB • DOCX" at bounding box center [76, 136] width 153 height 10
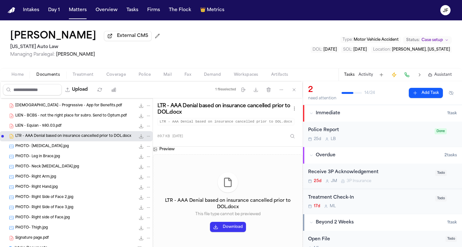
click at [146, 137] on icon "File: LTR - AAA Denial based on insurance cancelled prior to DOL.docx" at bounding box center [148, 136] width 4 height 4
click at [141, 163] on button "Move" at bounding box center [144, 161] width 44 height 11
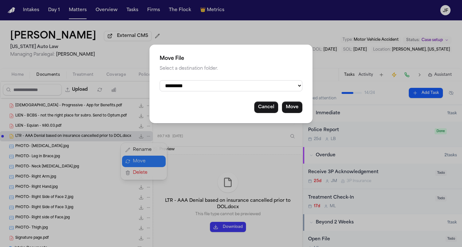
select select "**********"
click at [285, 110] on button "Move" at bounding box center [292, 107] width 20 height 11
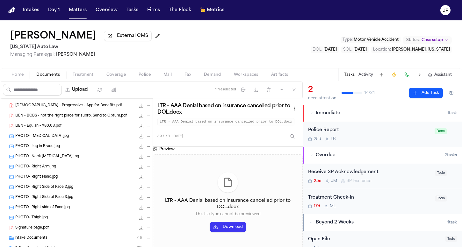
click at [96, 123] on div "LIEN - Equian - $80.03.pdf 114.2 KB • PDF" at bounding box center [76, 126] width 153 height 10
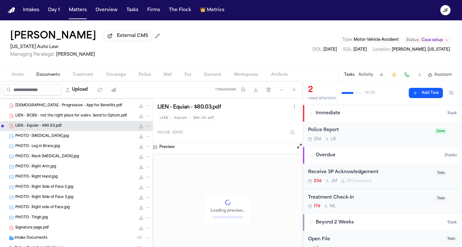
click at [146, 128] on button "File: LIEN - Equian - $80.03.pdf" at bounding box center [149, 126] width 6 height 6
click at [146, 147] on button "Move" at bounding box center [144, 151] width 44 height 11
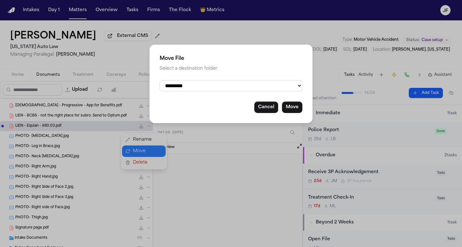
select select "**********"
click at [287, 107] on button "Move" at bounding box center [292, 107] width 20 height 11
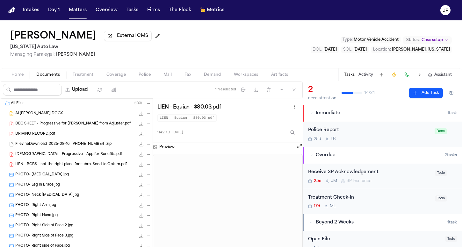
scroll to position [0, 0]
click at [79, 163] on div "LIEN - BCBS - not the right place for subro. Send to Optum.pdf 92.3 KB • PDF" at bounding box center [83, 165] width 136 height 6
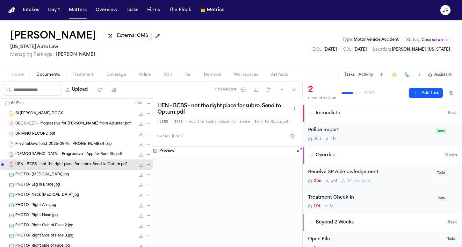
click at [146, 167] on button "File: LIEN - BCBS - not the right place for subro. Send to Optum.pdf" at bounding box center [149, 165] width 6 height 6
click at [141, 191] on button "Move" at bounding box center [144, 189] width 44 height 11
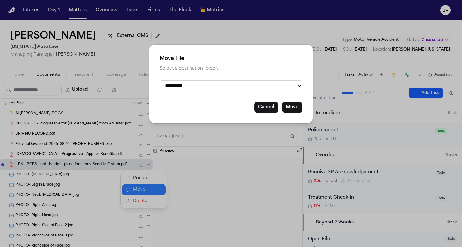
click at [207, 91] on div "**********" at bounding box center [230, 84] width 163 height 79
select select "**********"
click at [293, 107] on button "Move" at bounding box center [292, 107] width 20 height 11
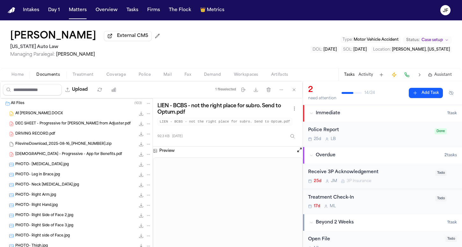
click at [84, 155] on span "Green Card - Progressive - App for Benefits.pdf" at bounding box center [68, 154] width 107 height 5
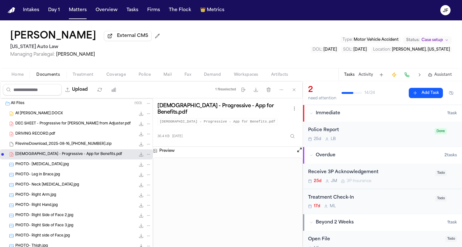
click at [147, 158] on div "Green Card - Progressive - App for Benefits.pdf 36.4 KB • PDF" at bounding box center [76, 154] width 153 height 10
click at [146, 157] on button "File: Green Card - Progressive - App for Benefits.pdf" at bounding box center [149, 155] width 6 height 6
click at [138, 178] on button "Move" at bounding box center [144, 179] width 44 height 11
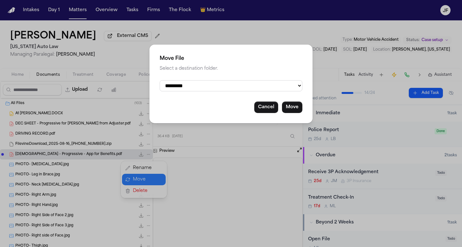
select select "**********"
click at [292, 106] on button "Move" at bounding box center [292, 107] width 20 height 11
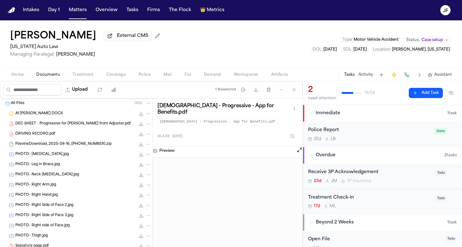
click at [54, 143] on span "FilevineDownload_2025-08-16_16-11-31-389.zip" at bounding box center [63, 144] width 96 height 5
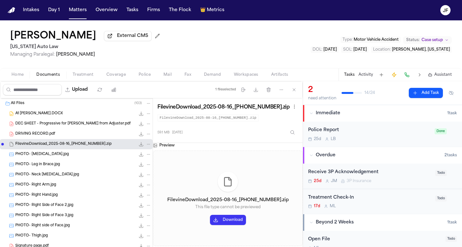
click at [83, 135] on div "DRIVING RECORD.pdf 156.8 KB • PDF" at bounding box center [83, 134] width 136 height 6
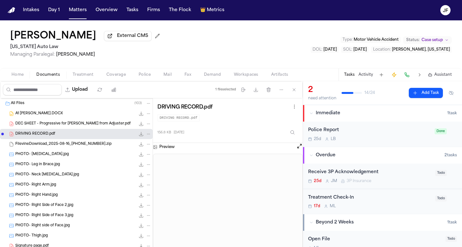
click at [146, 135] on button "File: DRIVING RECORD.pdf" at bounding box center [149, 134] width 6 height 6
click at [142, 158] on button "Move" at bounding box center [144, 159] width 44 height 11
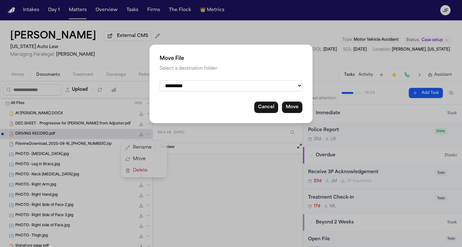
select select "**********"
click at [291, 105] on button "Move" at bounding box center [292, 107] width 20 height 11
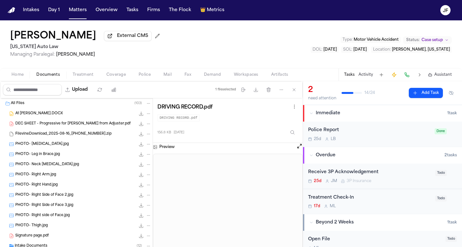
click at [87, 123] on span "DEC SHEET - Progressive for Nikki Viles from Adjuster.pdf" at bounding box center [72, 123] width 115 height 5
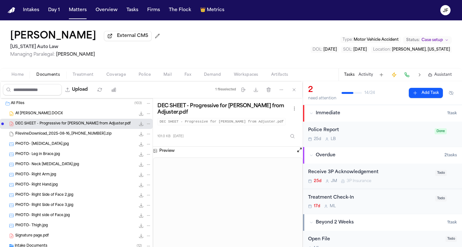
click at [148, 125] on div "DEC SHEET - Progressive for Nikki Viles from Adjuster.pdf 101.0 KB • PDF" at bounding box center [76, 124] width 153 height 10
click at [146, 126] on icon "File: DEC SHEET - Progressive for Nikki Viles from Adjuster.pdf" at bounding box center [148, 124] width 4 height 4
click at [143, 147] on button "Move" at bounding box center [144, 148] width 44 height 11
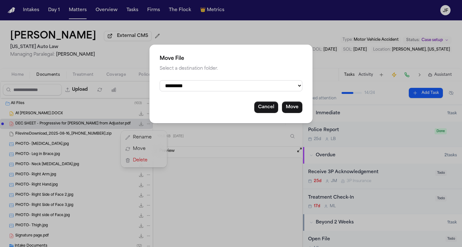
click at [207, 78] on div "**********" at bounding box center [230, 84] width 163 height 79
select select "**********"
click at [287, 103] on button "Move" at bounding box center [292, 107] width 20 height 11
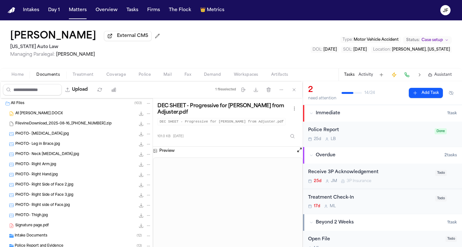
click at [366, 126] on div "Police Report 25d L B Done" at bounding box center [382, 134] width 159 height 25
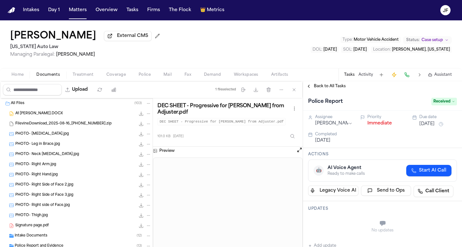
click at [367, 126] on button "Immediate" at bounding box center [379, 123] width 25 height 6
click at [323, 85] on span "Back to All Tasks" at bounding box center [330, 86] width 32 height 5
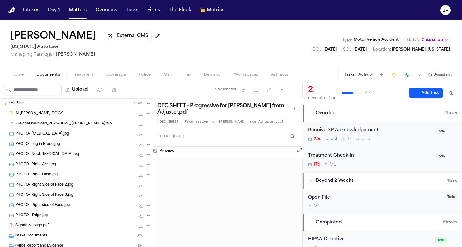
click at [347, 132] on div "Receive 3P Acknowledgement" at bounding box center [369, 130] width 123 height 7
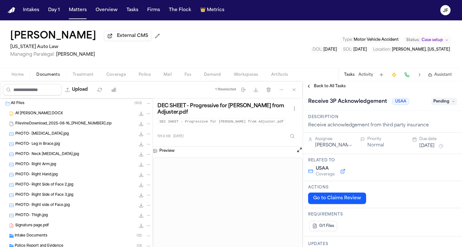
click at [436, 98] on div "Receive 3P Acknowledgement USAA Pending" at bounding box center [382, 102] width 149 height 10
click at [436, 105] on span "Pending" at bounding box center [443, 102] width 25 height 8
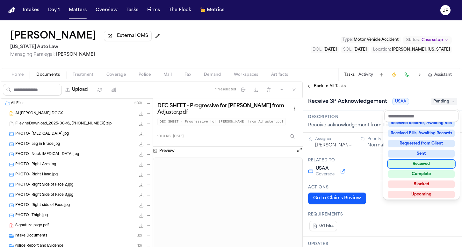
click at [422, 166] on div "Received" at bounding box center [421, 164] width 67 height 8
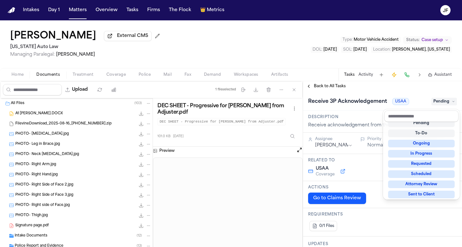
scroll to position [3, 0]
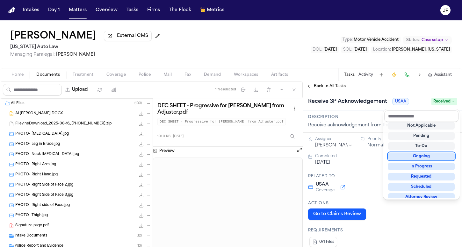
click at [335, 98] on div "Receive 3P Acknowledgement USAA Received" at bounding box center [382, 102] width 149 height 10
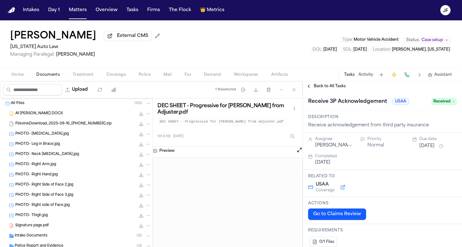
click at [335, 87] on span "Back to All Tasks" at bounding box center [330, 86] width 32 height 5
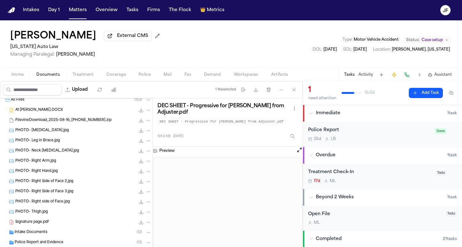
scroll to position [5, 0]
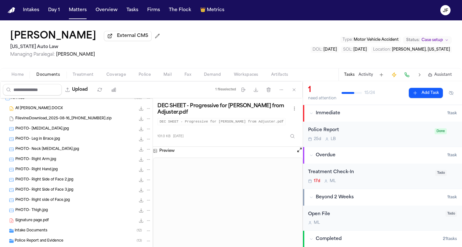
click at [53, 210] on div "PHOTO- Thigh.jpg 766.6 KB • JPG" at bounding box center [83, 210] width 136 height 6
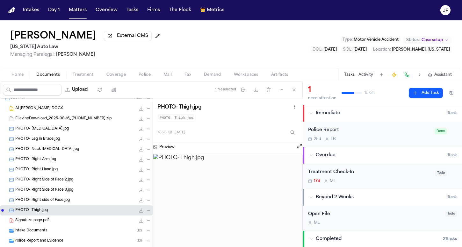
click at [146, 211] on icon "File: PHOTO- Thigh.jpg" at bounding box center [148, 210] width 4 height 4
click at [141, 191] on button "Move" at bounding box center [144, 187] width 44 height 11
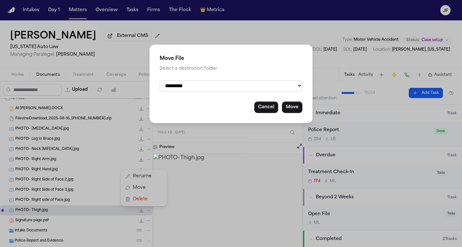
select select "**********"
click at [294, 108] on button "Move" at bounding box center [292, 107] width 20 height 11
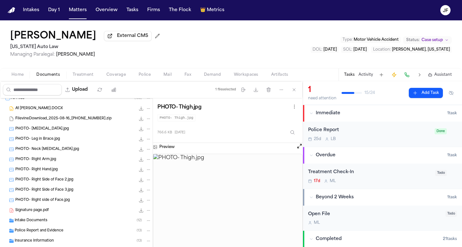
click at [86, 144] on div "PHOTO- Leg in Brace.jpg 788.2 KB • JPG" at bounding box center [76, 139] width 153 height 10
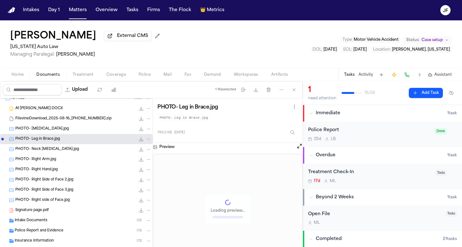
click at [146, 139] on icon "File: PHOTO- Leg in Brace.jpg" at bounding box center [148, 139] width 4 height 4
click at [145, 163] on button "Move" at bounding box center [144, 164] width 44 height 11
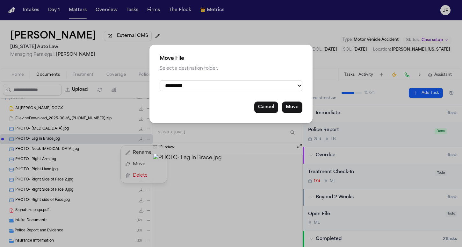
select select "**********"
click at [294, 107] on button "Move" at bounding box center [292, 107] width 20 height 11
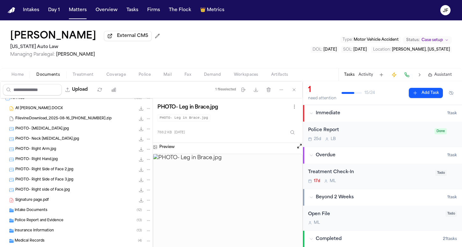
click at [40, 132] on span "PHOTO- Head Injury.jpg" at bounding box center [42, 128] width 54 height 5
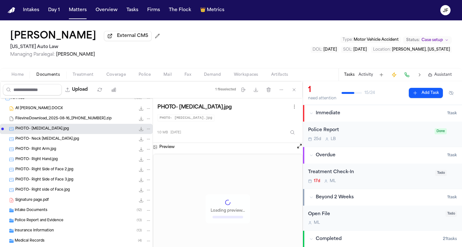
click at [146, 130] on button "File: PHOTO- Head Injury.jpg" at bounding box center [149, 129] width 6 height 6
click at [143, 158] on button "Move" at bounding box center [144, 153] width 44 height 11
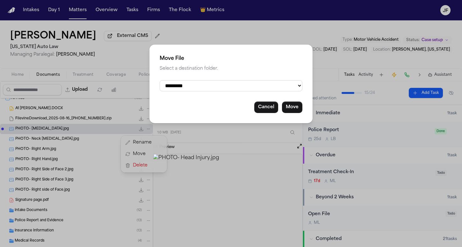
select select "**********"
click at [289, 107] on button "Move" at bounding box center [292, 107] width 20 height 11
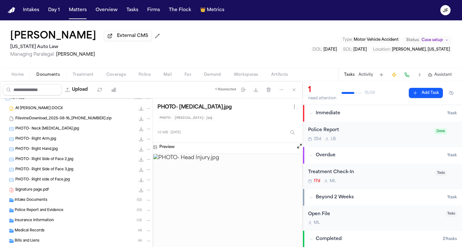
click at [90, 139] on div "PHOTO- Right Arm.jpg 601.6 KB • JPG" at bounding box center [83, 139] width 136 height 6
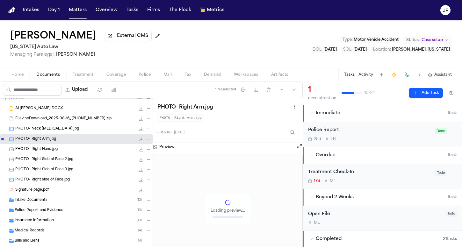
click at [146, 141] on icon "File: PHOTO- Right Arm.jpg" at bounding box center [148, 139] width 4 height 4
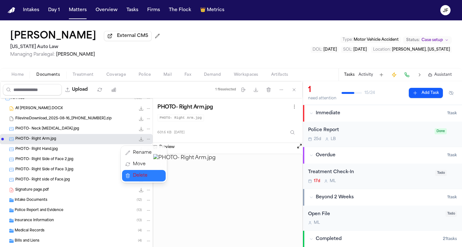
click at [144, 162] on button "Move" at bounding box center [144, 164] width 44 height 11
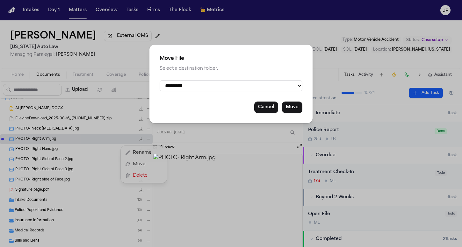
select select "**********"
click at [297, 106] on button "Move" at bounding box center [292, 107] width 20 height 11
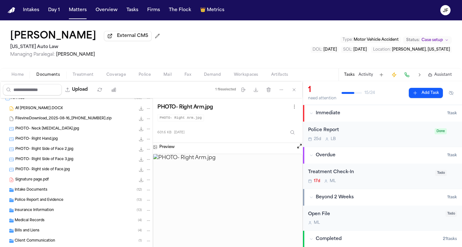
click at [68, 129] on div "PHOTO- Neck laceration.jpg 654.7 KB • JPG" at bounding box center [83, 129] width 136 height 6
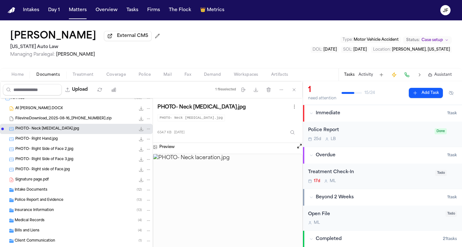
click at [146, 129] on icon "File: PHOTO- Neck laceration.jpg" at bounding box center [148, 129] width 4 height 4
click at [143, 154] on button "Move" at bounding box center [144, 153] width 44 height 11
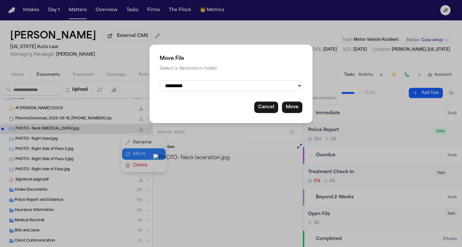
select select "**********"
click at [295, 105] on button "Move" at bounding box center [292, 107] width 20 height 11
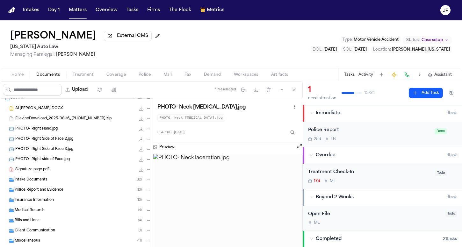
click at [68, 142] on span "PHOTO- Right Side of Face 2.jpg" at bounding box center [44, 139] width 58 height 5
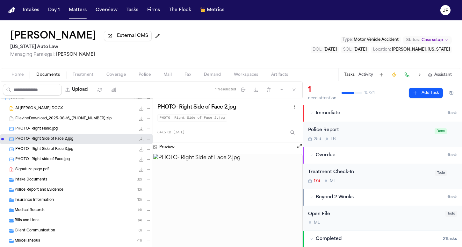
click at [146, 140] on button "File: PHOTO- Right Side of Face 2.jpg" at bounding box center [149, 139] width 6 height 6
click at [145, 165] on button "Move" at bounding box center [144, 164] width 44 height 11
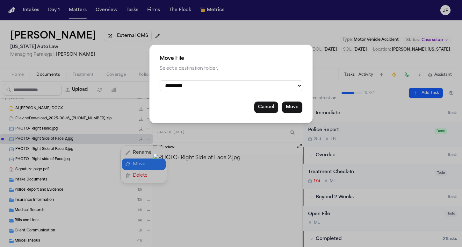
select select "**********"
click at [293, 107] on button "Move" at bounding box center [292, 107] width 20 height 11
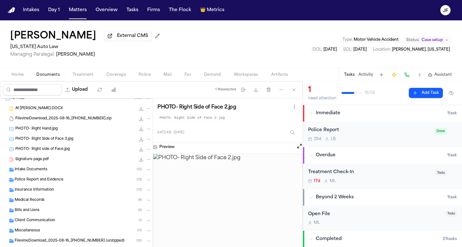
click at [68, 132] on div "PHOTO- Right Hand.jpg 645.5 KB • JPG" at bounding box center [83, 129] width 136 height 6
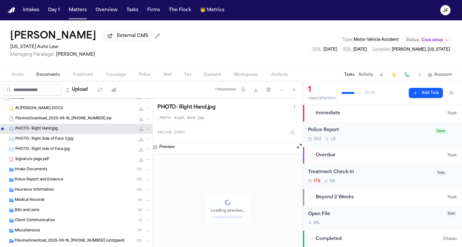
click at [146, 131] on icon "File: PHOTO- Right Hand.jpg" at bounding box center [148, 129] width 4 height 4
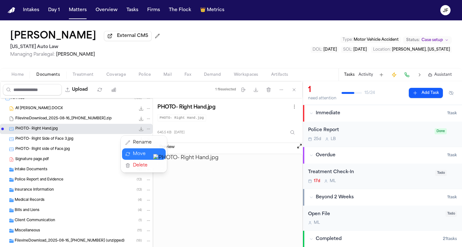
click at [139, 157] on button "Move" at bounding box center [144, 153] width 44 height 11
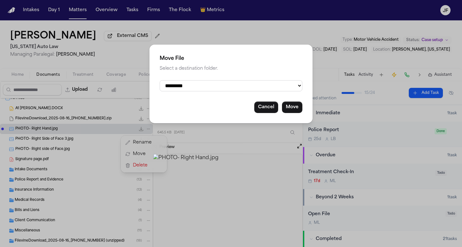
click at [238, 78] on div "**********" at bounding box center [230, 84] width 163 height 79
select select "**********"
click at [294, 106] on button "Move" at bounding box center [292, 107] width 20 height 11
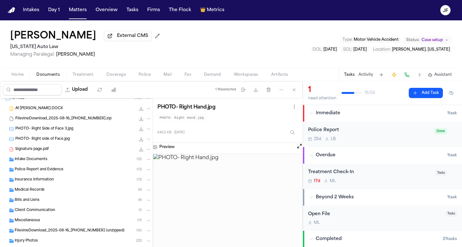
click at [74, 142] on div "PHOTO- Right side of Face.jpg 838.0 KB • JPG" at bounding box center [83, 139] width 136 height 6
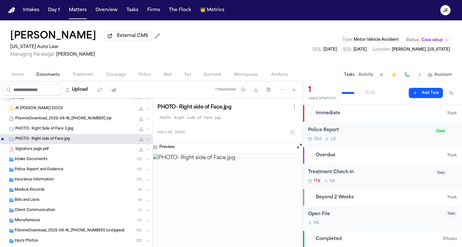
click at [146, 140] on icon "File: PHOTO- Right side of Face.jpg" at bounding box center [148, 139] width 4 height 4
click at [133, 168] on button "Move" at bounding box center [144, 164] width 44 height 11
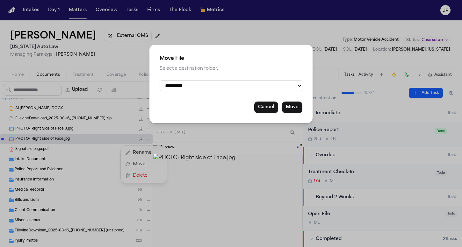
select select "**********"
click at [296, 105] on button "Move" at bounding box center [292, 107] width 20 height 11
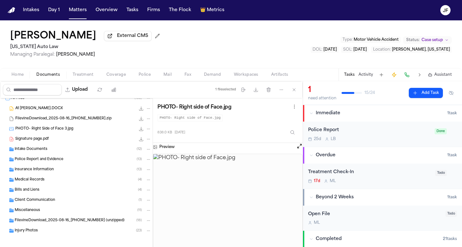
click at [69, 126] on div "PHOTO- Right Side of Face 3.jpg 662.3 KB • JPG" at bounding box center [76, 129] width 153 height 10
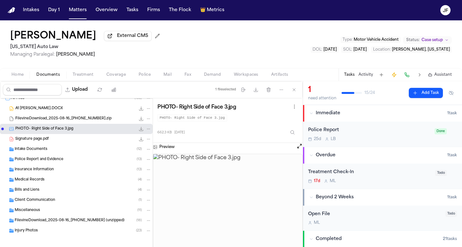
click at [141, 130] on div "File: PHOTO- Right Side of Face 3.jpg" at bounding box center [144, 129] width 13 height 6
click at [146, 130] on icon "File: PHOTO- Right Side of Face 3.jpg" at bounding box center [148, 129] width 4 height 4
click at [140, 155] on button "Move" at bounding box center [144, 153] width 44 height 11
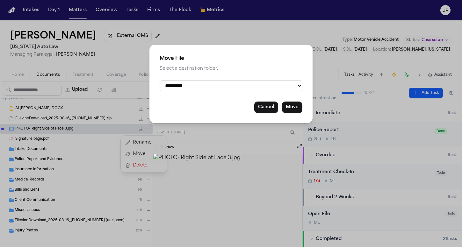
select select "**********"
click at [296, 102] on button "Move" at bounding box center [292, 107] width 20 height 11
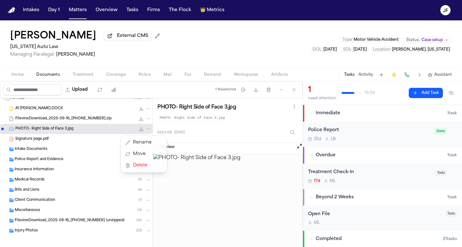
click at [296, 102] on div "All Files ( 103 ) A1 Anthony Irby.DOCX 42.0 KB • DOCX FilevineDownload_2025-08-…" at bounding box center [151, 181] width 303 height 166
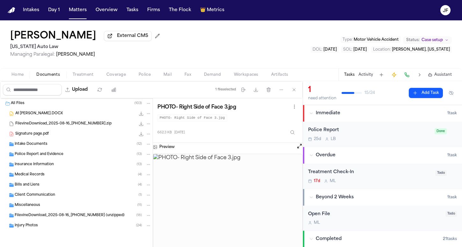
click at [76, 117] on div "A1 Anthony Irby.DOCX 42.0 KB • DOCX" at bounding box center [83, 114] width 136 height 6
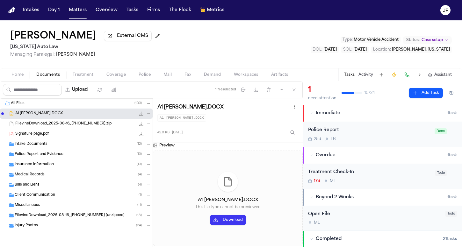
click at [147, 115] on icon "File: A1 Anthony Irby.DOCX" at bounding box center [148, 114] width 4 height 4
click at [147, 140] on button "Move" at bounding box center [149, 138] width 44 height 11
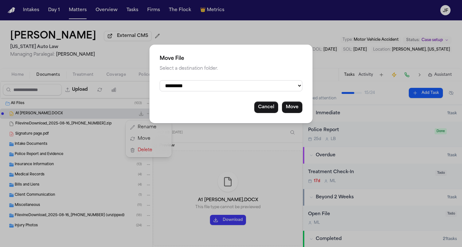
select select "**********"
click at [291, 111] on button "Move" at bounding box center [292, 107] width 20 height 11
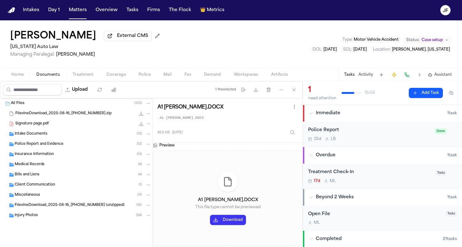
click at [55, 126] on div "Signature page.pdf 99.8 KB • PDF" at bounding box center [83, 124] width 136 height 6
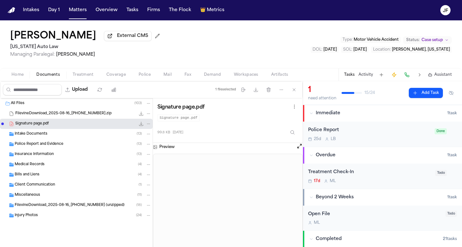
click at [149, 123] on icon "File: Signature page.pdf" at bounding box center [148, 124] width 4 height 4
click at [148, 149] on button "Move" at bounding box center [149, 148] width 44 height 11
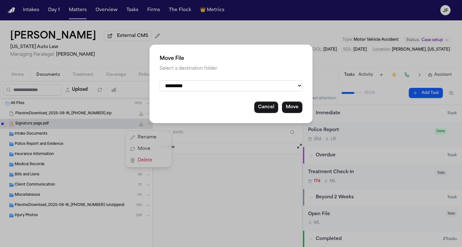
select select "**********"
click at [290, 110] on button "Move" at bounding box center [292, 107] width 20 height 11
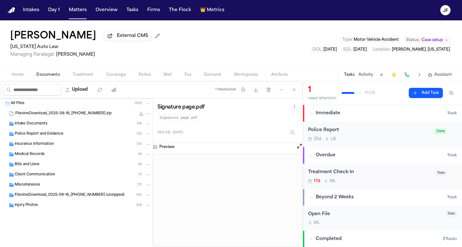
click at [83, 116] on span "FilevineDownload_2025-08-16_16-11-31-389.zip" at bounding box center [63, 113] width 96 height 5
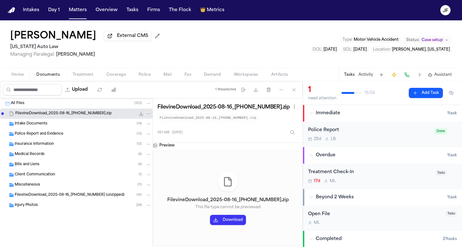
click at [149, 116] on icon "File: FilevineDownload_2025-08-16_16-11-31-389.zip" at bounding box center [148, 114] width 4 height 4
click at [147, 135] on button "Move" at bounding box center [149, 138] width 44 height 11
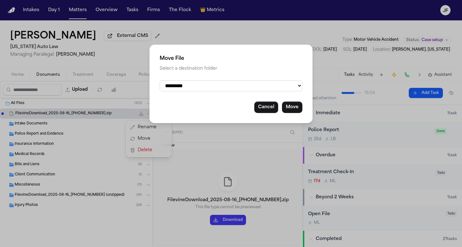
select select "**********"
click at [291, 113] on div "**********" at bounding box center [230, 84] width 163 height 79
click at [291, 105] on button "Move" at bounding box center [292, 107] width 20 height 11
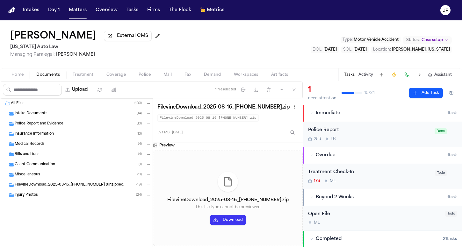
click at [73, 208] on div "All Files ( 103 ) Intake Documents ( 14 ) Police Report and Evidence ( 13 ) Ins…" at bounding box center [76, 165] width 153 height 134
click at [69, 105] on div "All Files ( 103 )" at bounding box center [81, 104] width 141 height 6
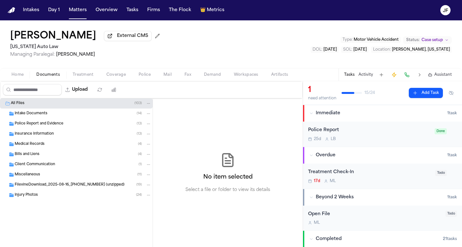
click at [53, 186] on span "FilevineDownload_2025-08-16_16-11-31-389 (unzipped)" at bounding box center [70, 185] width 110 height 5
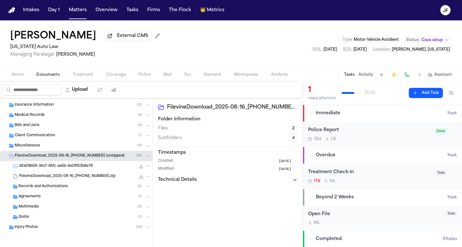
scroll to position [30, 0]
click at [52, 190] on div "Records and Authorizations ( 6 )" at bounding box center [76, 187] width 153 height 10
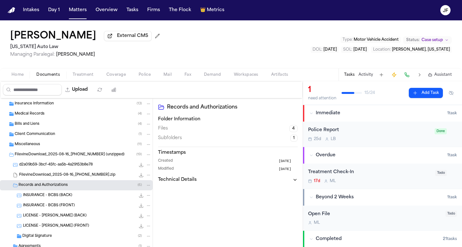
click at [78, 180] on div "FilevineDownload_2025-08-16_16-11-31-389.zip 59.1 MB • ZIP" at bounding box center [76, 175] width 153 height 10
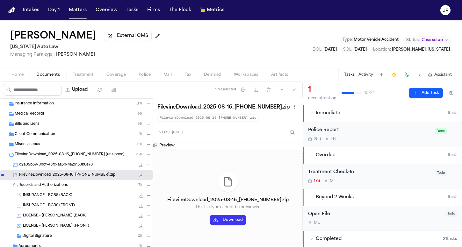
click at [79, 185] on div "Records and Authorizations ( 6 )" at bounding box center [84, 186] width 133 height 6
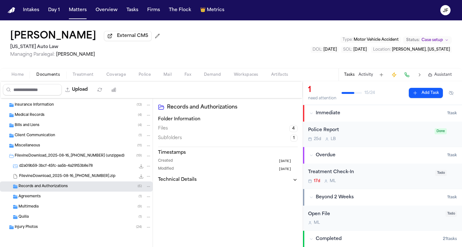
click at [88, 157] on span "FilevineDownload_2025-08-16_16-11-31-389 (unzipped)" at bounding box center [70, 156] width 110 height 5
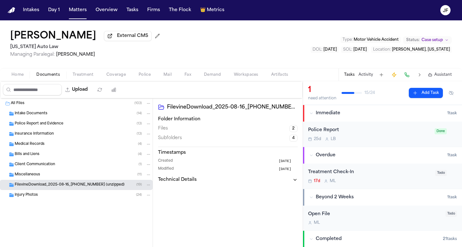
click at [74, 185] on span "FilevineDownload_2025-08-16_16-11-31-389 (unzipped)" at bounding box center [70, 185] width 110 height 5
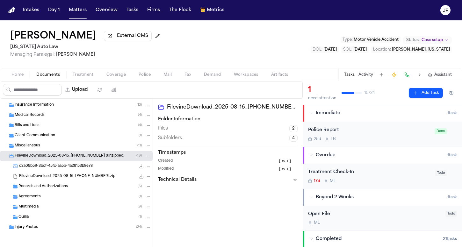
scroll to position [30, 0]
click at [416, 138] on div "25d L B" at bounding box center [369, 139] width 123 height 5
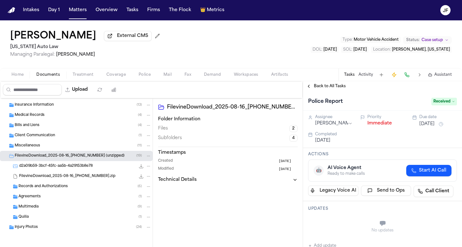
click at [379, 124] on button "Immediate" at bounding box center [379, 123] width 25 height 6
click at [332, 89] on span "Back to All Tasks" at bounding box center [330, 86] width 32 height 5
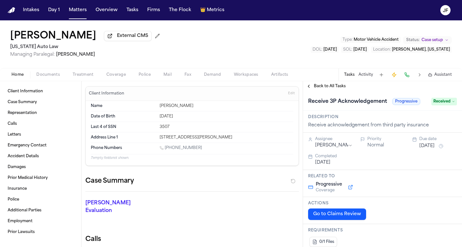
click at [326, 89] on span "Back to All Tasks" at bounding box center [330, 86] width 32 height 5
